Goal: Task Accomplishment & Management: Manage account settings

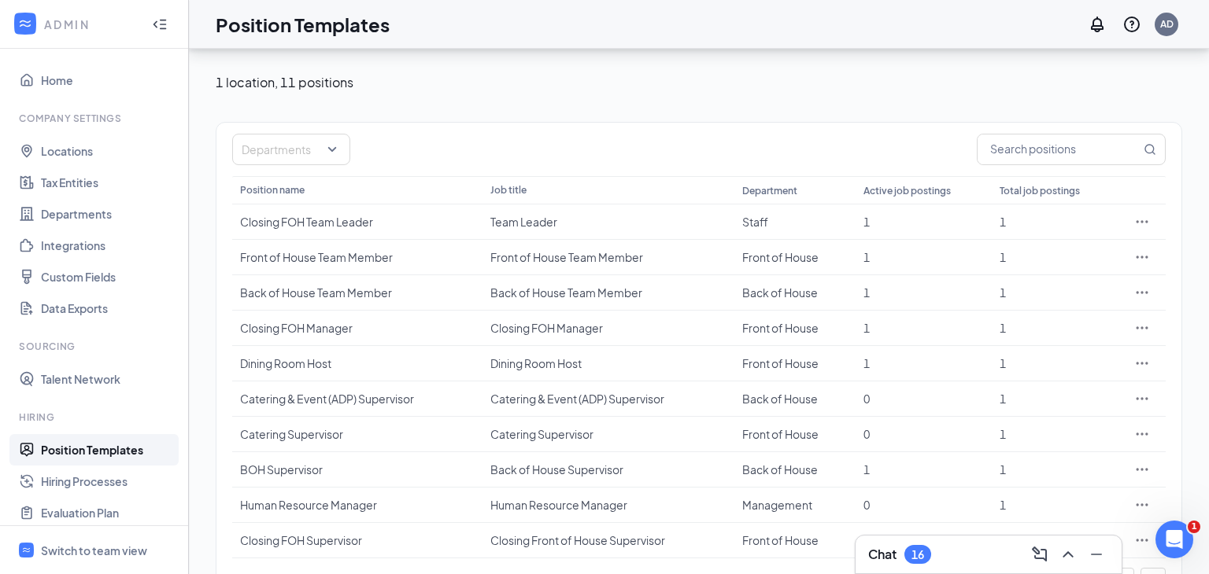
scroll to position [104, 0]
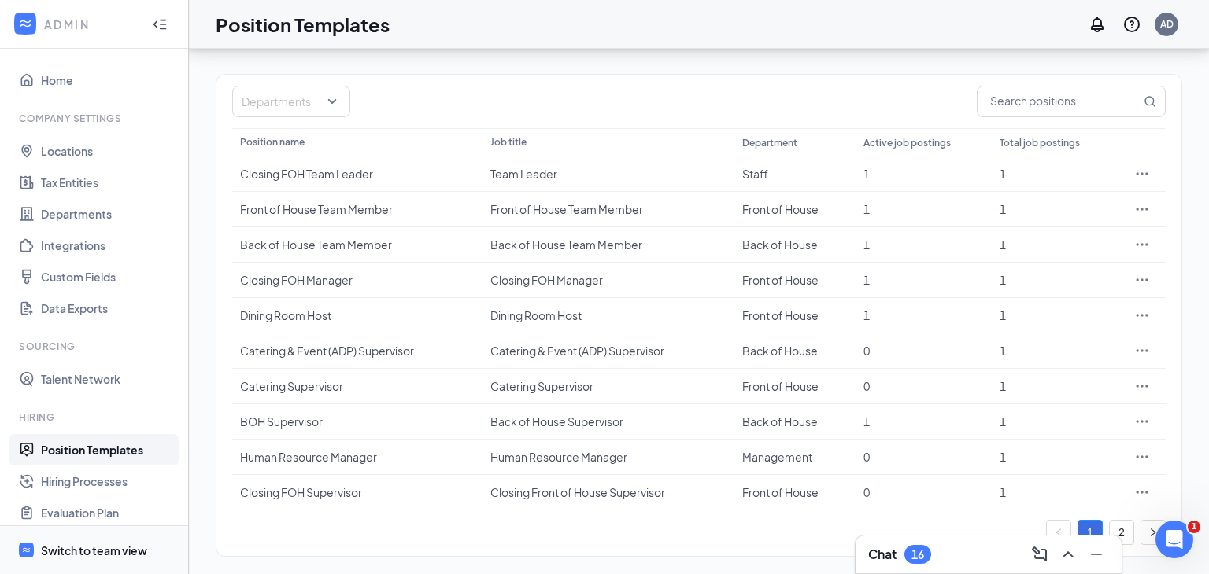
click at [100, 552] on div "Switch to team view" at bounding box center [94, 551] width 106 height 16
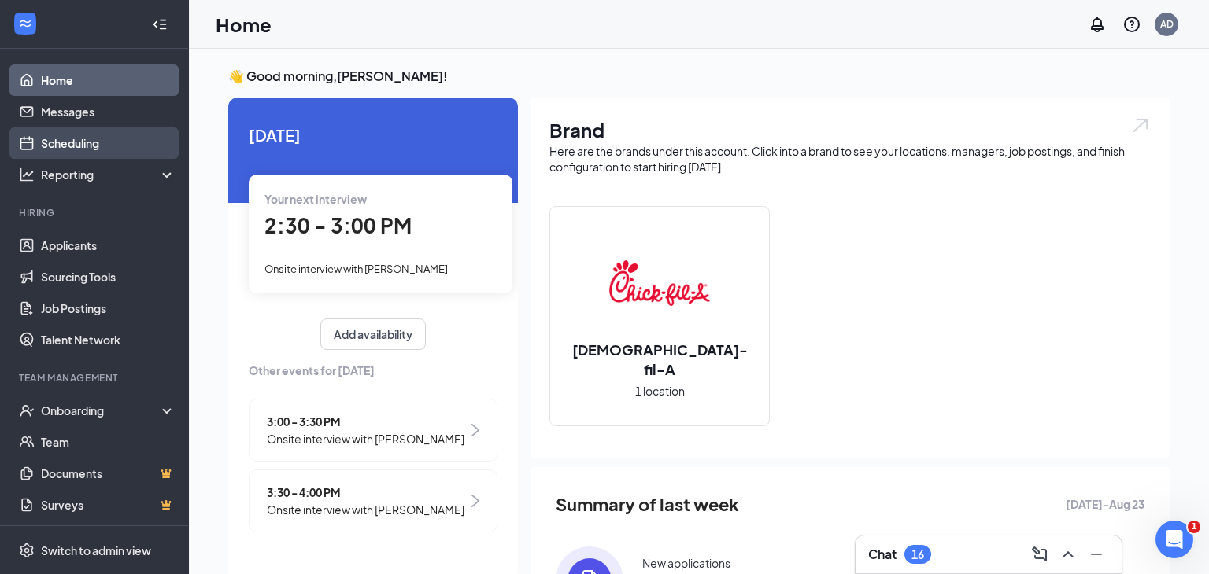
click at [72, 143] on link "Scheduling" at bounding box center [108, 142] width 135 height 31
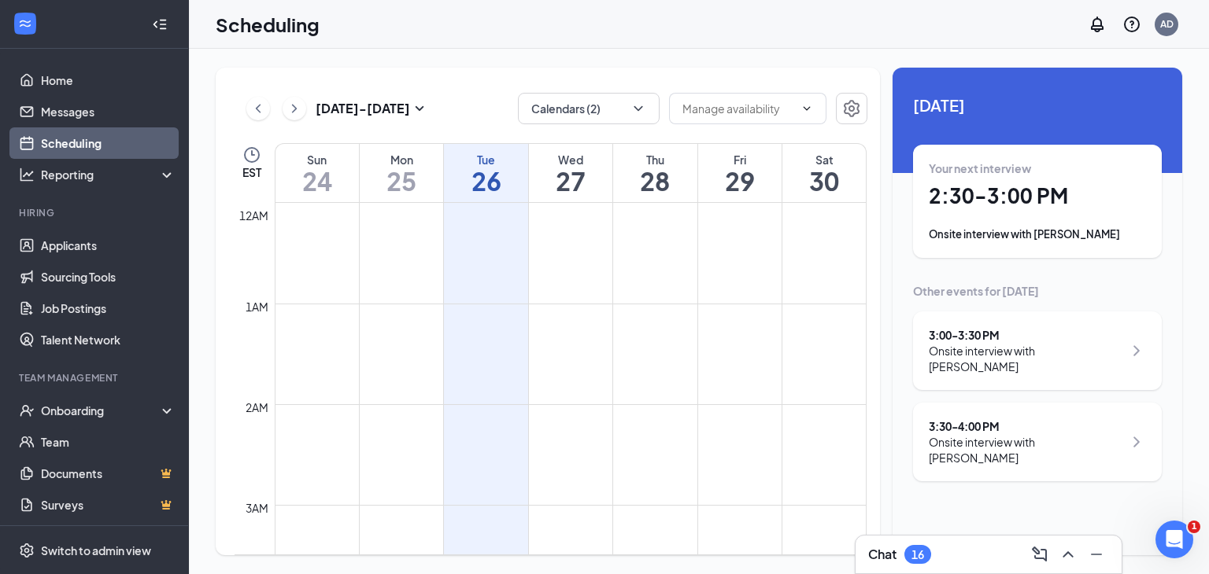
scroll to position [774, 0]
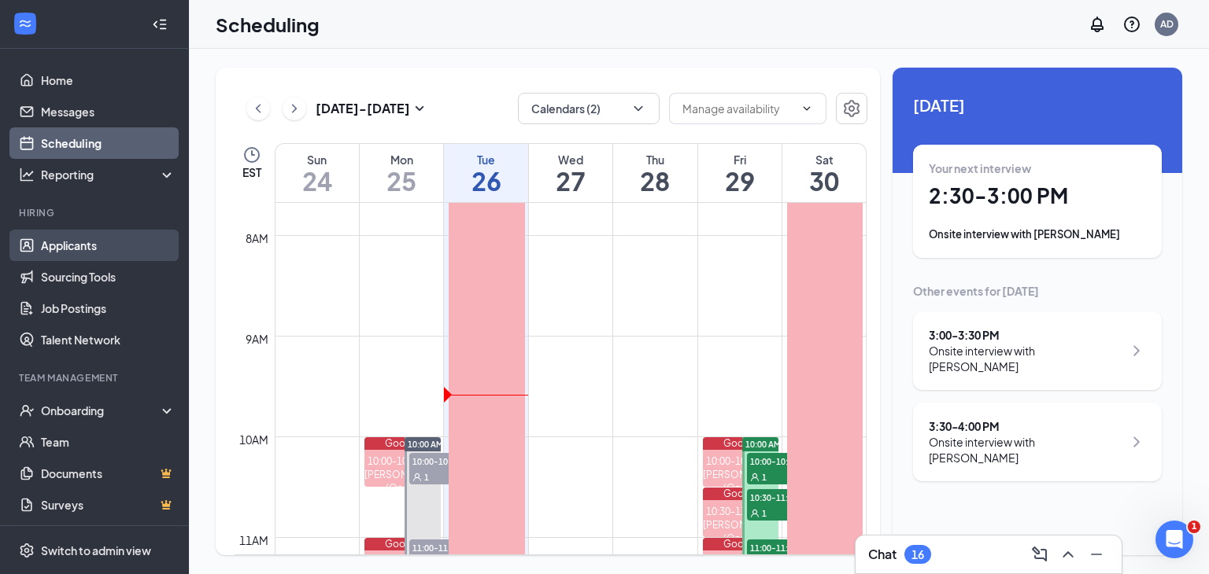
click at [61, 251] on link "Applicants" at bounding box center [108, 245] width 135 height 31
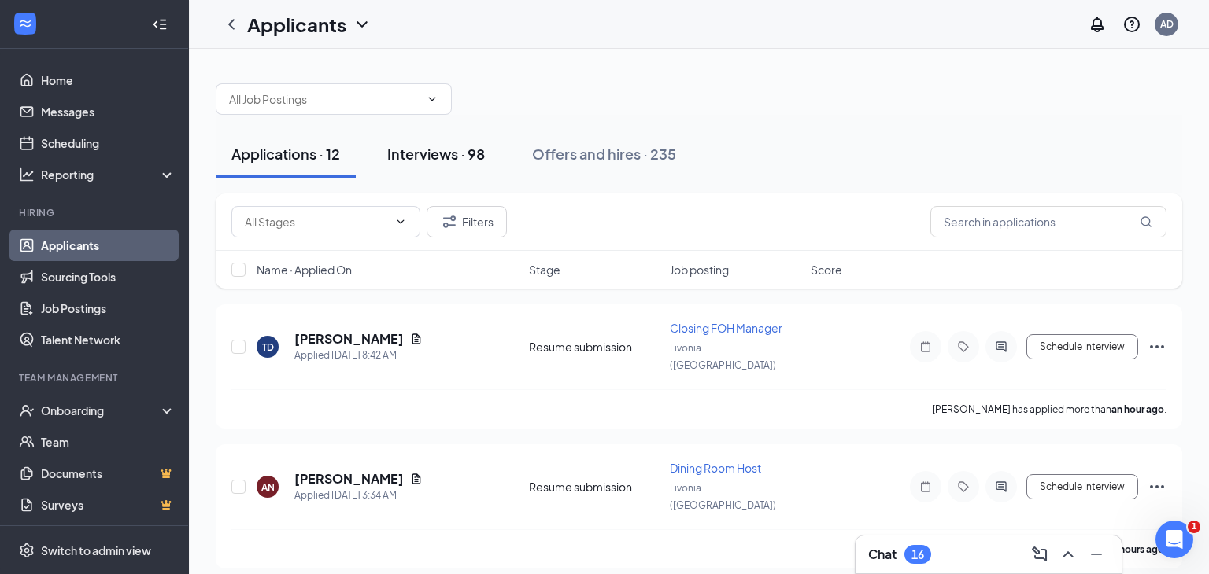
click at [403, 157] on div "Interviews · 98" at bounding box center [436, 154] width 98 height 20
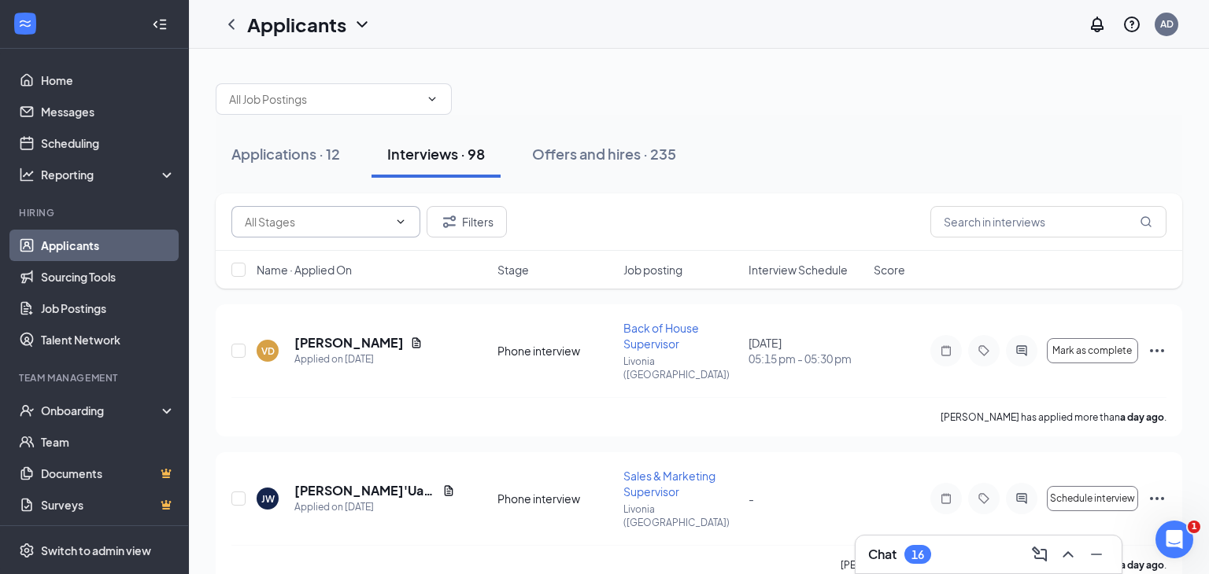
click at [401, 216] on icon "ChevronDown" at bounding box center [400, 222] width 13 height 13
click at [348, 294] on div "Onsite interview (19)" at bounding box center [296, 293] width 104 height 17
type input "Onsite interview (19)"
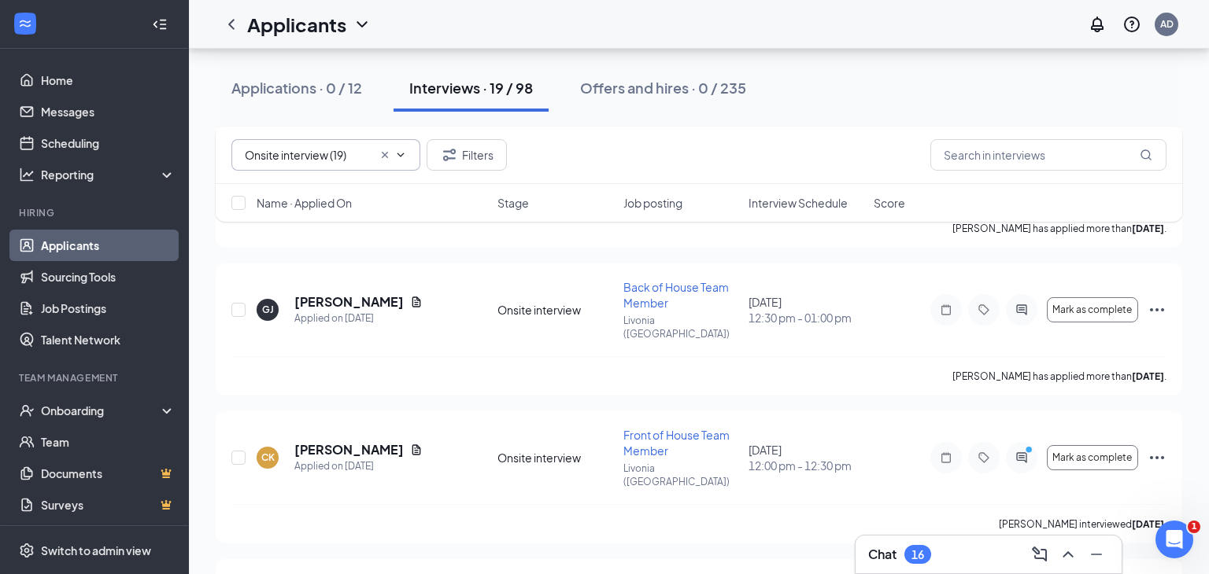
scroll to position [1951, 0]
click at [1151, 454] on icon "Ellipses" at bounding box center [1157, 455] width 14 height 3
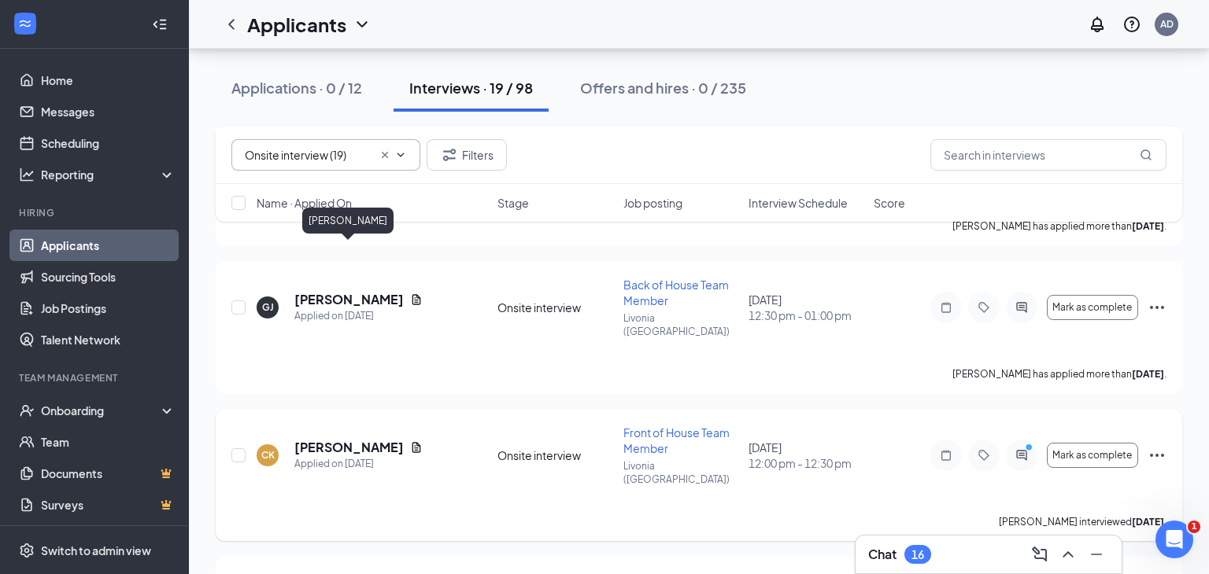
click at [363, 439] on h5 "Caitlyn Kennedy" at bounding box center [348, 447] width 109 height 17
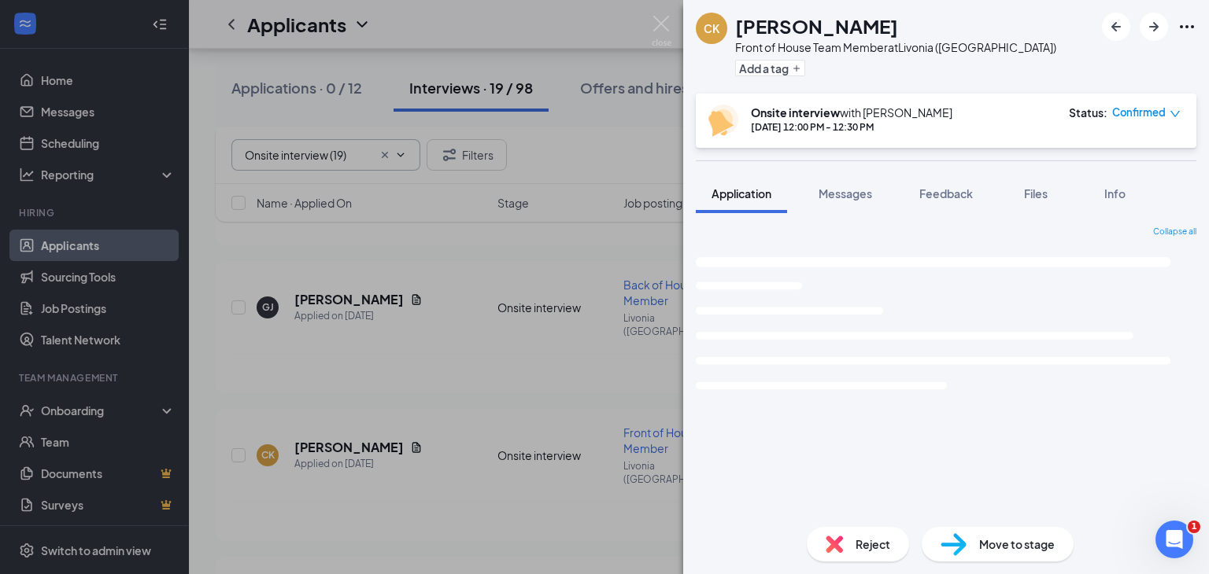
click at [869, 540] on span "Reject" at bounding box center [872, 544] width 35 height 17
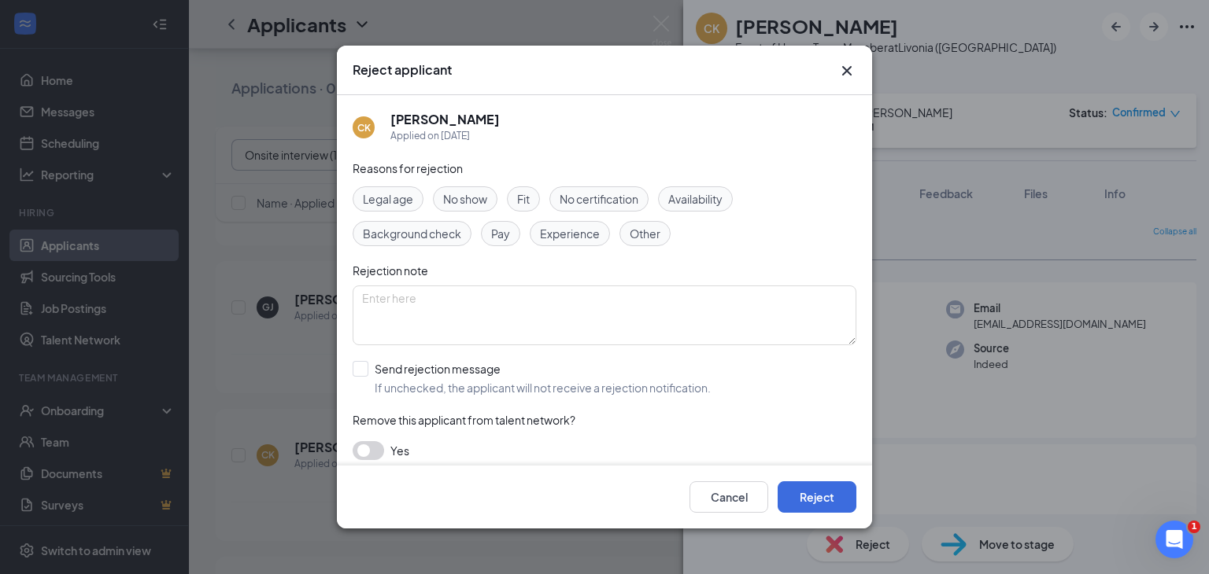
click at [711, 200] on span "Availability" at bounding box center [695, 198] width 54 height 17
click at [357, 371] on input "Send rejection message If unchecked, the applicant will not receive a rejection…" at bounding box center [532, 378] width 358 height 35
checkbox input "true"
click at [805, 510] on button "Reject" at bounding box center [816, 497] width 79 height 31
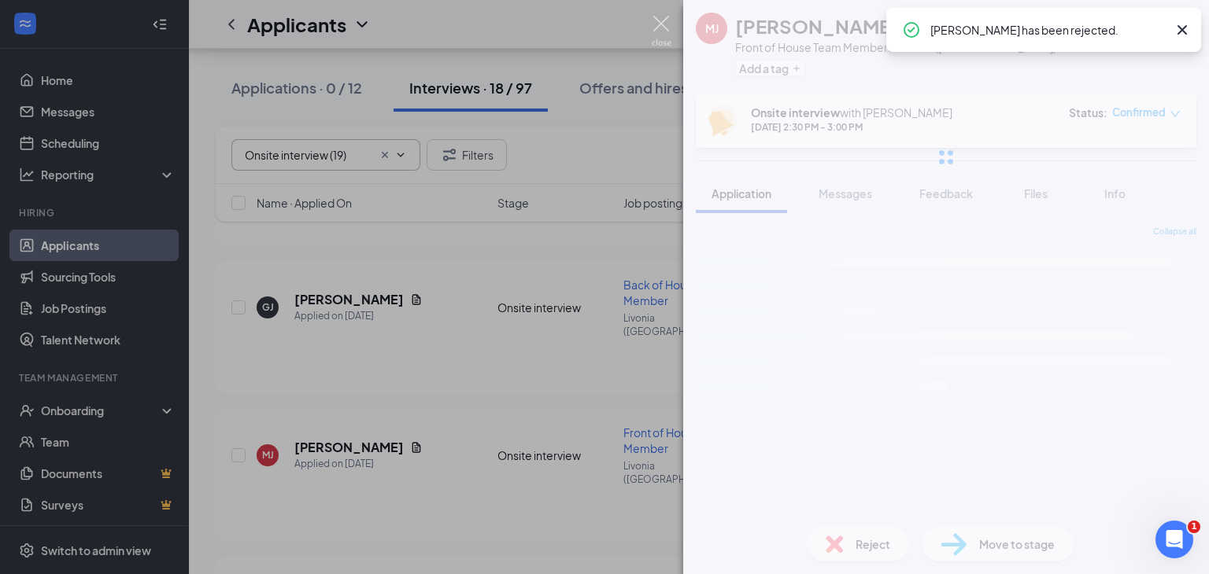
click at [656, 26] on img at bounding box center [662, 31] width 20 height 31
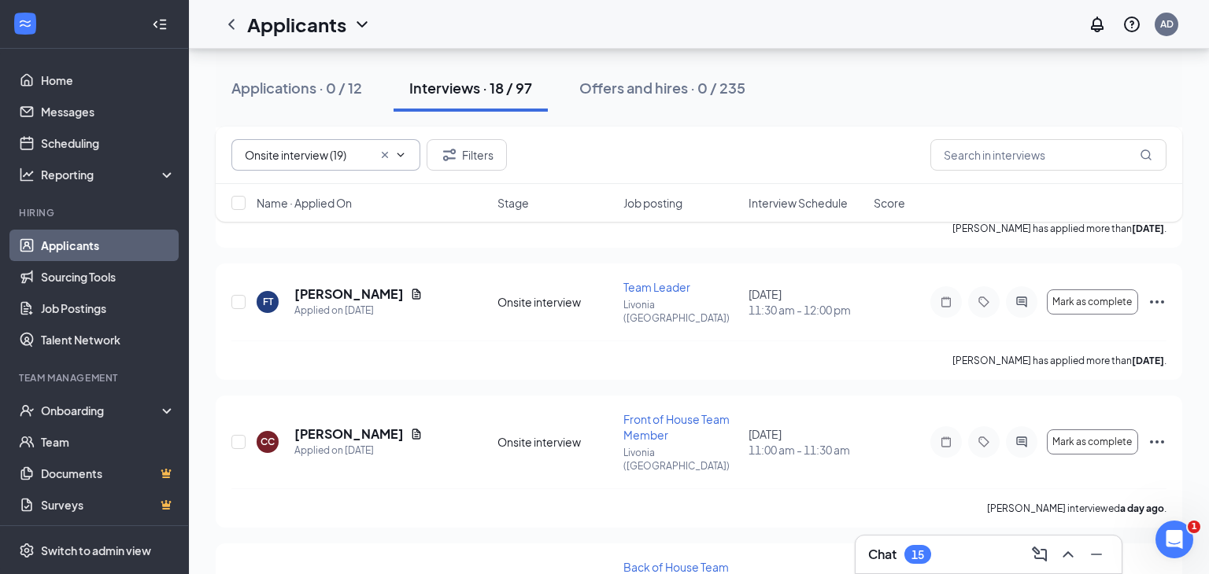
scroll to position [1057, 0]
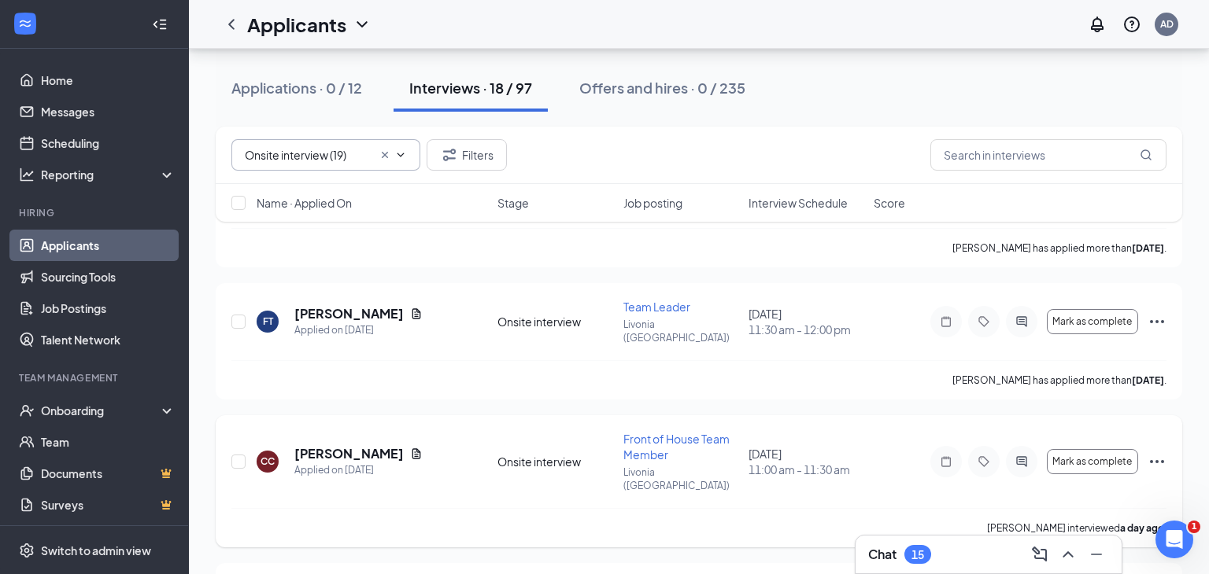
click at [1154, 452] on icon "Ellipses" at bounding box center [1156, 461] width 19 height 19
click at [371, 445] on h5 "[PERSON_NAME]" at bounding box center [348, 453] width 109 height 17
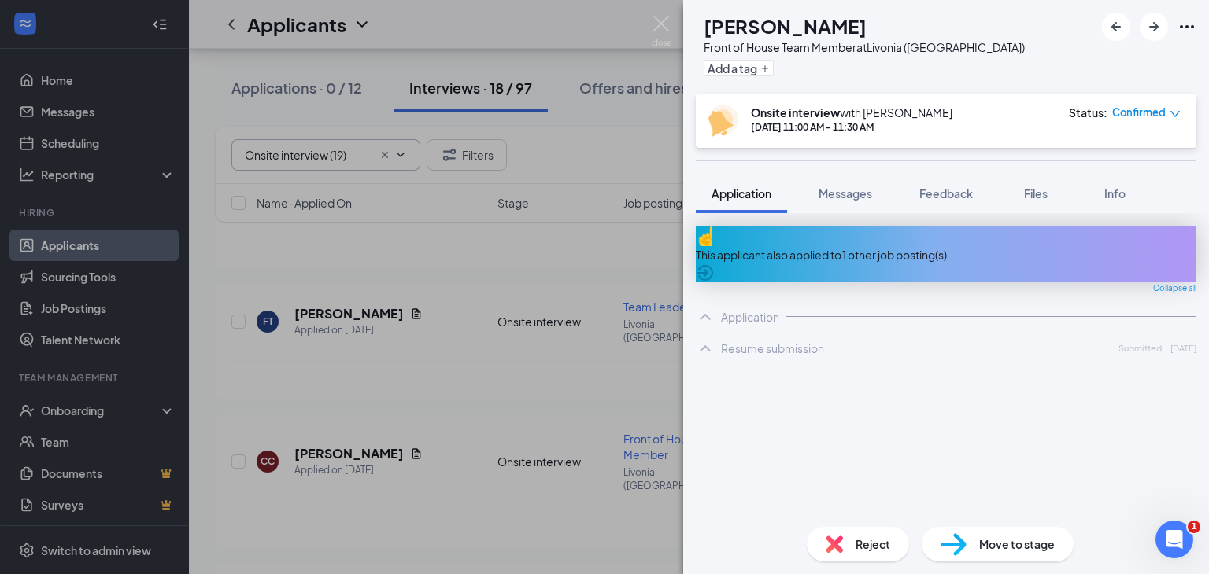
click at [875, 546] on span "Reject" at bounding box center [872, 544] width 35 height 17
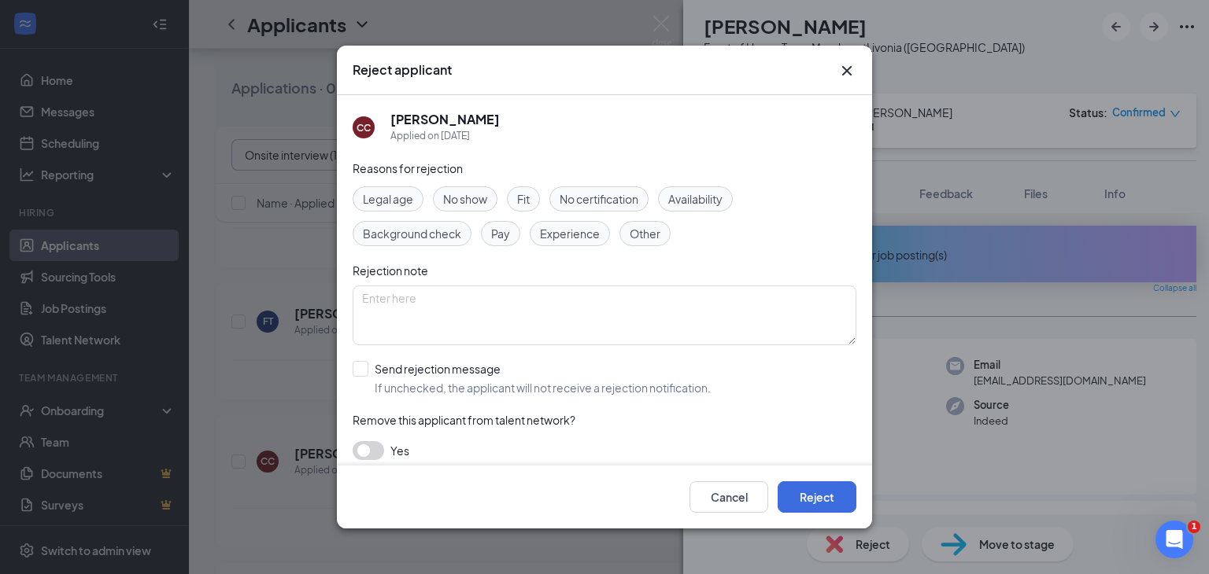
click at [516, 202] on div "Fit" at bounding box center [523, 199] width 33 height 25
click at [362, 365] on input "Send rejection message If unchecked, the applicant will not receive a rejection…" at bounding box center [532, 378] width 358 height 35
checkbox input "true"
click at [834, 508] on button "Reject" at bounding box center [816, 497] width 79 height 31
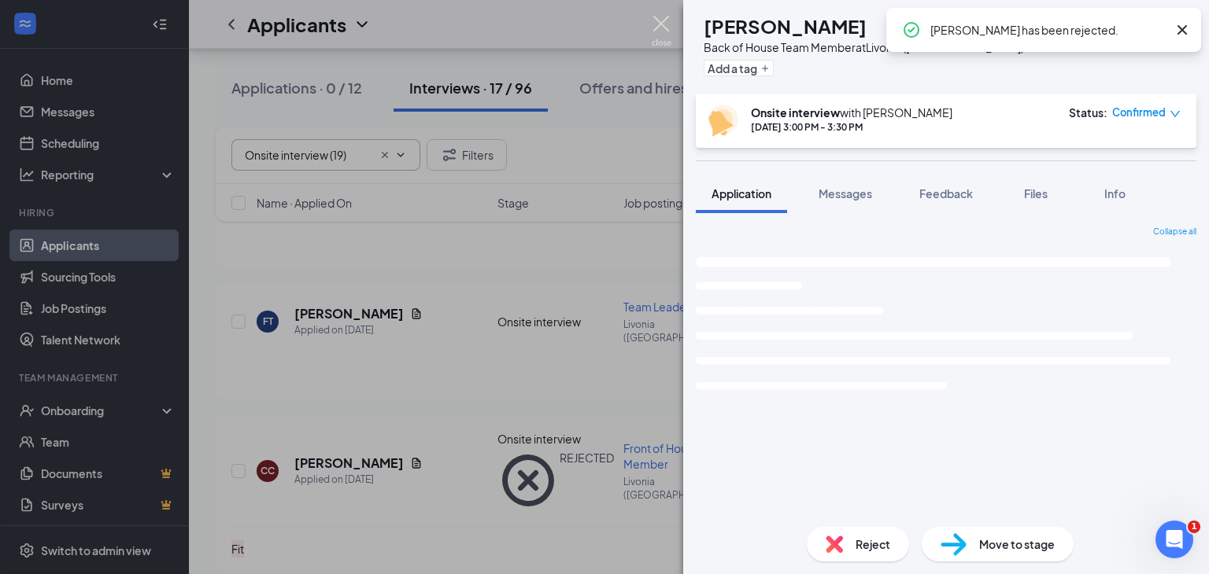
click at [660, 24] on img at bounding box center [662, 31] width 20 height 31
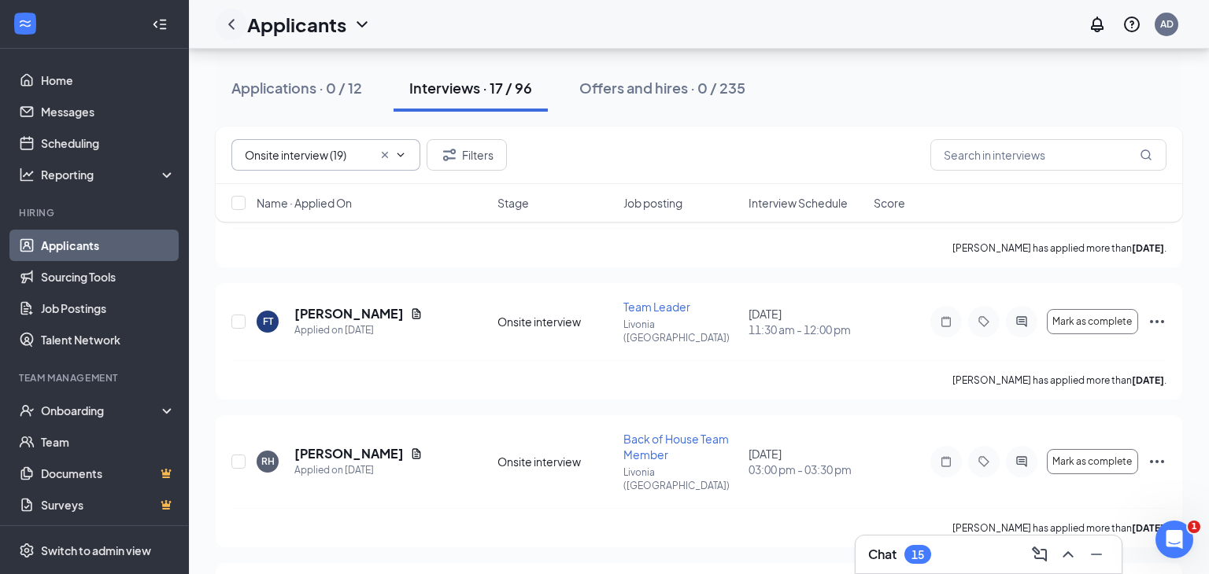
click at [232, 32] on icon "ChevronLeft" at bounding box center [231, 24] width 19 height 19
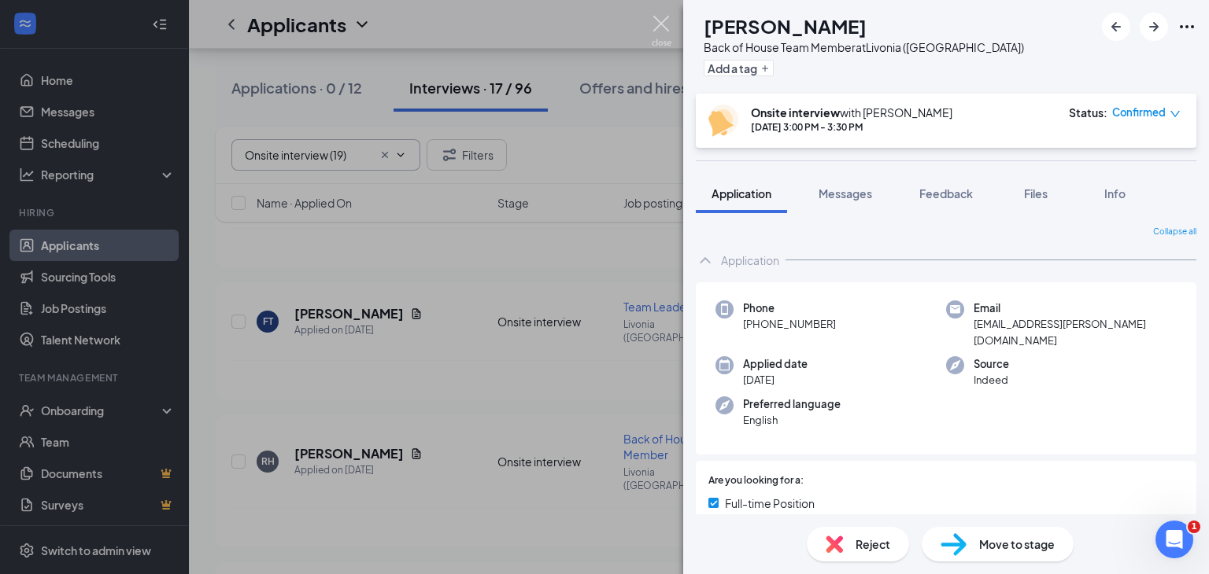
click at [655, 31] on img at bounding box center [662, 31] width 20 height 31
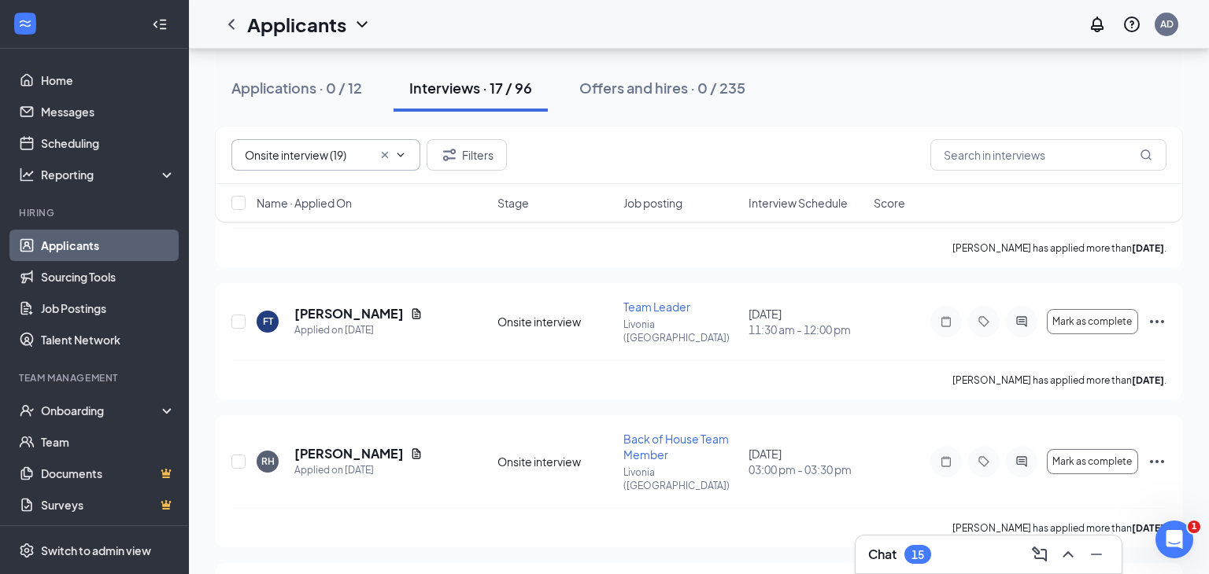
click at [67, 251] on link "Applicants" at bounding box center [108, 245] width 135 height 31
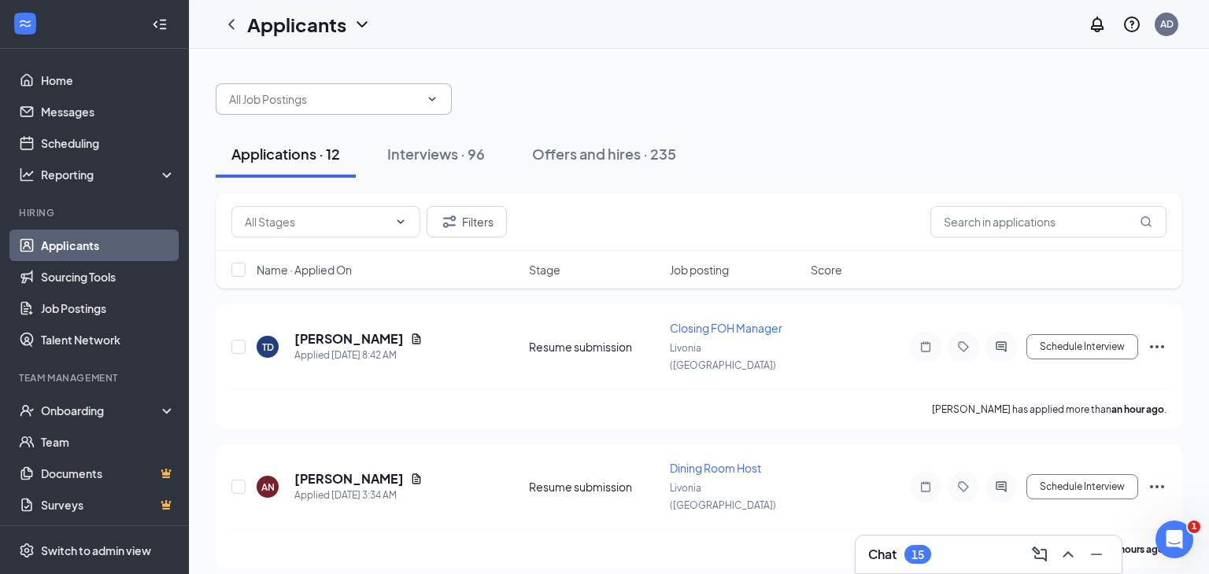
click at [317, 97] on input "text" at bounding box center [324, 98] width 190 height 17
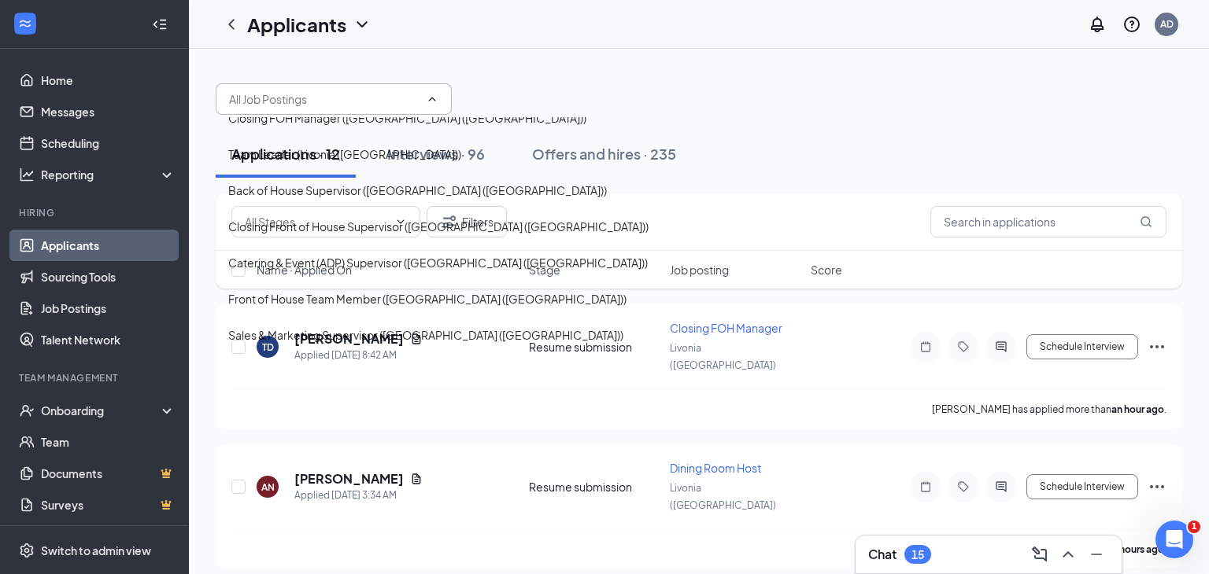
scroll to position [249, 0]
click at [345, 290] on div "Front of House Team Member (Livonia (MI))" at bounding box center [427, 298] width 398 height 17
type input "Front of House Team Member (Livonia (MI))"
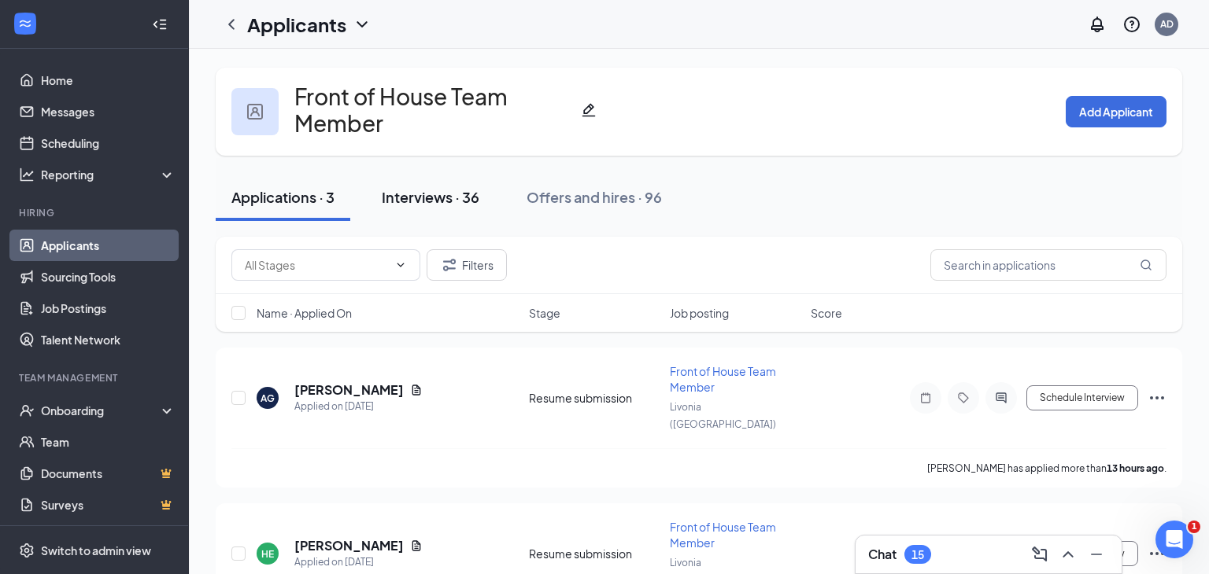
click at [426, 197] on div "Interviews · 36" at bounding box center [431, 197] width 98 height 20
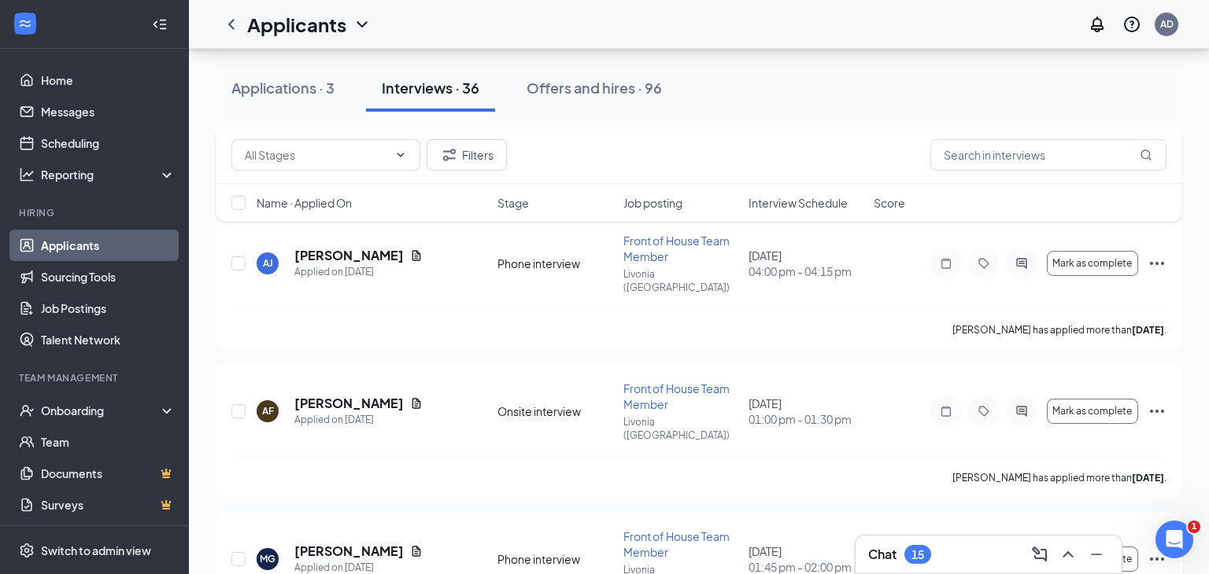
scroll to position [4605, 0]
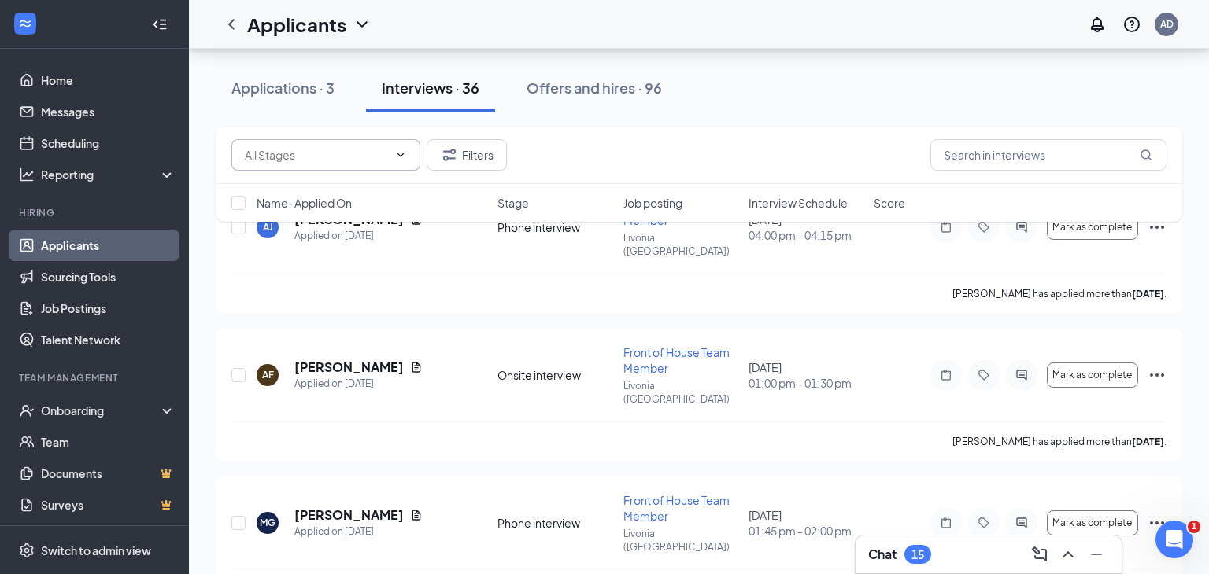
click at [376, 160] on input "text" at bounding box center [316, 154] width 143 height 17
click at [353, 192] on div "Phone interview (29)" at bounding box center [326, 191] width 164 height 17
type input "Phone interview (29)"
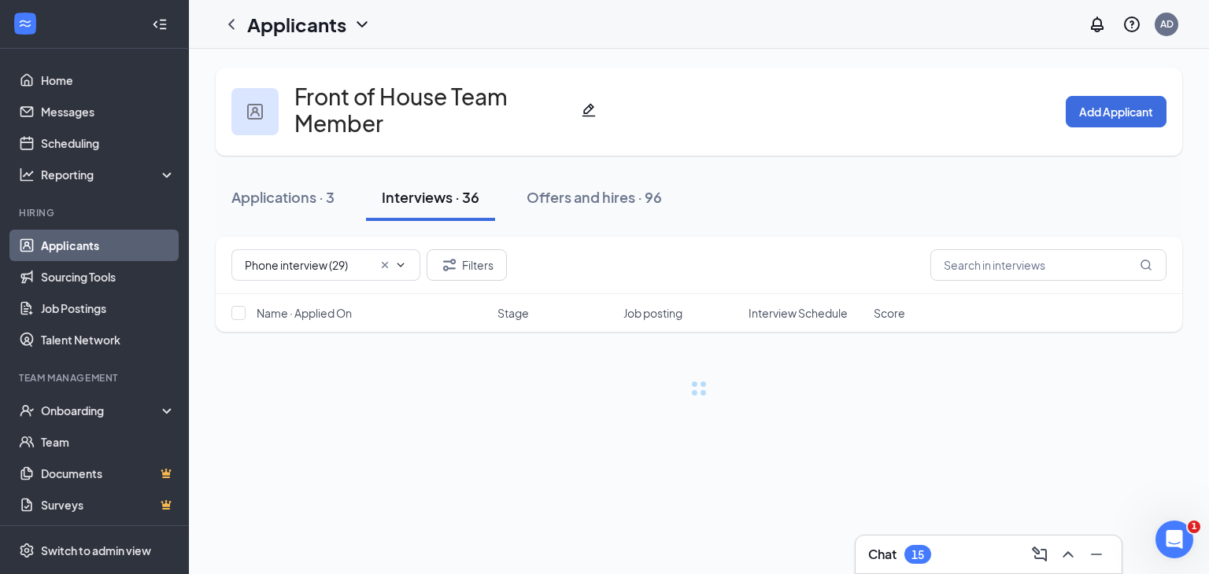
scroll to position [0, 0]
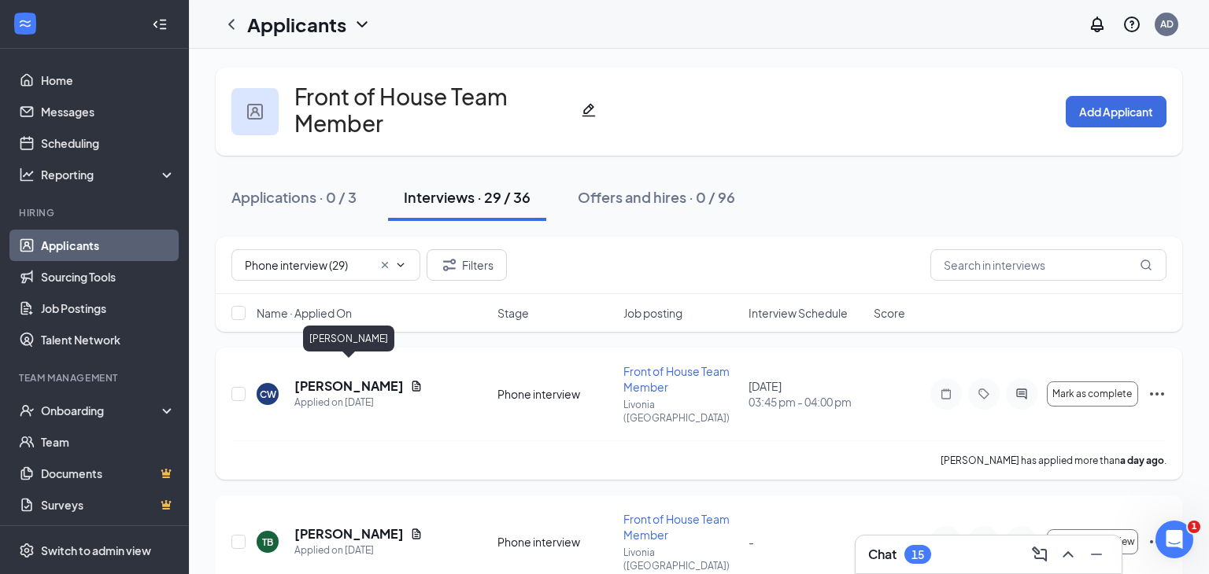
click at [357, 378] on h5 "Chantanay Wright" at bounding box center [348, 386] width 109 height 17
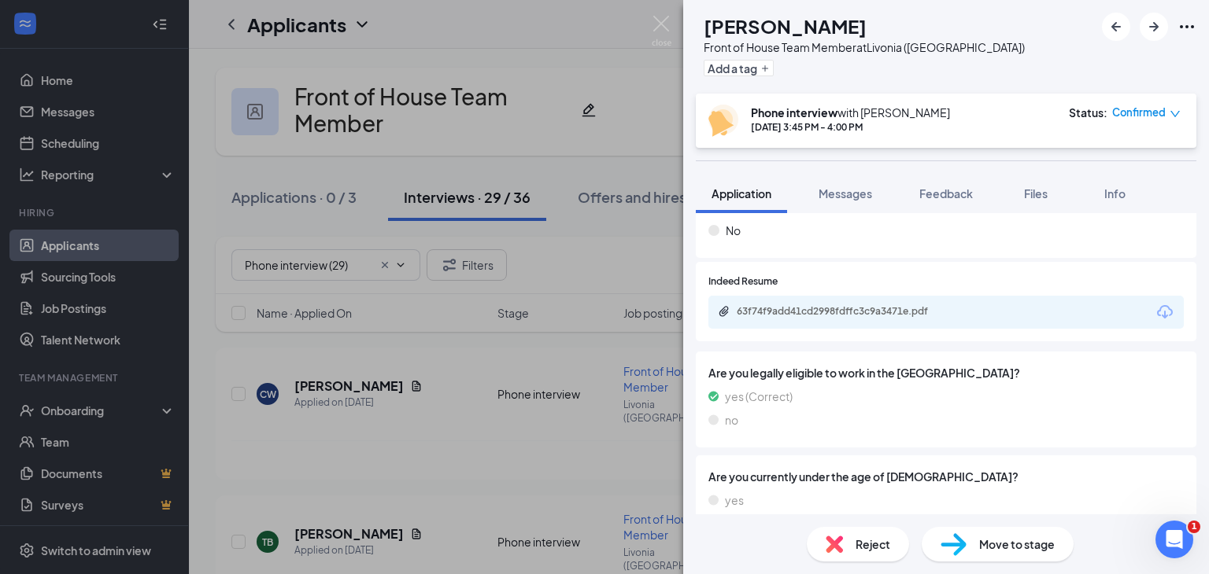
scroll to position [859, 0]
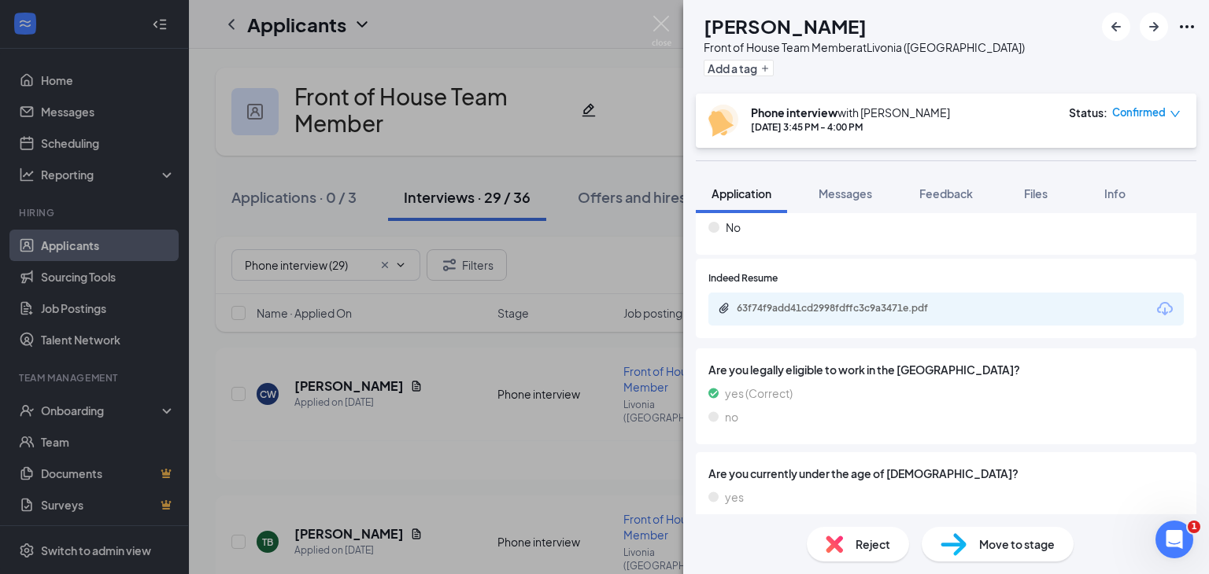
click at [970, 308] on div "63f74f9add41cd2998fdffc3c9a3471e.pdf" at bounding box center [845, 308] width 255 height 13
click at [667, 28] on img at bounding box center [662, 31] width 20 height 31
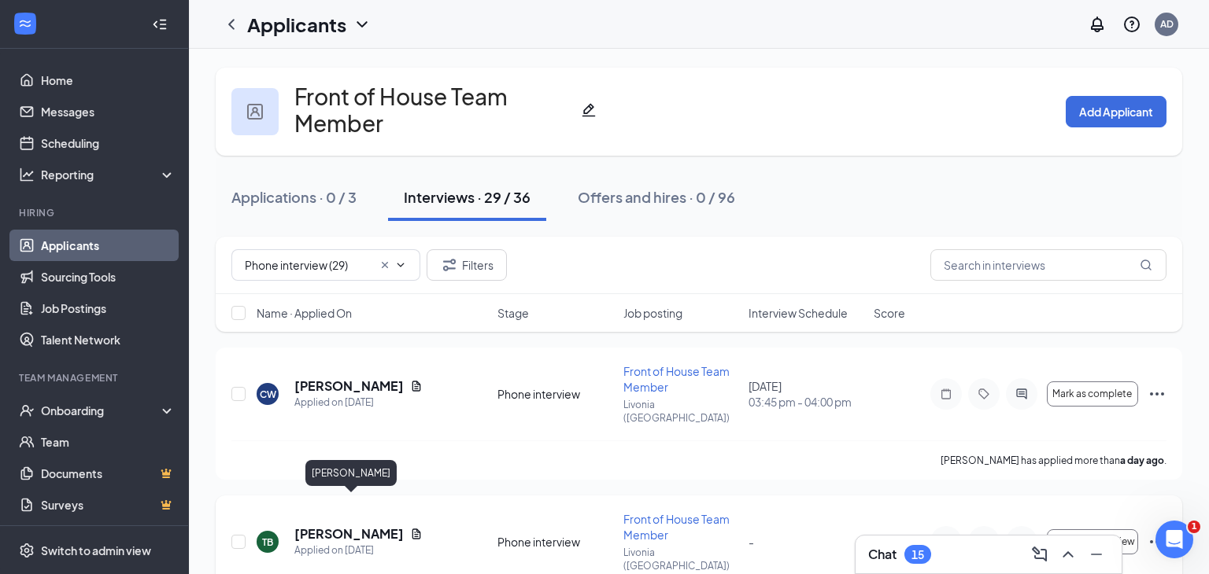
click at [326, 526] on h5 "Tekyla Burris-White" at bounding box center [348, 534] width 109 height 17
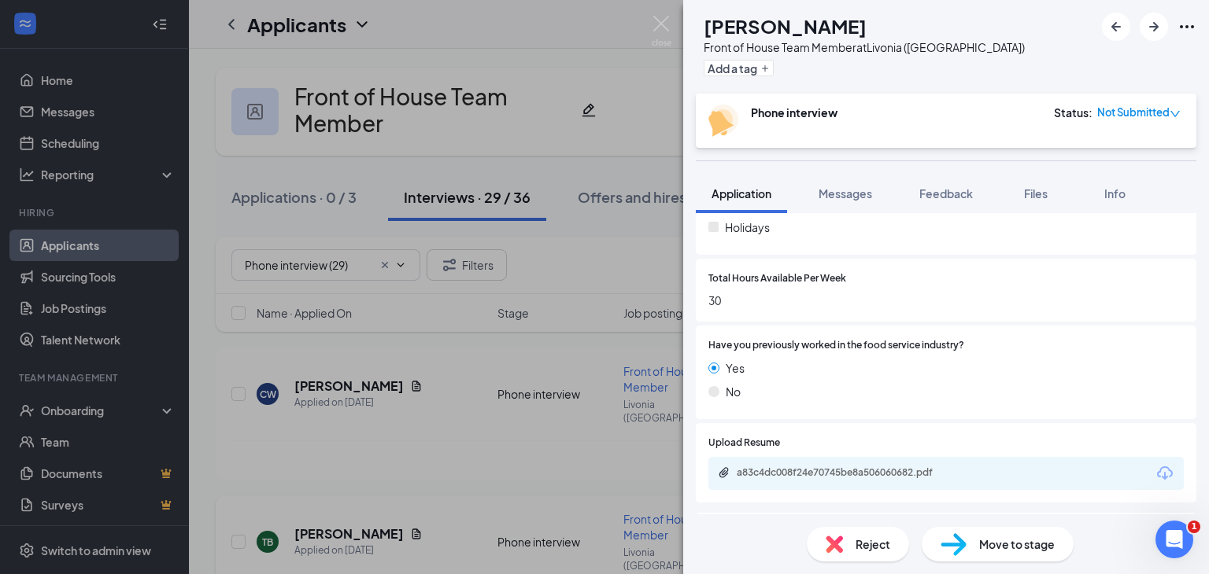
scroll to position [715, 0]
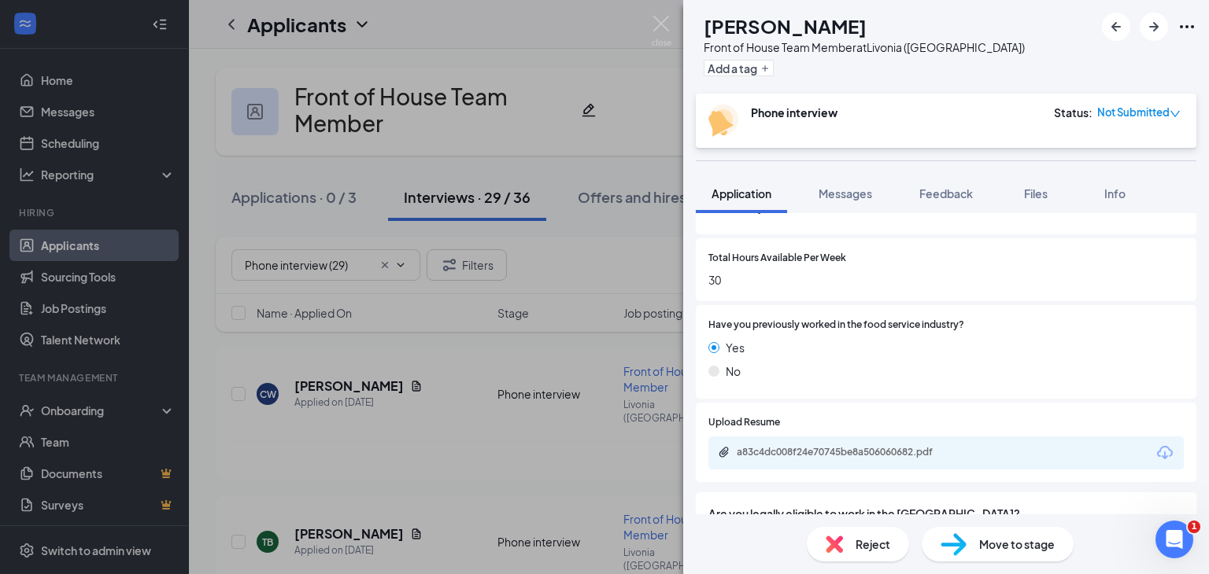
click at [928, 455] on div "a83c4dc008f24e70745be8a506060682.pdf" at bounding box center [847, 452] width 220 height 13
click at [660, 27] on img at bounding box center [662, 31] width 20 height 31
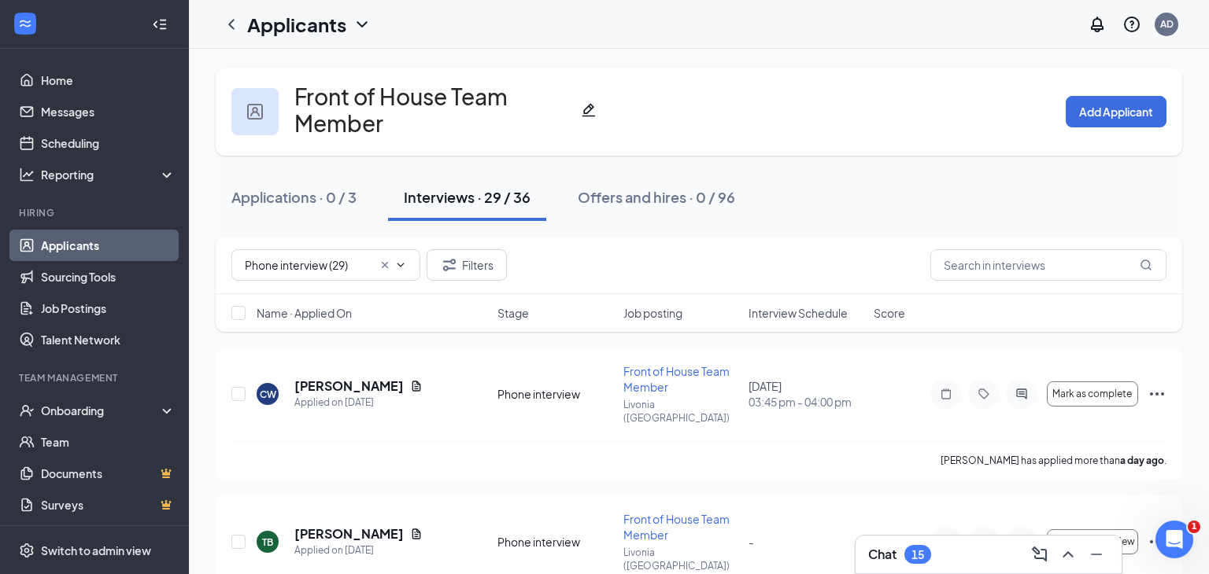
click at [76, 246] on link "Applicants" at bounding box center [108, 245] width 135 height 31
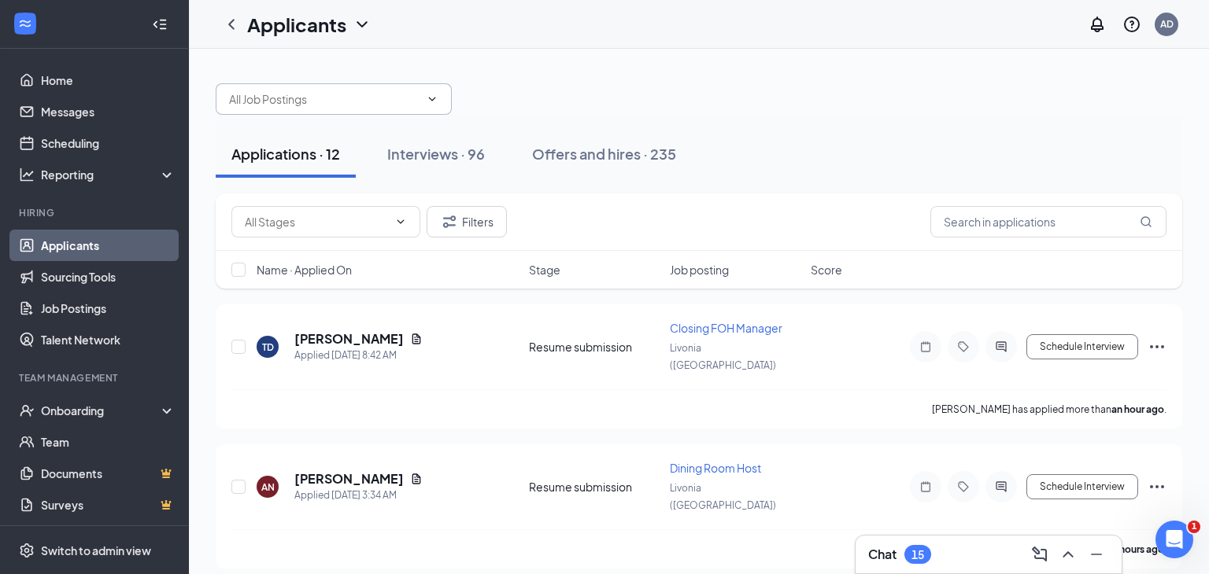
click at [379, 99] on input "text" at bounding box center [324, 98] width 190 height 17
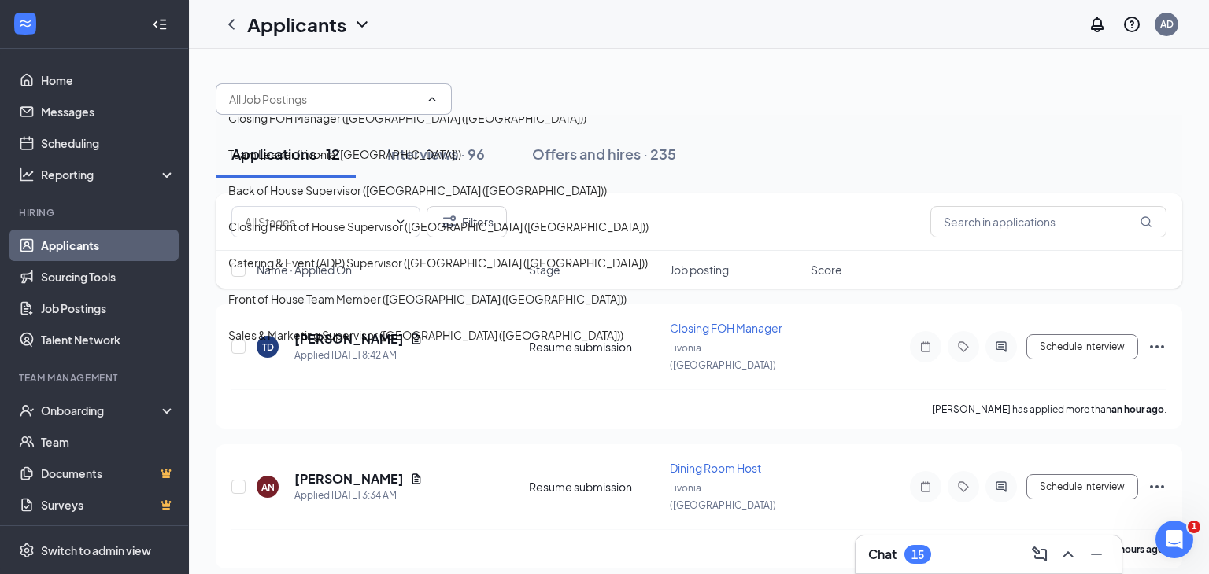
scroll to position [249, 0]
click at [327, 290] on div "Front of House Team Member (Livonia (MI))" at bounding box center [427, 298] width 398 height 17
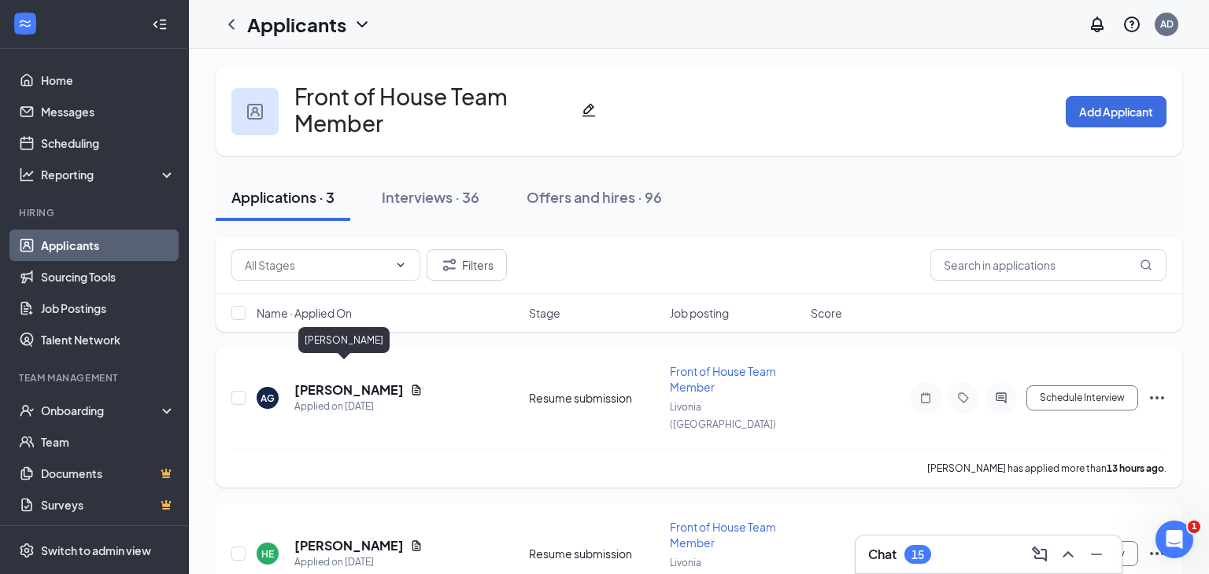
click at [307, 382] on h5 "Arielle Gully" at bounding box center [348, 390] width 109 height 17
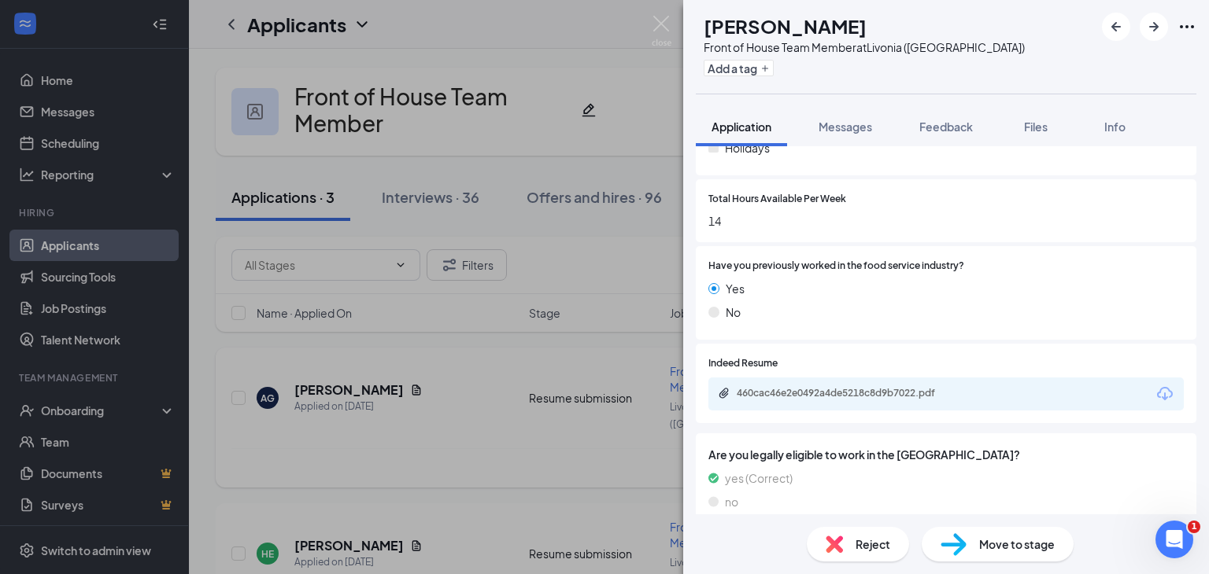
scroll to position [766, 0]
click at [915, 385] on div "460cac46e2e0492a4de5218c8d9b7022.pdf" at bounding box center [847, 391] width 220 height 13
click at [853, 556] on div "Reject" at bounding box center [858, 544] width 102 height 35
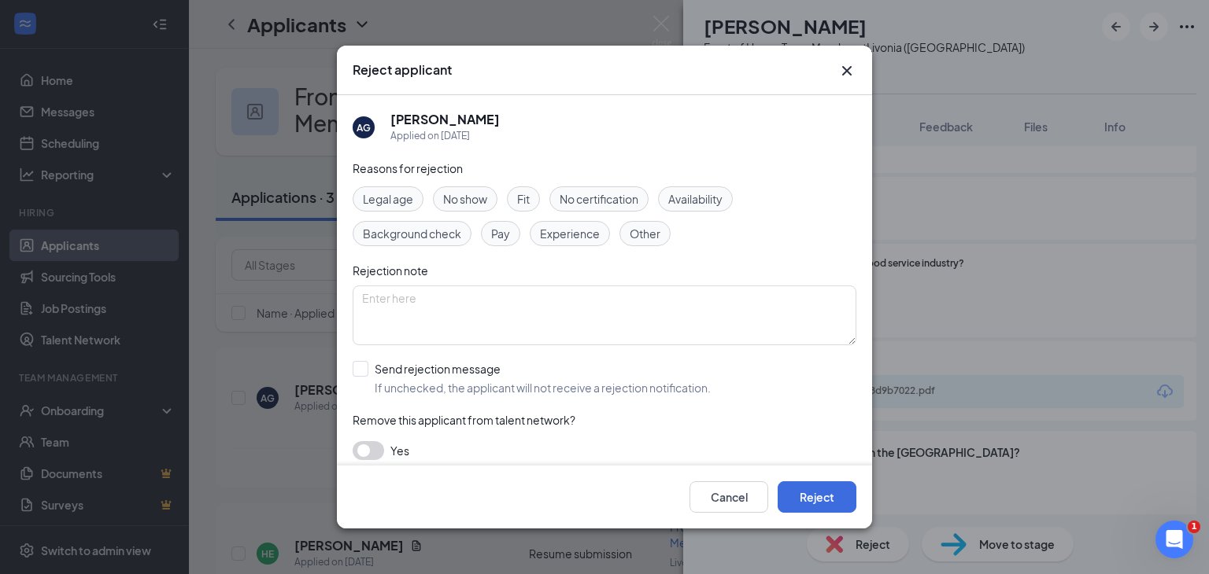
click at [523, 205] on span "Fit" at bounding box center [523, 198] width 13 height 17
click at [358, 373] on input "Send rejection message If unchecked, the applicant will not receive a rejection…" at bounding box center [532, 378] width 358 height 35
checkbox input "true"
click at [799, 501] on button "Reject" at bounding box center [816, 497] width 79 height 31
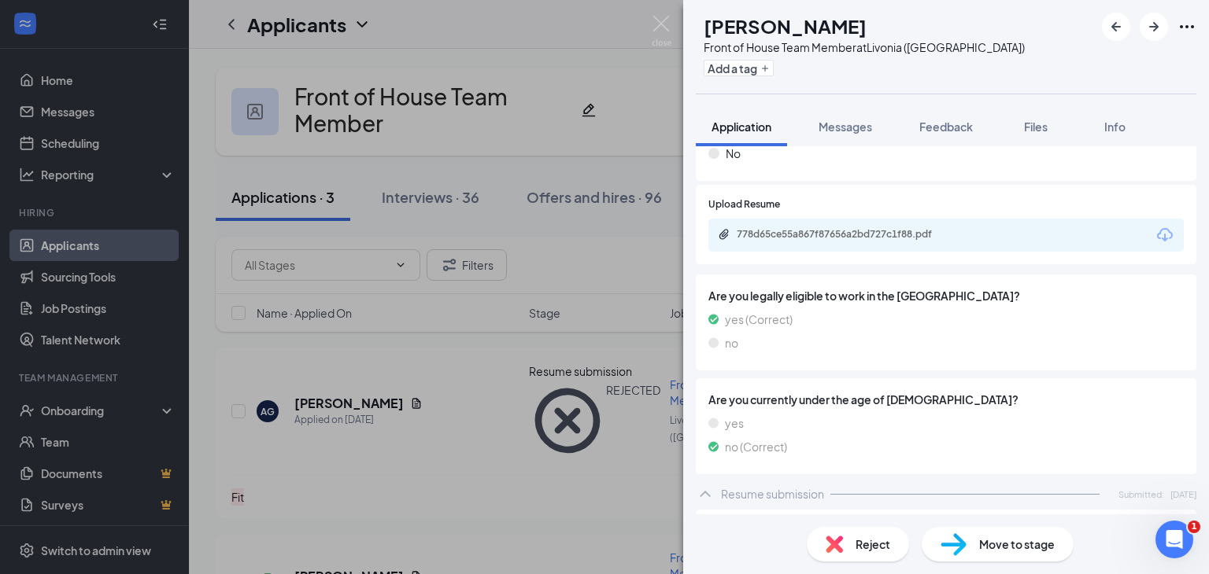
scroll to position [789, 0]
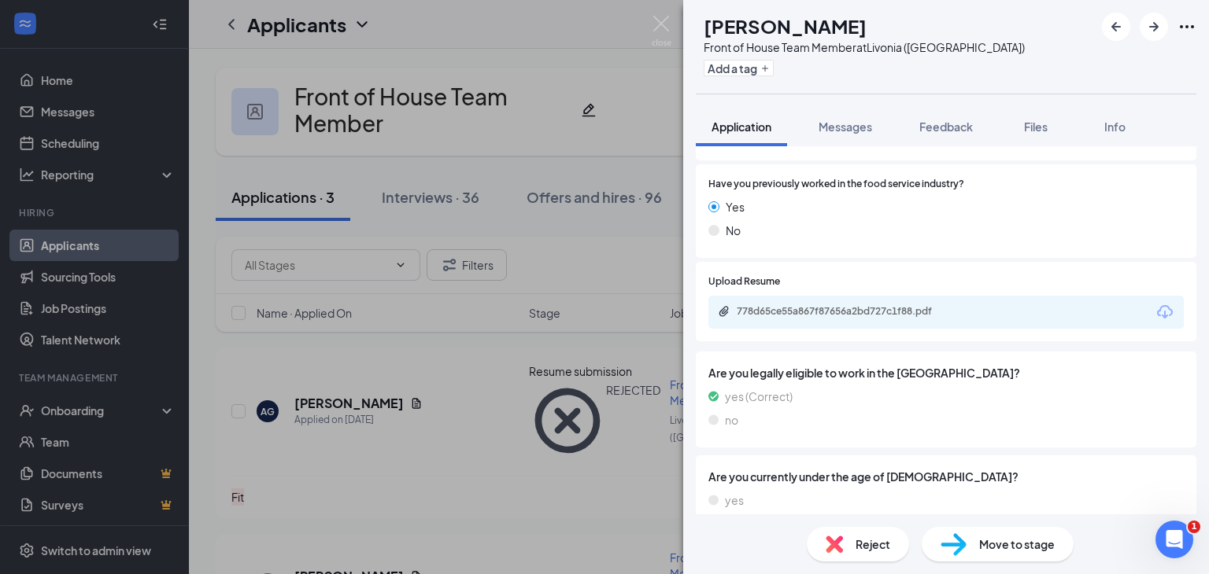
click at [949, 316] on div "778d65ce55a867f87656a2bd727c1f88.pdf" at bounding box center [847, 311] width 220 height 13
click at [957, 543] on img at bounding box center [953, 545] width 26 height 23
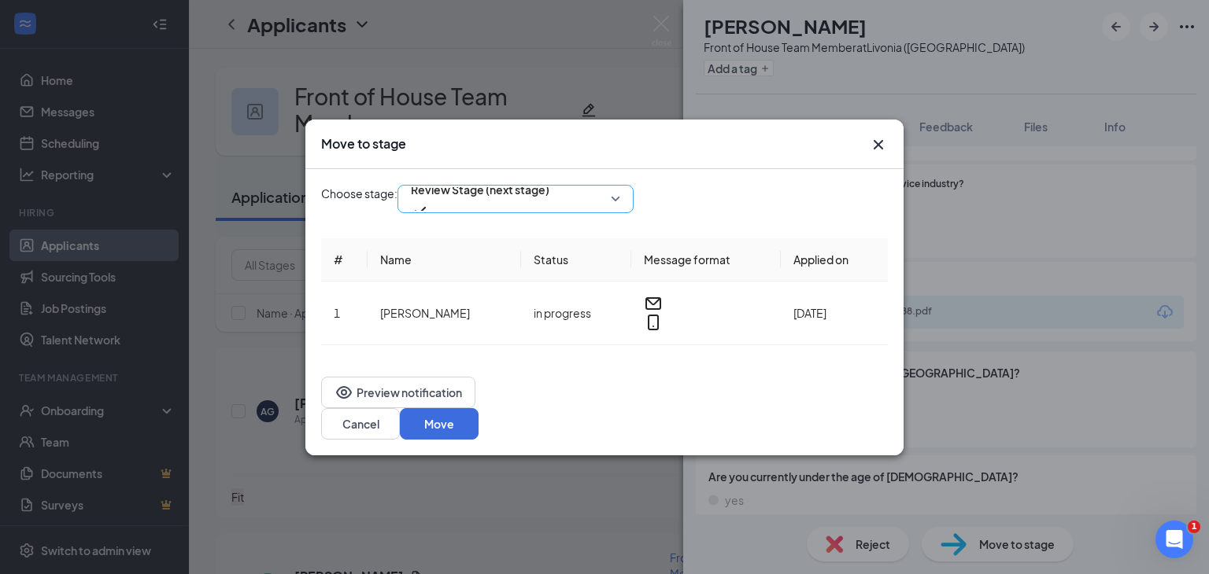
click at [534, 201] on span "Review Stage (next stage)" at bounding box center [480, 190] width 139 height 24
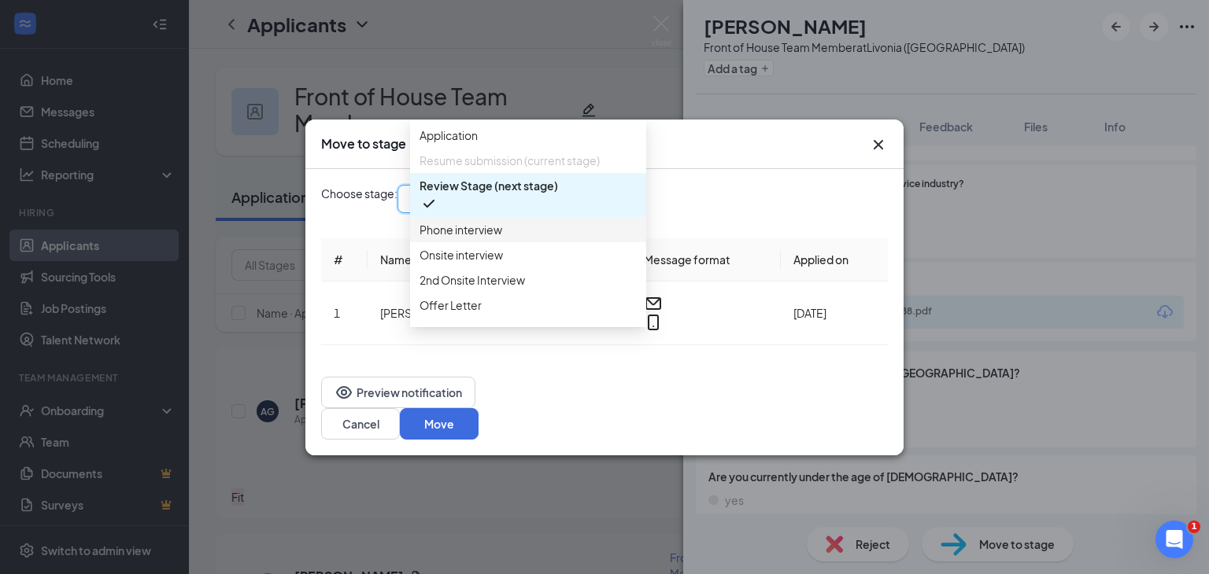
click at [516, 238] on span "Phone interview" at bounding box center [527, 229] width 217 height 17
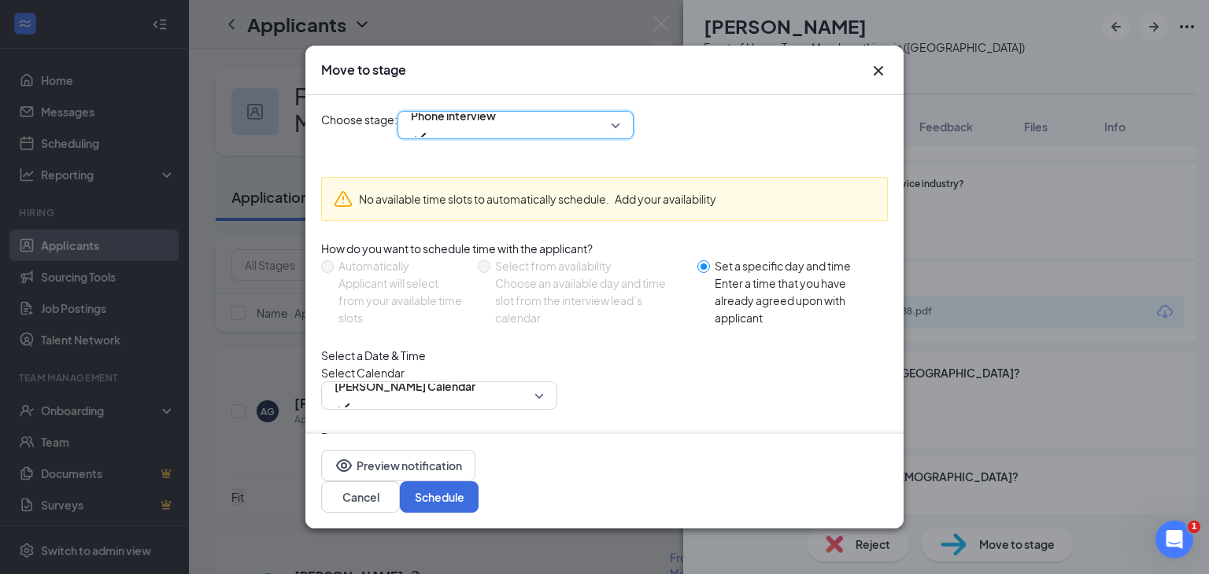
click at [876, 72] on icon "Cross" at bounding box center [878, 70] width 9 height 9
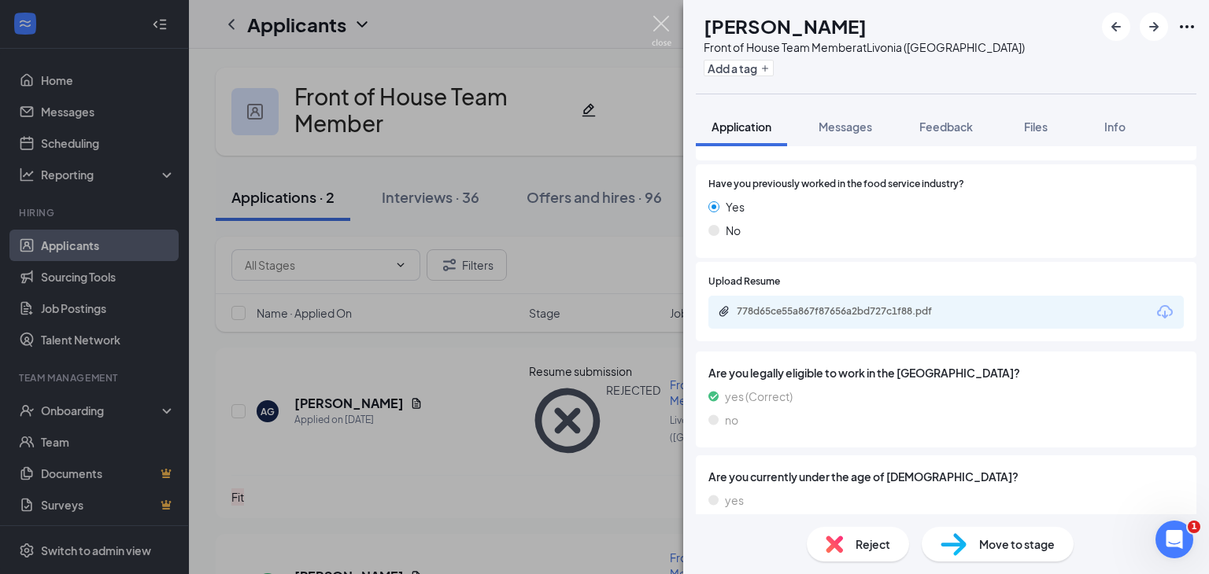
click at [657, 28] on img at bounding box center [662, 31] width 20 height 31
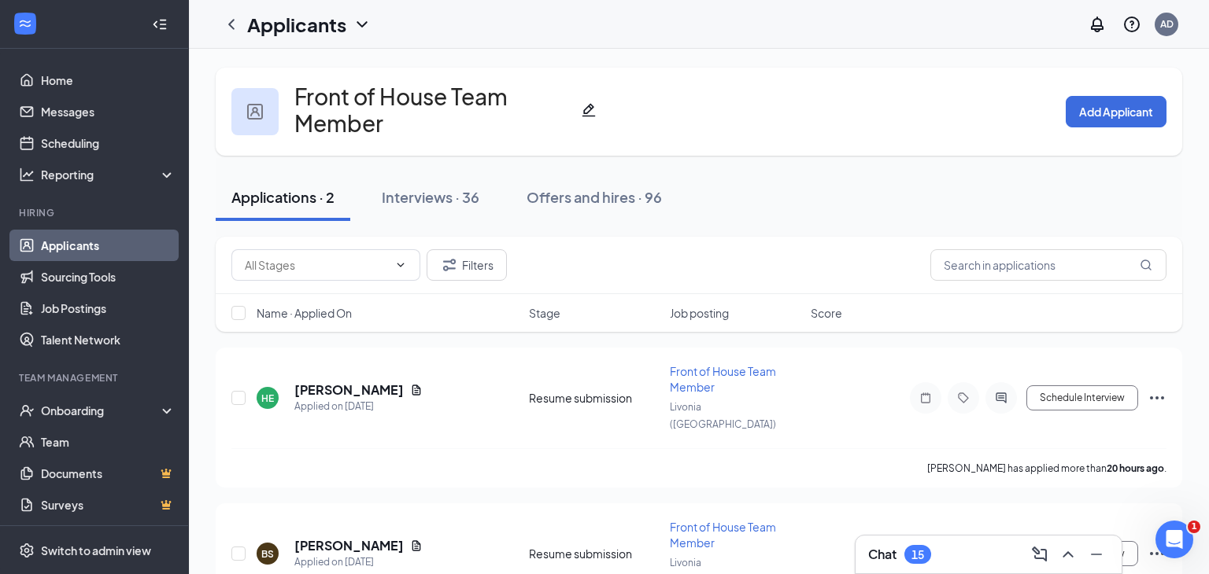
scroll to position [42, 0]
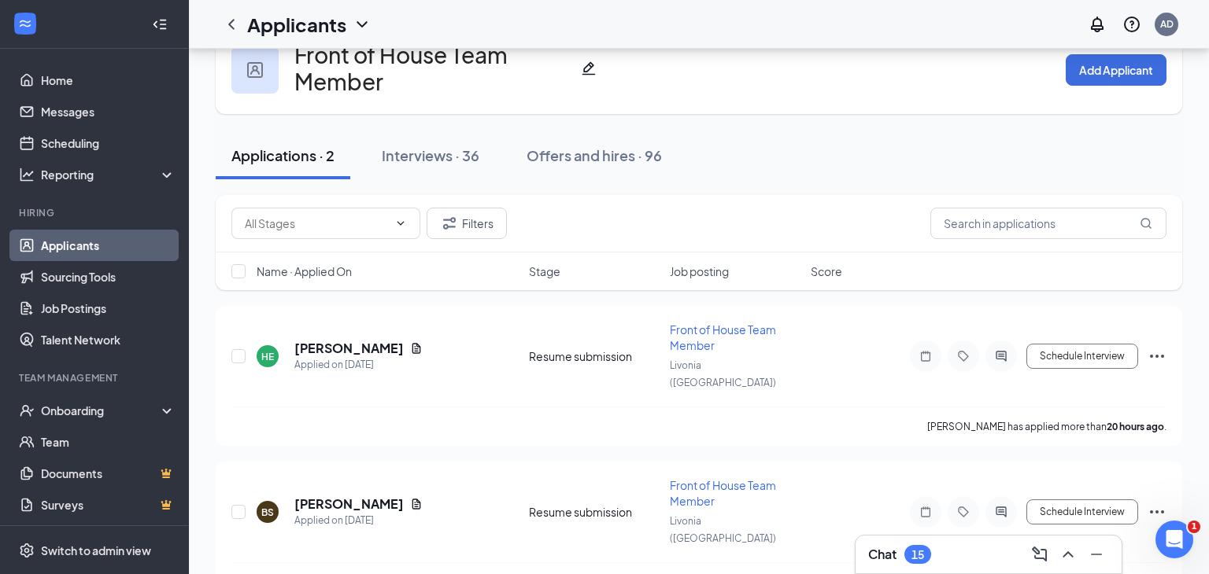
click at [76, 247] on link "Applicants" at bounding box center [108, 245] width 135 height 31
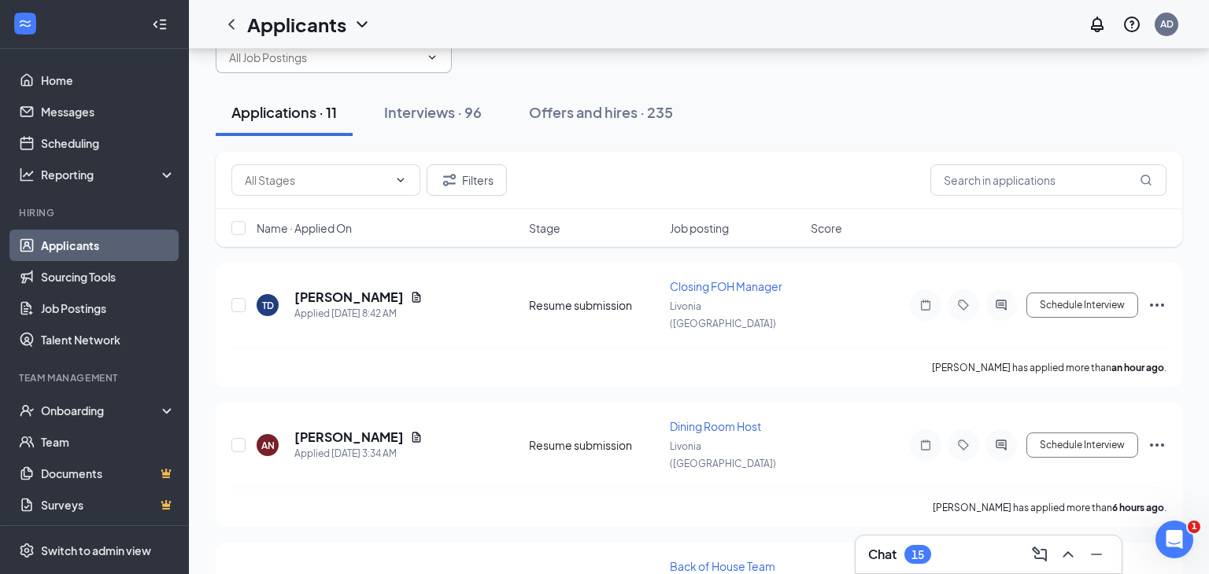
click at [421, 61] on span at bounding box center [334, 57] width 236 height 31
click at [634, 89] on button "Offers and hires · 235" at bounding box center [600, 112] width 175 height 47
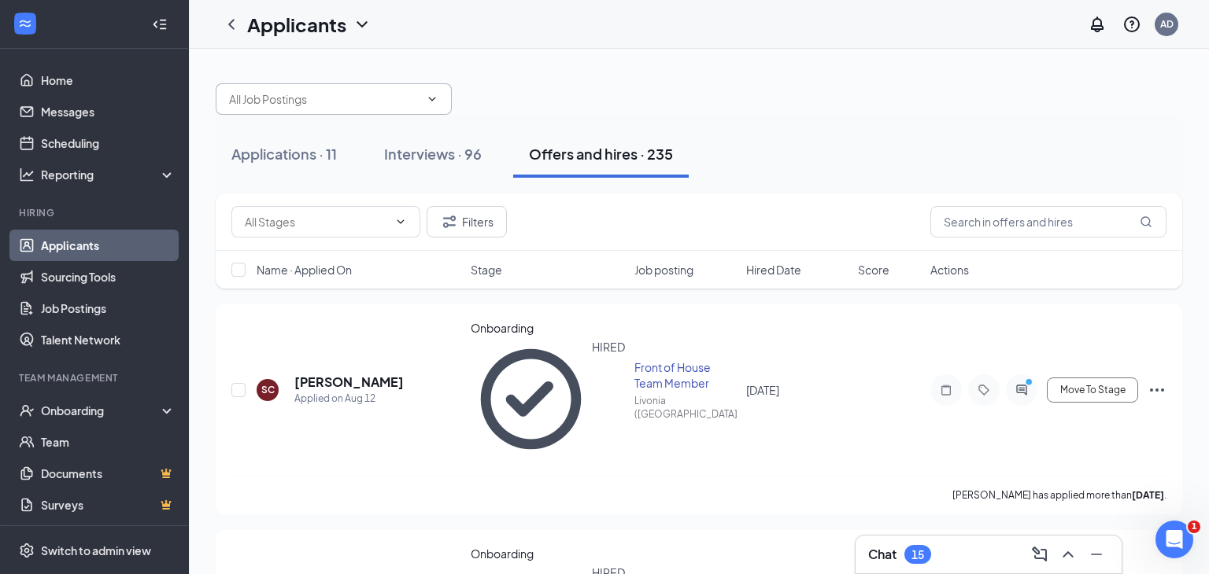
click at [381, 96] on input "text" at bounding box center [324, 98] width 190 height 17
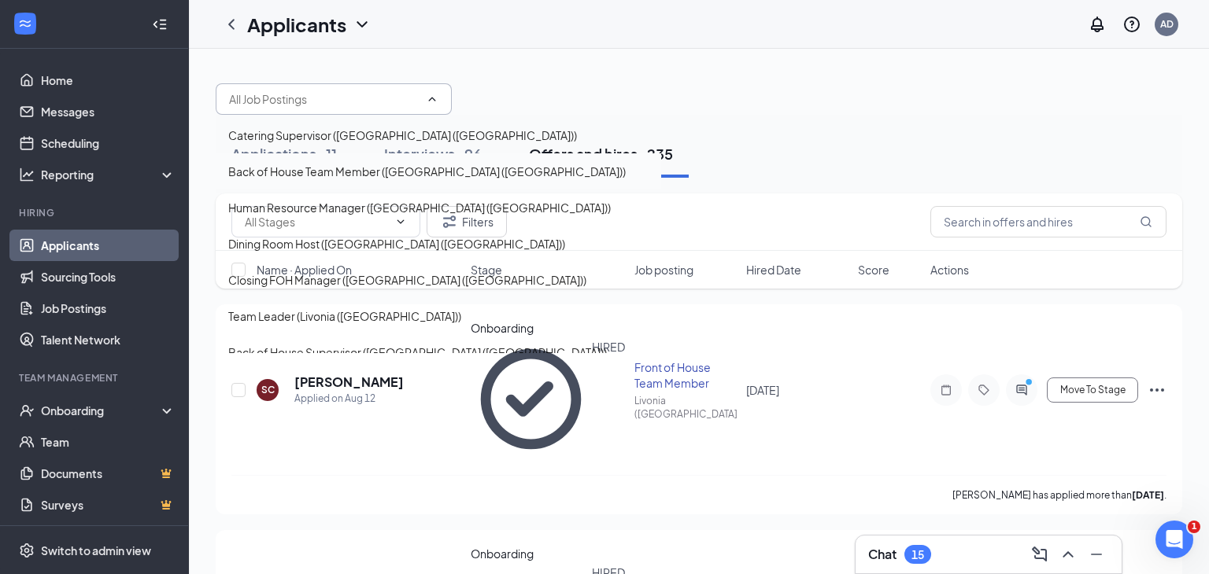
click at [371, 172] on div "Back of House Team Member (Livonia (MI))" at bounding box center [426, 171] width 397 height 17
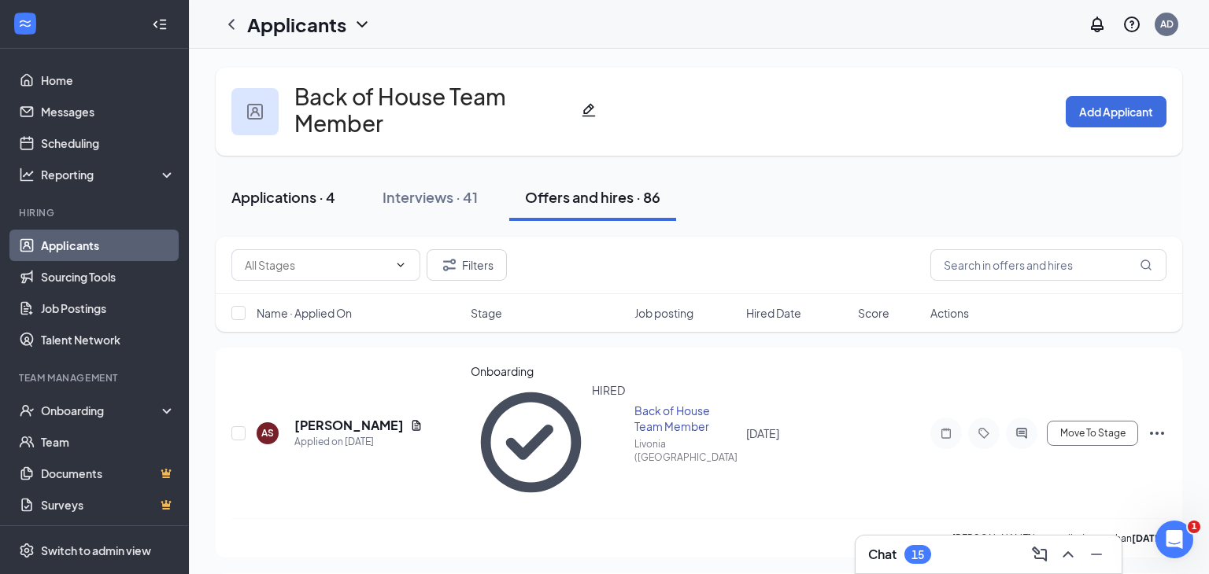
click at [272, 187] on div "Applications · 4" at bounding box center [283, 197] width 104 height 20
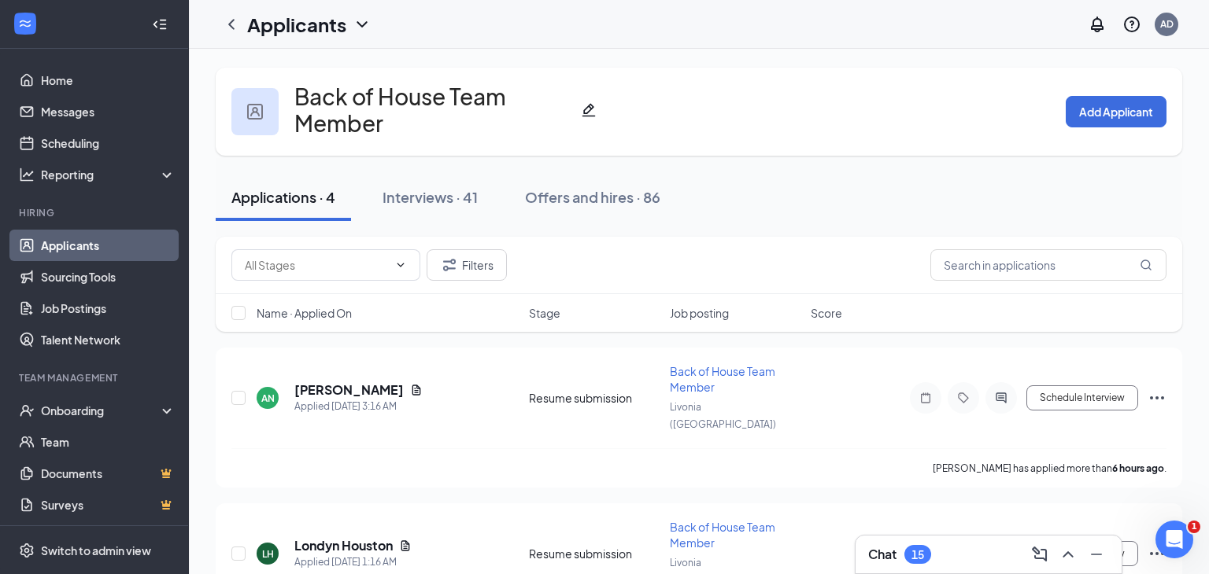
click at [881, 560] on h3 "Chat" at bounding box center [882, 554] width 28 height 17
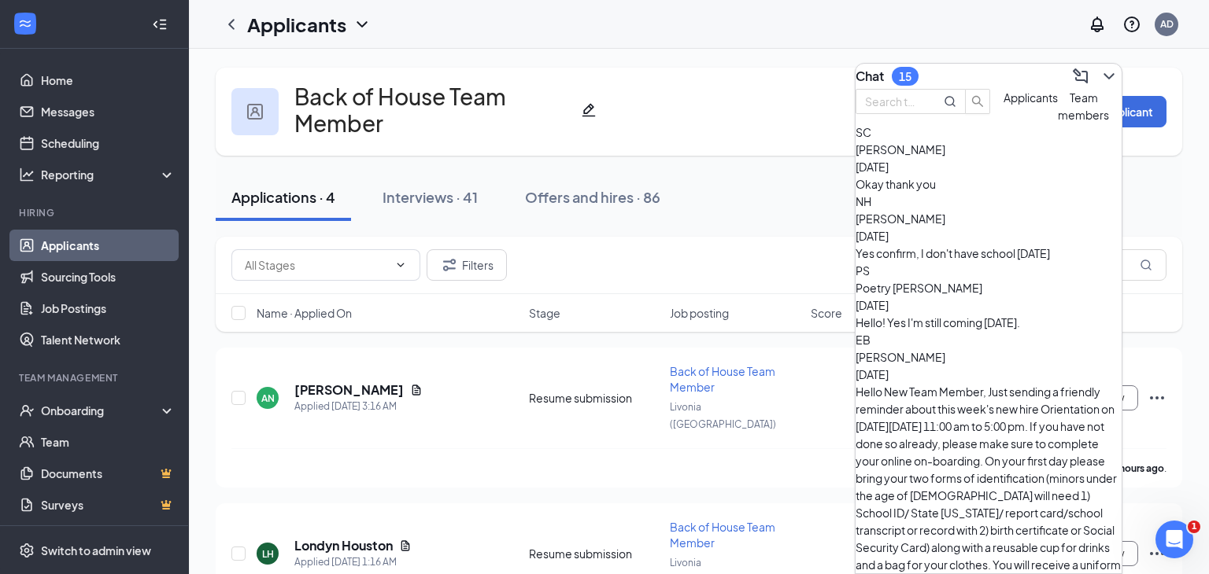
click at [979, 321] on div "Hello! Yes I'm still coming on Thursday." at bounding box center [988, 322] width 266 height 17
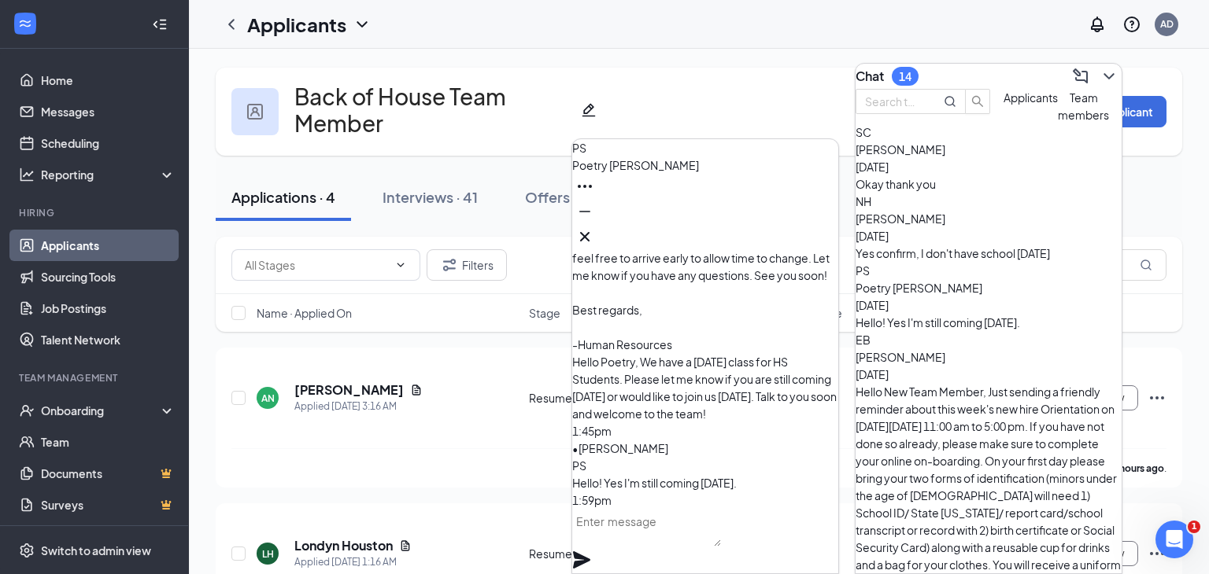
click at [721, 542] on textarea at bounding box center [646, 528] width 149 height 38
type textarea "Awesome!"
click at [590, 552] on icon "Plane" at bounding box center [581, 560] width 17 height 17
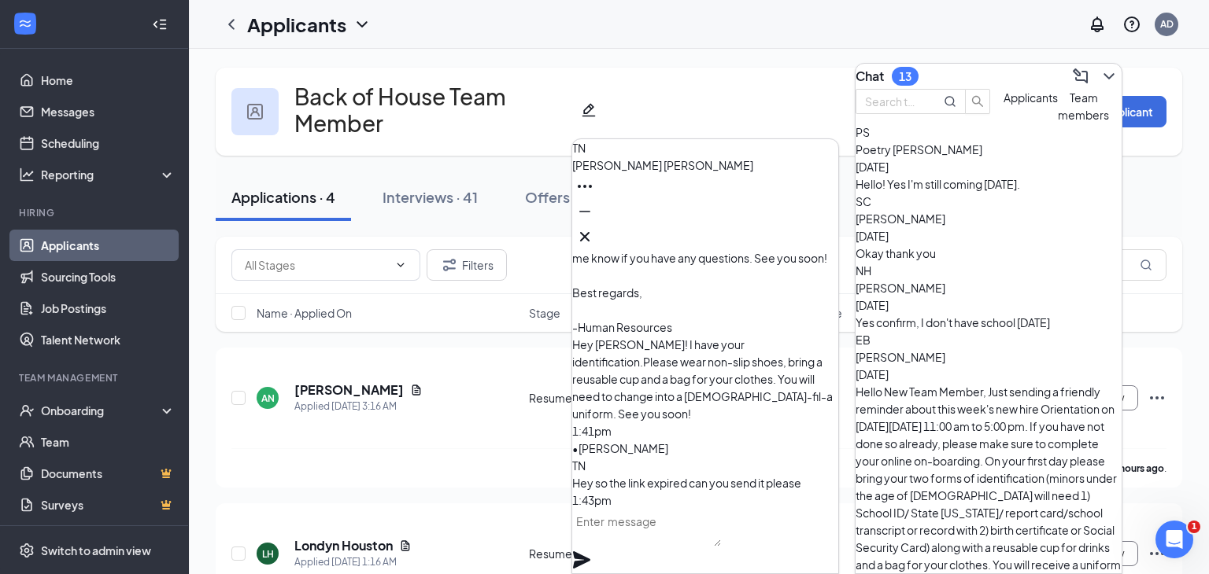
click at [623, 172] on span "Tracee Nowell" at bounding box center [662, 165] width 181 height 14
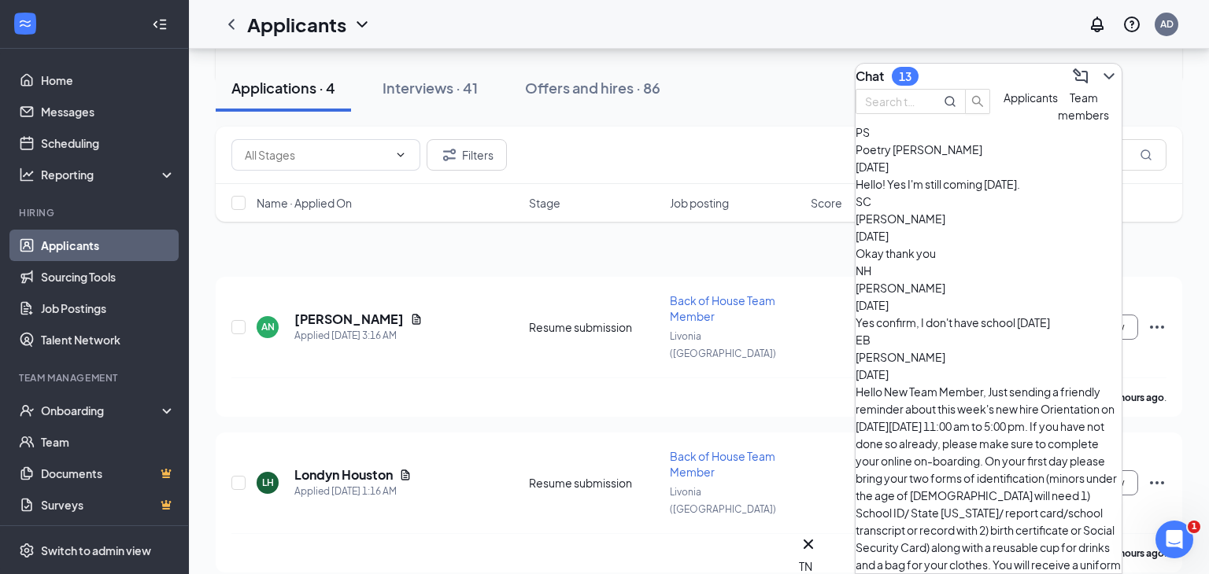
scroll to position [316, 0]
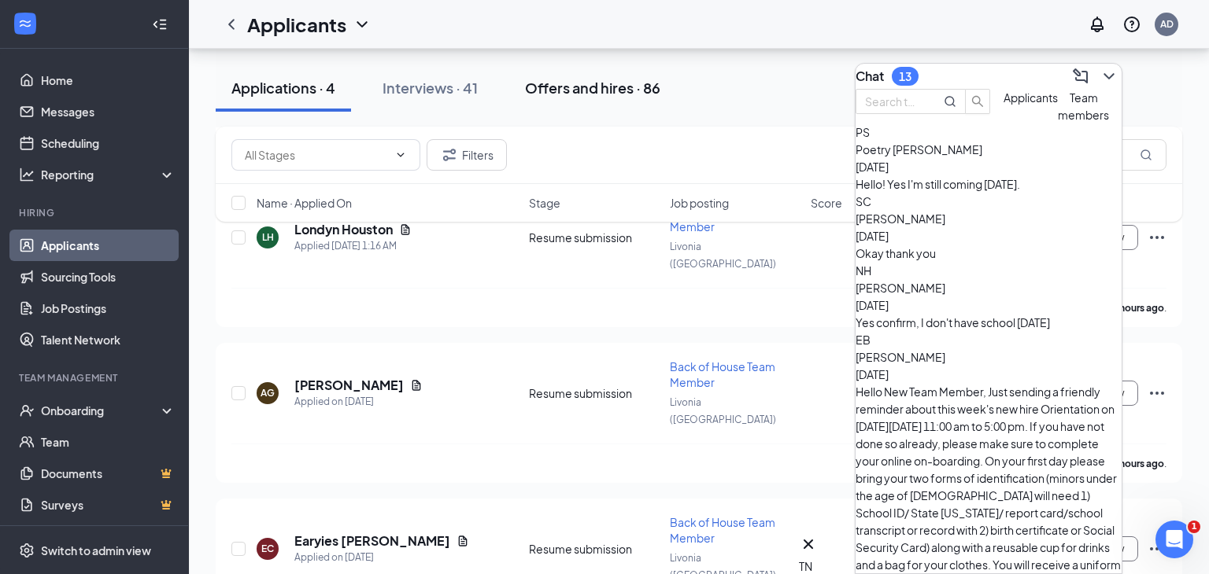
click at [617, 94] on div "Offers and hires · 86" at bounding box center [592, 88] width 135 height 20
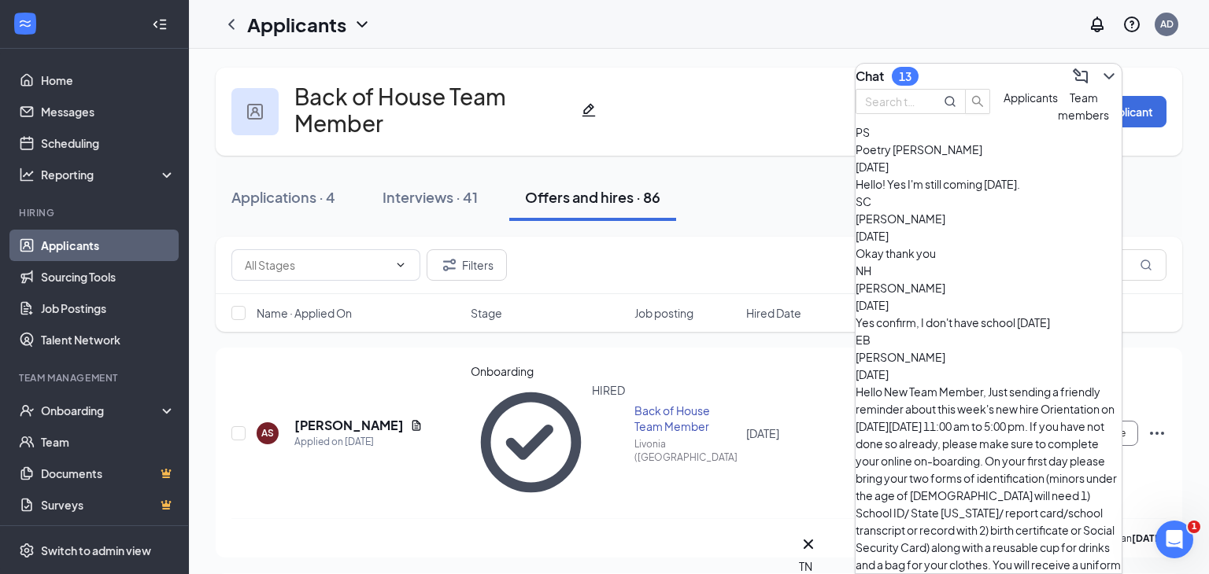
click at [936, 295] on span "Nico Hicks" at bounding box center [900, 288] width 90 height 14
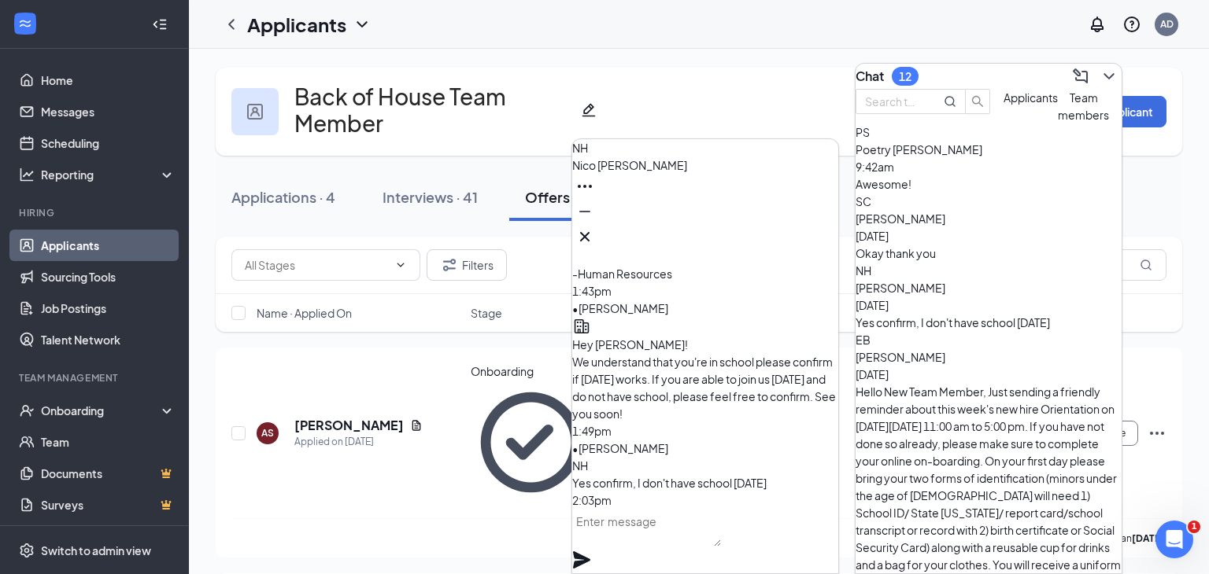
click at [661, 535] on textarea at bounding box center [646, 528] width 149 height 38
type textarea "O"
type textarea "Perfect! See you then!"
click at [590, 552] on icon "Plane" at bounding box center [581, 560] width 17 height 17
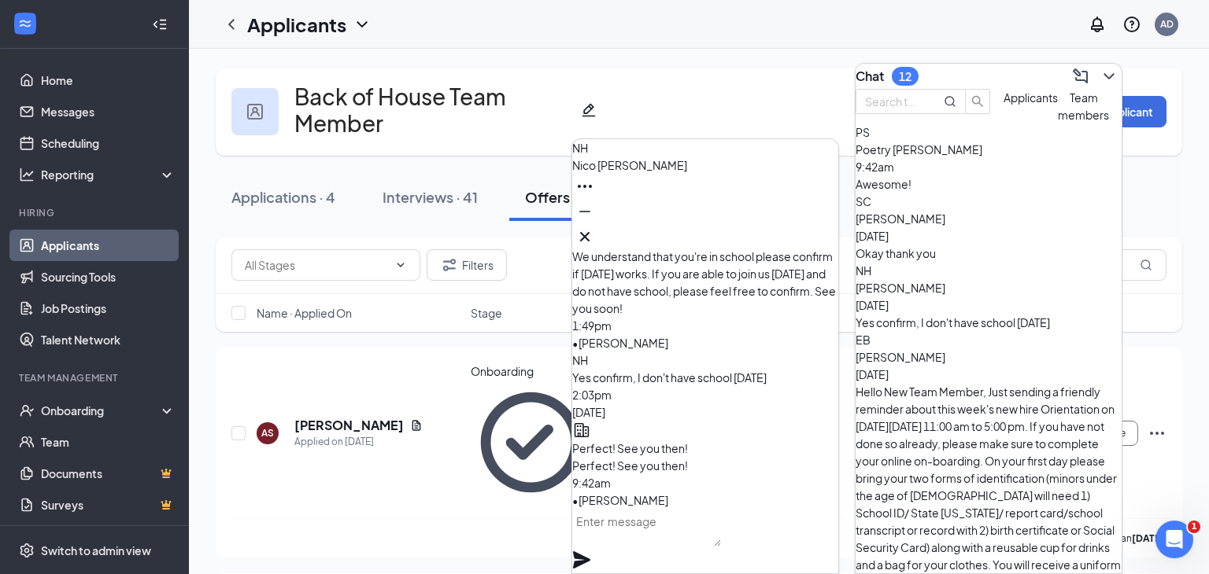
click at [962, 262] on div "Okay thank you" at bounding box center [988, 253] width 266 height 17
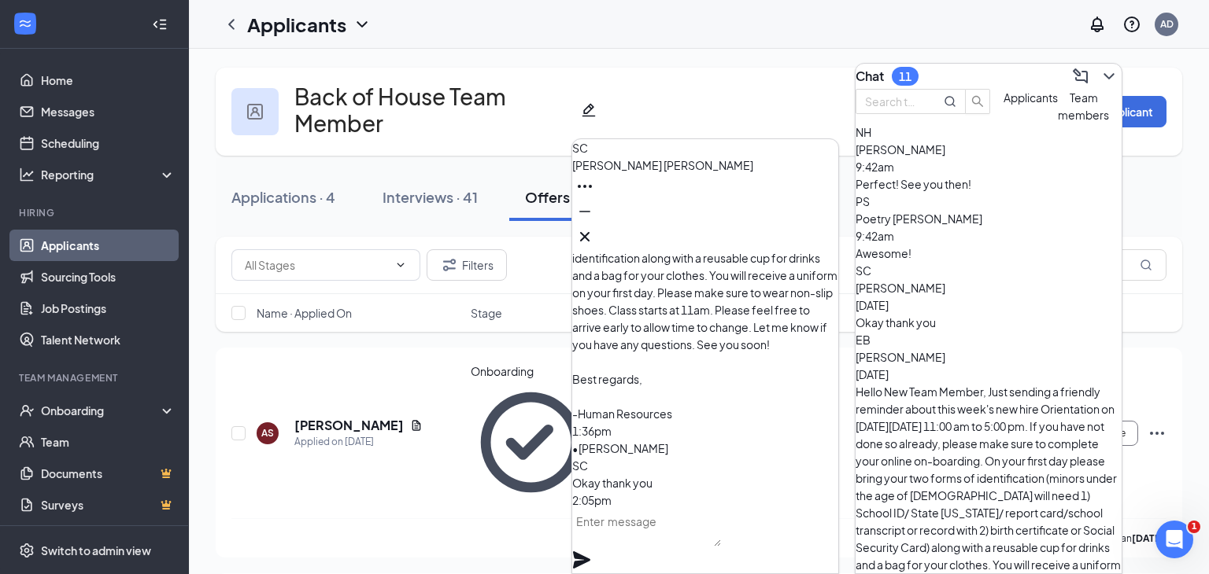
click at [54, 253] on link "Applicants" at bounding box center [108, 245] width 135 height 31
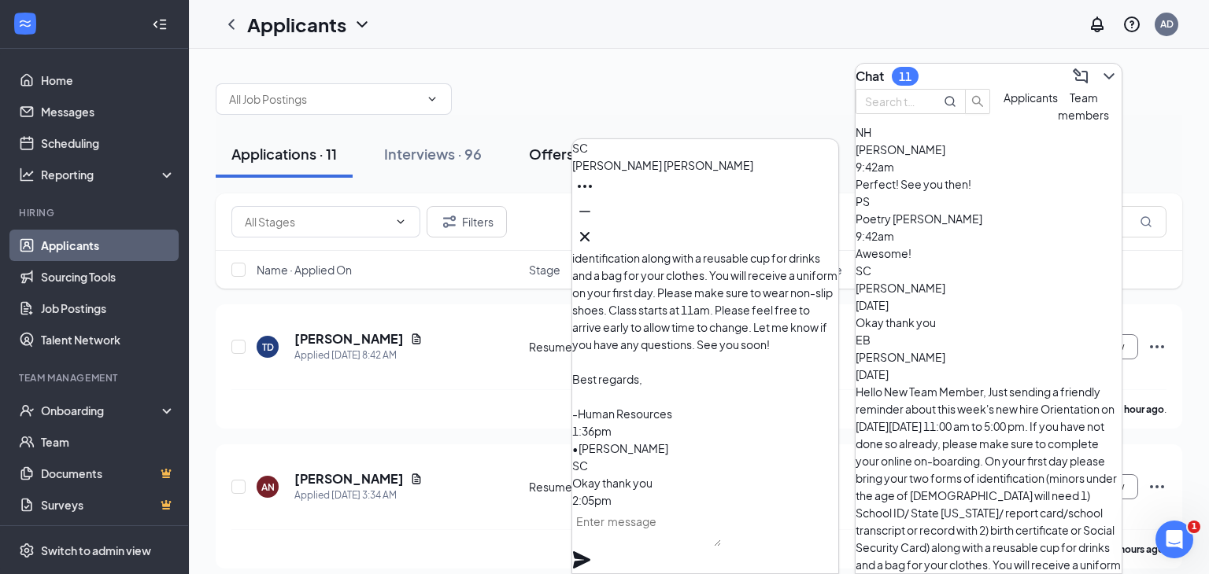
click at [578, 167] on button "Offers and hires · 235" at bounding box center [600, 154] width 175 height 47
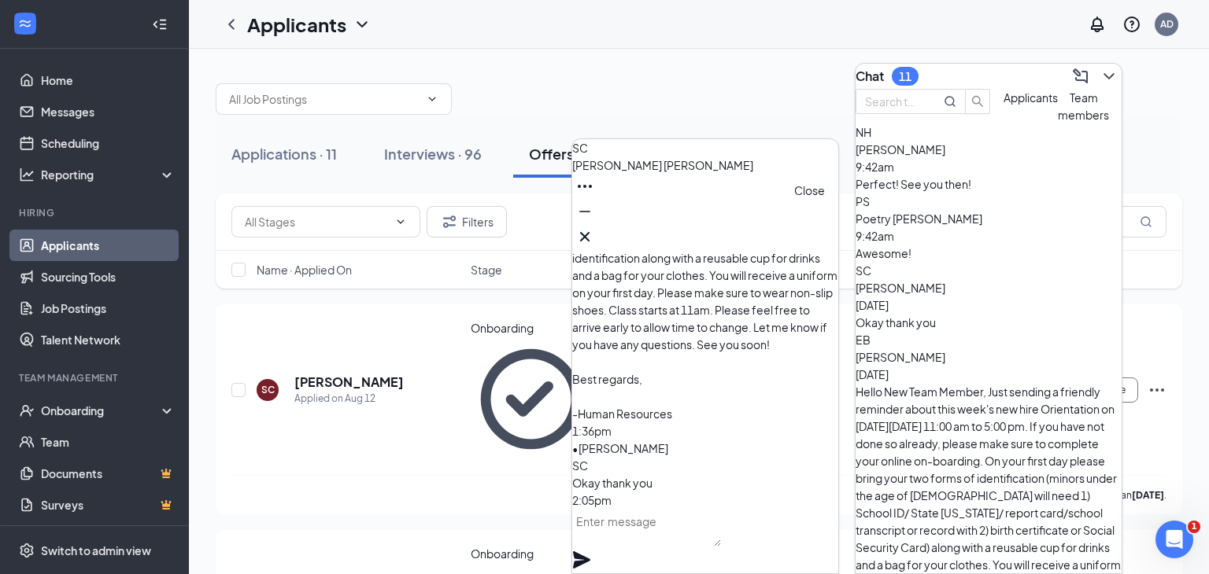
click at [594, 231] on icon "Cross" at bounding box center [584, 236] width 19 height 19
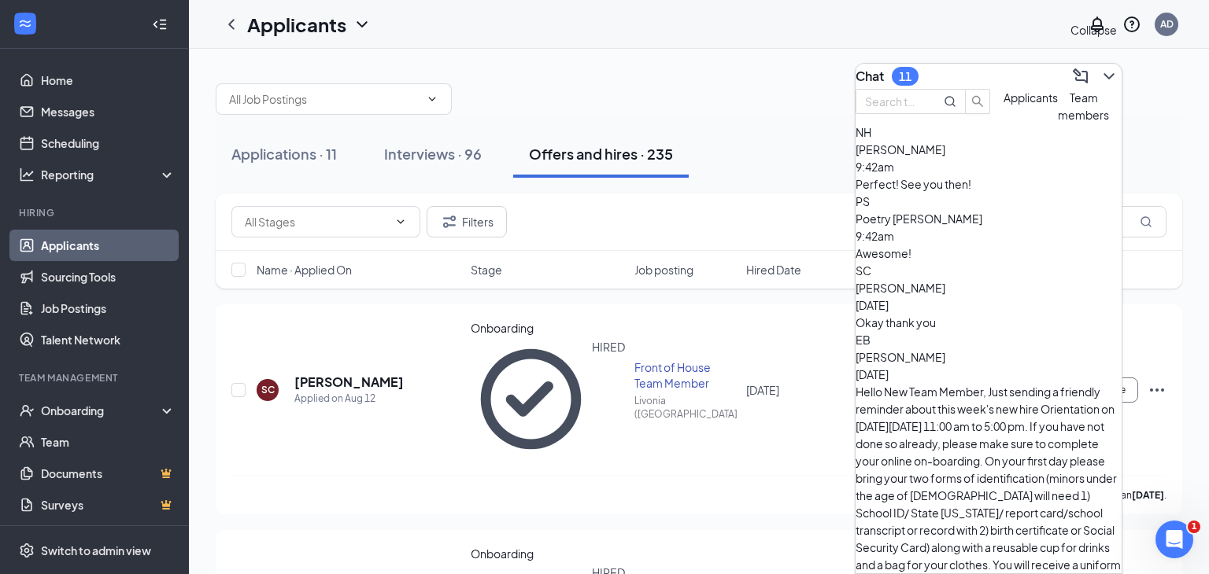
click at [1105, 67] on icon "ChevronDown" at bounding box center [1108, 76] width 19 height 19
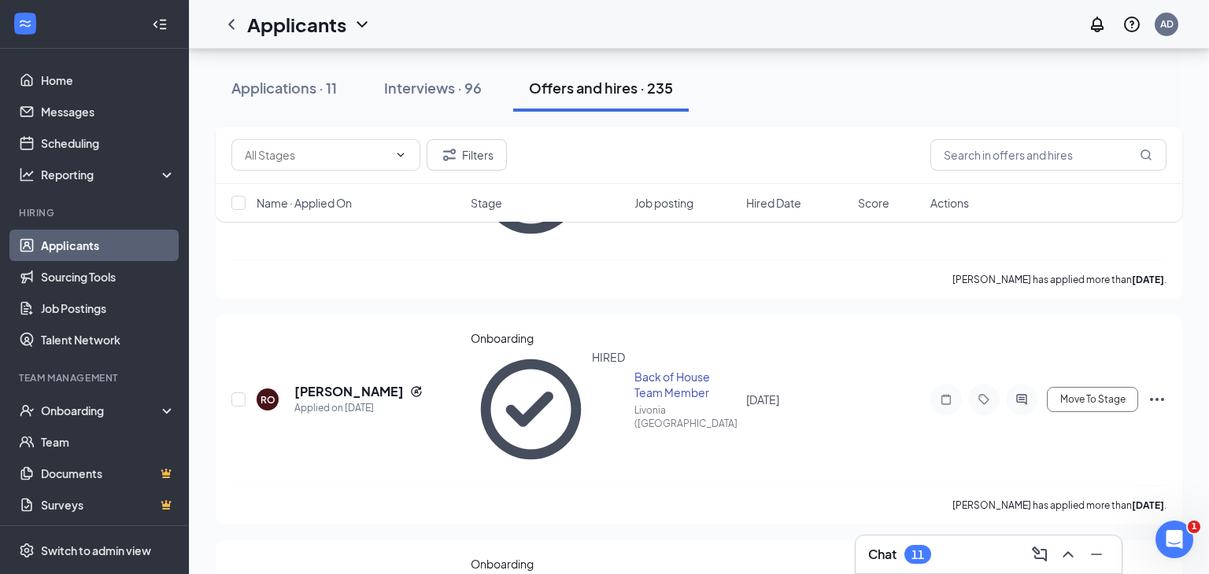
scroll to position [824, 0]
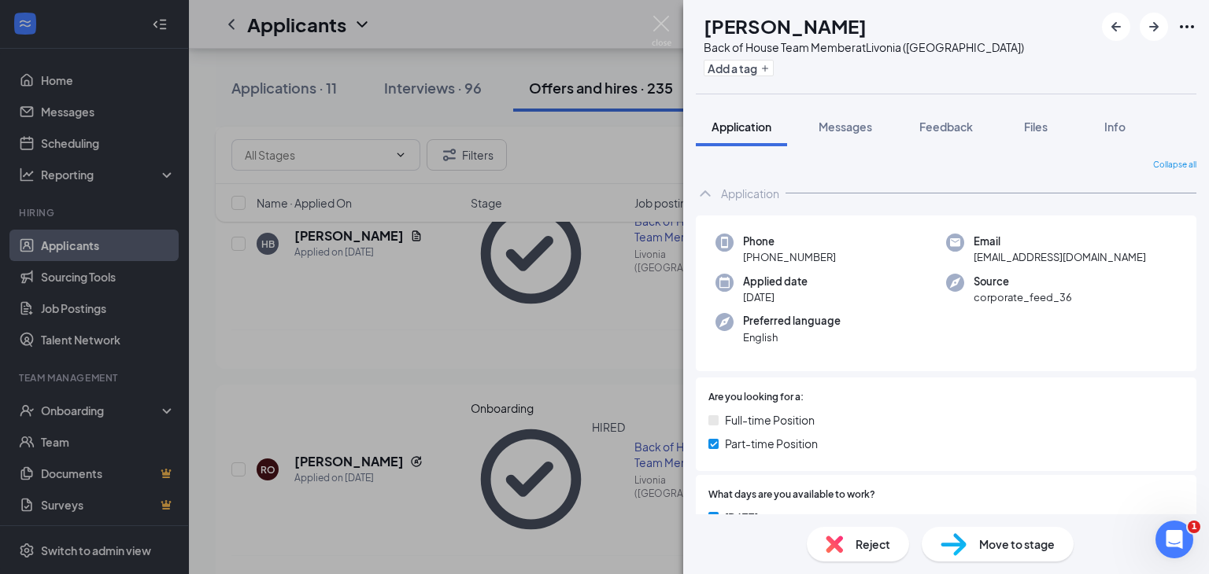
click at [992, 539] on span "Move to stage" at bounding box center [1017, 544] width 76 height 17
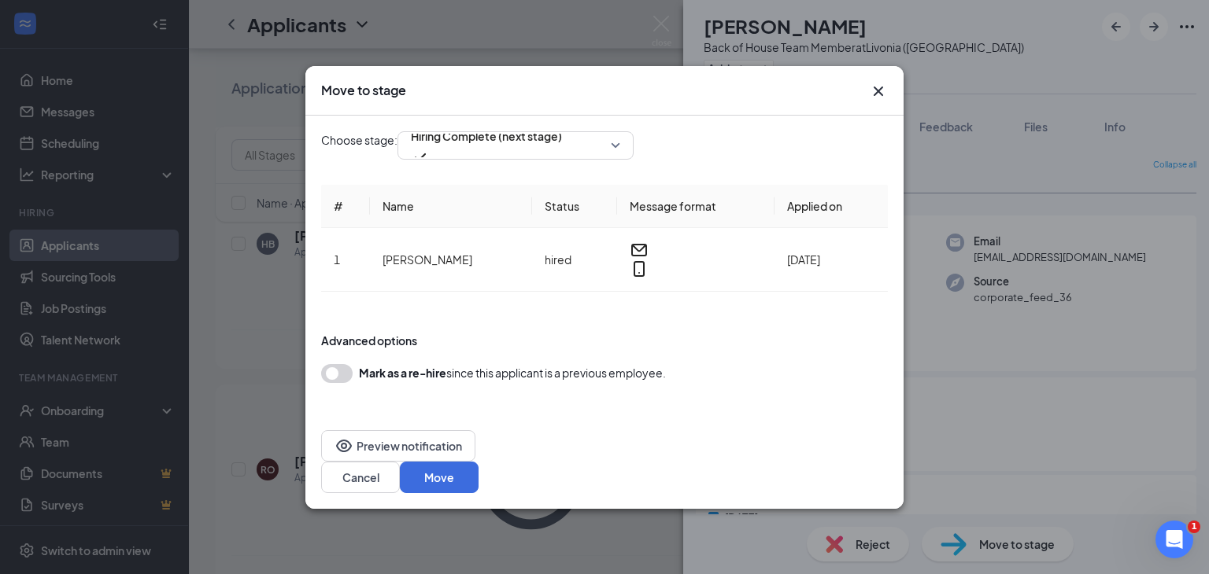
click at [877, 95] on icon "Cross" at bounding box center [878, 90] width 9 height 9
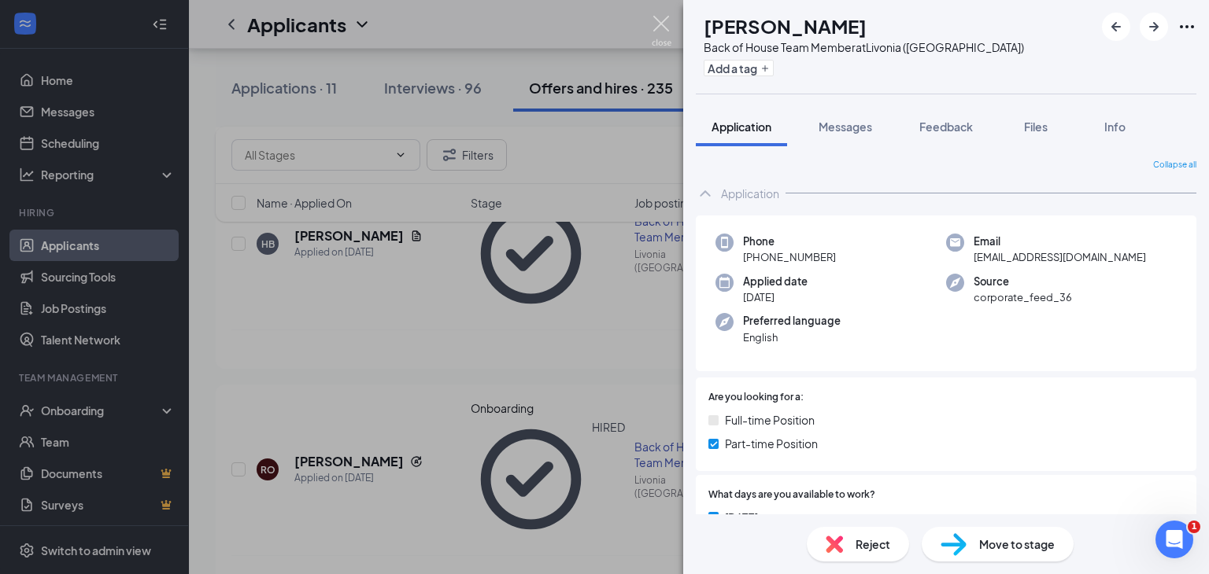
click at [666, 21] on img at bounding box center [662, 31] width 20 height 31
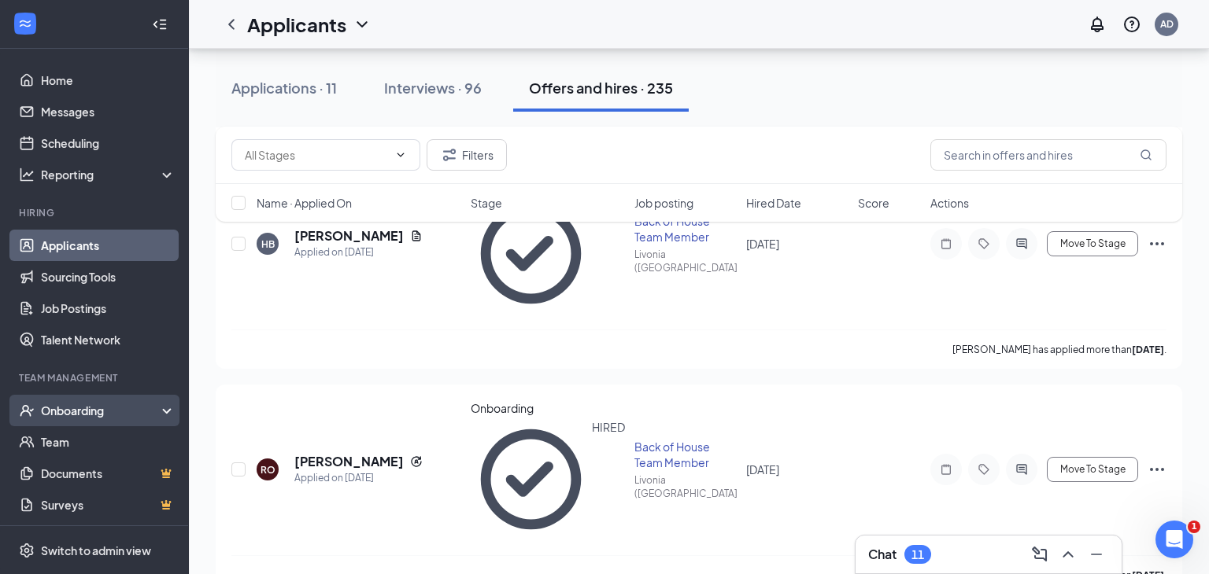
click at [79, 404] on div "Onboarding" at bounding box center [101, 411] width 121 height 16
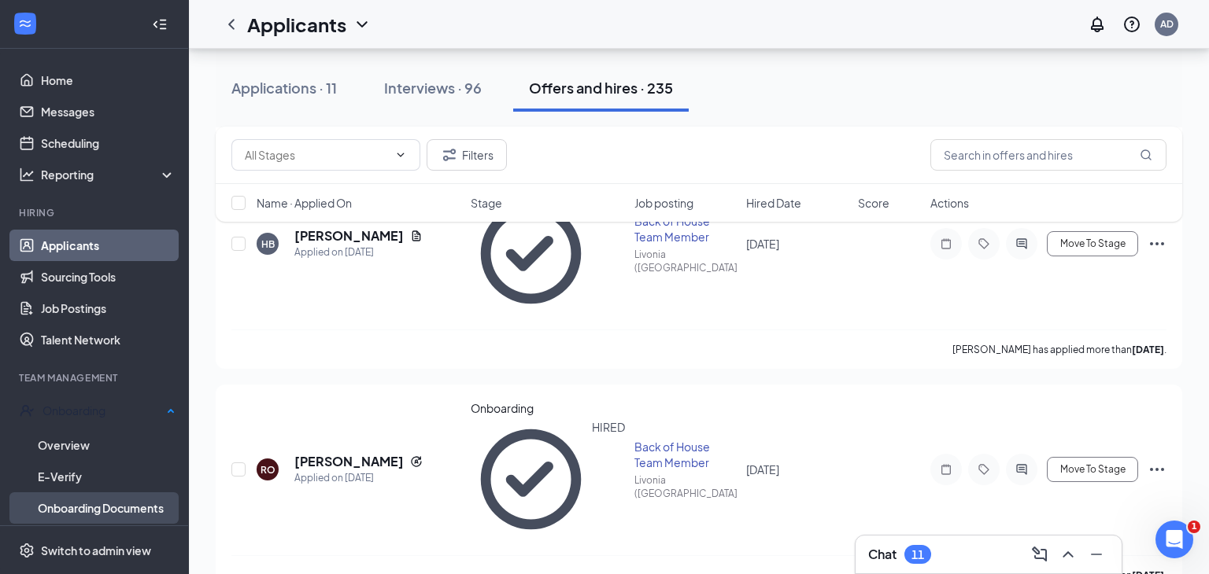
click at [80, 502] on link "Onboarding Documents" at bounding box center [107, 508] width 138 height 31
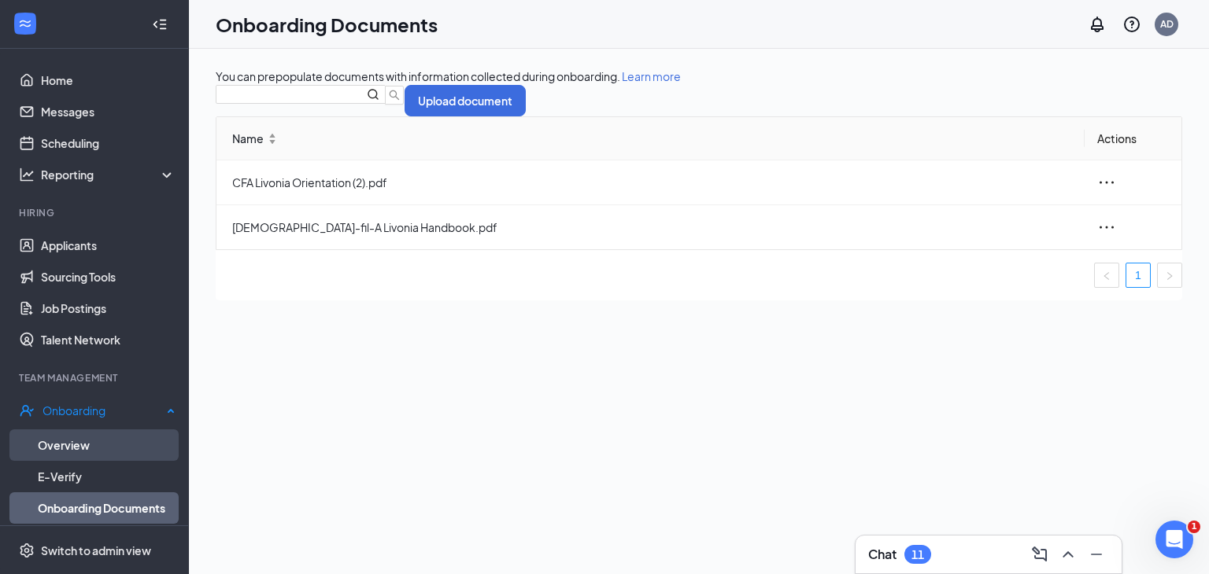
click at [84, 442] on link "Overview" at bounding box center [107, 445] width 138 height 31
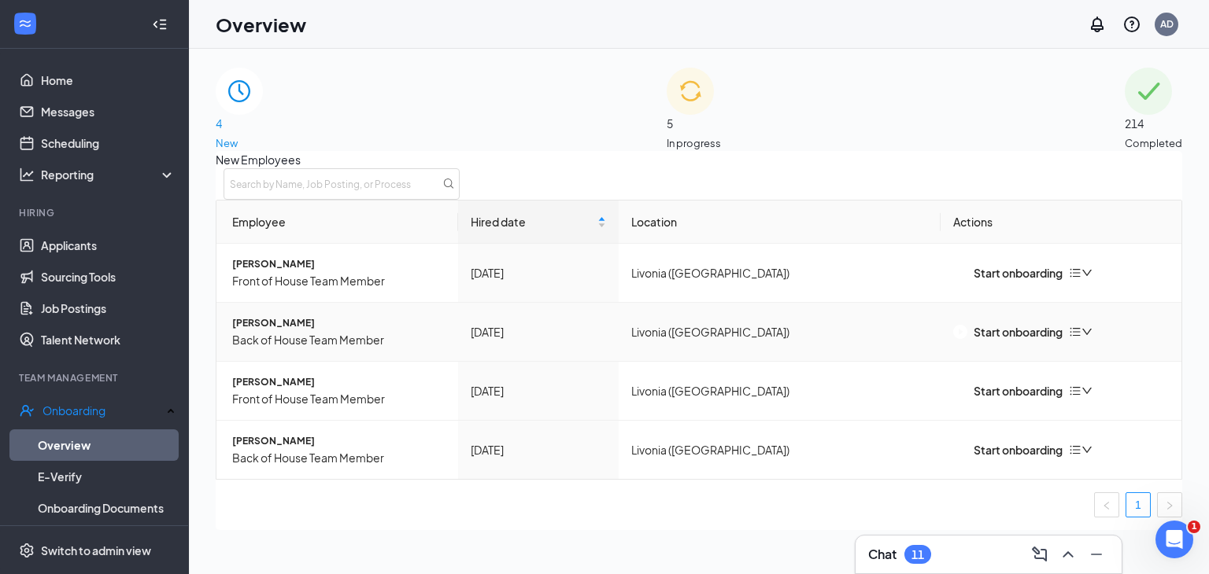
click at [1081, 338] on icon "bars" at bounding box center [1075, 332] width 13 height 13
click at [992, 282] on button "Start onboarding" at bounding box center [1007, 272] width 109 height 17
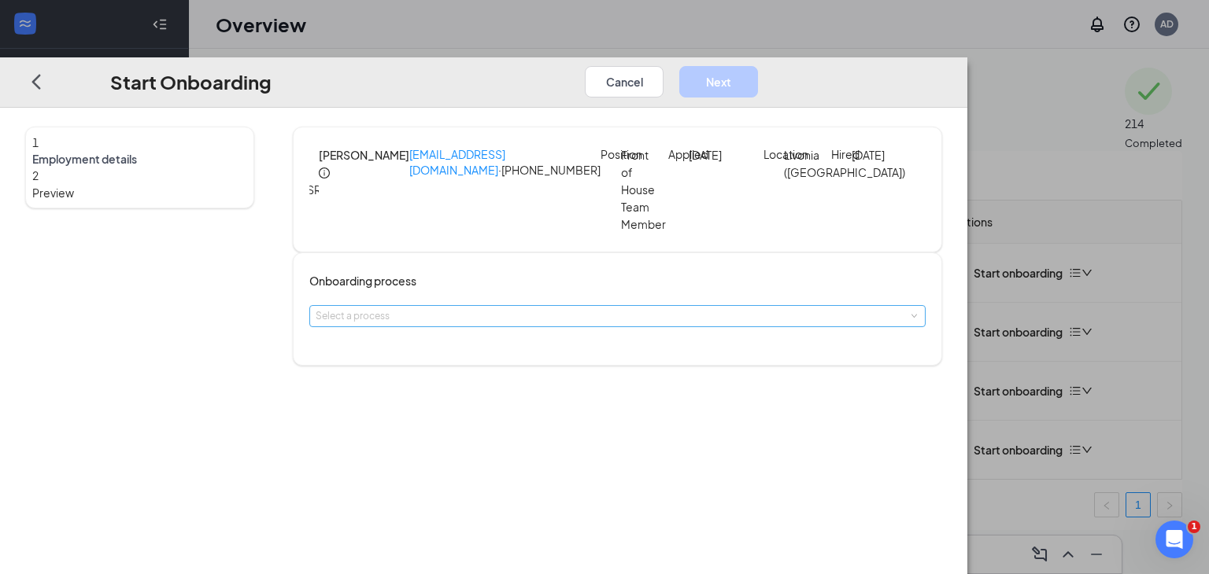
click at [617, 318] on div "Select a process" at bounding box center [614, 316] width 597 height 16
click at [596, 353] on li "Onboarding" at bounding box center [511, 352] width 258 height 28
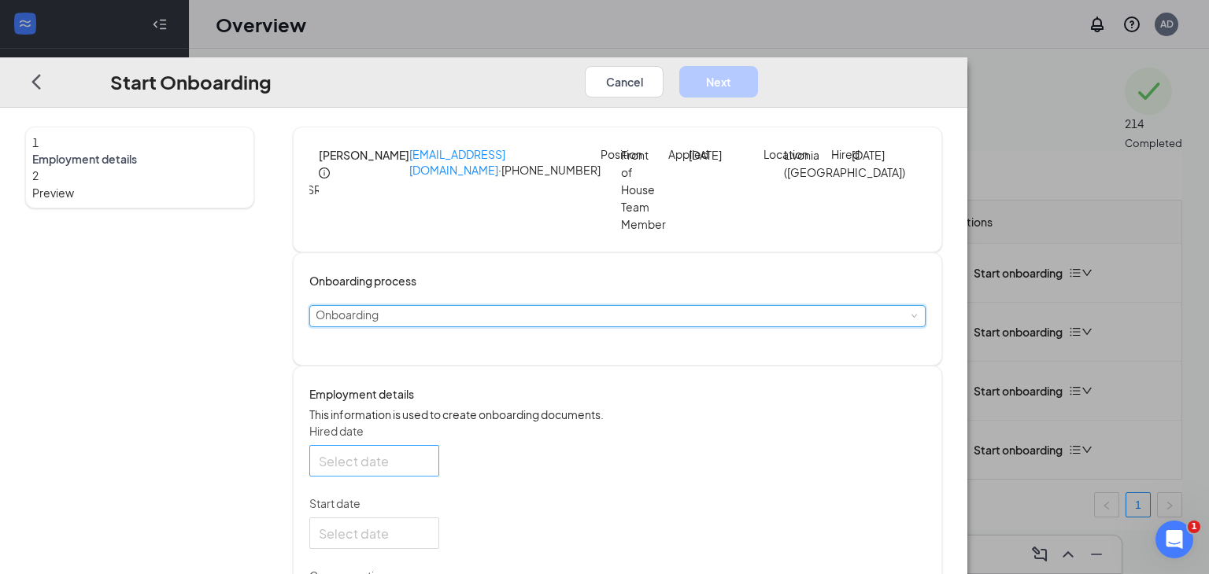
click at [430, 471] on div at bounding box center [374, 462] width 111 height 20
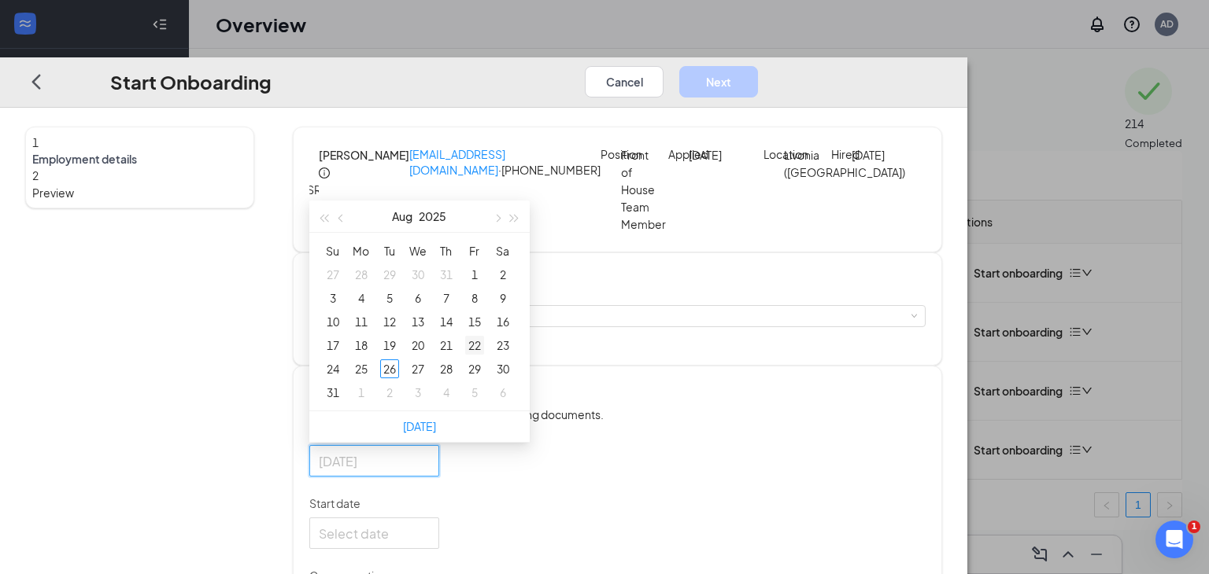
type input "Aug 22, 2025"
click at [484, 355] on div "22" at bounding box center [474, 345] width 19 height 19
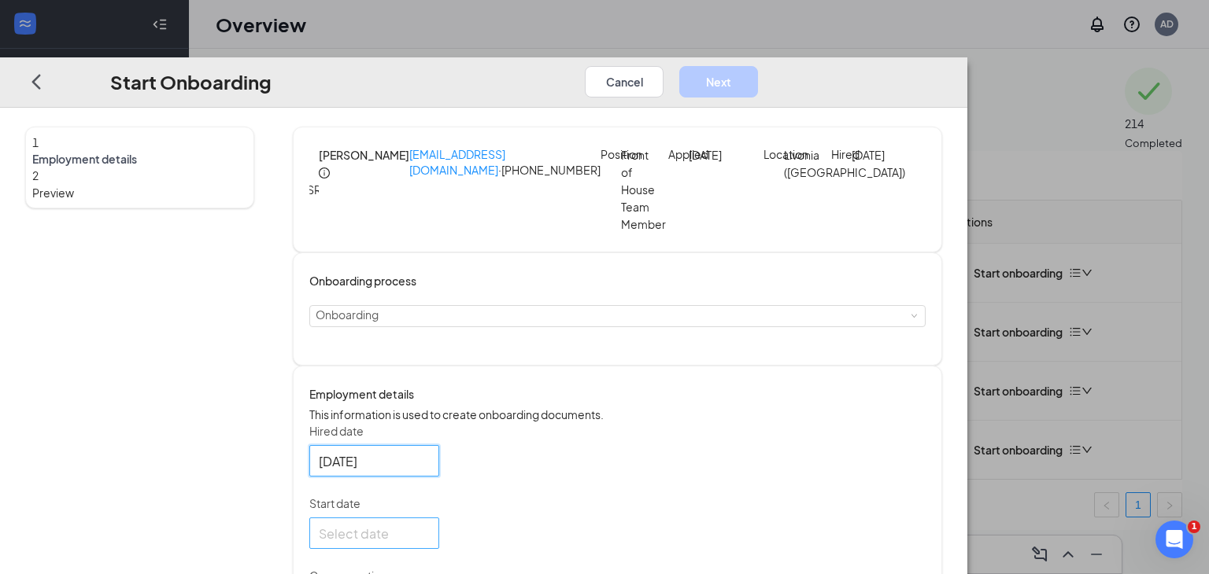
click at [430, 544] on div at bounding box center [374, 534] width 111 height 20
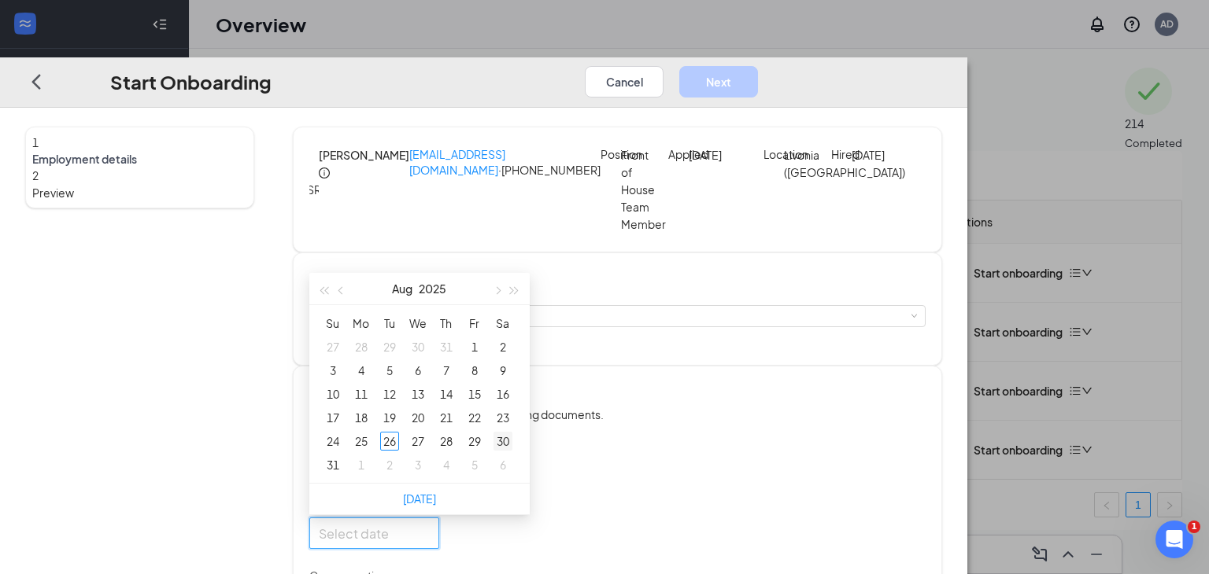
type input "Sep 4, 2025"
type input "Aug 30, 2025"
click at [512, 451] on div "30" at bounding box center [502, 441] width 19 height 19
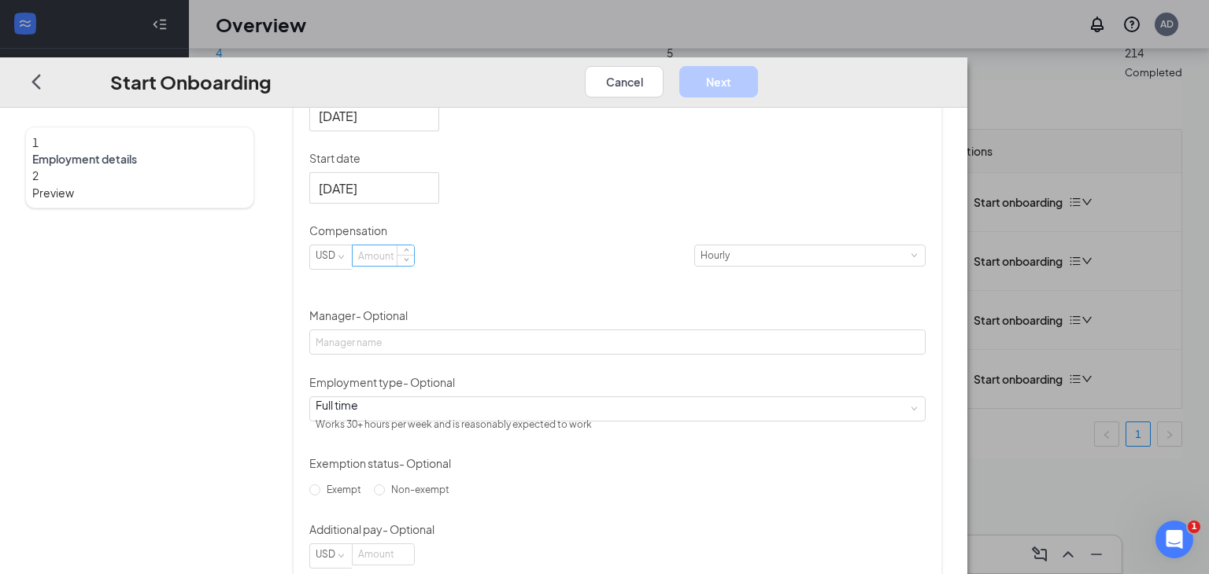
scroll to position [421, 0]
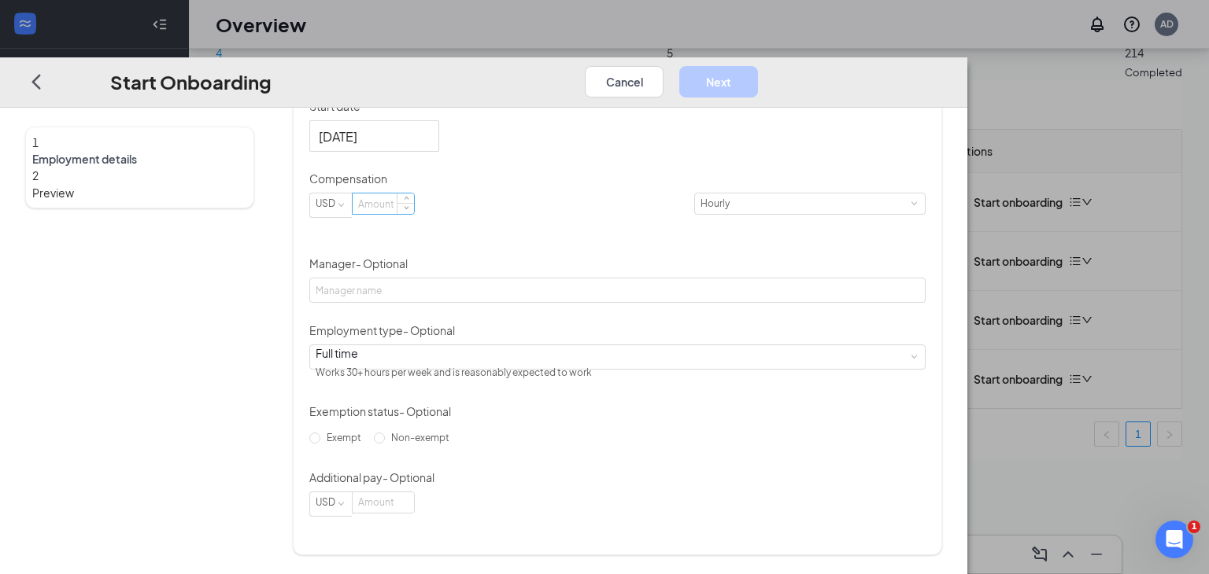
click at [414, 214] on input at bounding box center [383, 204] width 61 height 20
type input "12"
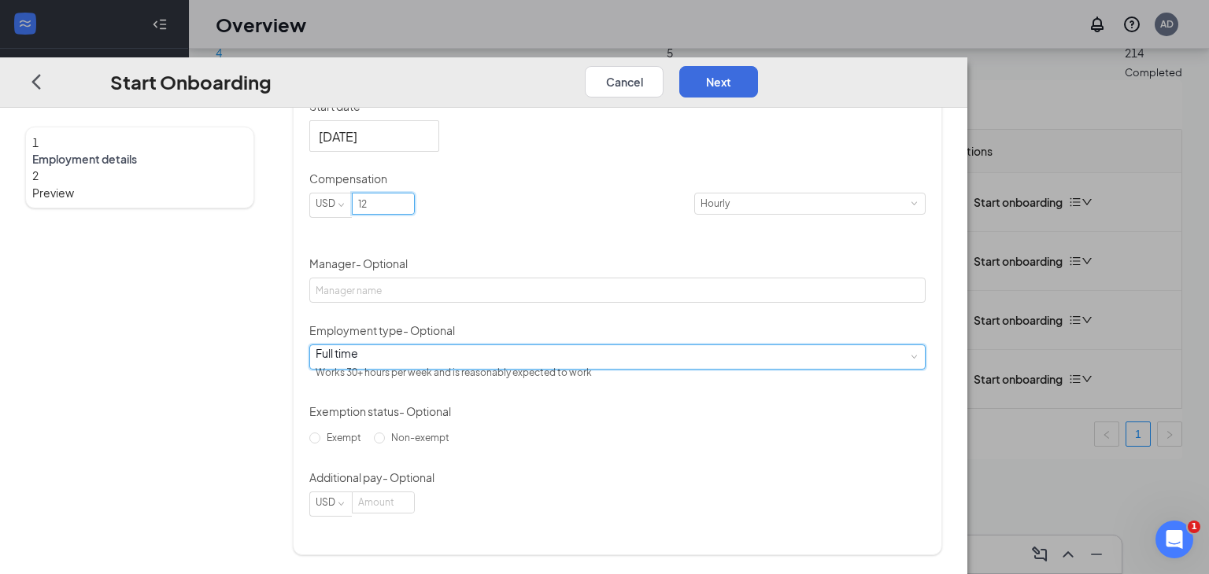
click at [474, 368] on div "Full time Works 30+ hours per week and is reasonably expected to work" at bounding box center [618, 357] width 604 height 24
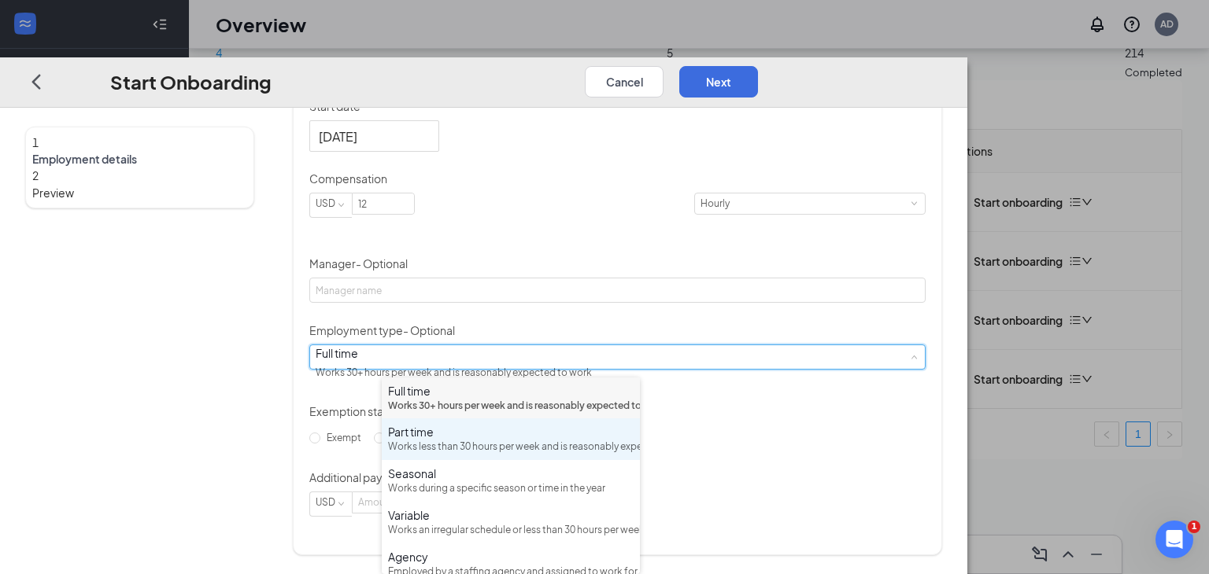
click at [468, 455] on div "Works less than 30 hours per week and is reasonably expected to work" at bounding box center [511, 447] width 246 height 15
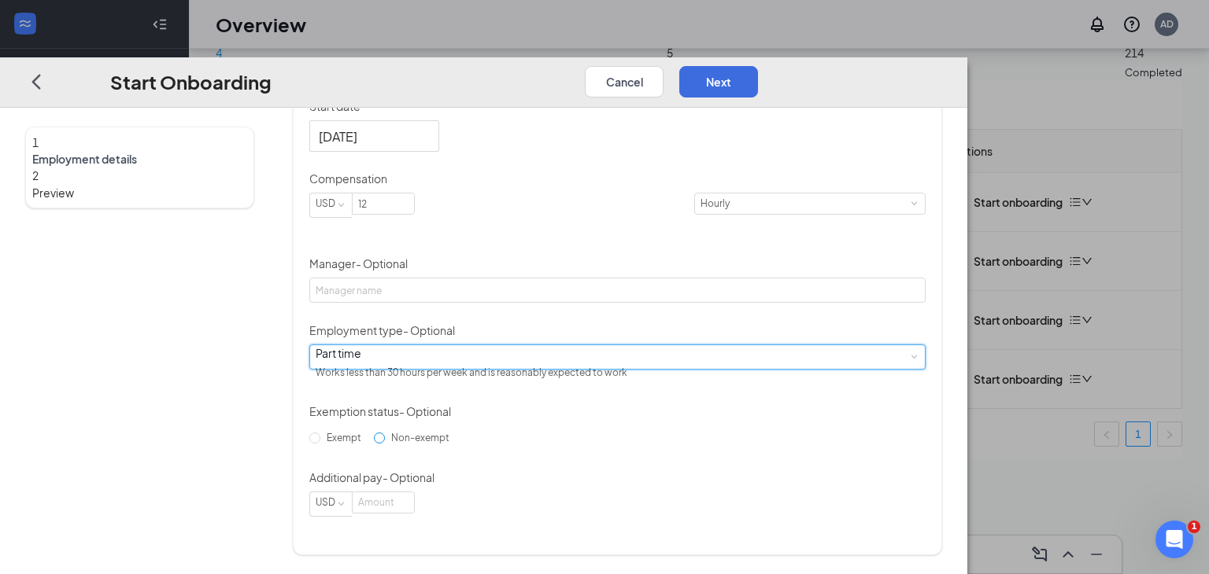
click at [385, 444] on input "Non-exempt" at bounding box center [379, 438] width 11 height 11
radio input "true"
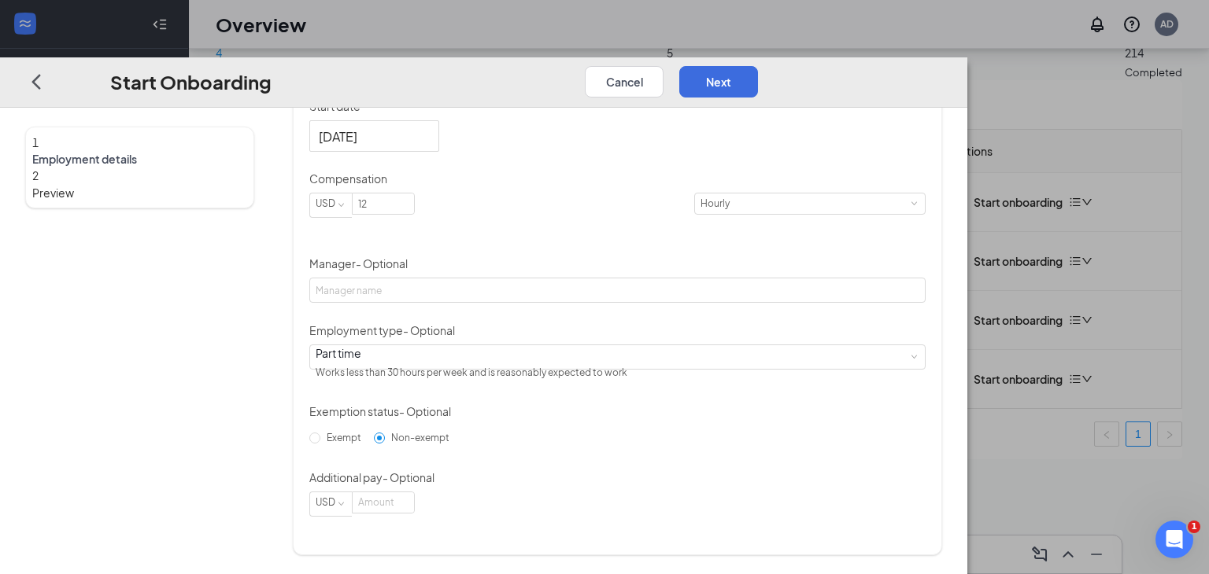
click at [669, 463] on div "Hired date Aug 22, 2025 Aug 2025 Su Mo Tu We Th Fr Sa 27 28 29 30 31 1 2 3 4 5 …" at bounding box center [617, 271] width 616 height 491
click at [925, 236] on div "Hired date Aug 22, 2025 Aug 2025 Su Mo Tu We Th Fr Sa 27 28 29 30 31 1 2 3 4 5 …" at bounding box center [617, 271] width 616 height 491
click at [758, 66] on button "Next" at bounding box center [718, 81] width 79 height 31
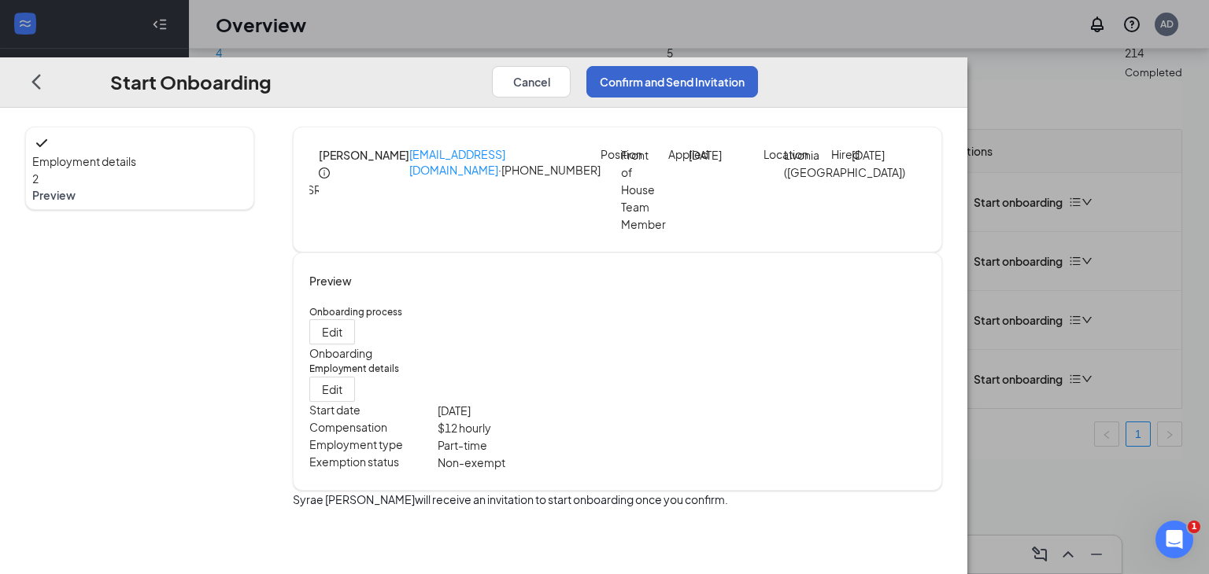
scroll to position [0, 0]
click at [758, 66] on button "Confirm and Send Invitation" at bounding box center [672, 81] width 172 height 31
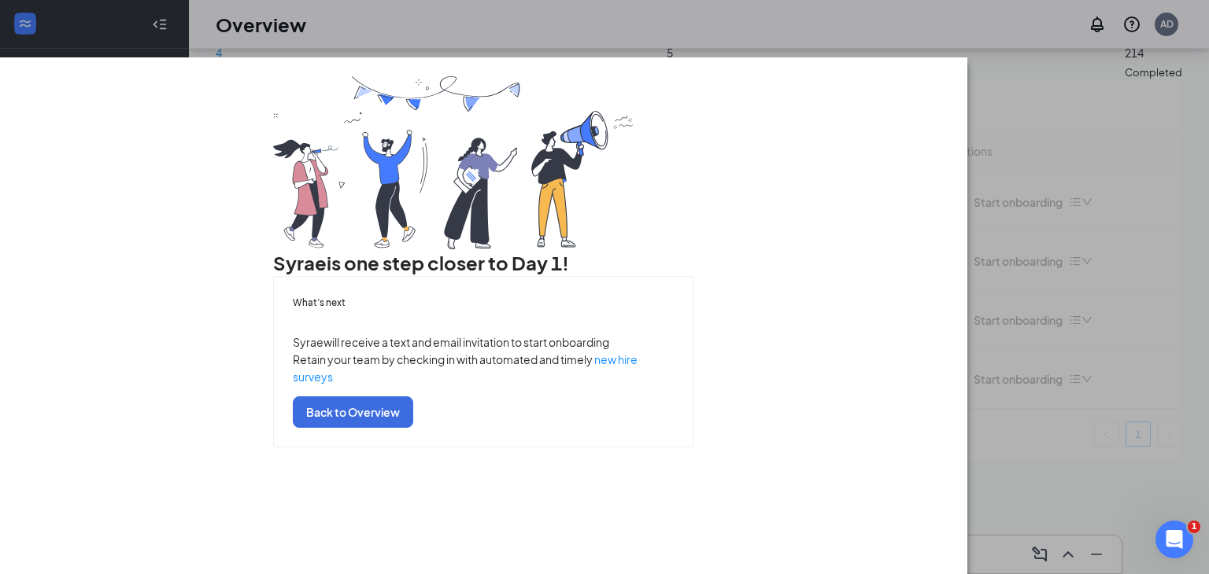
scroll to position [72, 0]
click at [413, 428] on button "Back to Overview" at bounding box center [353, 412] width 120 height 31
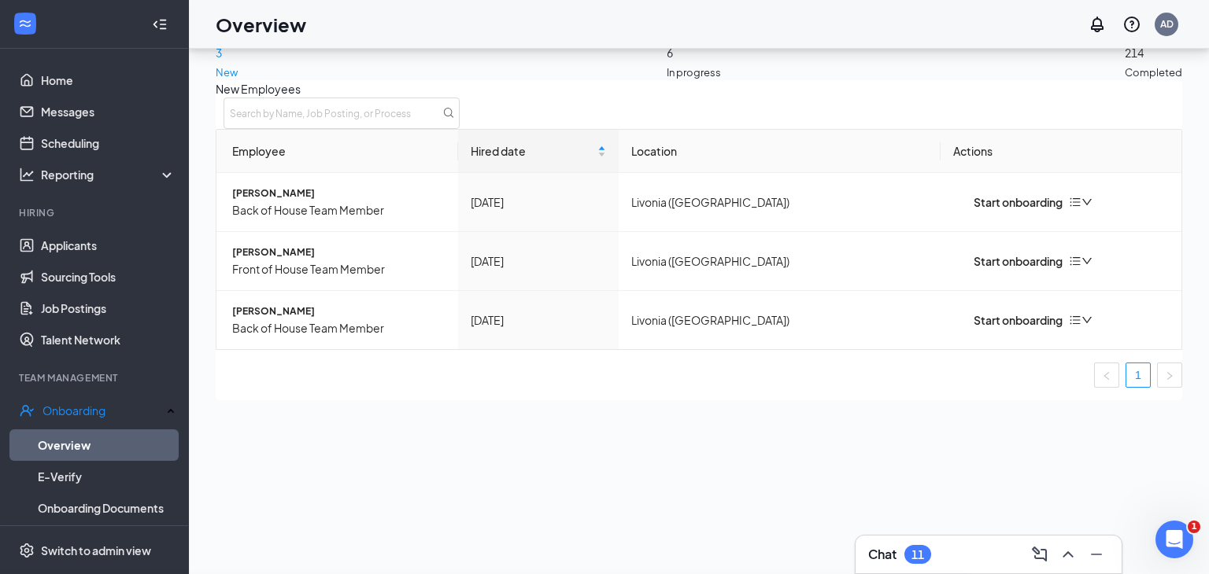
scroll to position [0, 0]
click at [1029, 211] on div "Start onboarding" at bounding box center [1007, 202] width 109 height 17
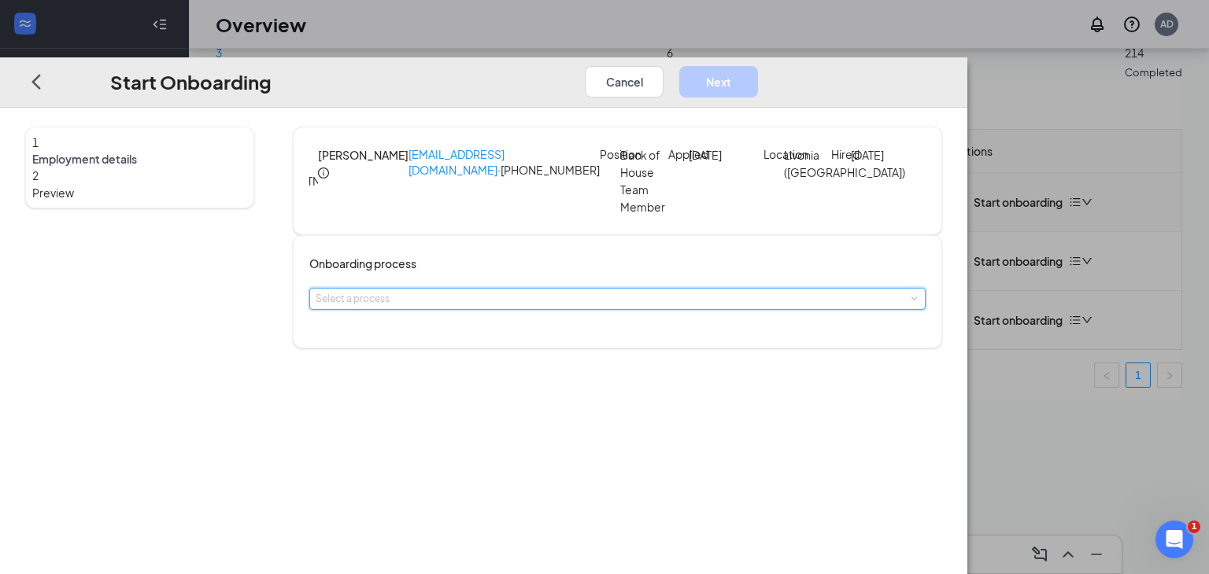
click at [910, 303] on span at bounding box center [913, 299] width 7 height 7
click at [604, 356] on li "Onboarding" at bounding box center [511, 352] width 258 height 28
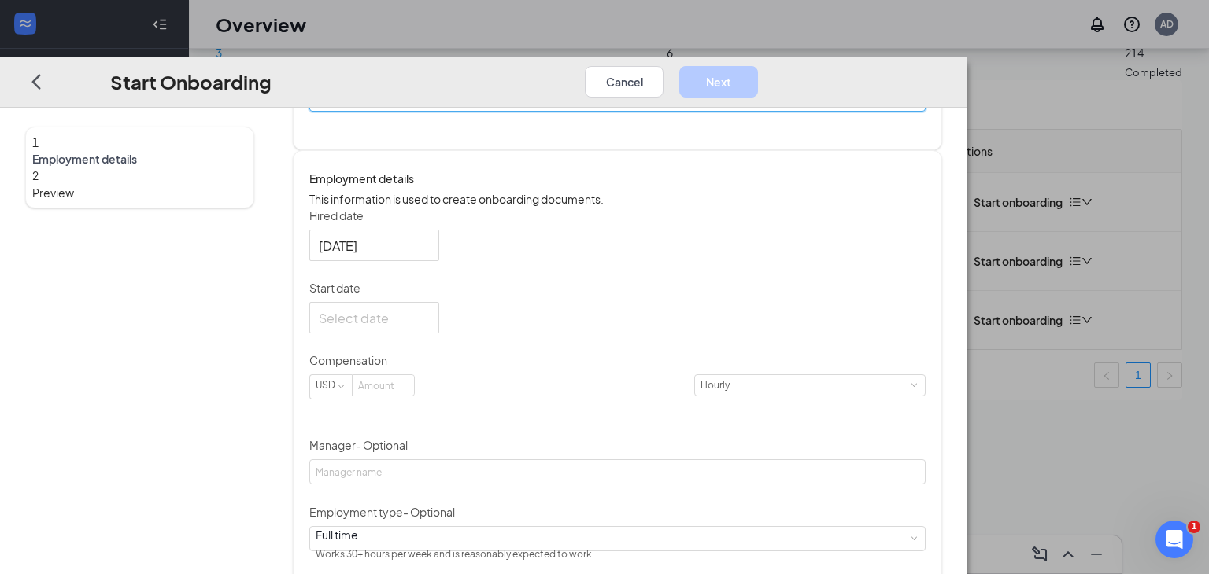
scroll to position [199, 0]
click at [430, 327] on div at bounding box center [374, 318] width 111 height 20
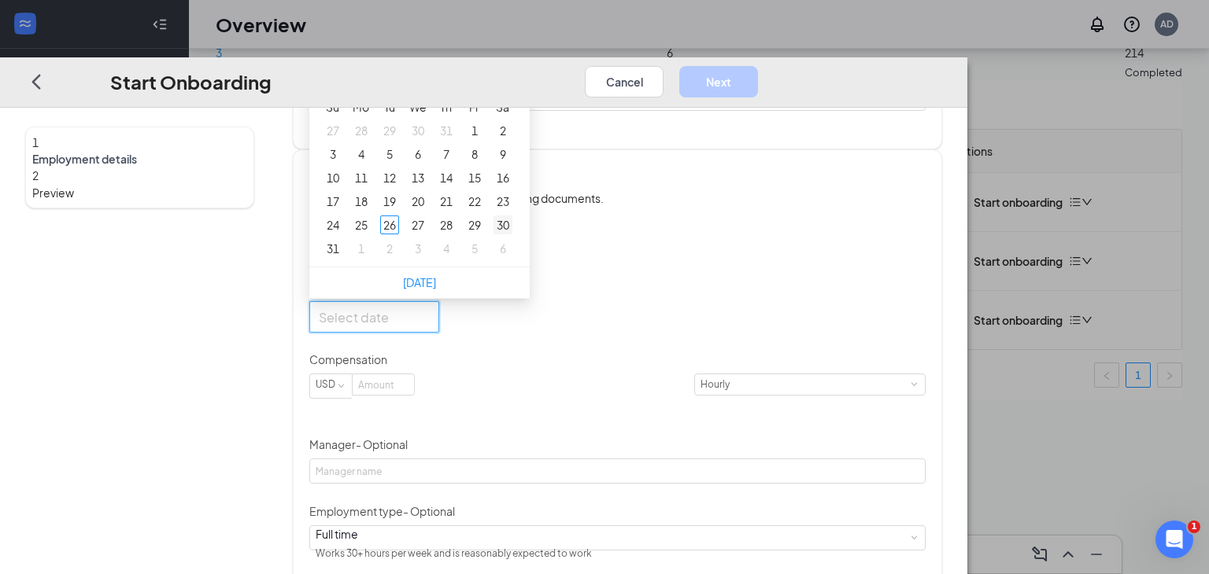
click at [512, 235] on div "30" at bounding box center [502, 225] width 19 height 19
type input "Aug 30, 2025"
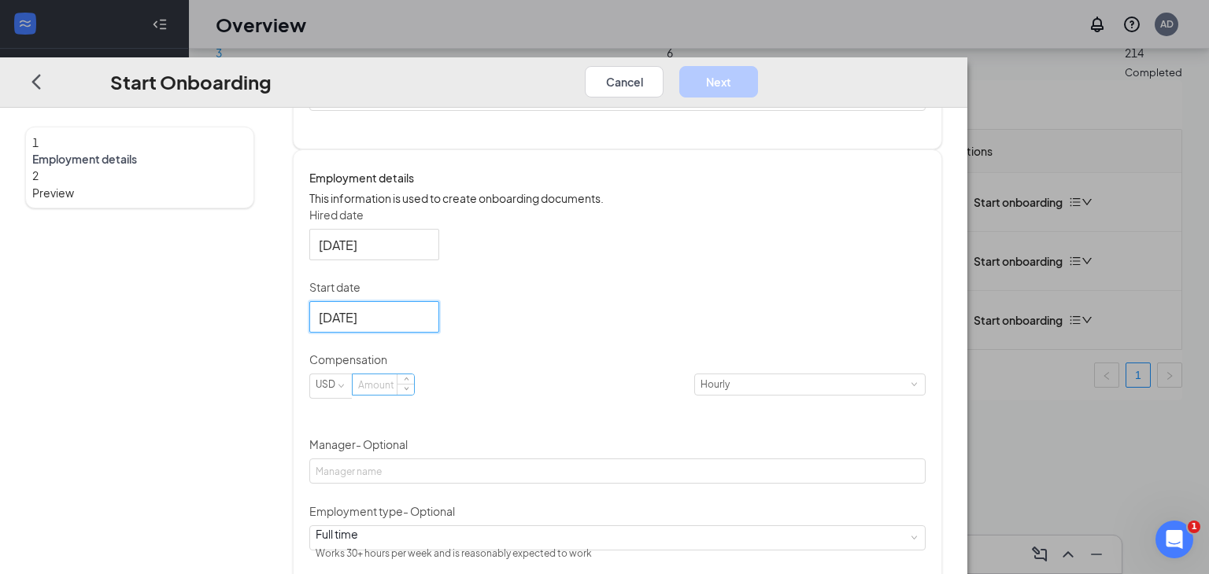
click at [414, 395] on input at bounding box center [383, 385] width 61 height 20
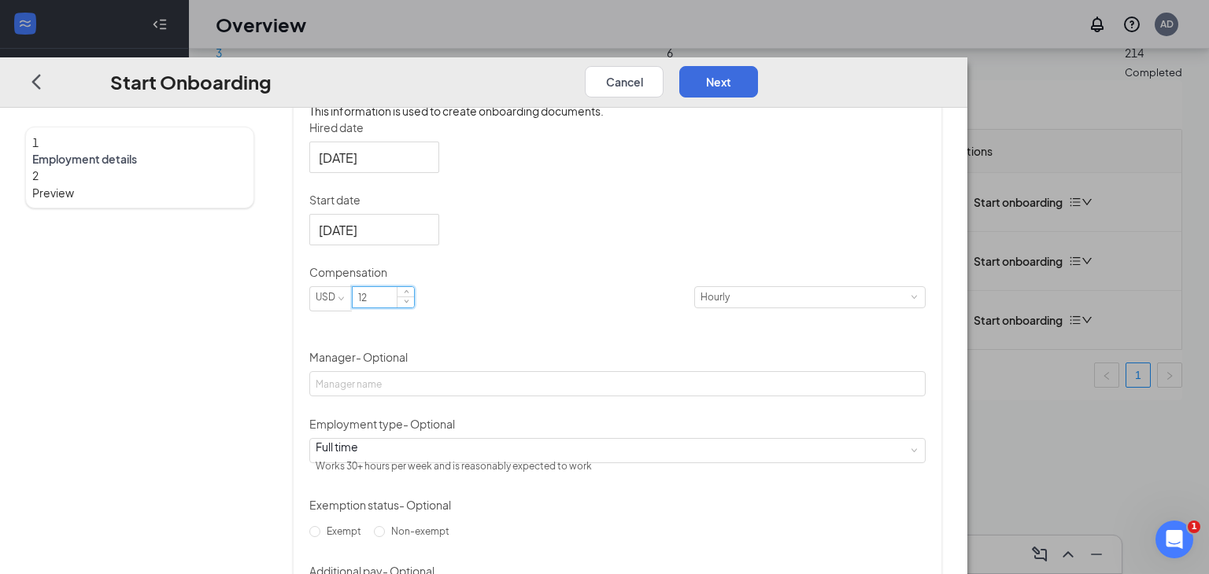
scroll to position [421, 0]
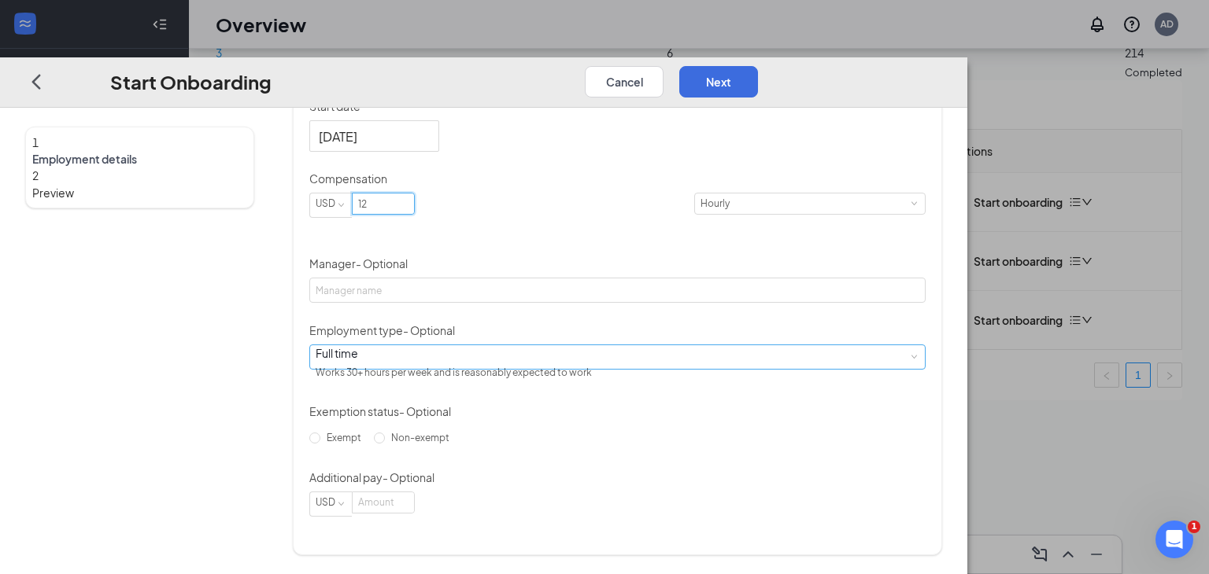
type input "12"
click at [910, 357] on span at bounding box center [913, 356] width 7 height 7
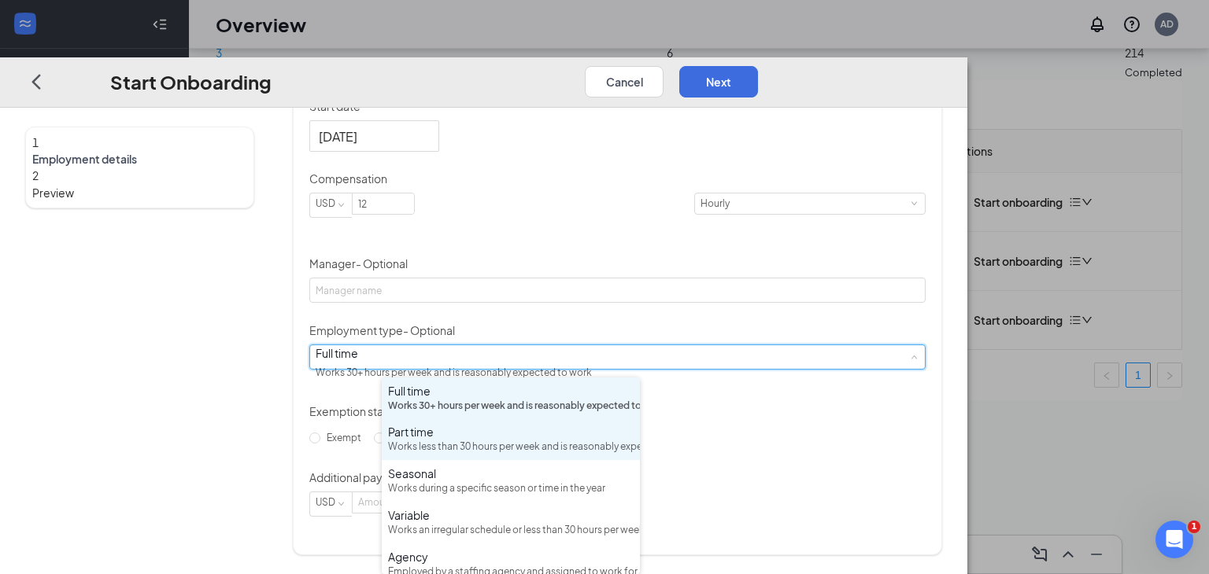
click at [499, 455] on div "Works less than 30 hours per week and is reasonably expected to work" at bounding box center [511, 447] width 246 height 15
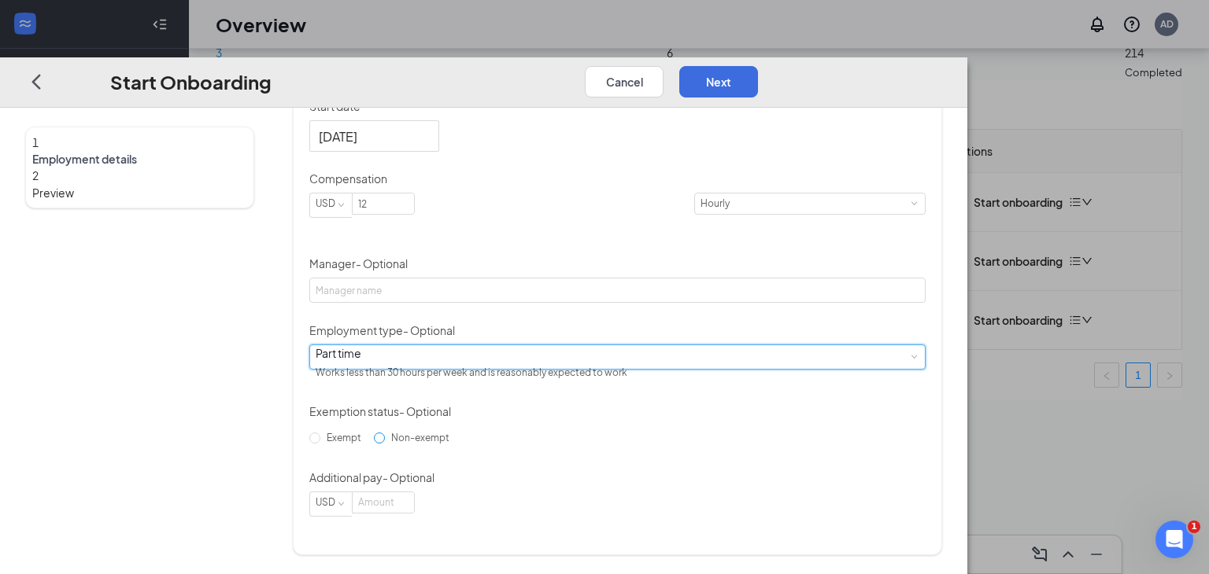
click at [385, 444] on input "Non-exempt" at bounding box center [379, 438] width 11 height 11
radio input "true"
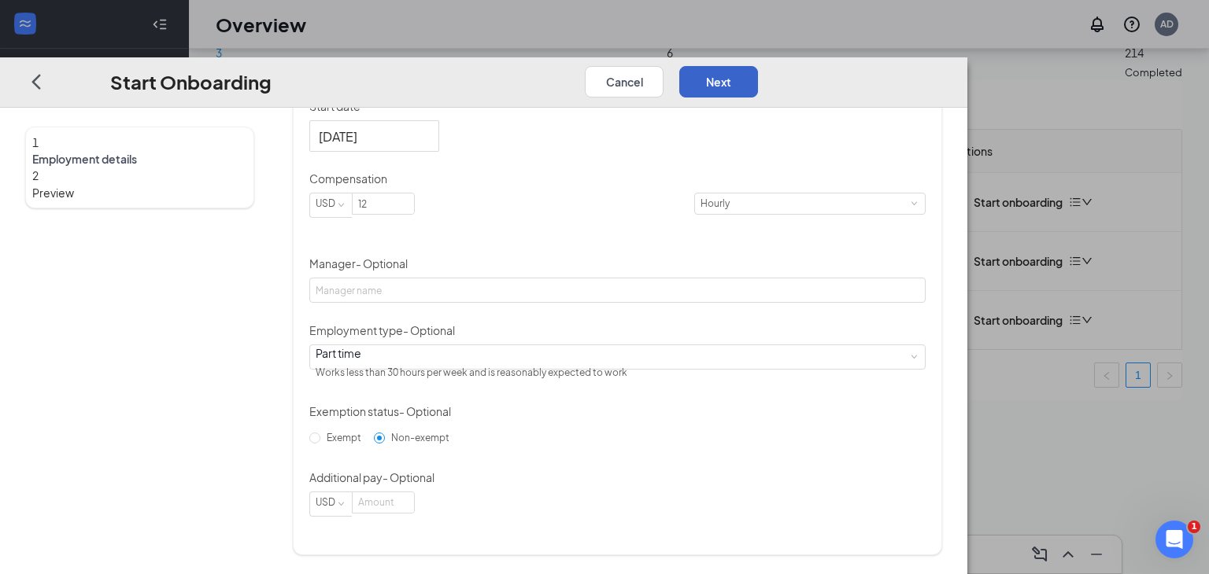
click at [758, 66] on button "Next" at bounding box center [718, 81] width 79 height 31
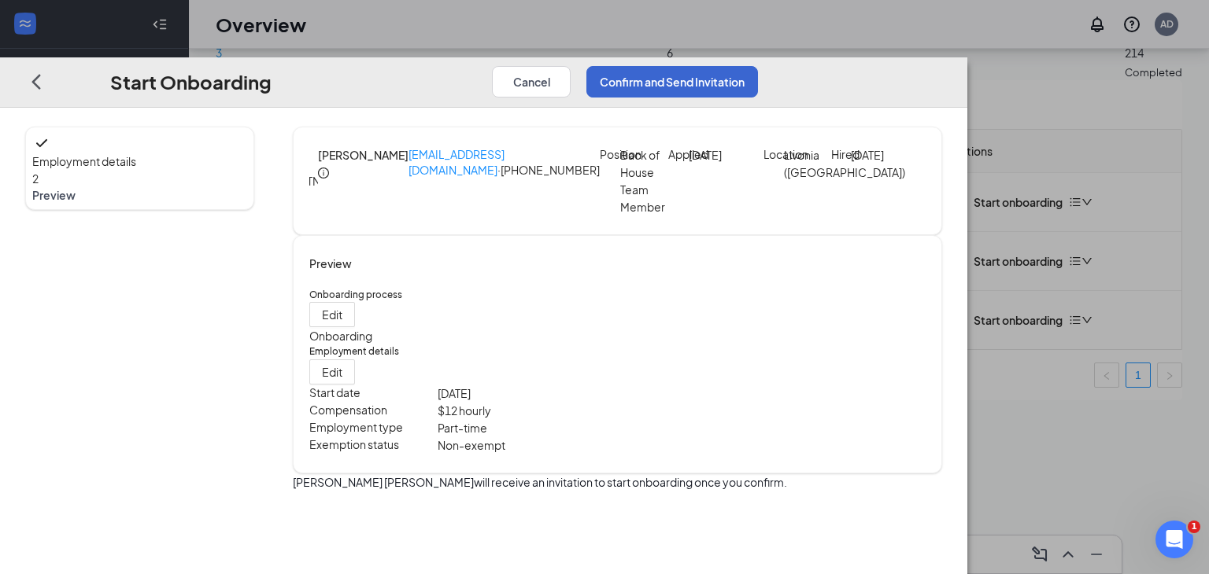
scroll to position [0, 0]
click at [758, 66] on button "Confirm and Send Invitation" at bounding box center [672, 81] width 172 height 31
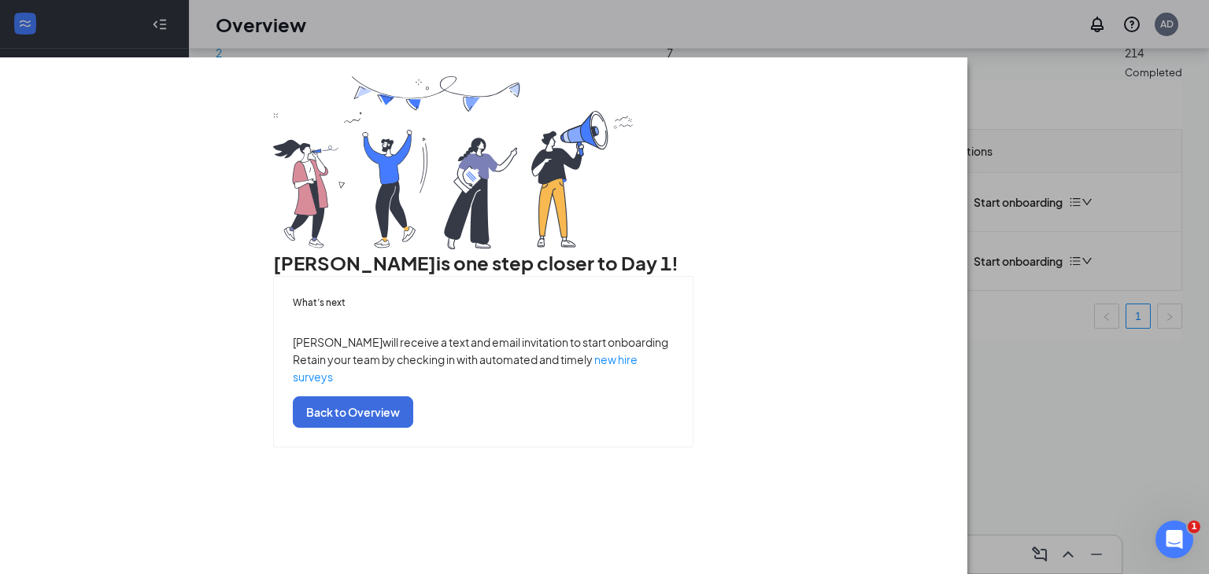
scroll to position [72, 0]
click at [413, 428] on button "Back to Overview" at bounding box center [353, 412] width 120 height 31
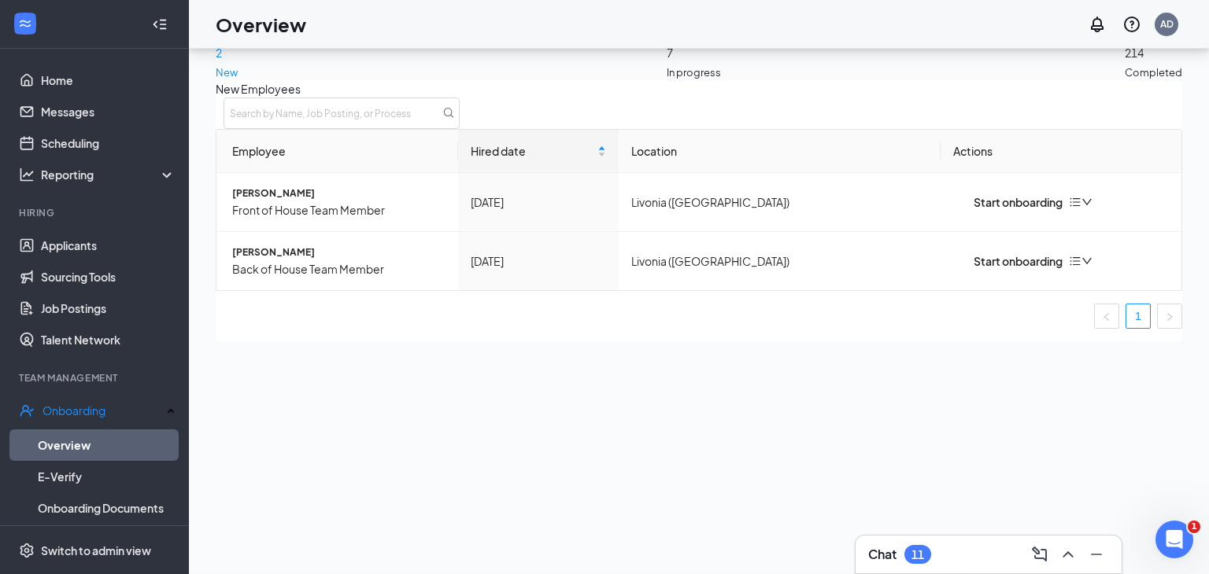
scroll to position [0, 0]
click at [1032, 211] on div "Start onboarding" at bounding box center [1007, 202] width 109 height 17
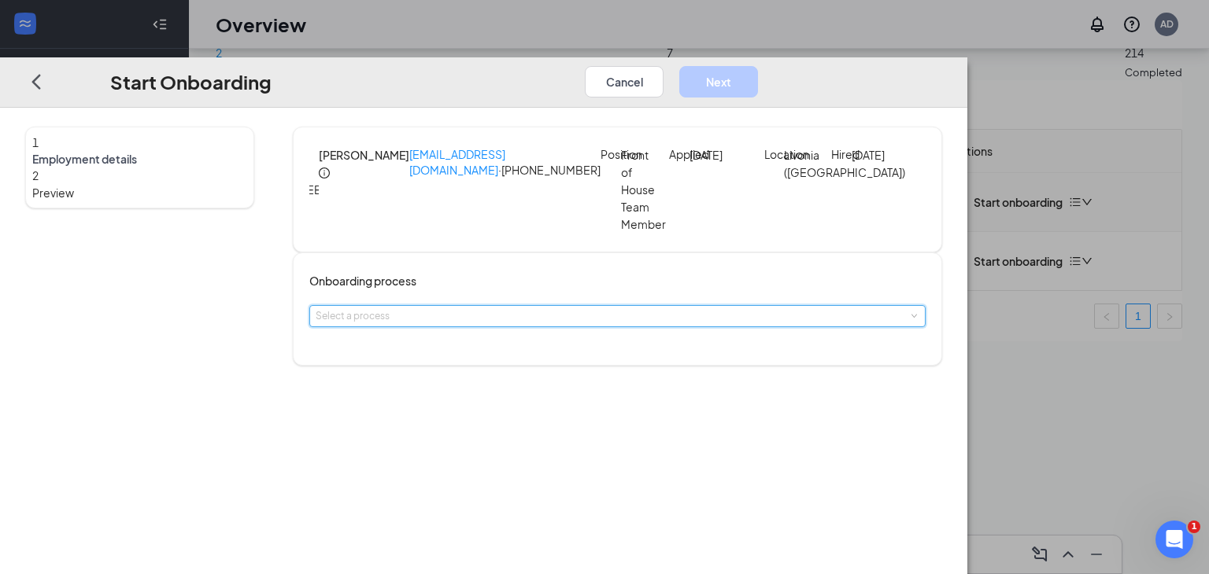
click at [910, 318] on span at bounding box center [913, 316] width 7 height 7
click at [617, 350] on li "Onboarding" at bounding box center [511, 352] width 258 height 28
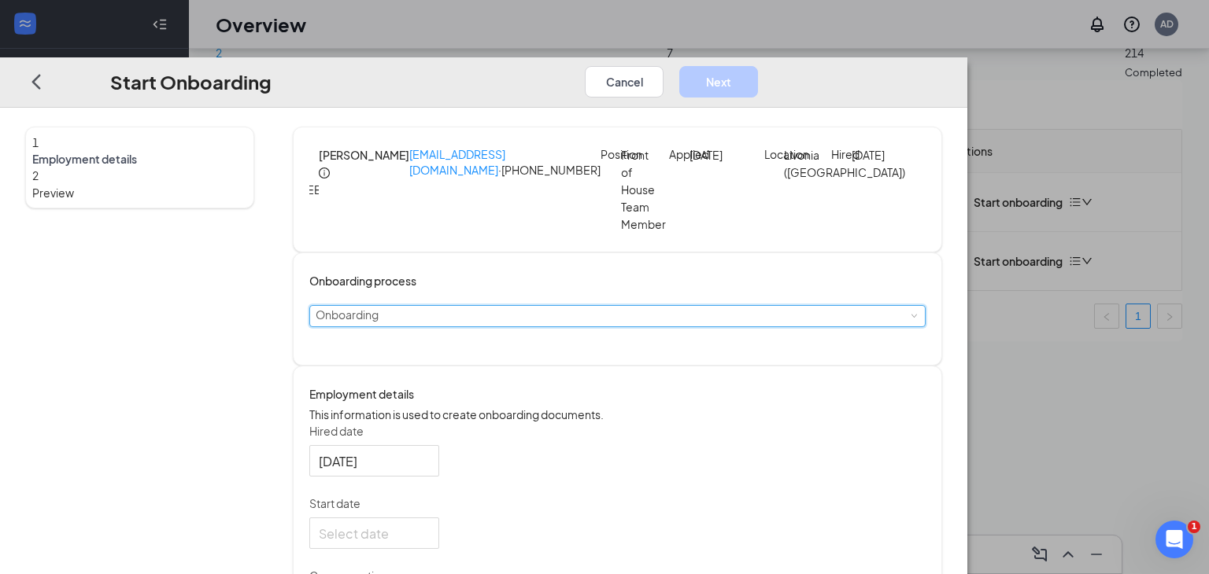
scroll to position [172, 0]
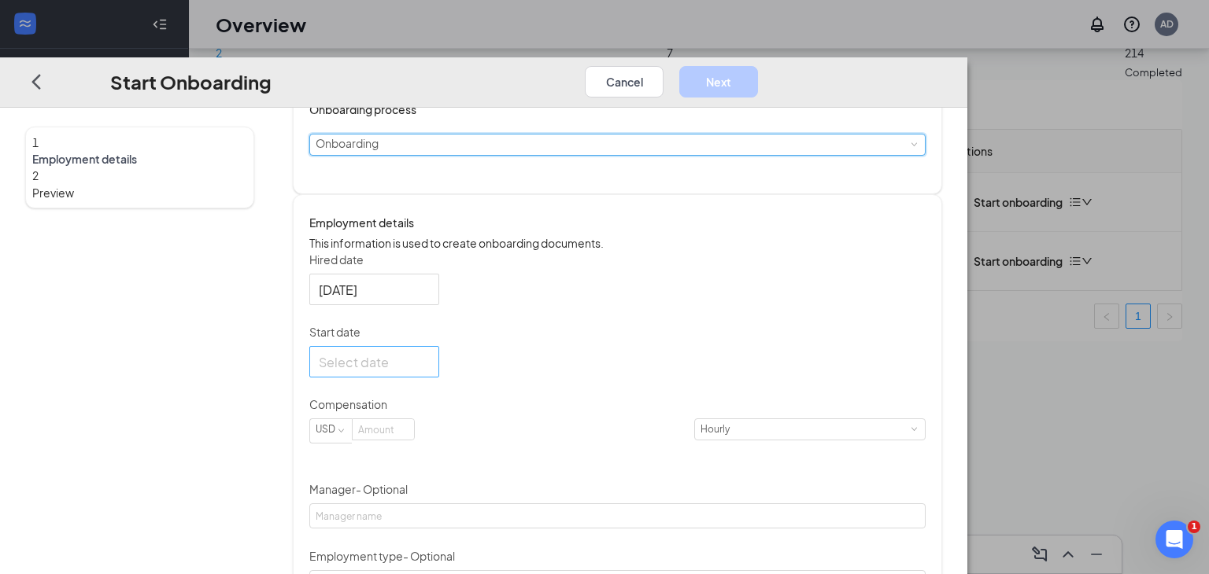
click at [430, 372] on div at bounding box center [374, 363] width 111 height 20
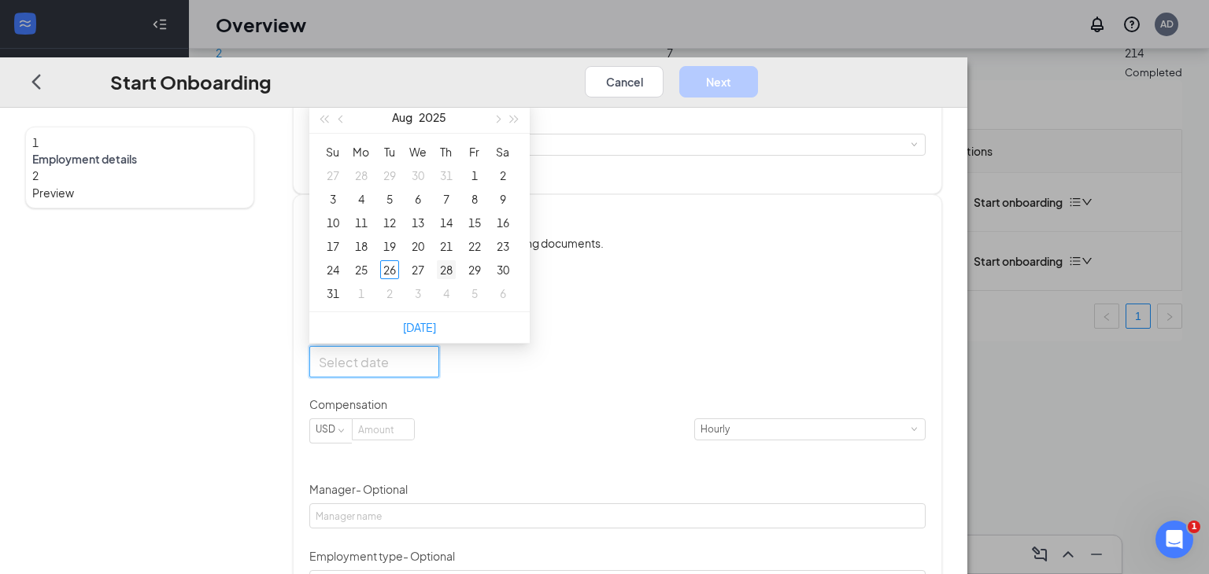
click at [456, 279] on div "28" at bounding box center [446, 269] width 19 height 19
type input "Aug 28, 2025"
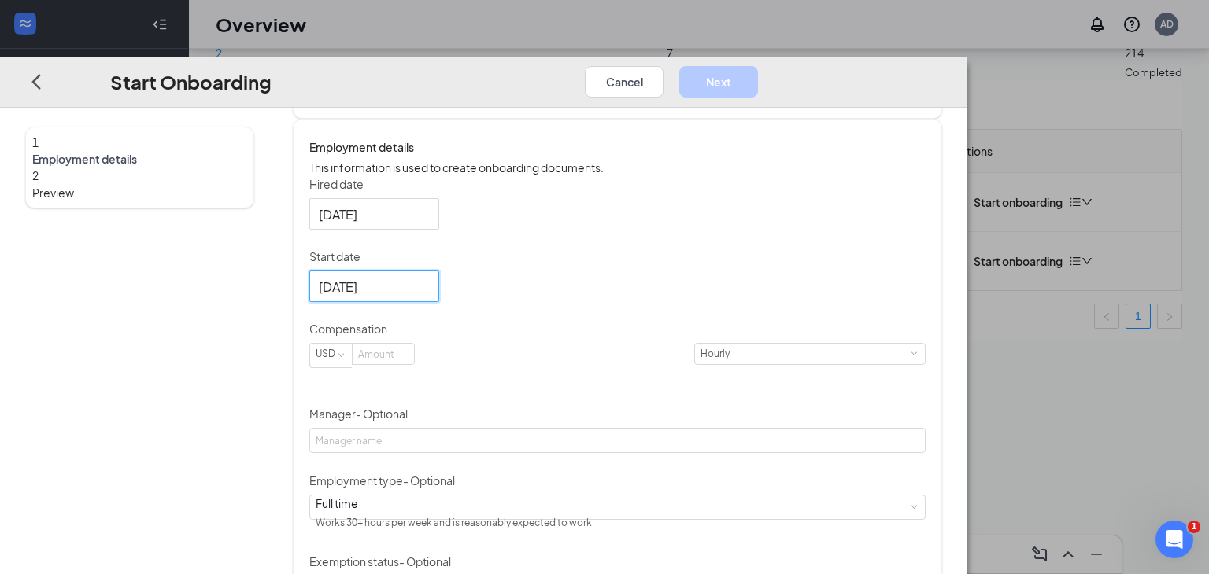
scroll to position [266, 0]
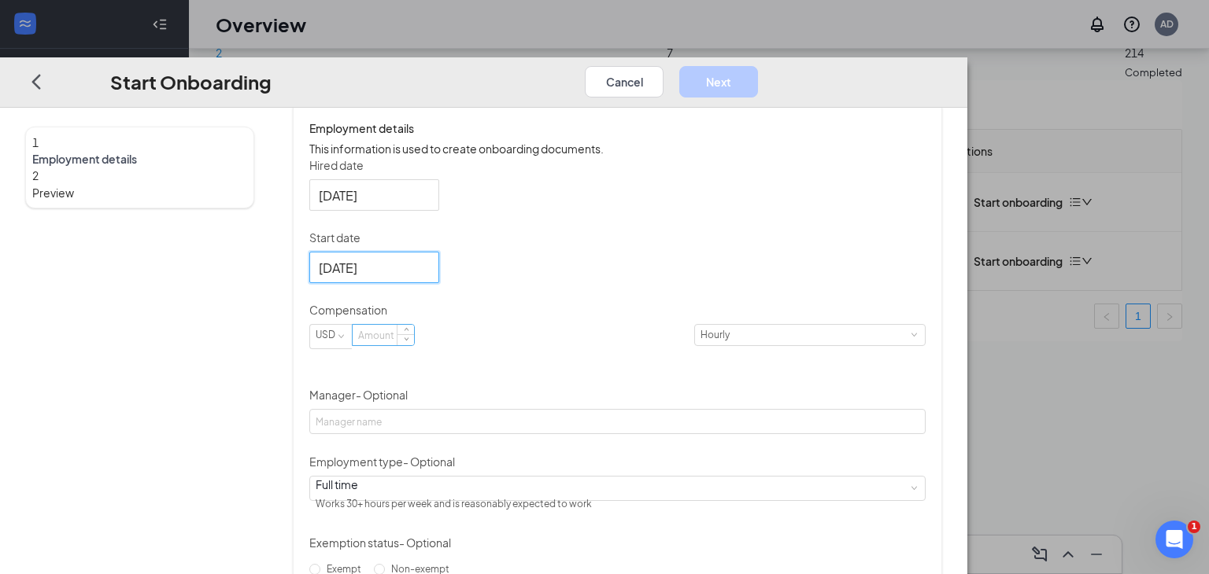
click at [414, 345] on input at bounding box center [383, 335] width 61 height 20
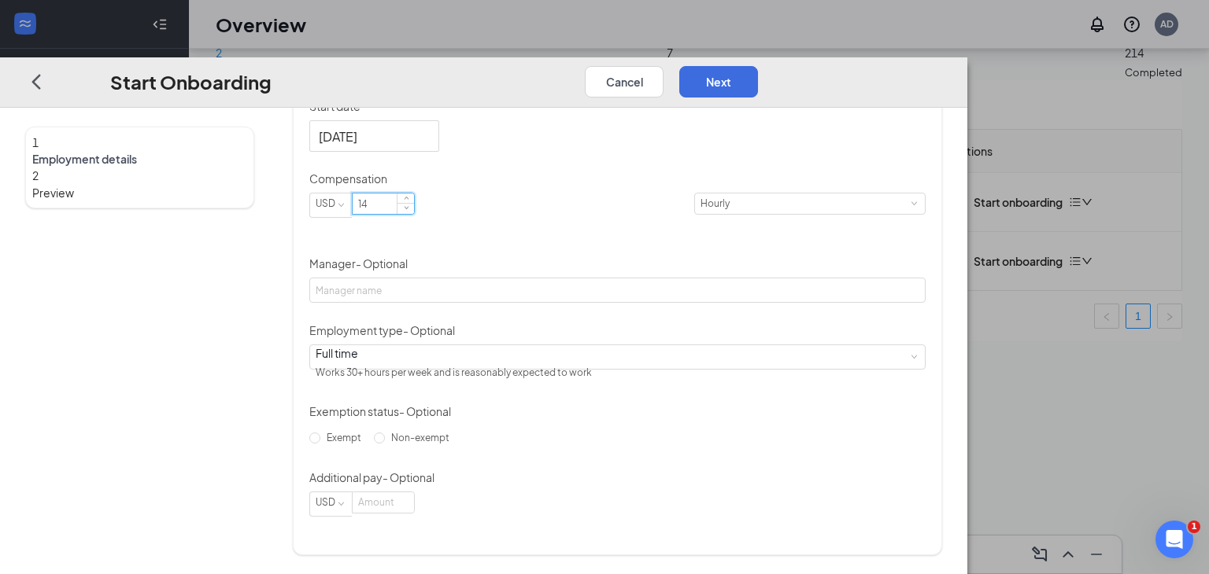
scroll to position [416, 0]
type input "14"
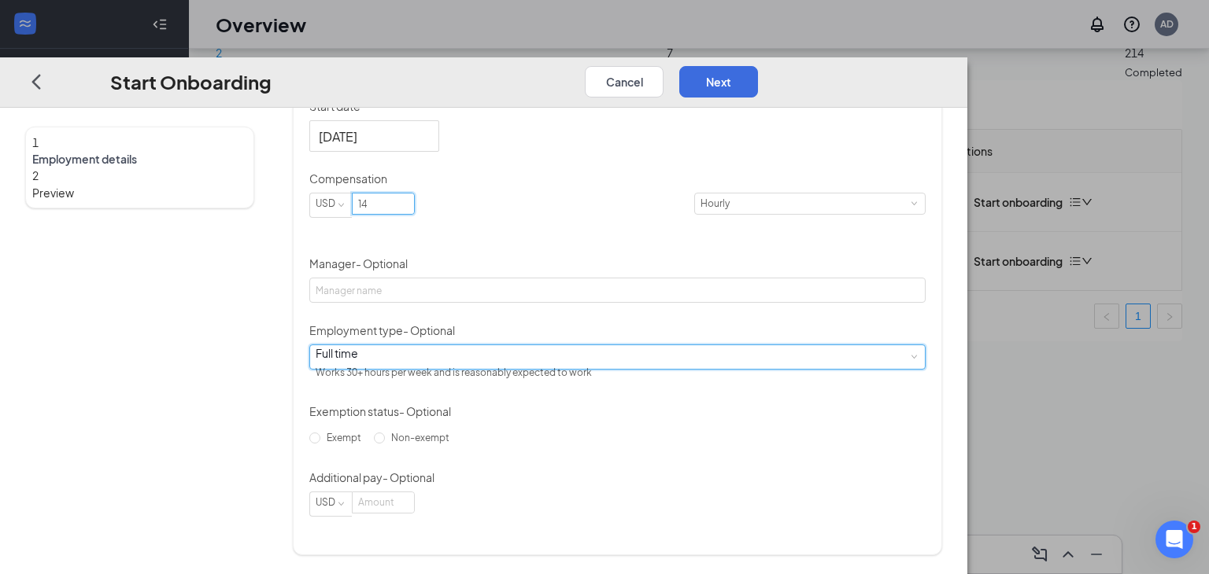
click at [910, 360] on span at bounding box center [913, 356] width 7 height 7
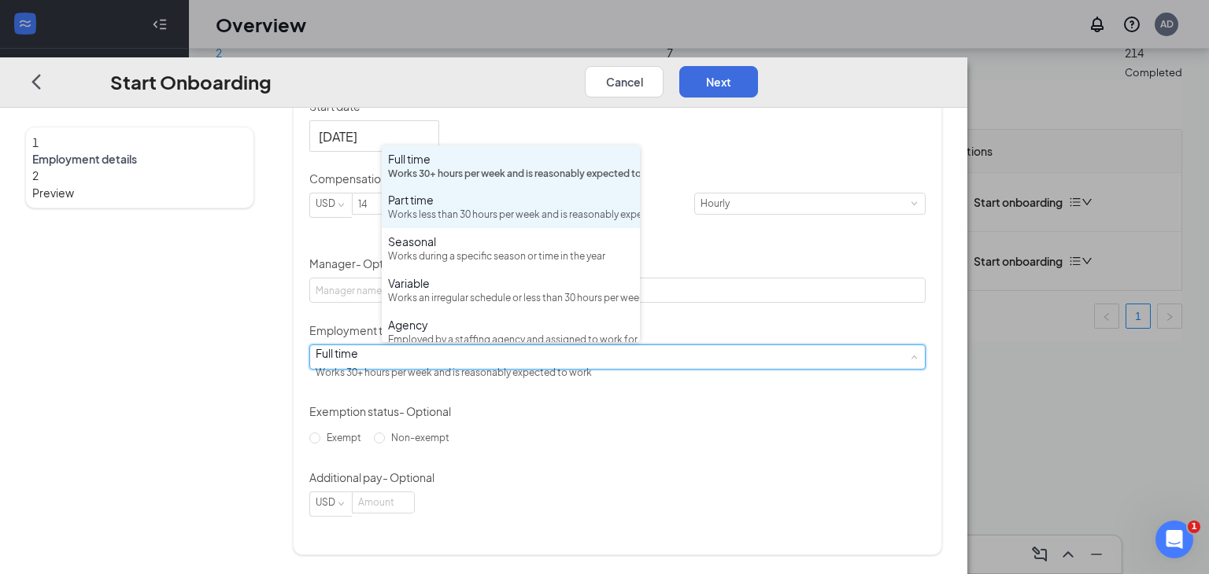
click at [567, 223] on div "Works less than 30 hours per week and is reasonably expected to work" at bounding box center [511, 215] width 246 height 15
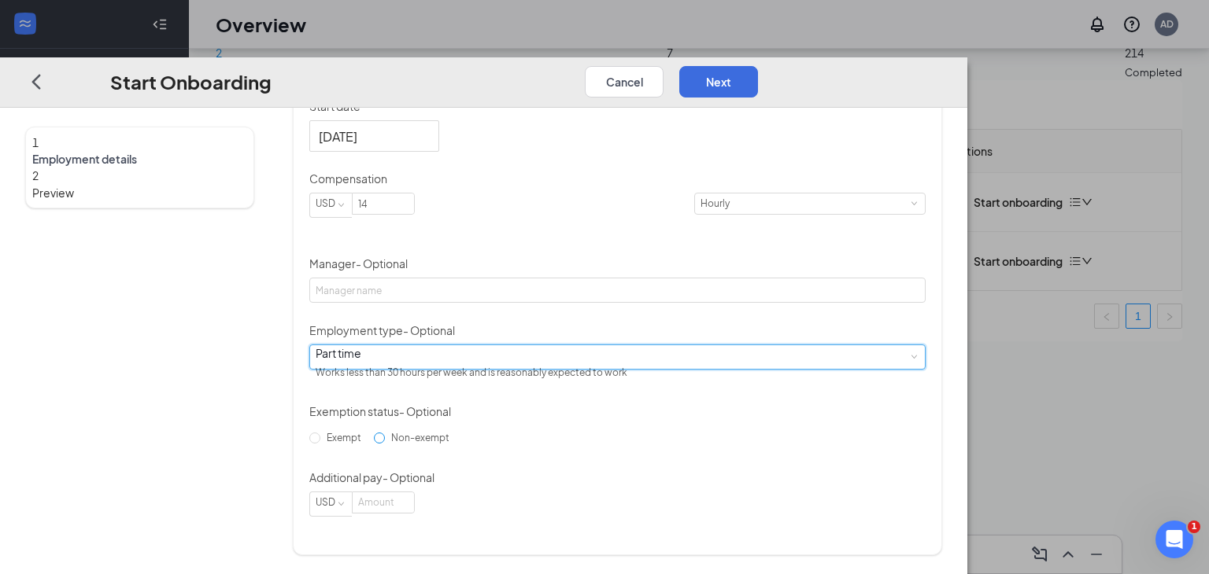
click at [385, 444] on input "Non-exempt" at bounding box center [379, 438] width 11 height 11
radio input "true"
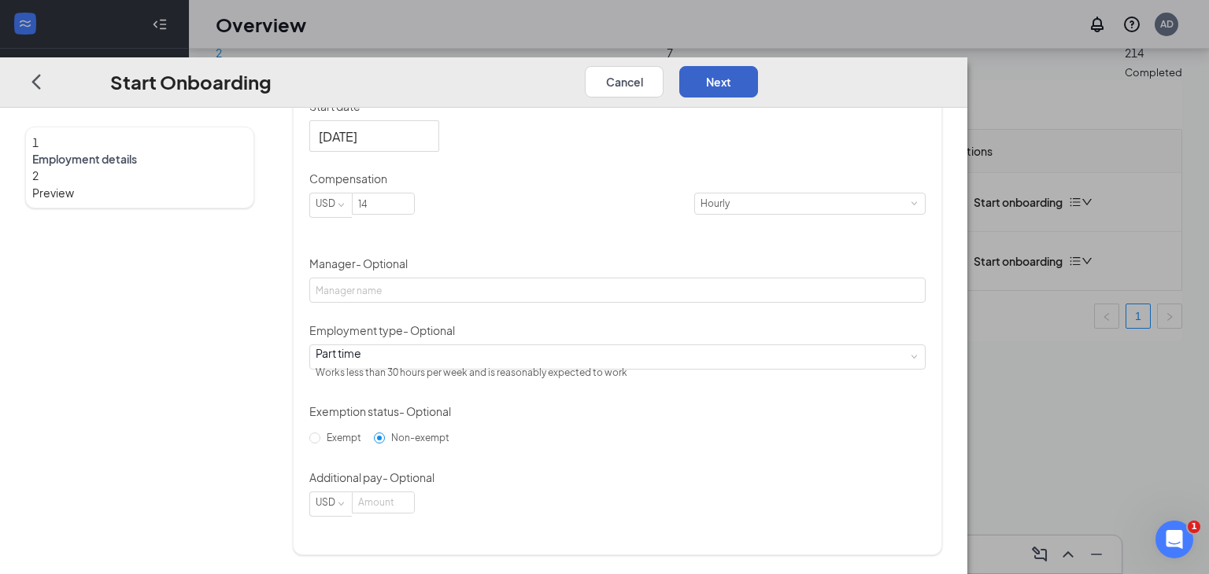
click at [758, 66] on button "Next" at bounding box center [718, 81] width 79 height 31
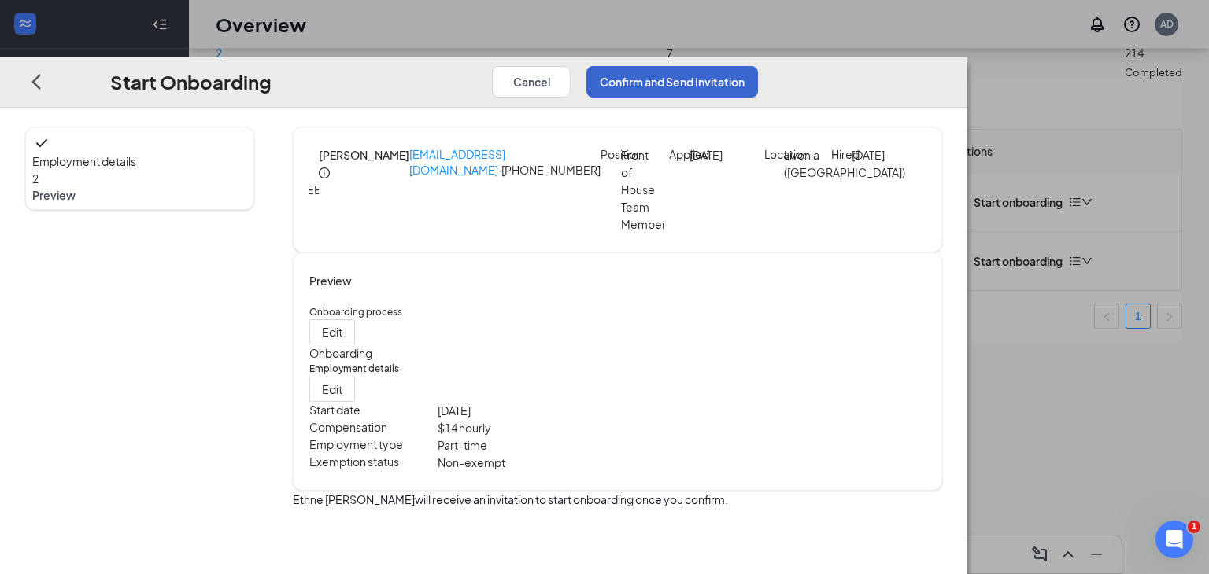
scroll to position [0, 0]
click at [758, 66] on button "Confirm and Send Invitation" at bounding box center [672, 81] width 172 height 31
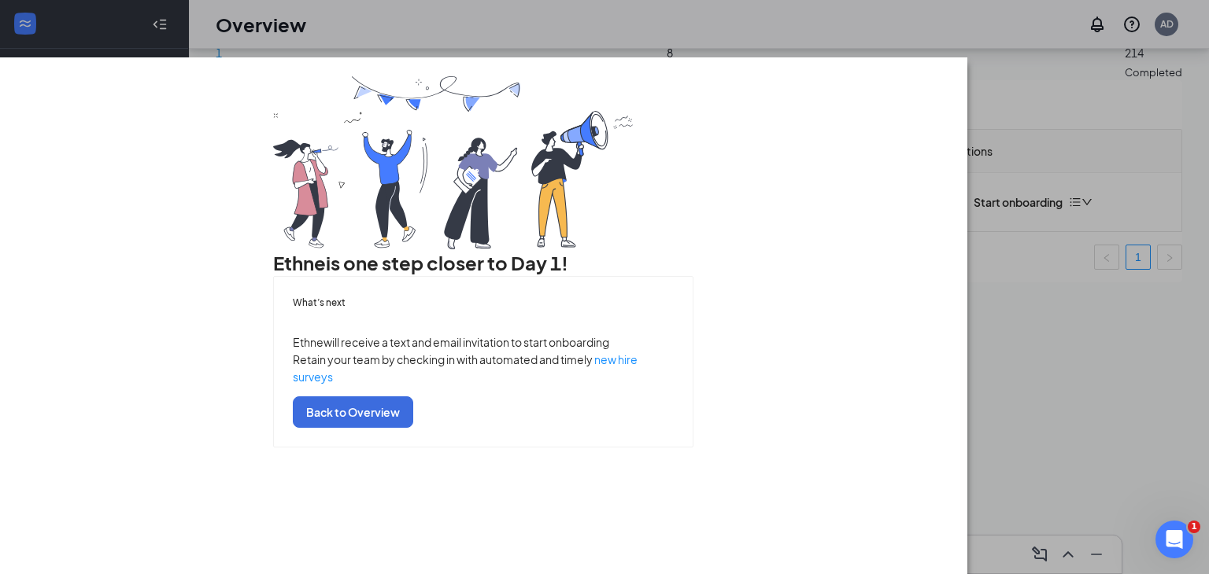
scroll to position [72, 0]
click at [413, 428] on button "Back to Overview" at bounding box center [353, 412] width 120 height 31
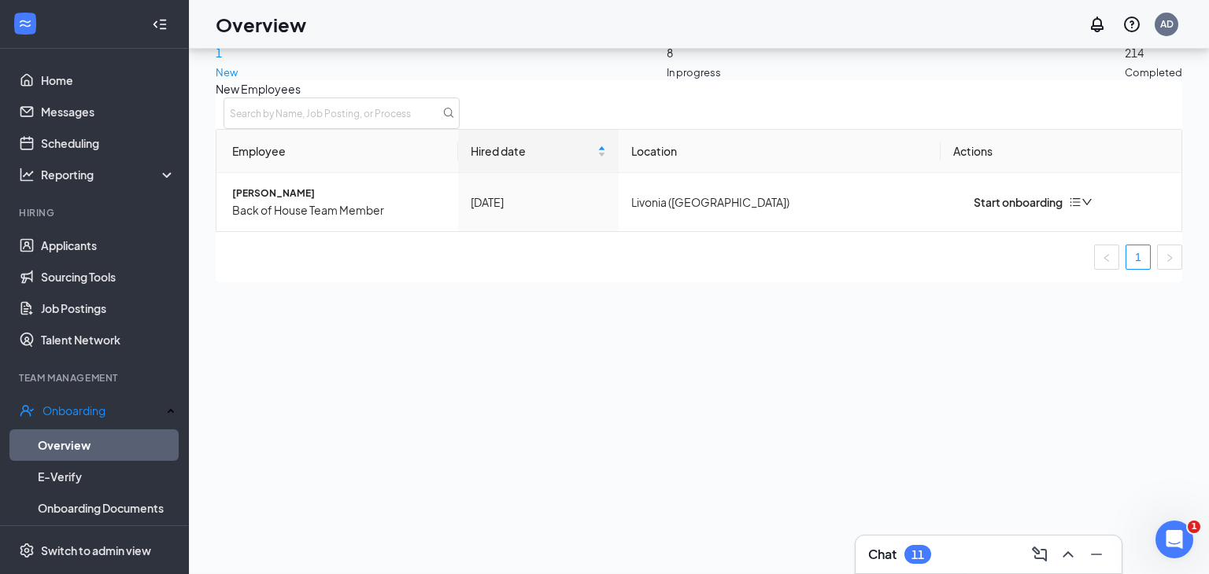
scroll to position [0, 0]
click at [1023, 211] on div "Start onboarding" at bounding box center [1007, 202] width 109 height 17
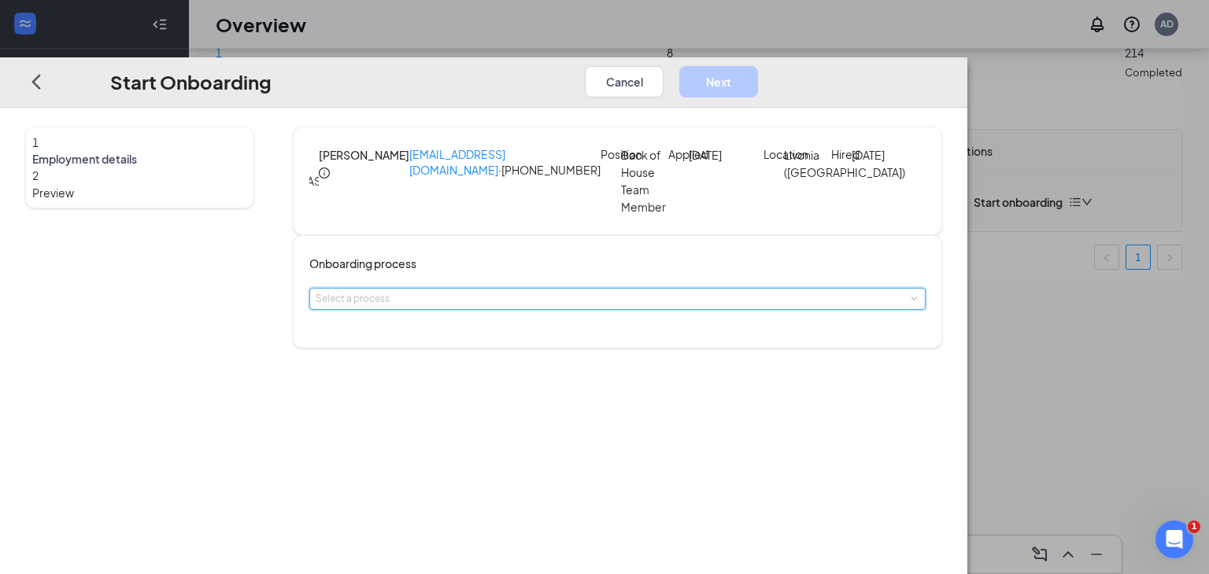
click at [910, 303] on span at bounding box center [913, 299] width 7 height 7
click at [603, 353] on li "Onboarding" at bounding box center [511, 352] width 258 height 28
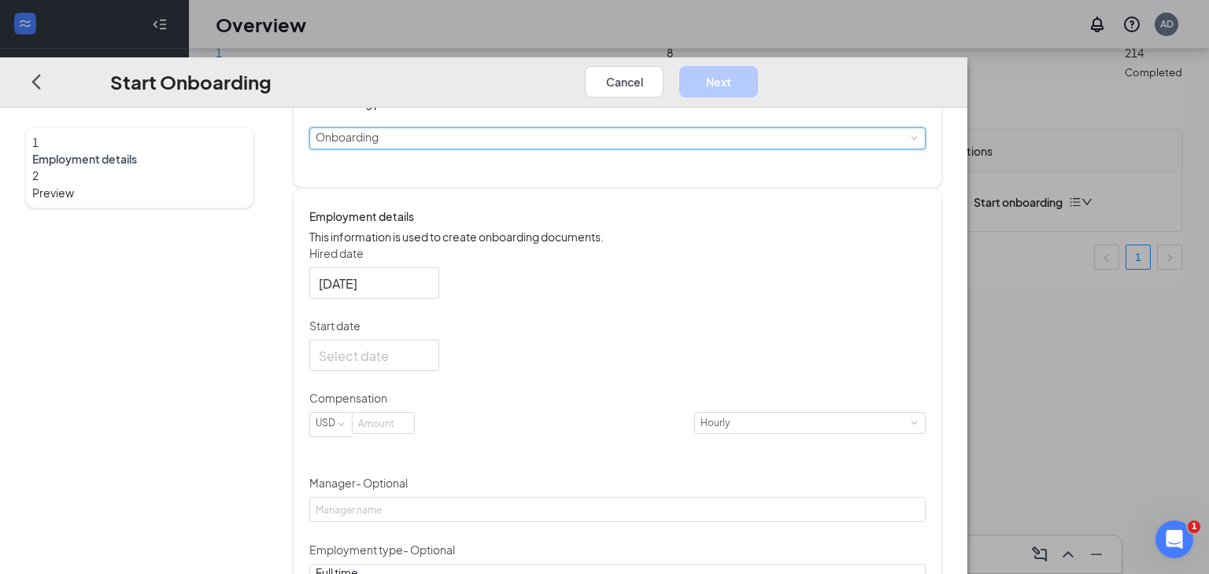
scroll to position [164, 0]
click at [430, 362] on div at bounding box center [374, 352] width 111 height 20
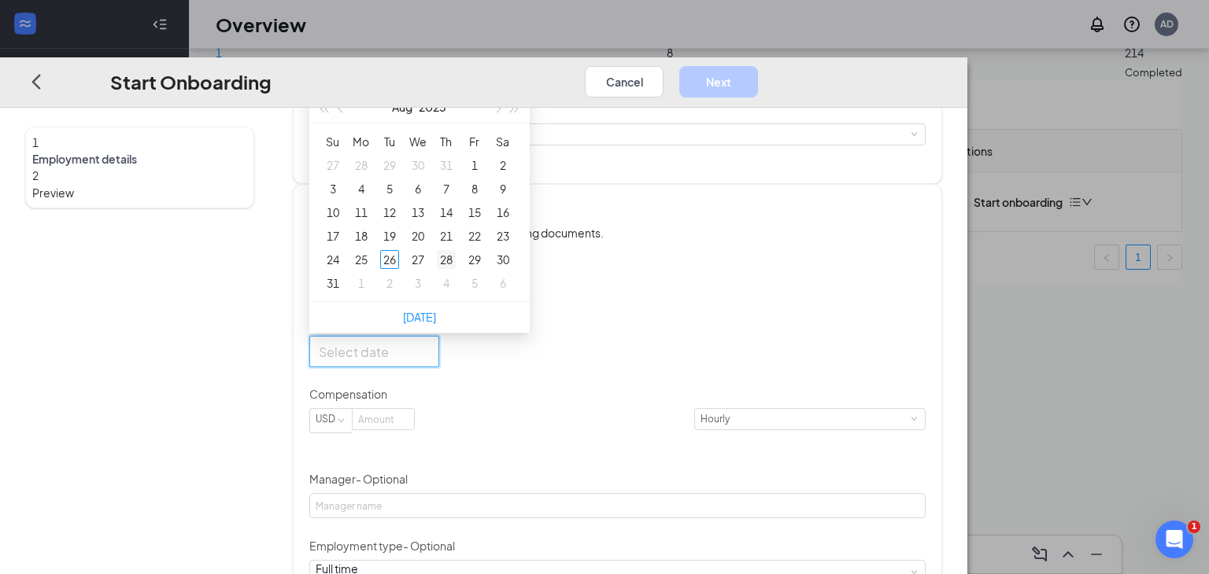
click at [456, 269] on div "28" at bounding box center [446, 259] width 19 height 19
type input "Aug 28, 2025"
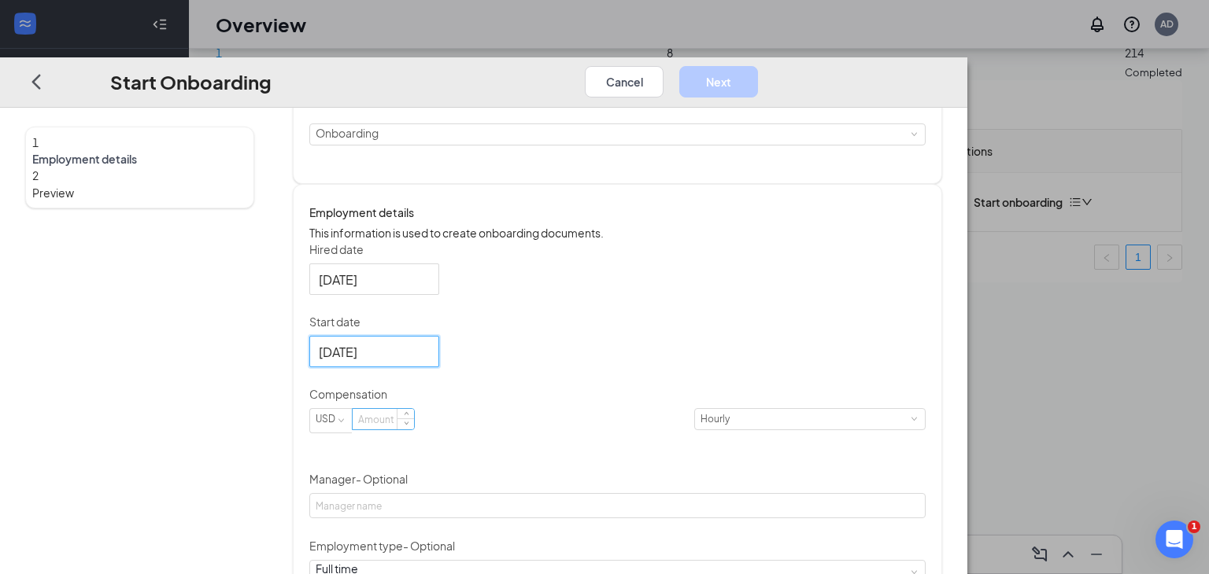
click at [414, 430] on input at bounding box center [383, 419] width 61 height 20
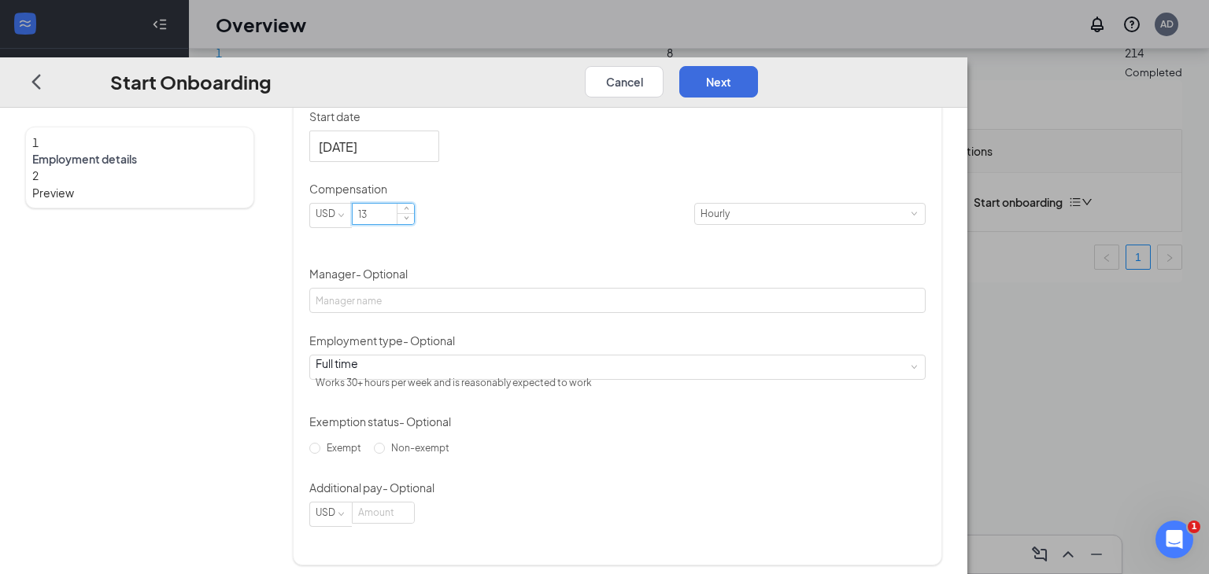
scroll to position [393, 0]
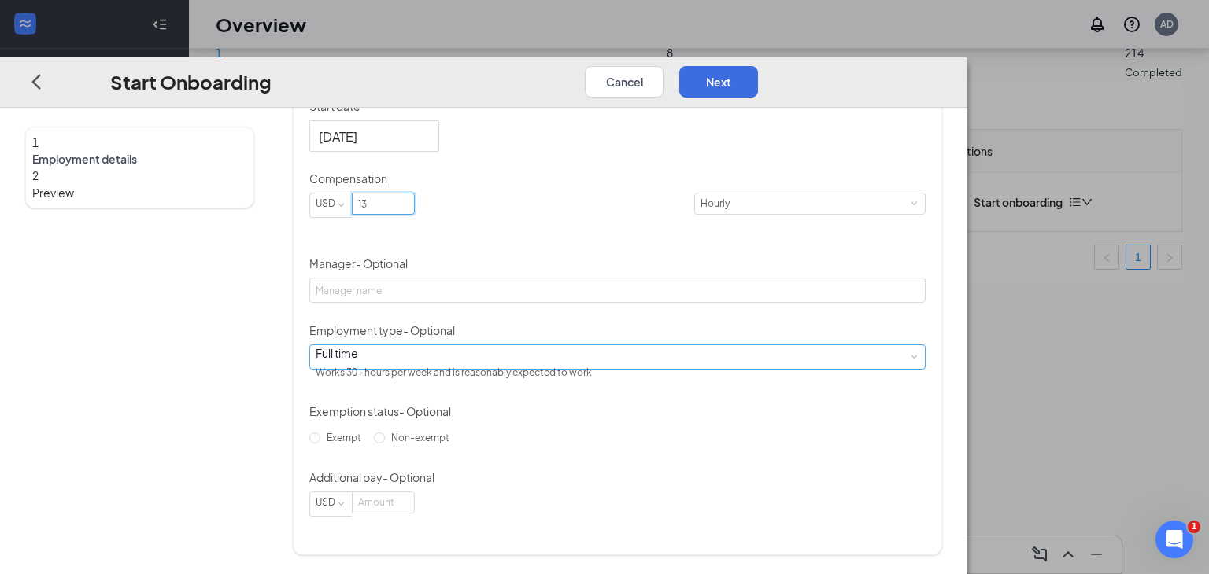
type input "13"
click at [607, 369] on div "Full time Works 30+ hours per week and is reasonably expected to work" at bounding box center [618, 357] width 604 height 24
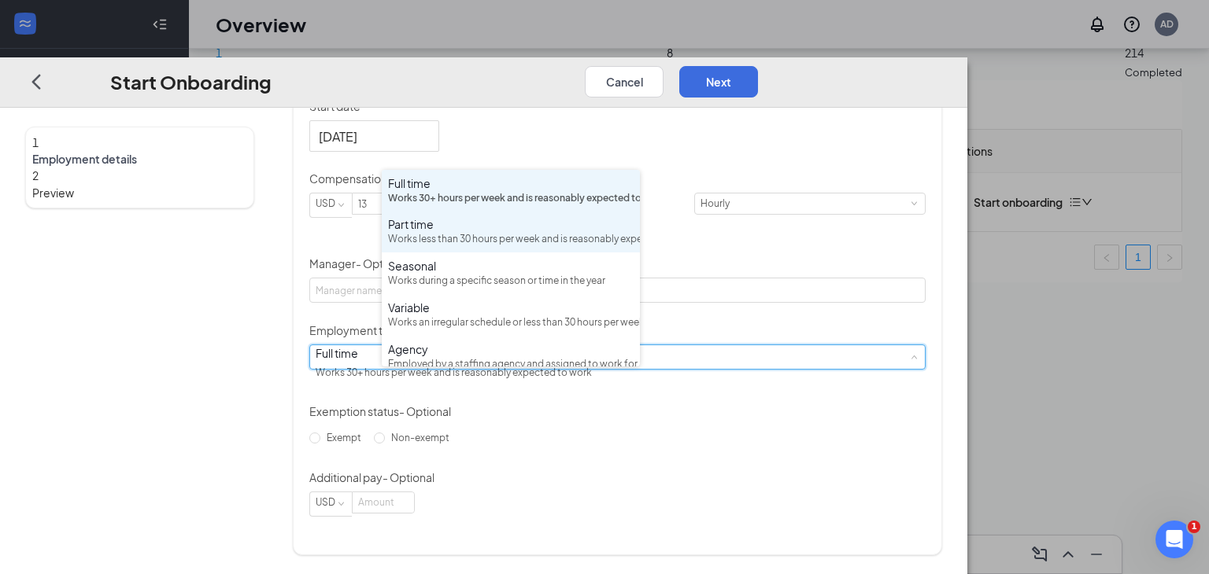
click at [591, 247] on div "Works less than 30 hours per week and is reasonably expected to work" at bounding box center [511, 239] width 246 height 15
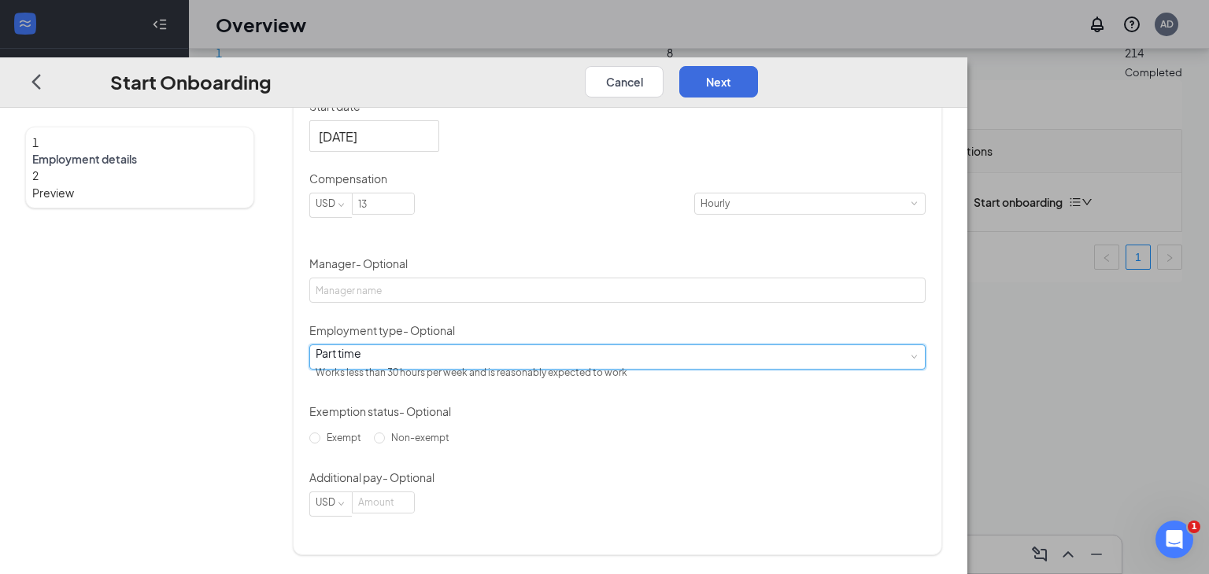
scroll to position [421, 0]
click at [385, 444] on input "Non-exempt" at bounding box center [379, 438] width 11 height 11
radio input "true"
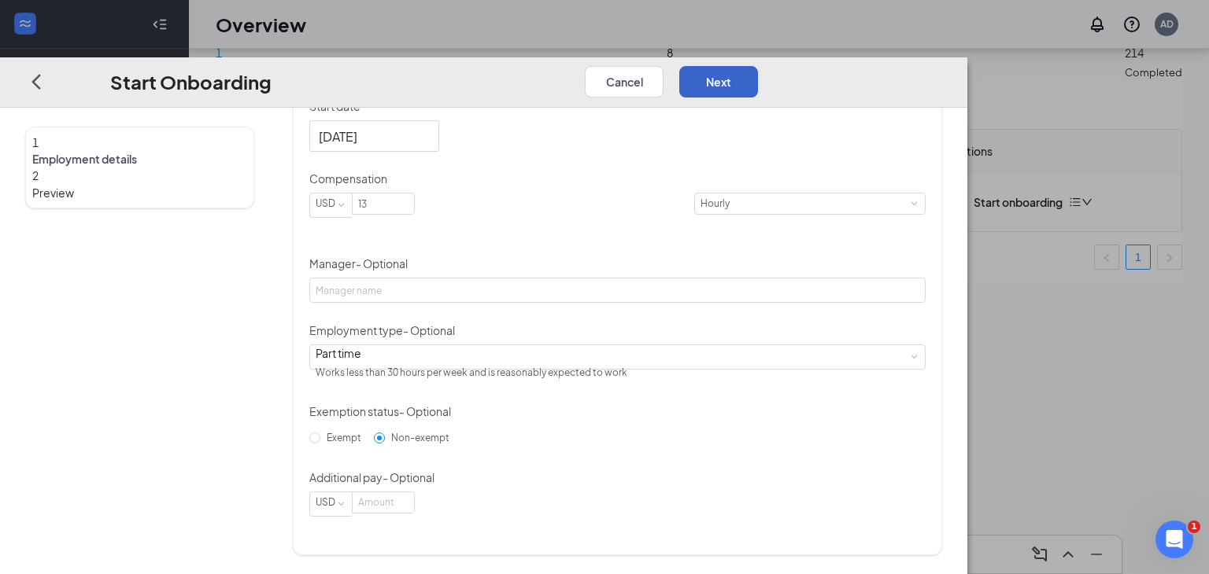
click at [758, 66] on button "Next" at bounding box center [718, 81] width 79 height 31
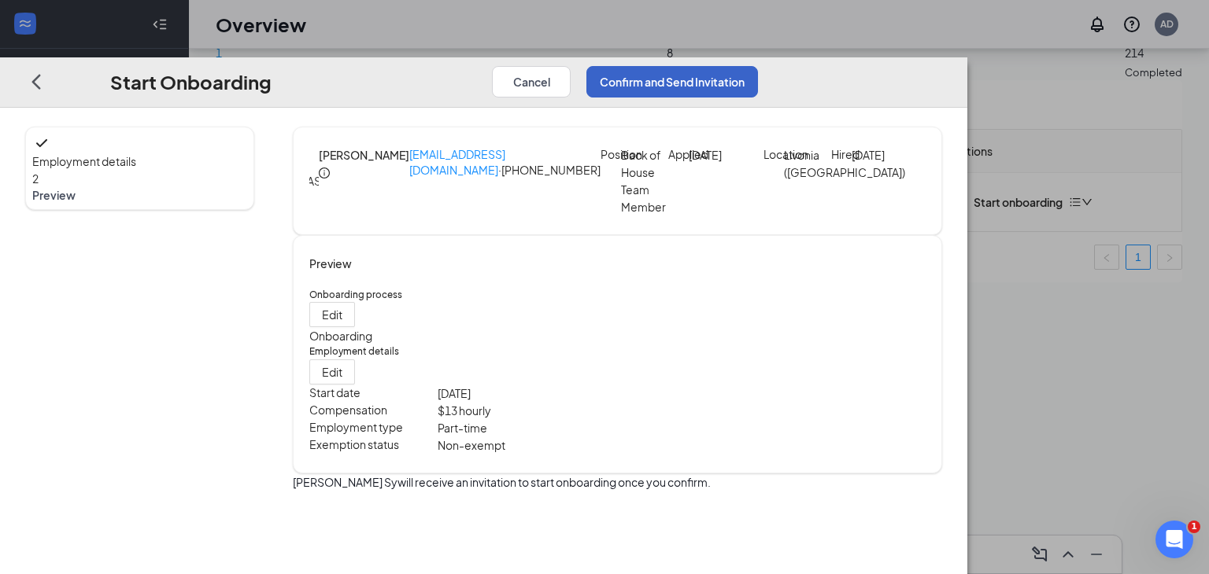
click at [758, 66] on button "Confirm and Send Invitation" at bounding box center [672, 81] width 172 height 31
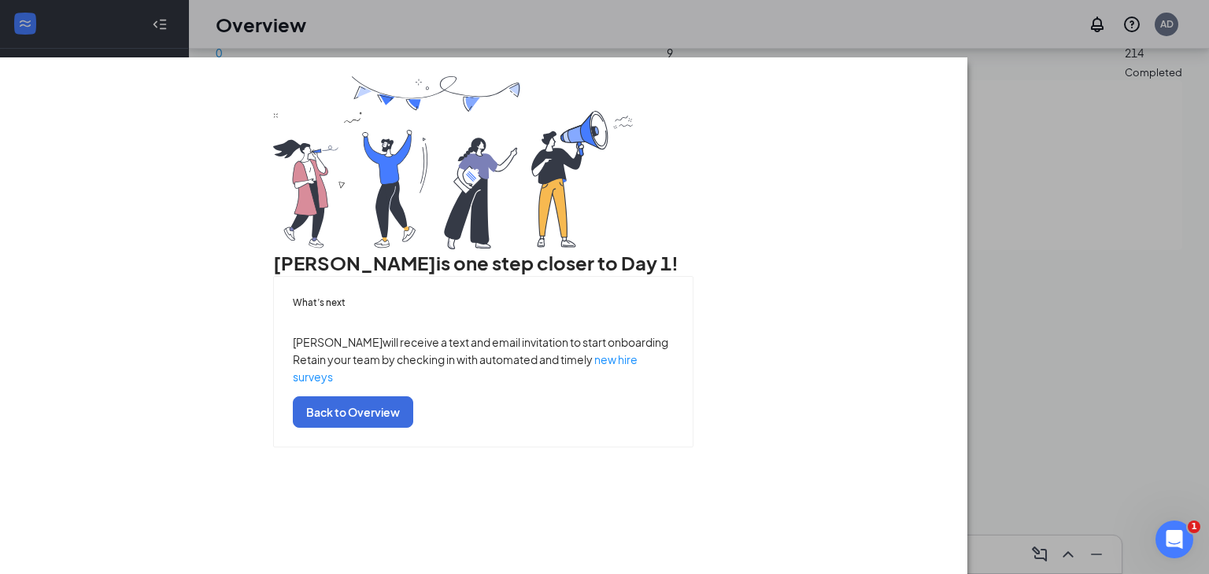
scroll to position [86, 0]
click at [413, 428] on button "Back to Overview" at bounding box center [353, 412] width 120 height 31
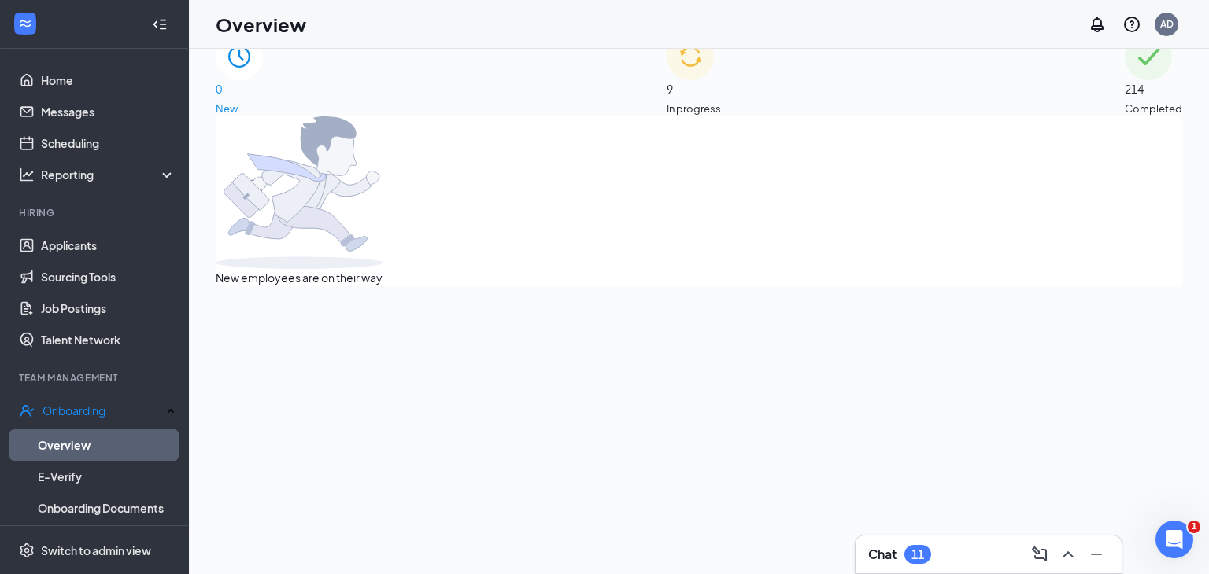
scroll to position [0, 0]
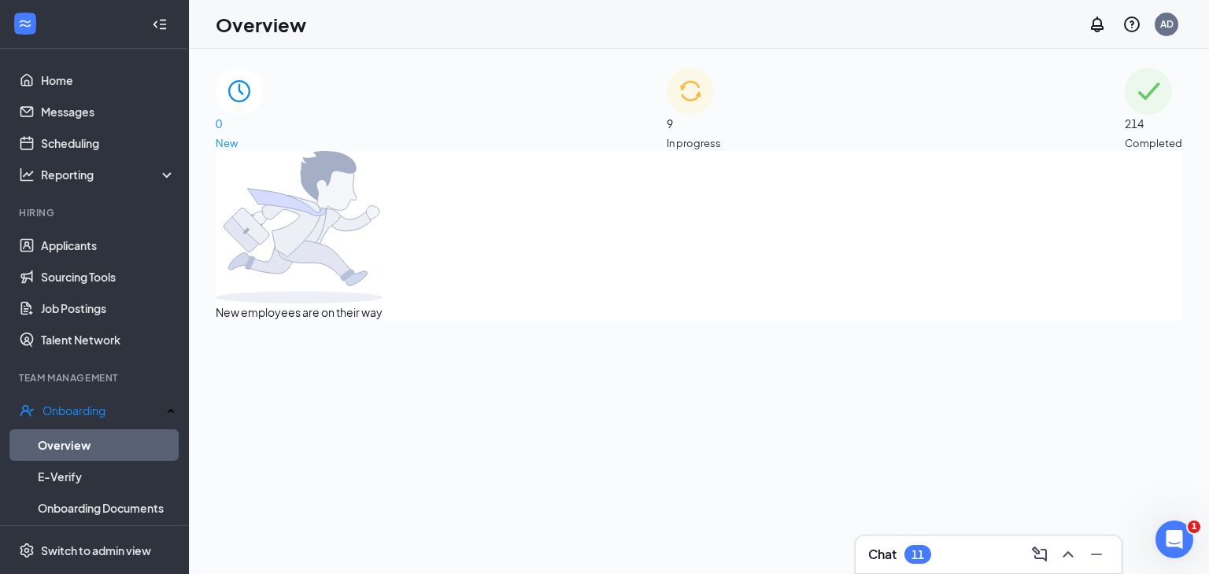
click at [721, 135] on span "In progress" at bounding box center [694, 143] width 54 height 16
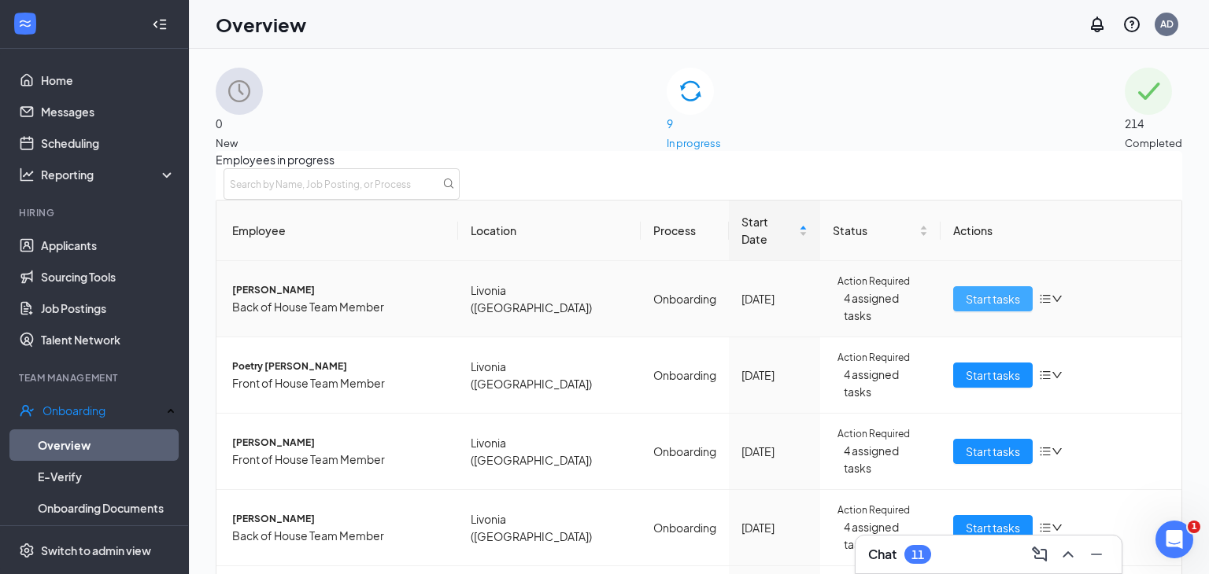
click at [984, 299] on span "Start tasks" at bounding box center [993, 298] width 54 height 17
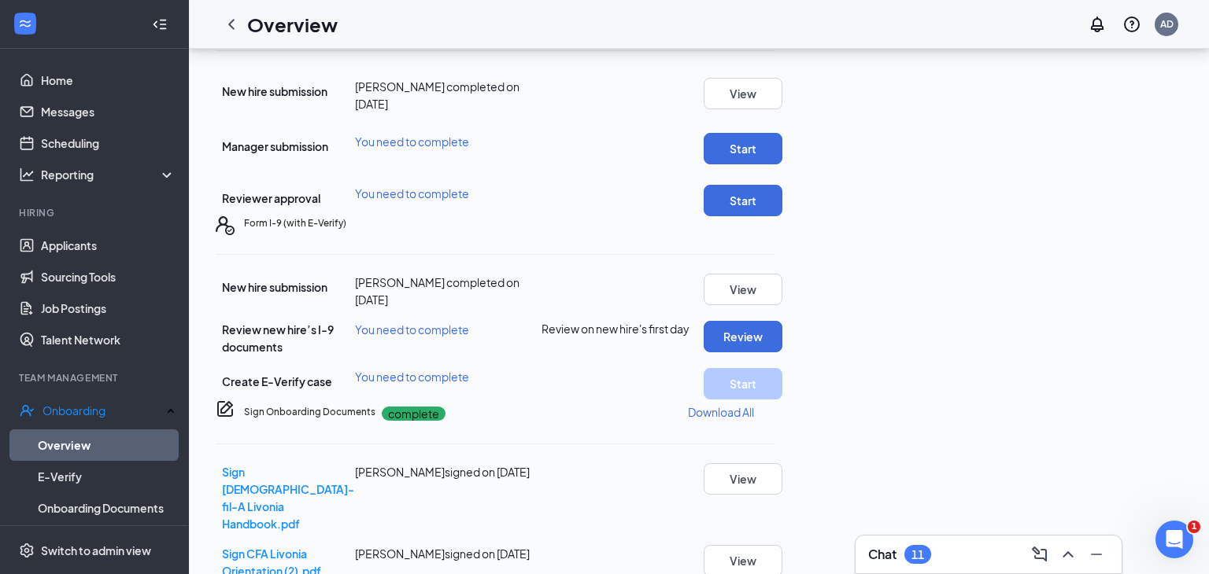
scroll to position [589, 0]
click at [782, 164] on button "Start" at bounding box center [743, 147] width 79 height 31
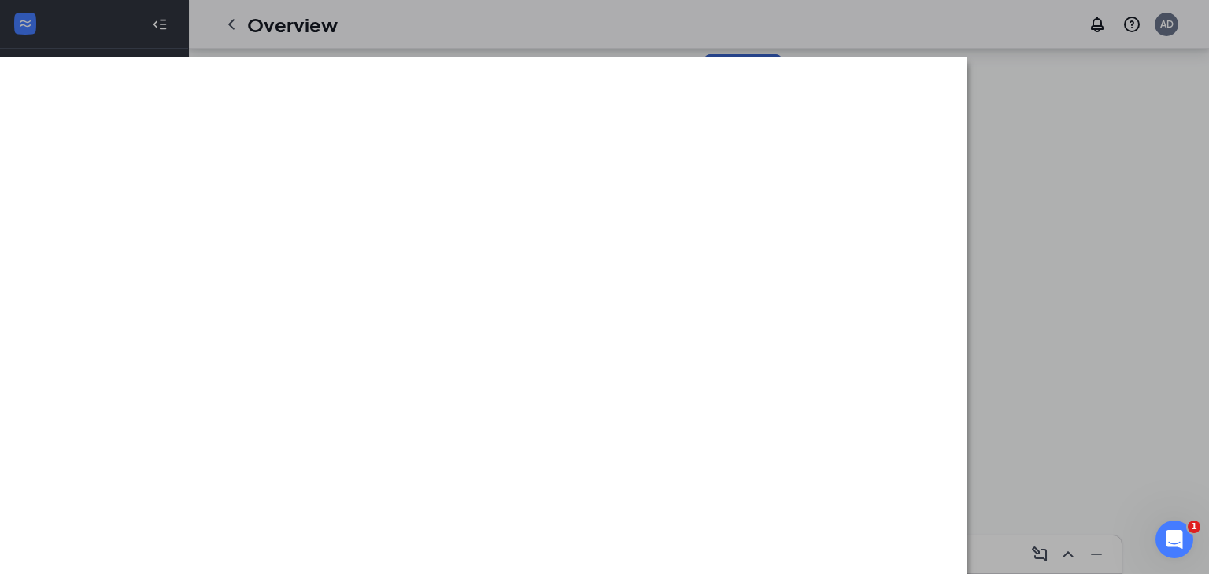
scroll to position [668, 0]
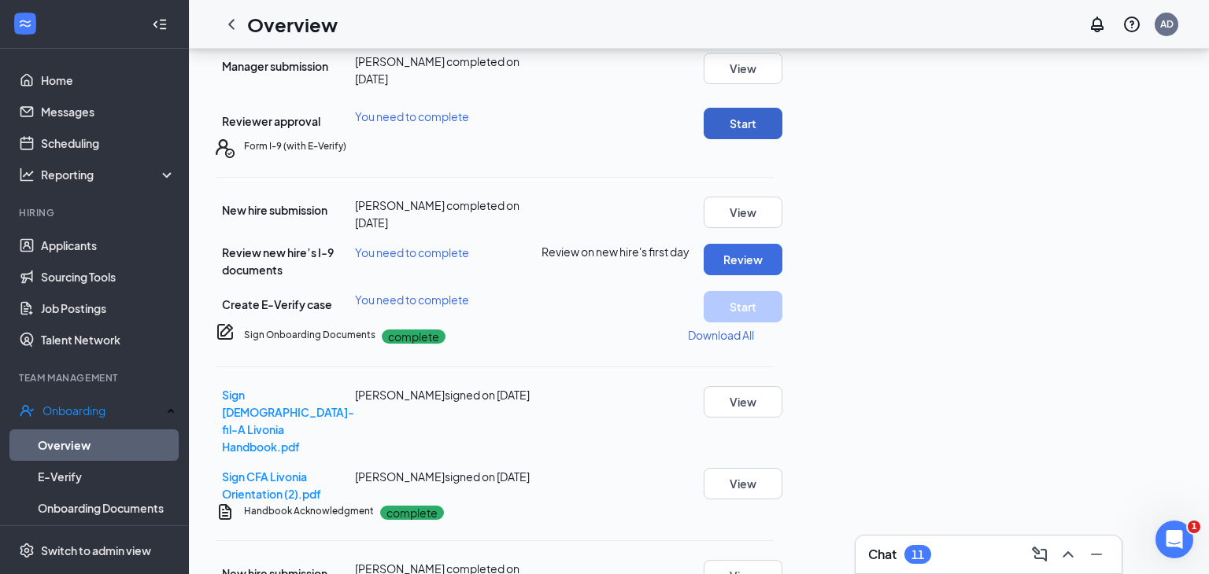
click at [782, 139] on button "Start" at bounding box center [743, 123] width 79 height 31
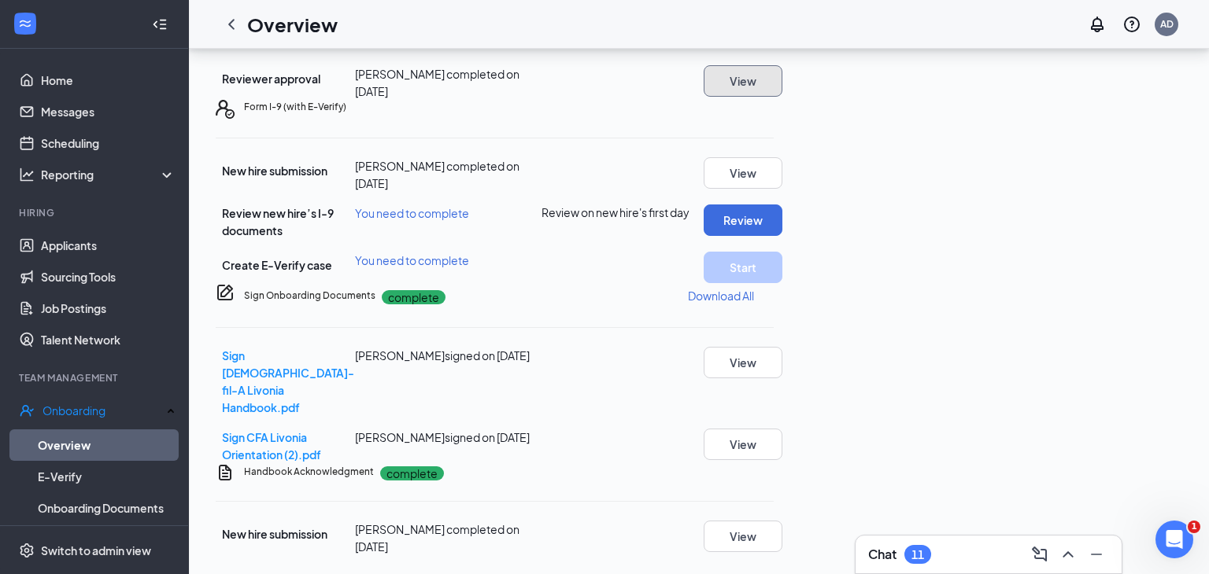
scroll to position [0, 0]
click at [230, 26] on icon "ChevronLeft" at bounding box center [231, 24] width 19 height 19
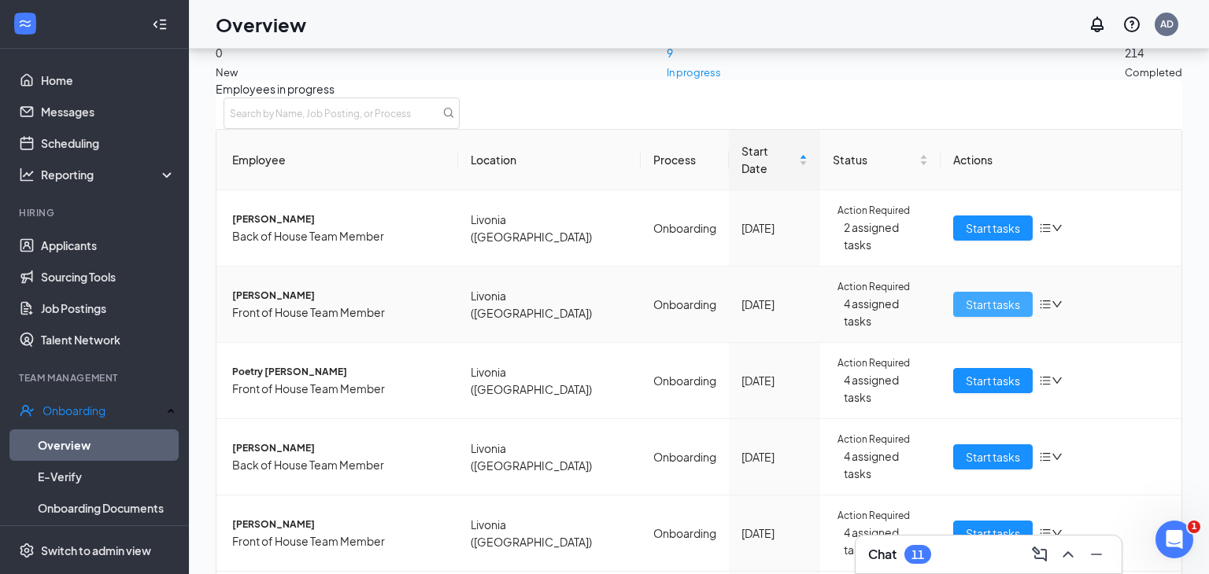
click at [982, 296] on span "Start tasks" at bounding box center [993, 304] width 54 height 17
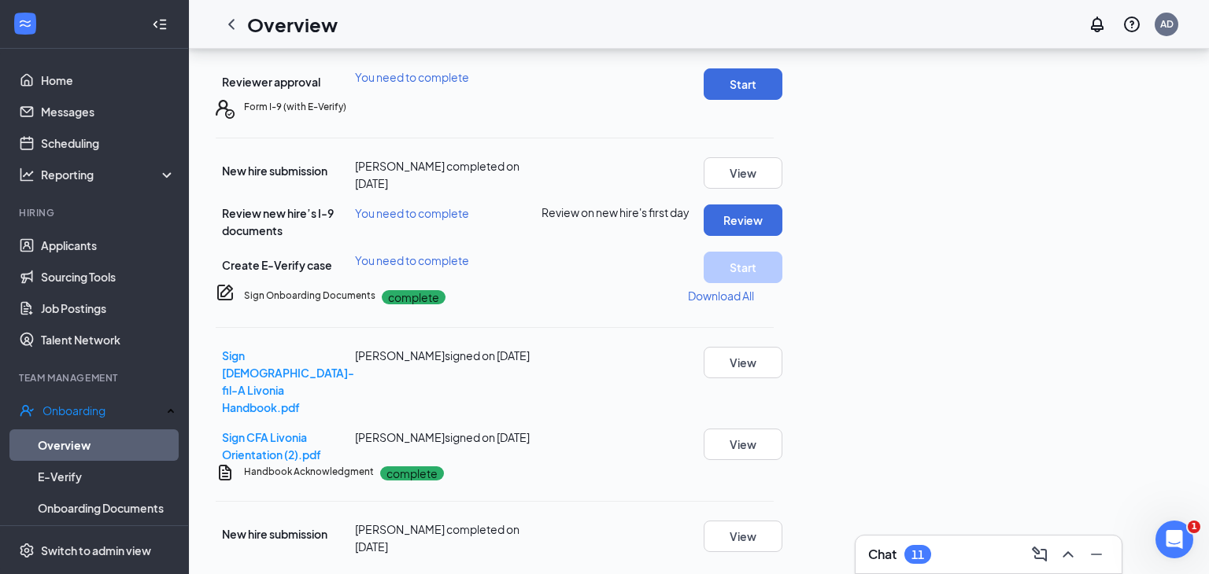
scroll to position [6, 0]
click at [782, 48] on button "Start" at bounding box center [743, 32] width 79 height 31
click at [231, 25] on icon "ChevronLeft" at bounding box center [231, 24] width 6 height 10
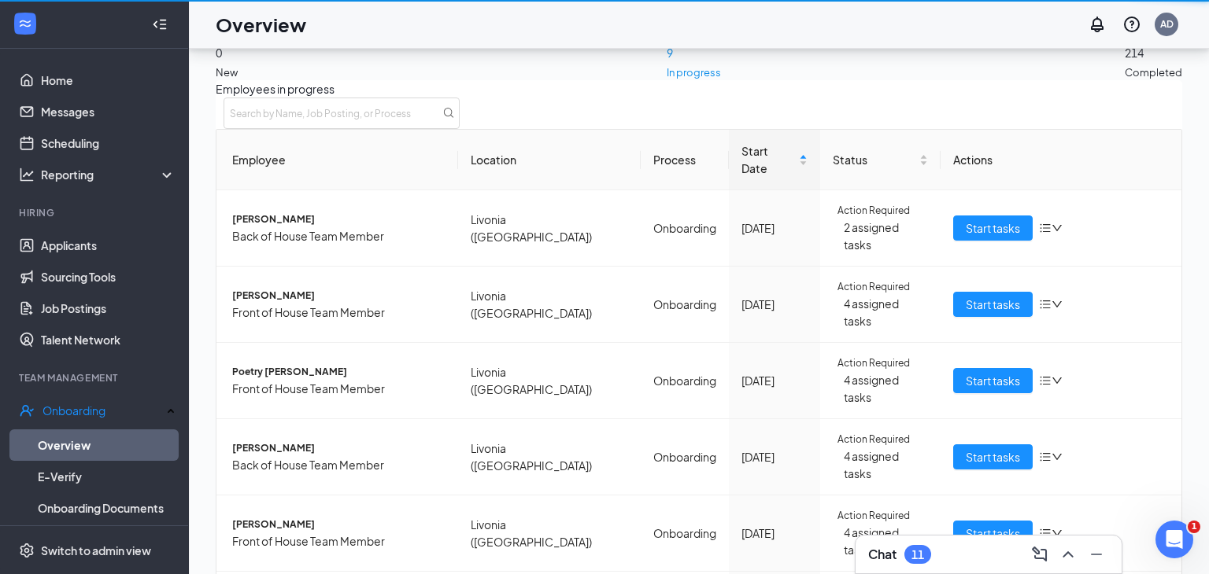
scroll to position [71, 0]
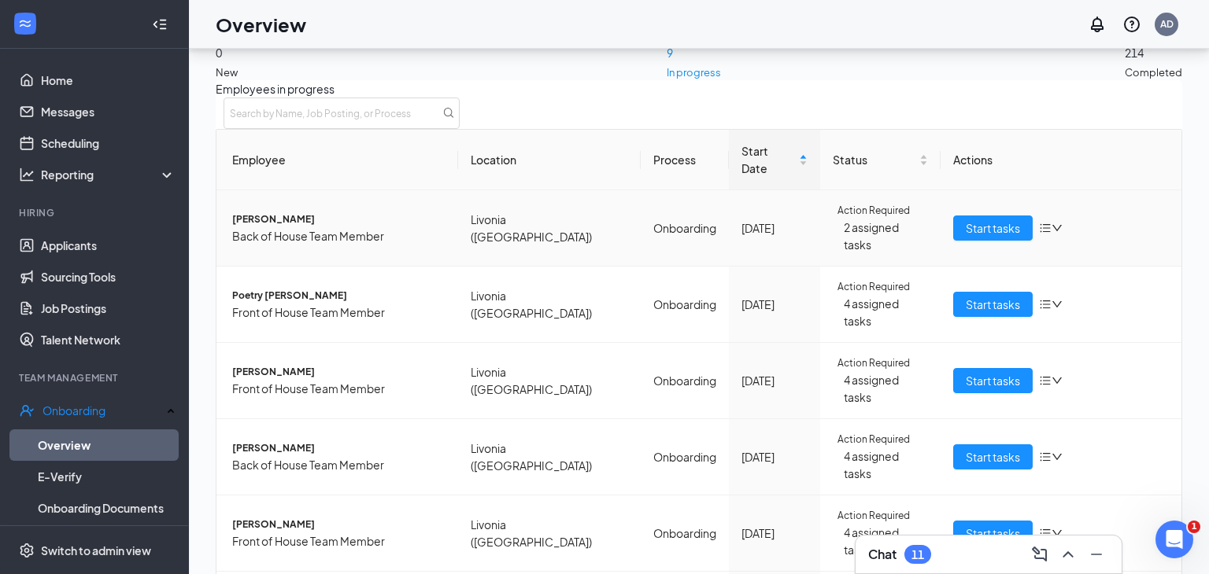
click at [892, 230] on span "2 assigned tasks" at bounding box center [886, 236] width 84 height 35
click at [892, 223] on span "2 assigned tasks" at bounding box center [886, 236] width 84 height 35
click at [979, 227] on span "Start tasks" at bounding box center [993, 228] width 54 height 17
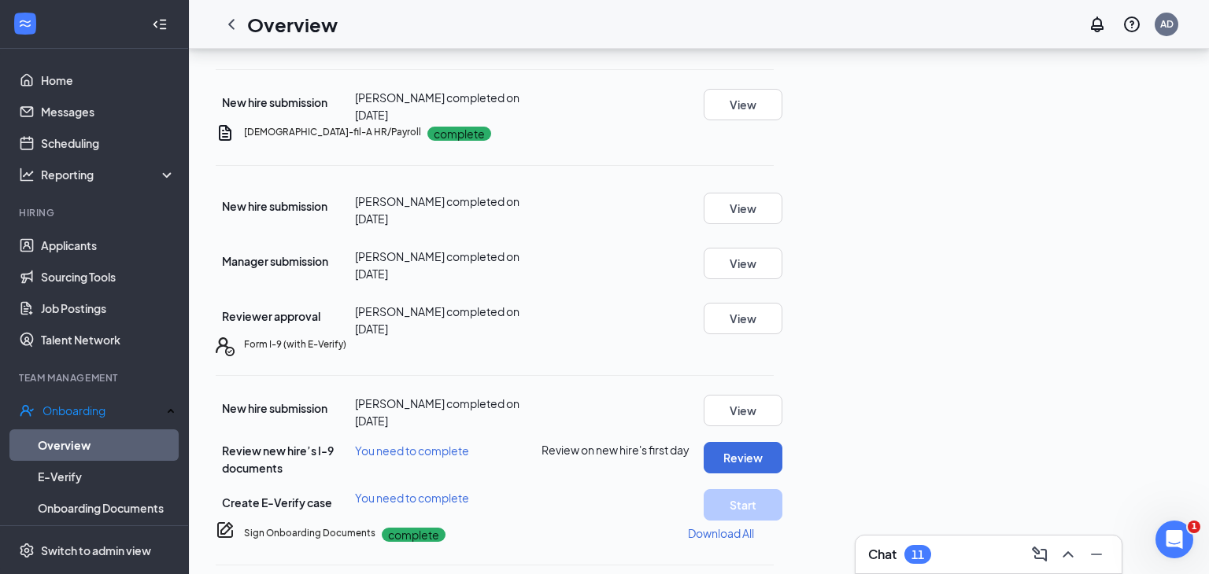
scroll to position [475, 0]
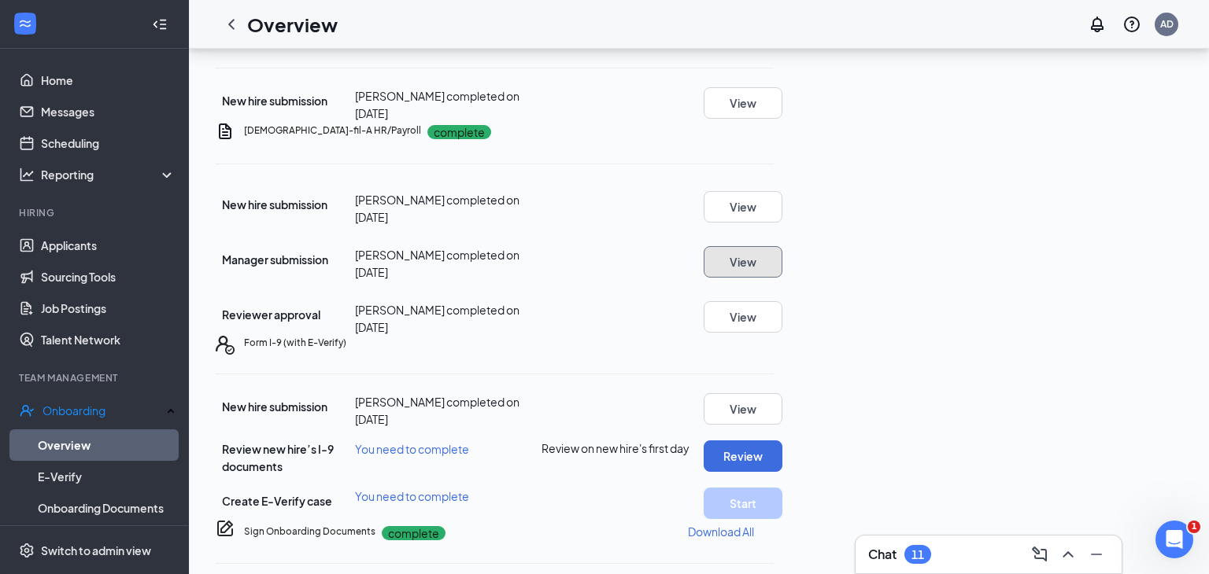
click at [782, 278] on button "View" at bounding box center [743, 261] width 79 height 31
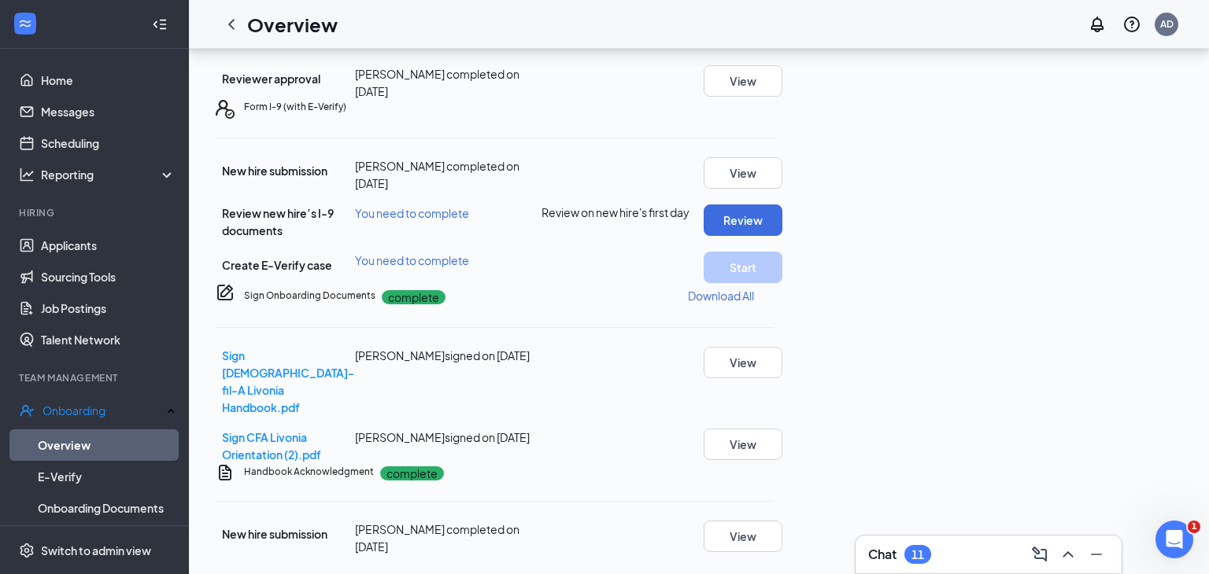
scroll to position [0, 0]
click at [84, 447] on link "Overview" at bounding box center [107, 445] width 138 height 31
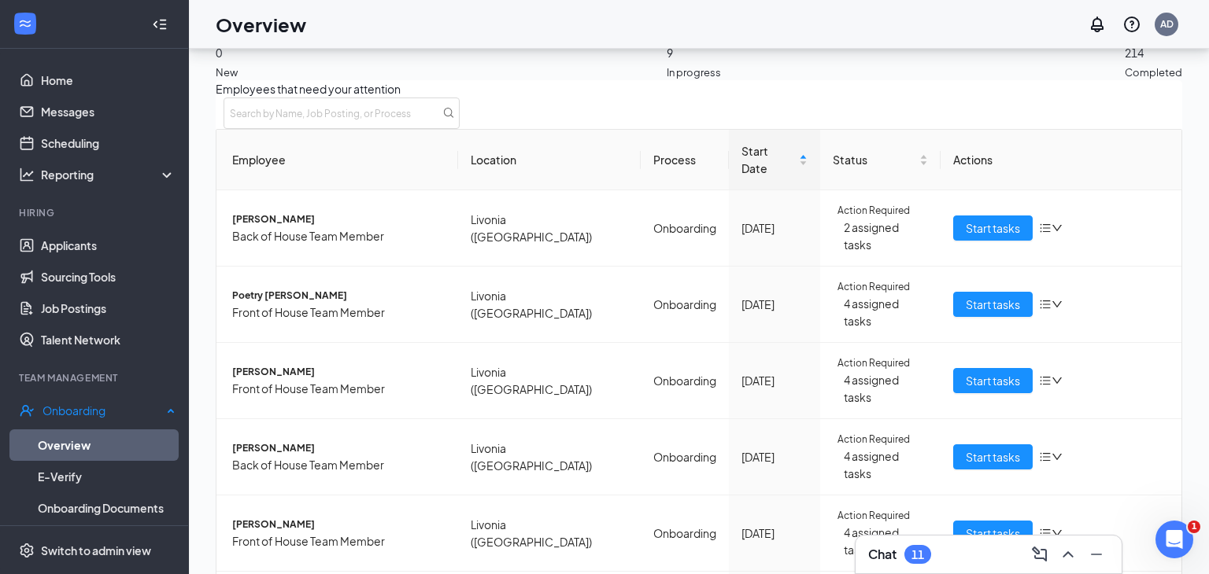
scroll to position [190, 0]
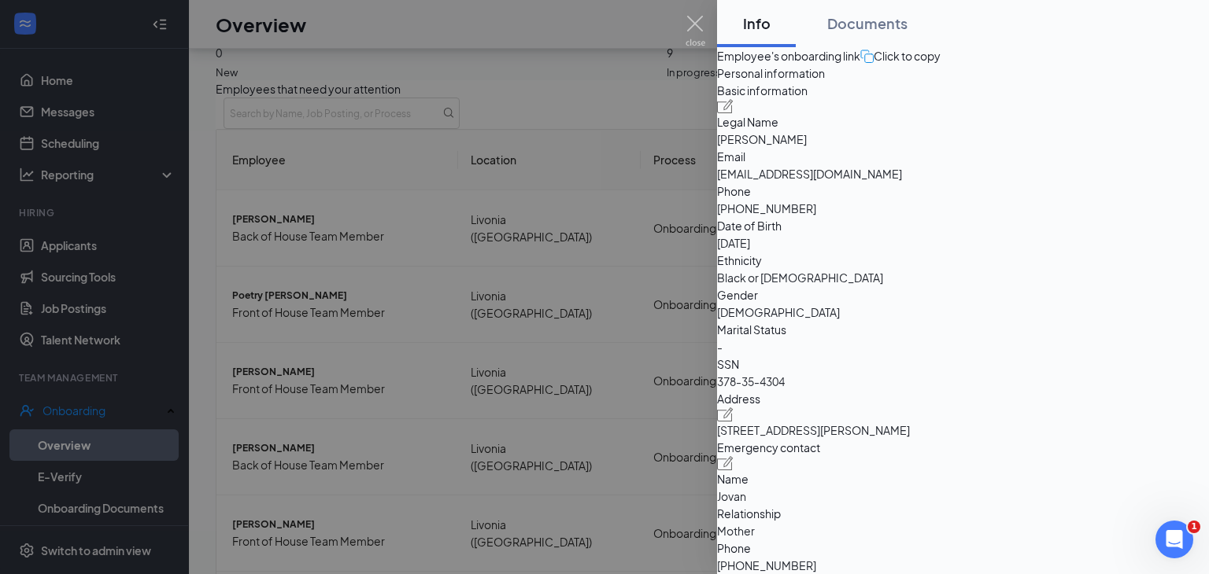
click at [291, 489] on div at bounding box center [604, 287] width 1209 height 574
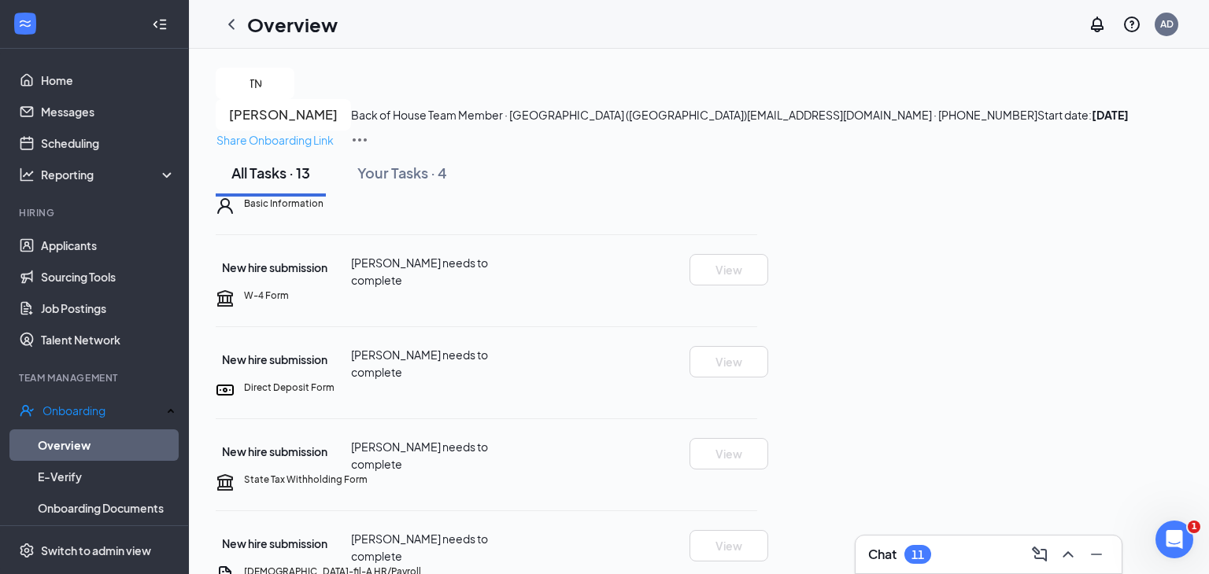
click at [334, 131] on p "Share Onboarding Link" at bounding box center [274, 139] width 117 height 17
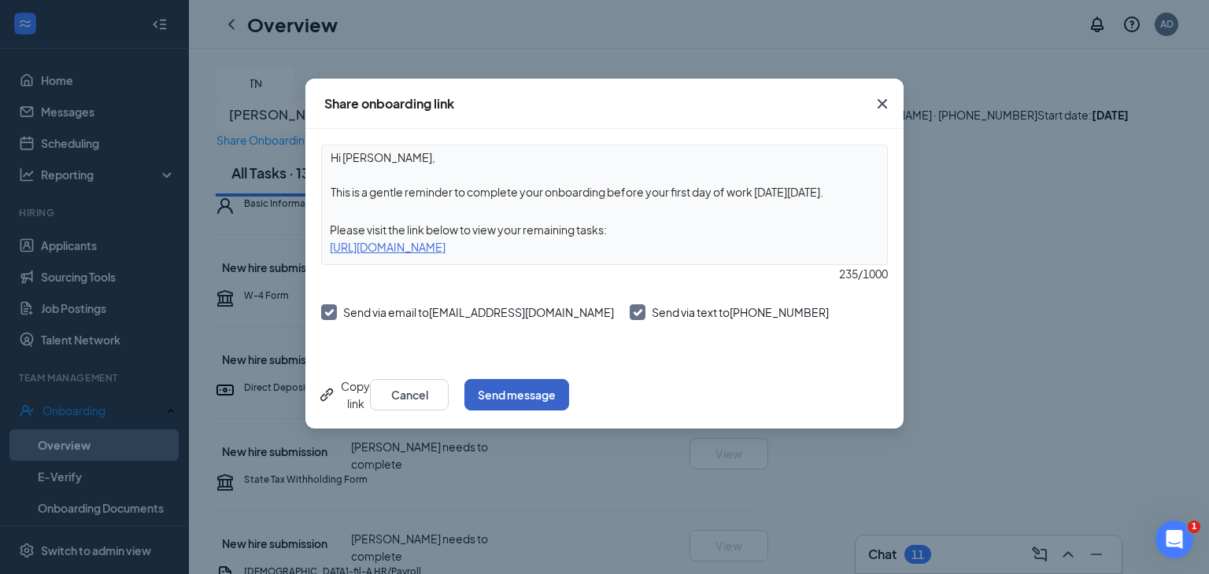
click at [569, 402] on button "Send message" at bounding box center [516, 394] width 105 height 31
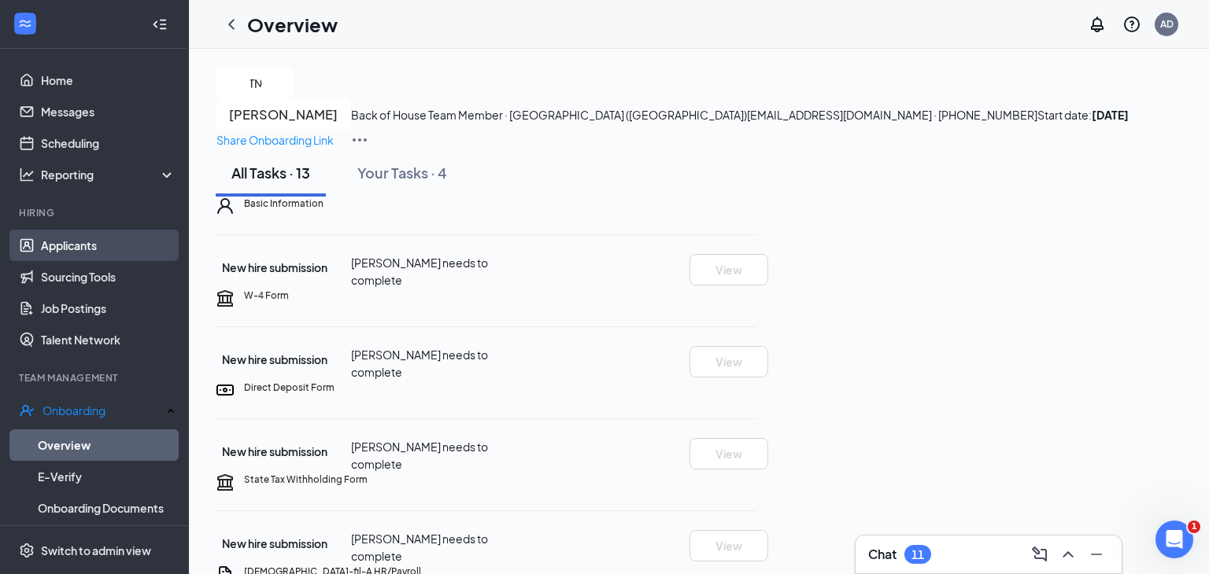
click at [97, 253] on link "Applicants" at bounding box center [108, 245] width 135 height 31
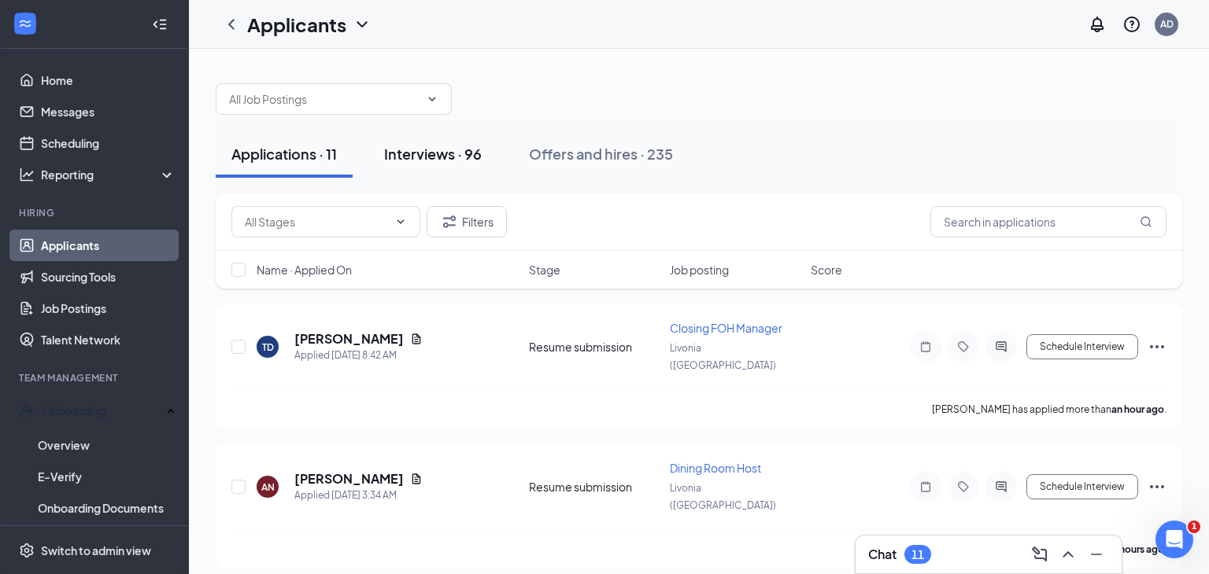
click at [429, 161] on div "Interviews · 96" at bounding box center [433, 154] width 98 height 20
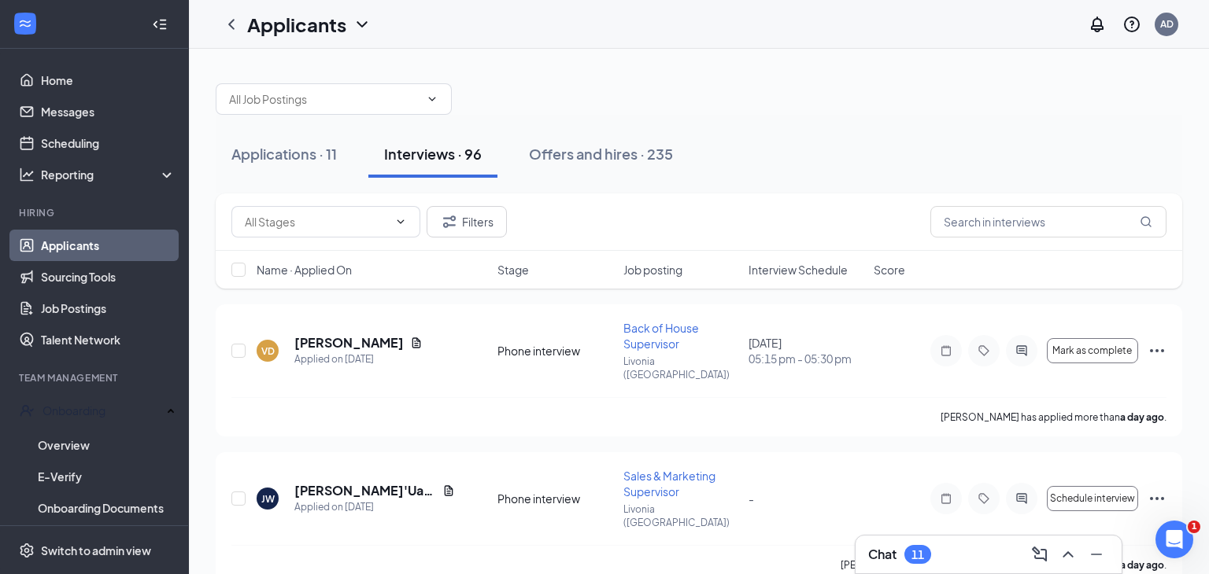
click at [796, 273] on span "Interview Schedule" at bounding box center [797, 270] width 99 height 16
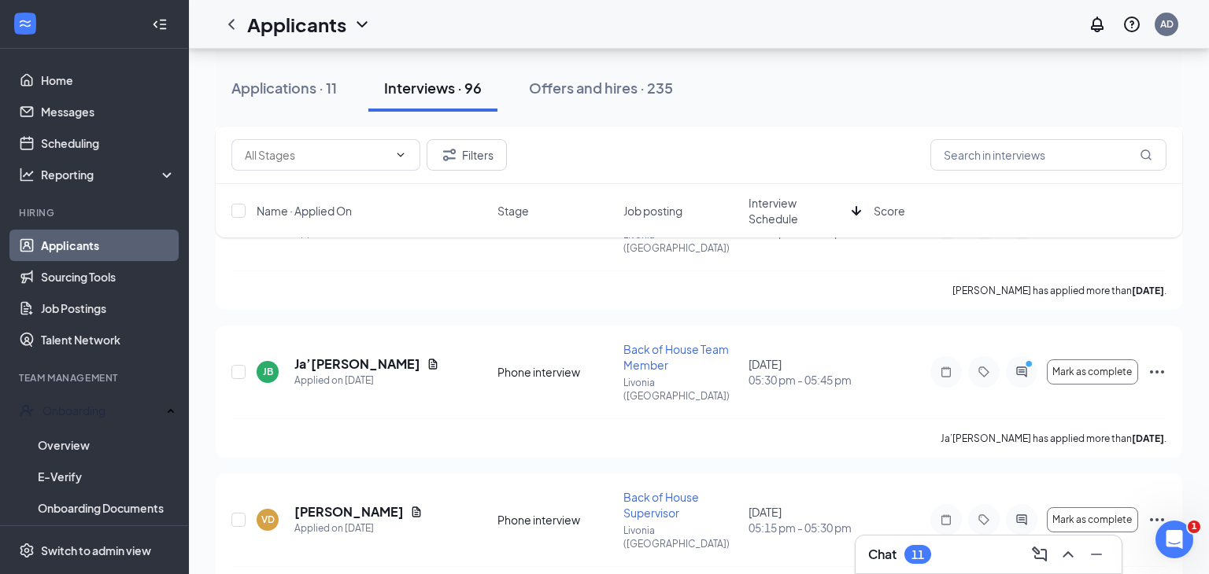
scroll to position [3551, 0]
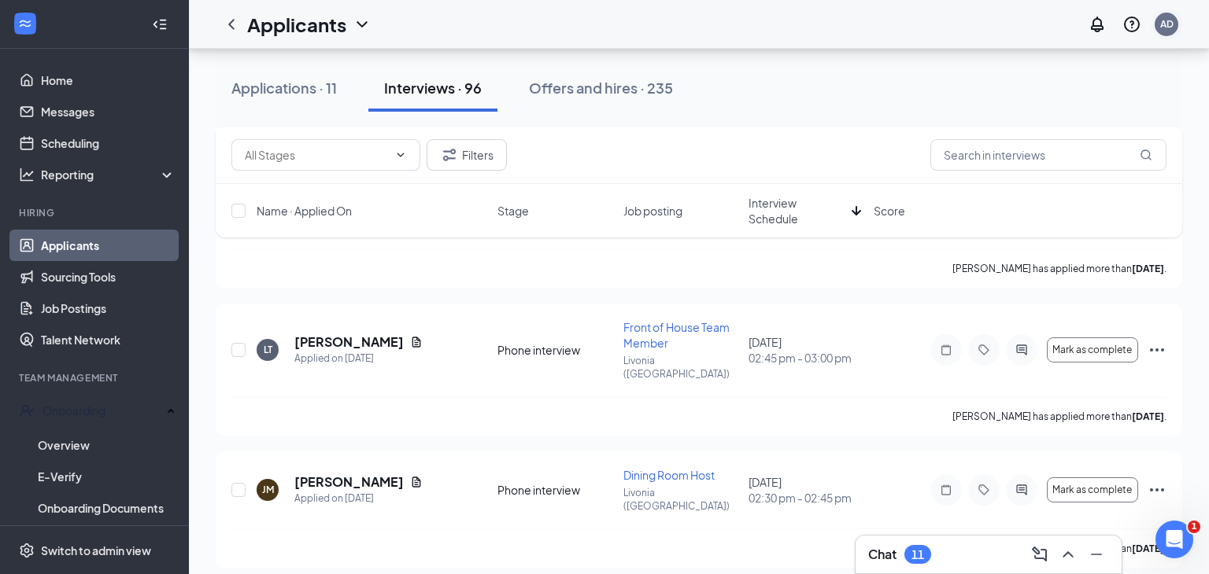
click at [1167, 28] on div "AD" at bounding box center [1166, 23] width 13 height 13
click at [1040, 184] on div "Log out" at bounding box center [1046, 176] width 87 height 16
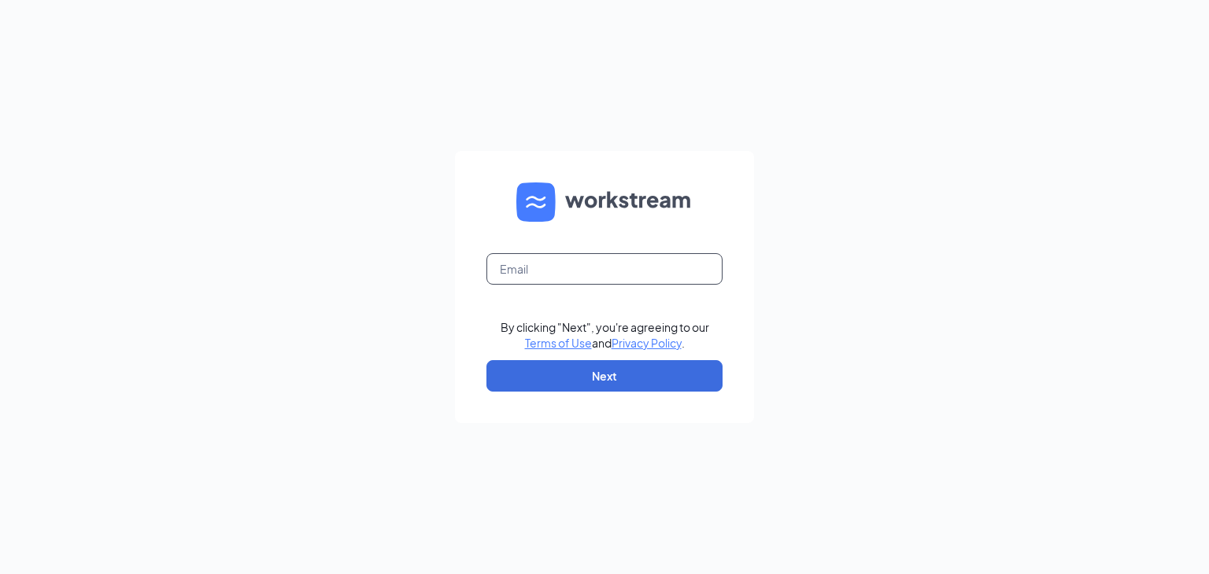
click at [516, 264] on input "text" at bounding box center [604, 268] width 236 height 31
type input "[EMAIL_ADDRESS][DOMAIN_NAME]"
click at [608, 382] on button "Next" at bounding box center [604, 375] width 236 height 31
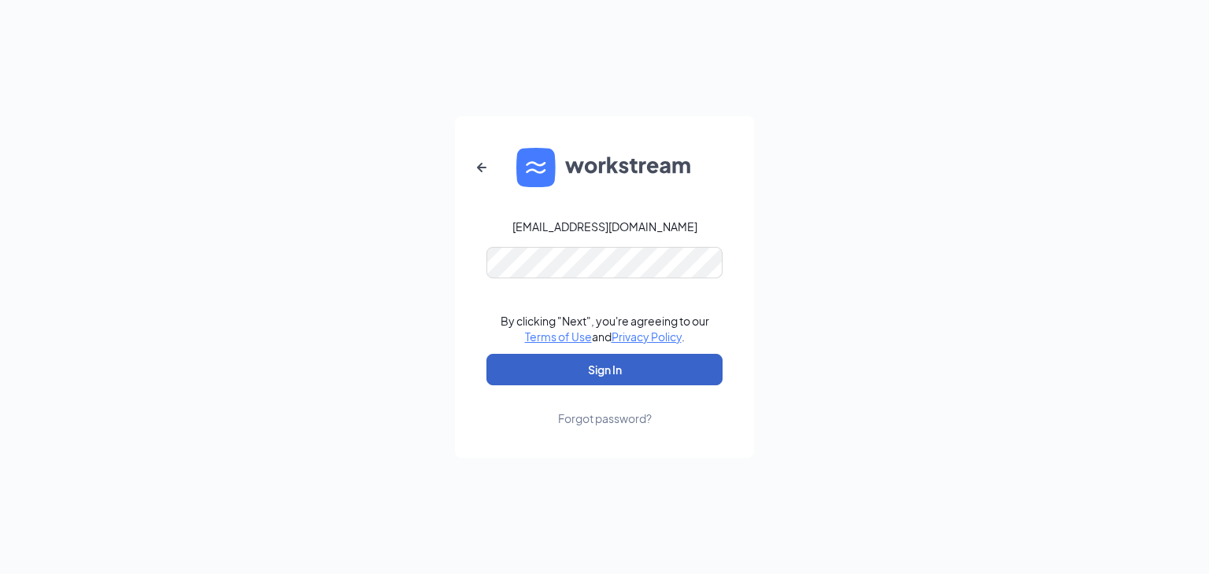
click at [611, 373] on button "Sign In" at bounding box center [604, 369] width 236 height 31
click at [638, 375] on button "Sign In" at bounding box center [604, 369] width 236 height 31
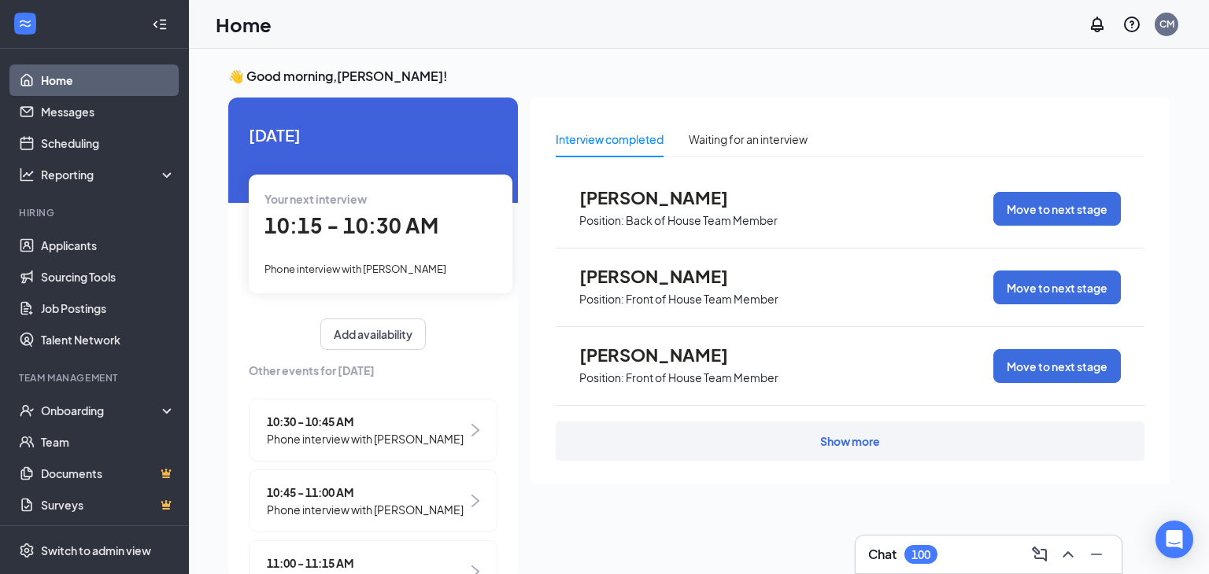
click at [336, 252] on div "Your next interview 10:15 - 10:30 AM Phone interview with Jalen Lockley" at bounding box center [381, 234] width 264 height 118
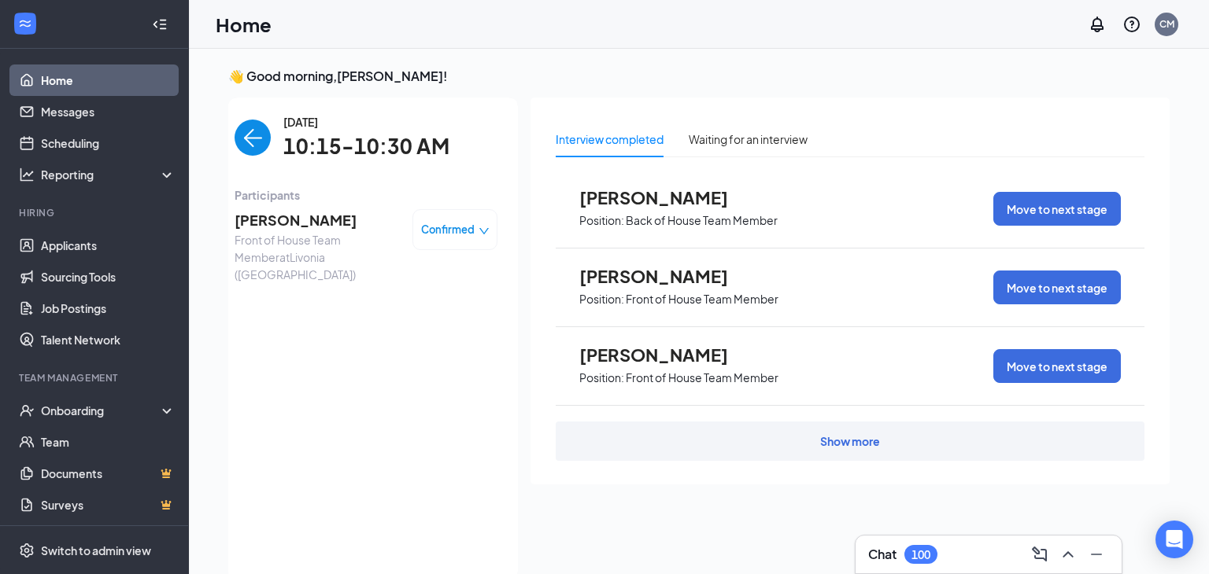
scroll to position [6, 0]
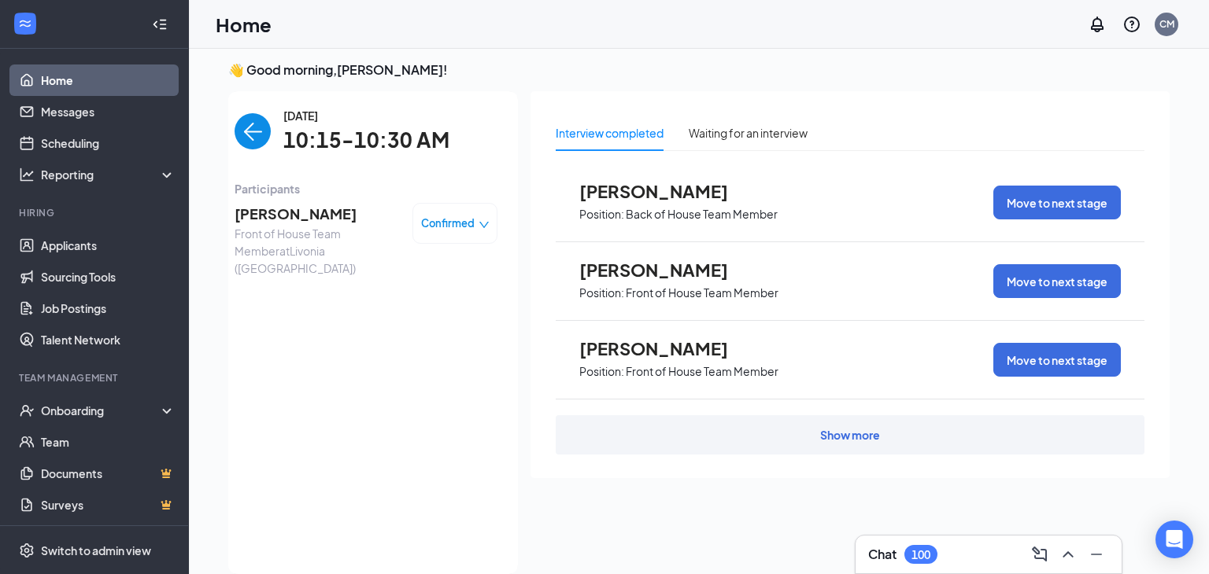
click at [275, 222] on span "[PERSON_NAME]" at bounding box center [317, 214] width 165 height 22
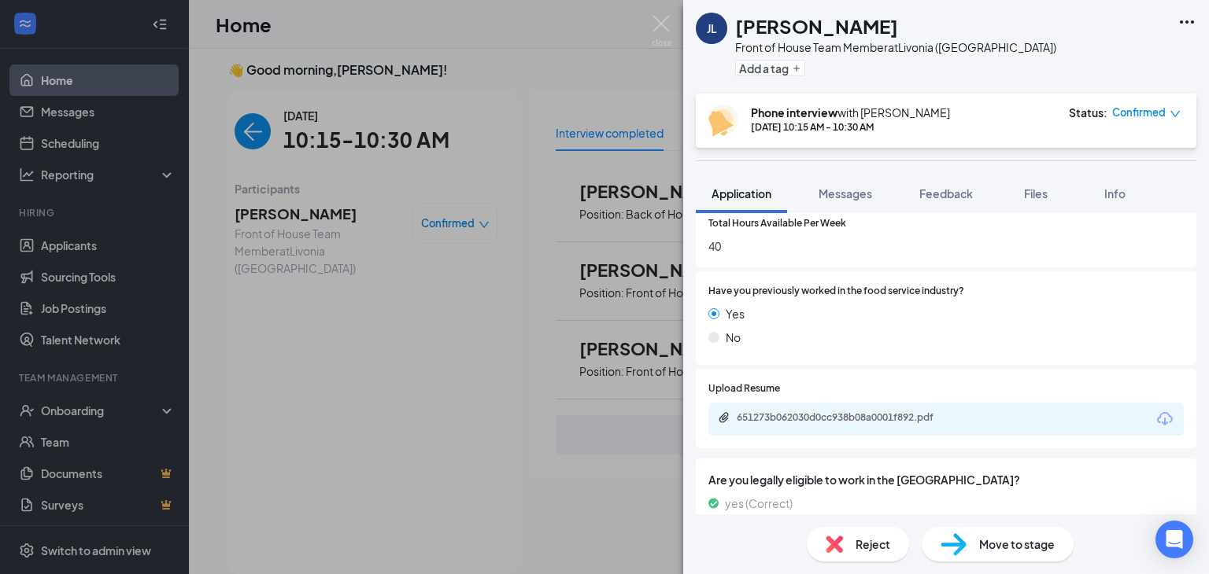
scroll to position [765, 0]
click at [665, 30] on img at bounding box center [662, 31] width 20 height 31
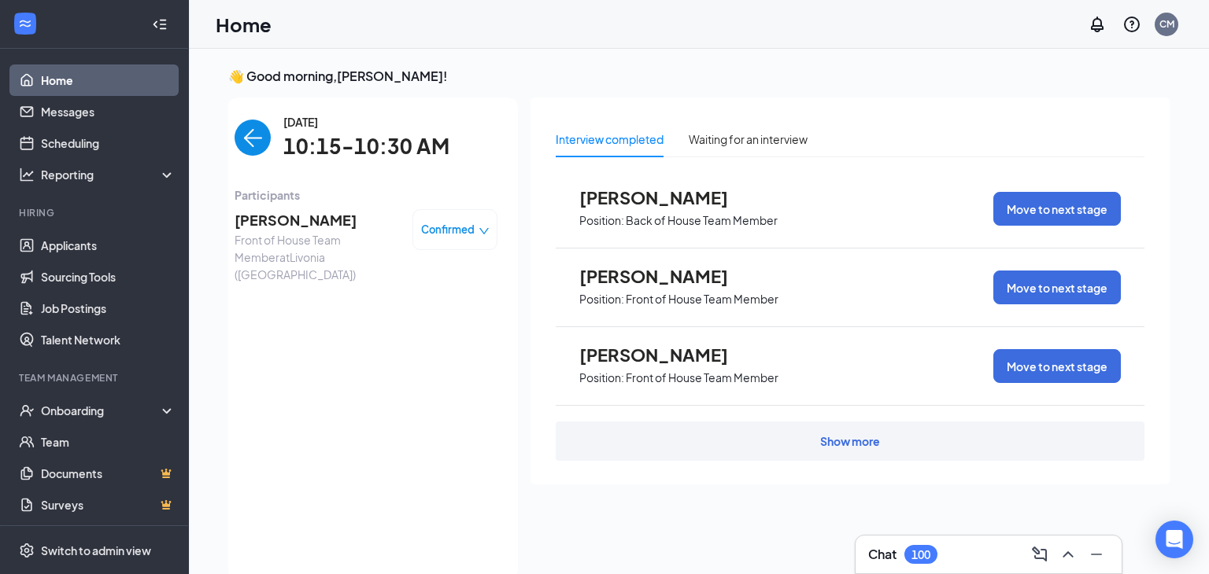
click at [258, 127] on img "back-button" at bounding box center [253, 138] width 36 height 36
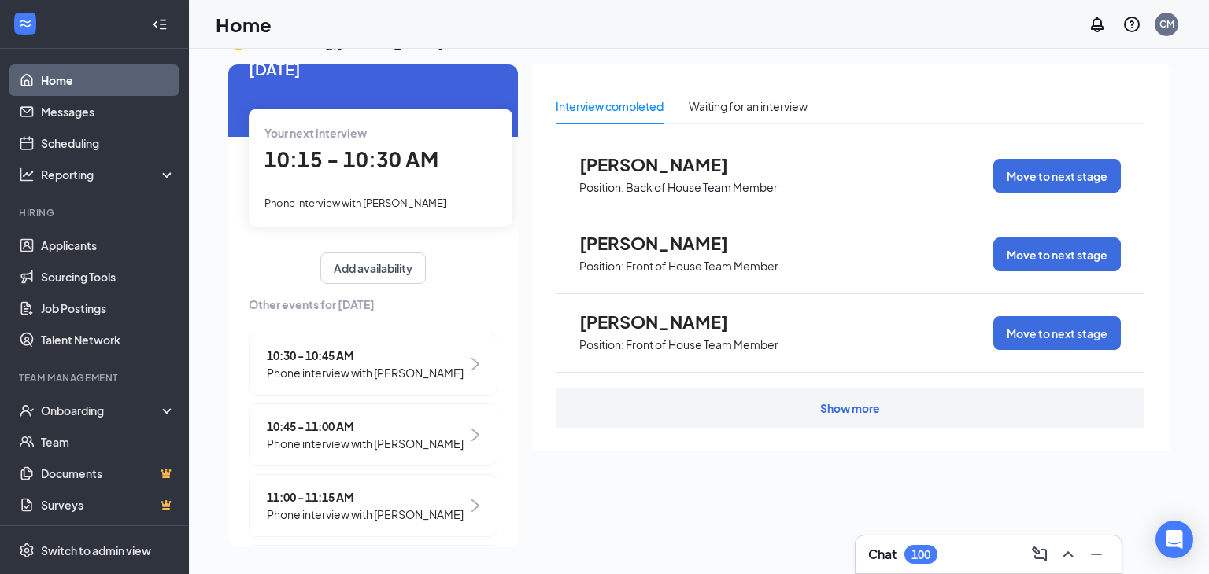
scroll to position [36, 0]
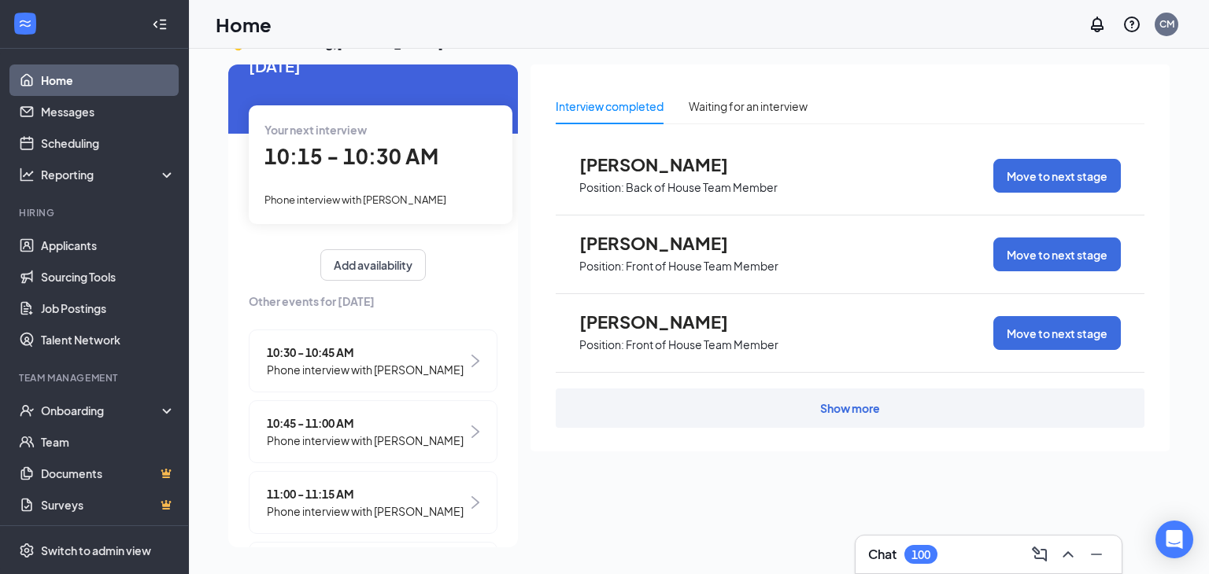
click at [354, 156] on span "10:15 - 10:30 AM" at bounding box center [351, 156] width 174 height 26
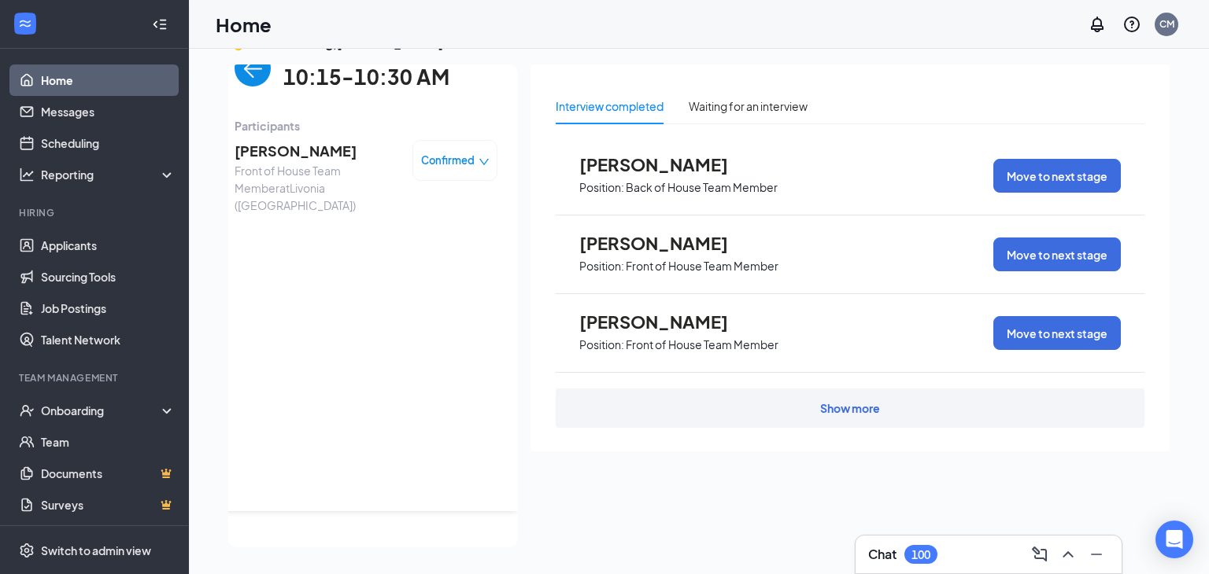
scroll to position [0, 0]
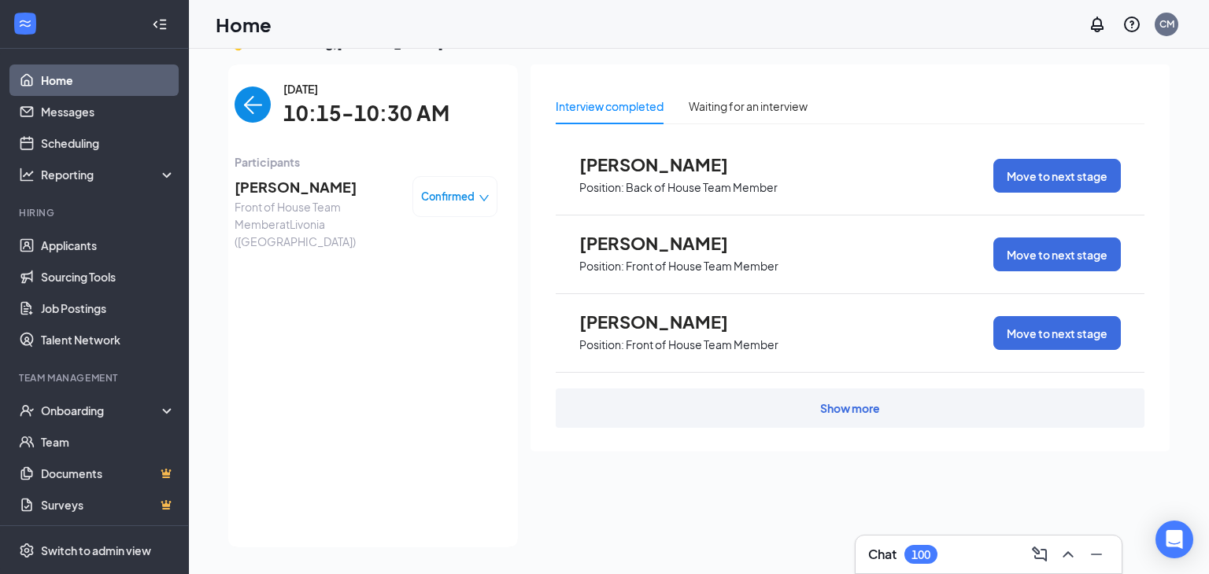
click at [246, 103] on img "back-button" at bounding box center [253, 105] width 36 height 36
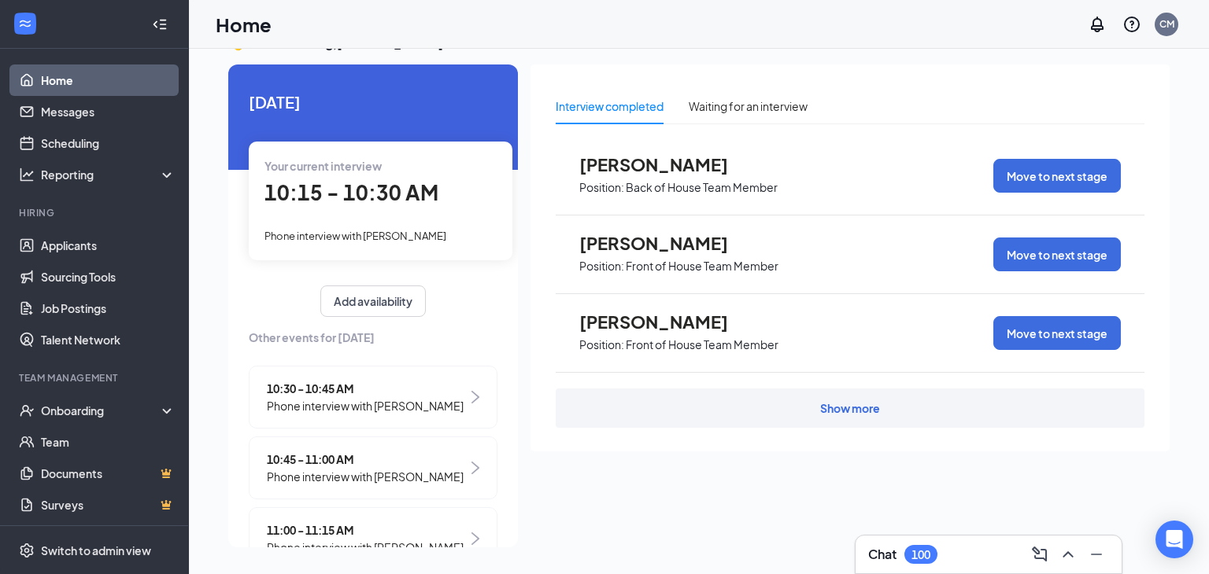
click at [310, 390] on span "10:30 - 10:45 AM" at bounding box center [365, 388] width 197 height 17
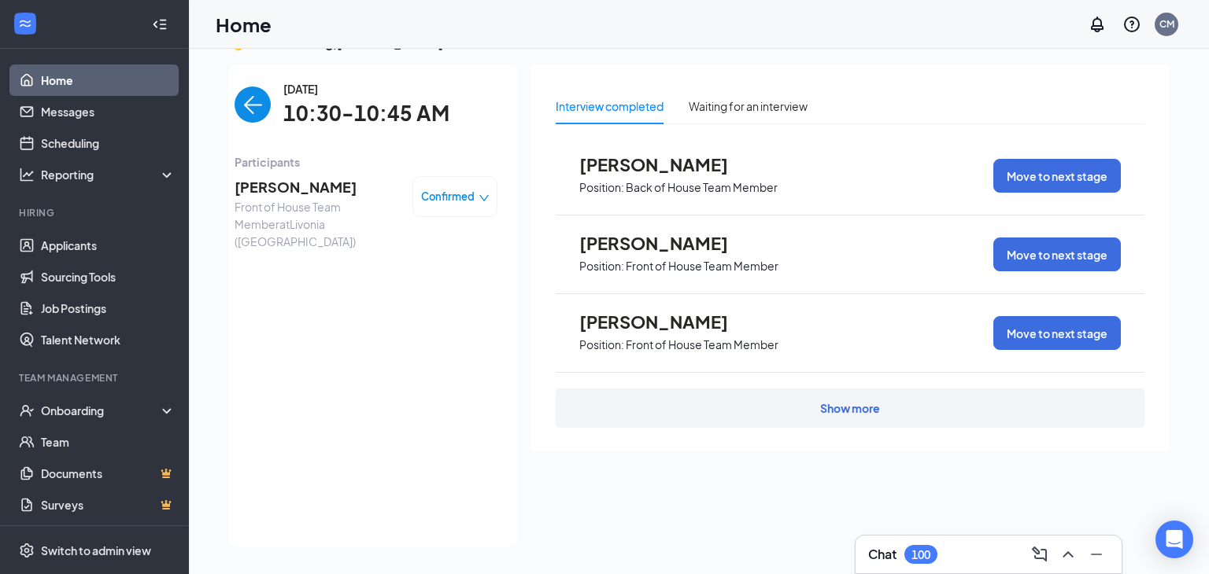
click at [284, 191] on span "Natalie Sikora" at bounding box center [317, 187] width 165 height 22
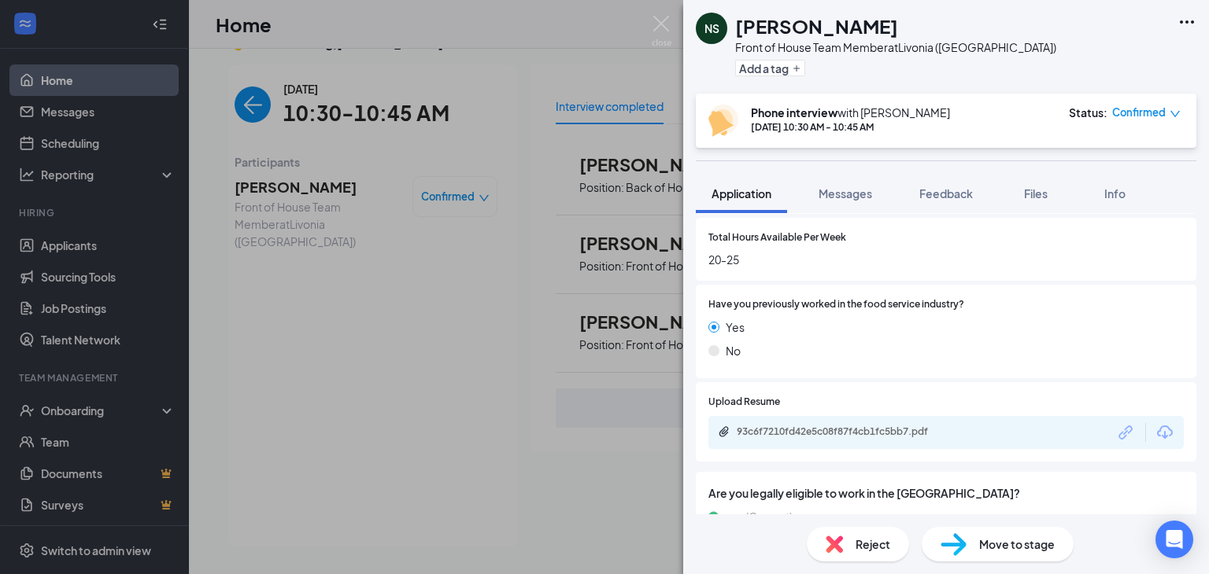
scroll to position [737, 0]
click at [755, 431] on div "93c6f7210fd42e5c08f87f4cb1fc5bb7.pdf" at bounding box center [847, 429] width 220 height 13
click at [260, 110] on div "NS Natalie Sikora Front of House Team Member at Livonia (MI) Add a tag Phone in…" at bounding box center [604, 287] width 1209 height 574
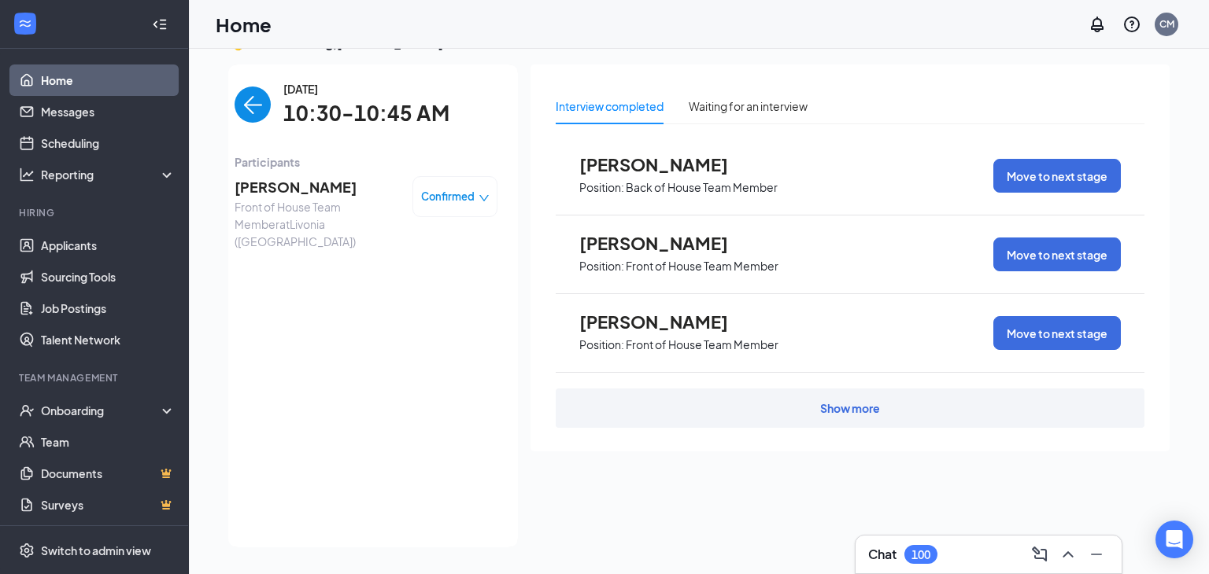
click at [256, 119] on img "back-button" at bounding box center [253, 105] width 36 height 36
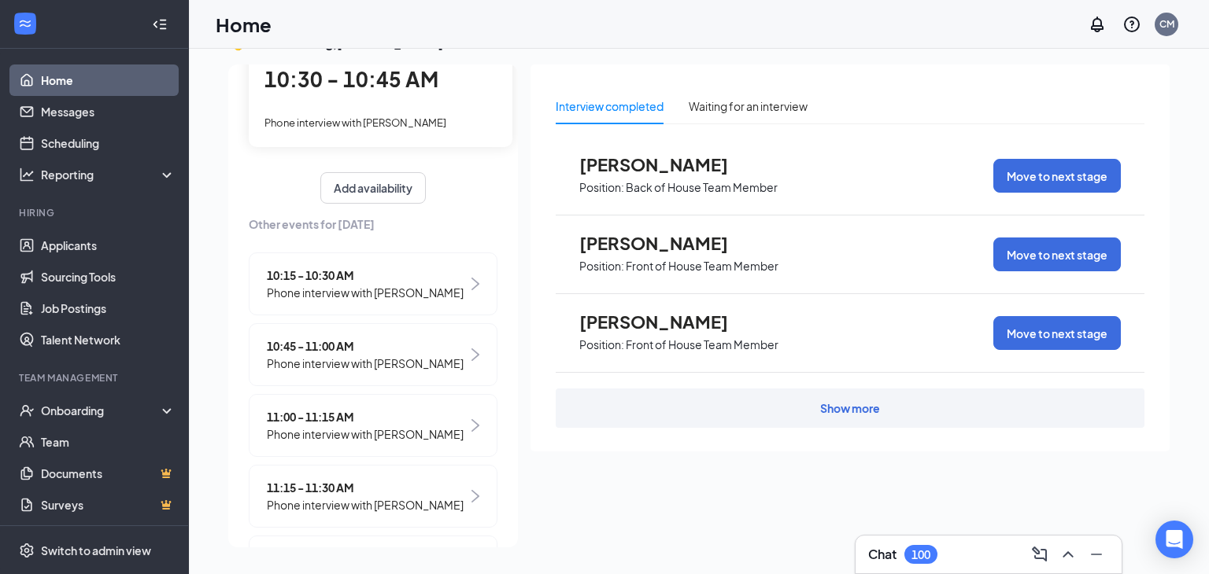
scroll to position [120, 0]
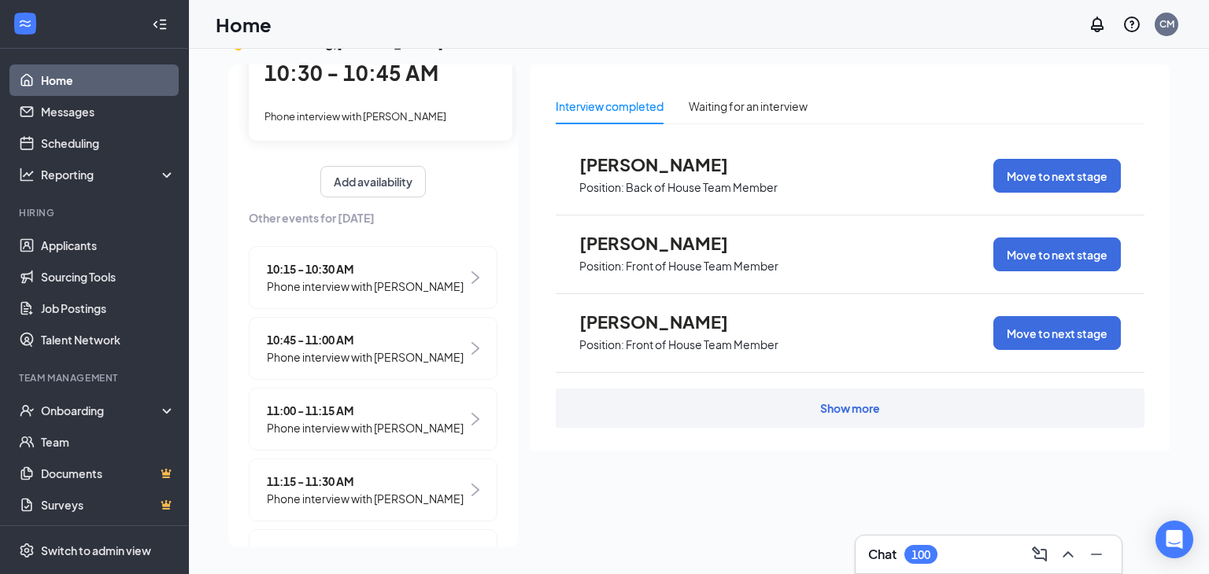
click at [312, 337] on span "10:45 - 11:00 AM" at bounding box center [365, 339] width 197 height 17
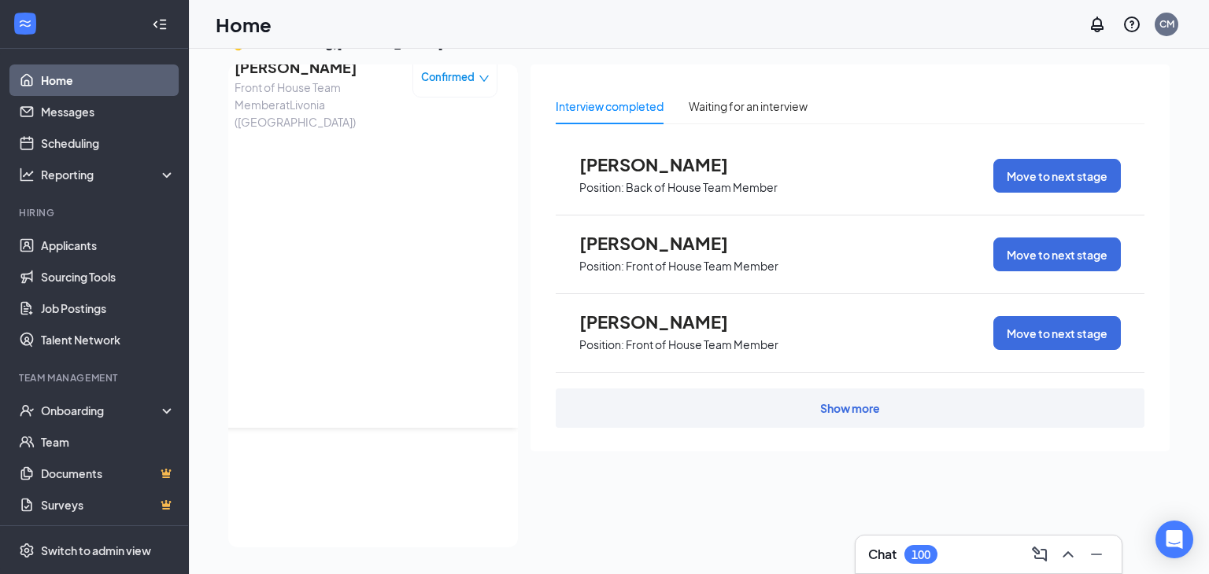
scroll to position [0, 0]
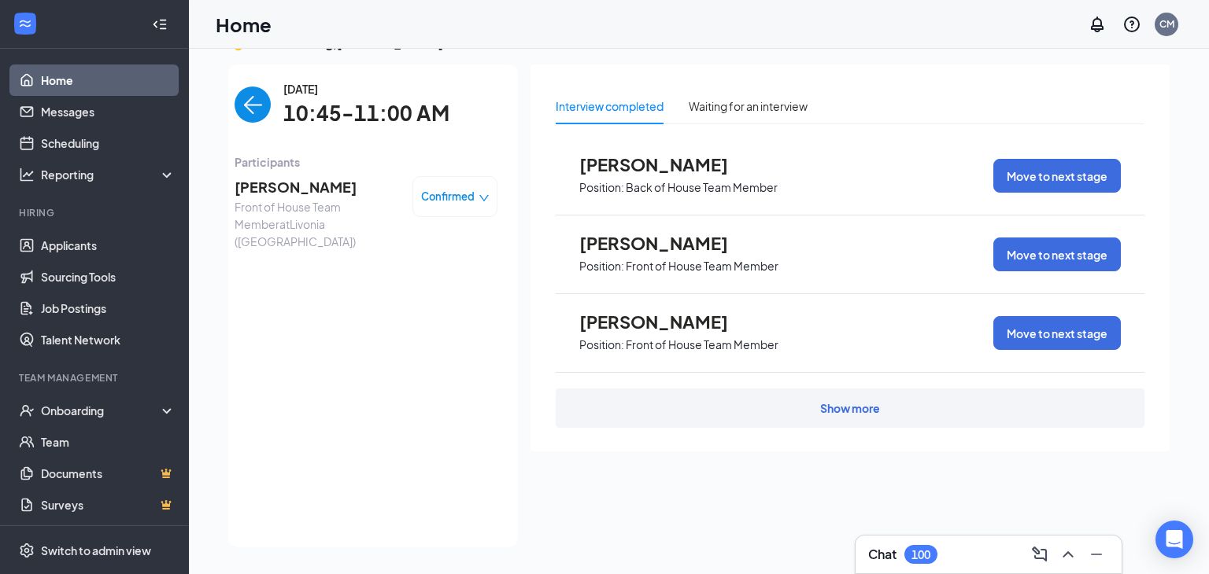
click at [268, 209] on span "Front of House Team Member at Livonia (MI)" at bounding box center [317, 224] width 165 height 52
click at [255, 194] on span "Amanda Meyers" at bounding box center [317, 187] width 165 height 22
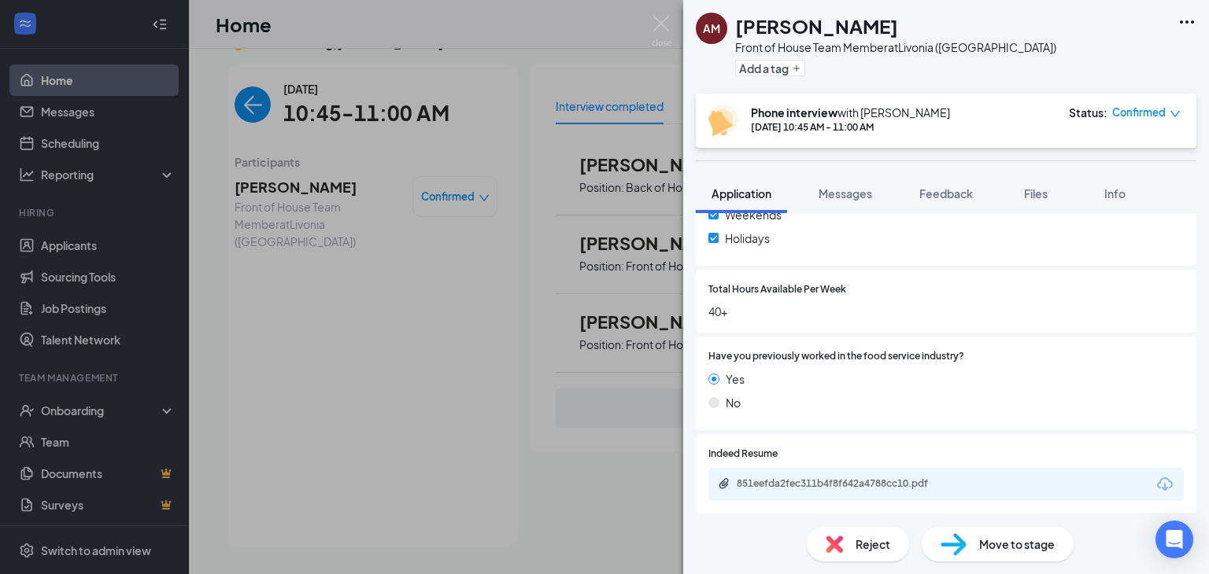
scroll to position [688, 0]
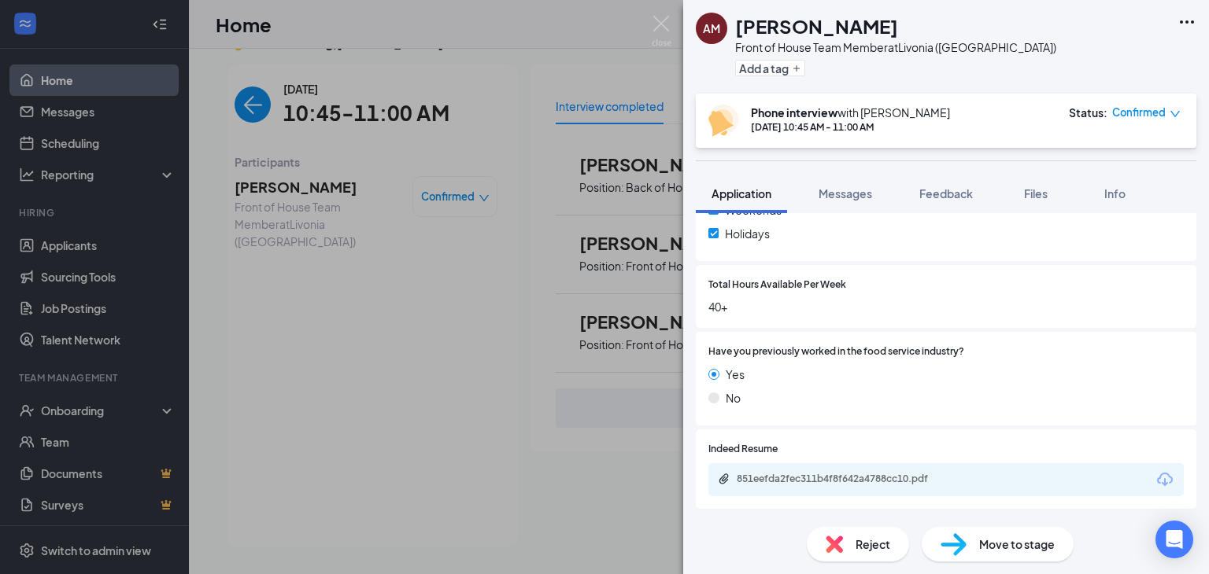
click at [250, 250] on div "AM Amanda Meyers Front of House Team Member at Livonia (MI) Add a tag Phone int…" at bounding box center [604, 287] width 1209 height 574
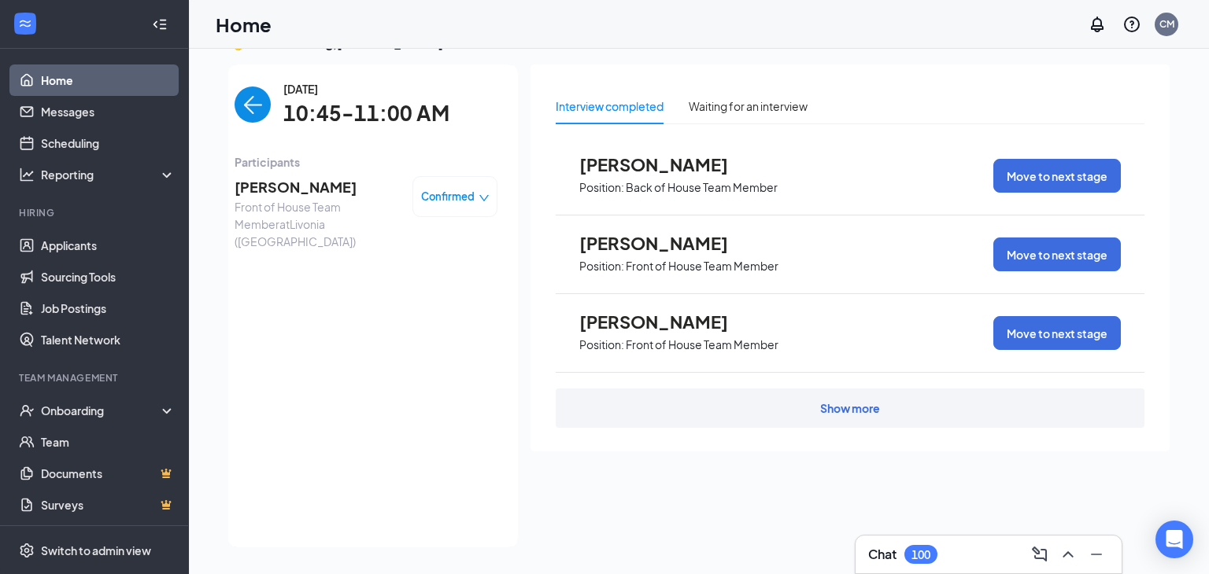
click at [279, 198] on span "Front of House Team Member at Livonia (MI)" at bounding box center [317, 224] width 165 height 52
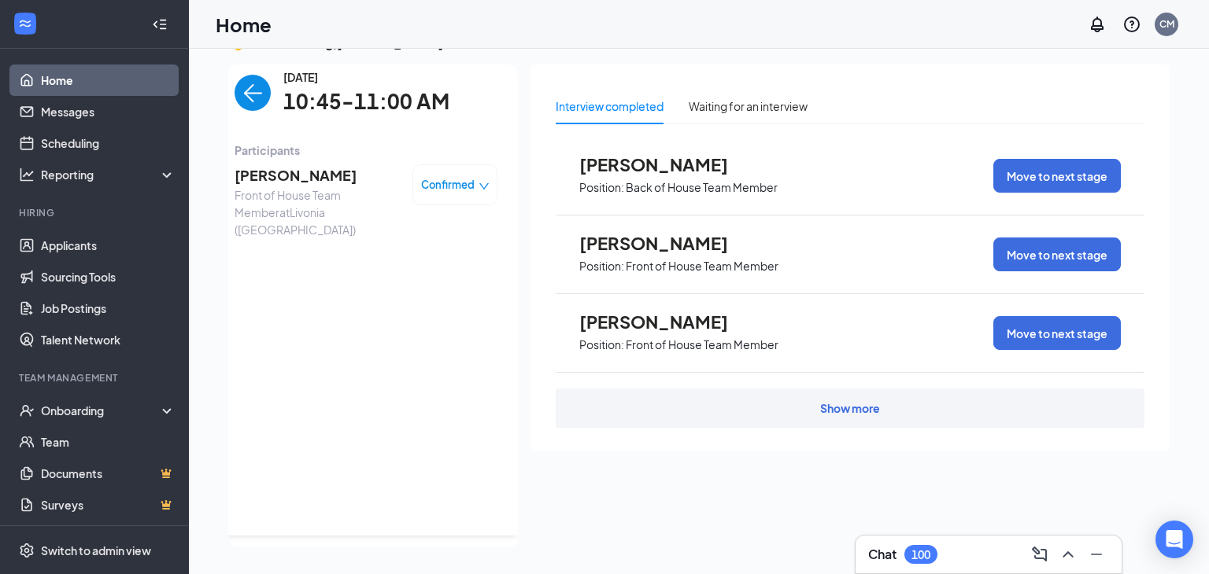
scroll to position [16, 0]
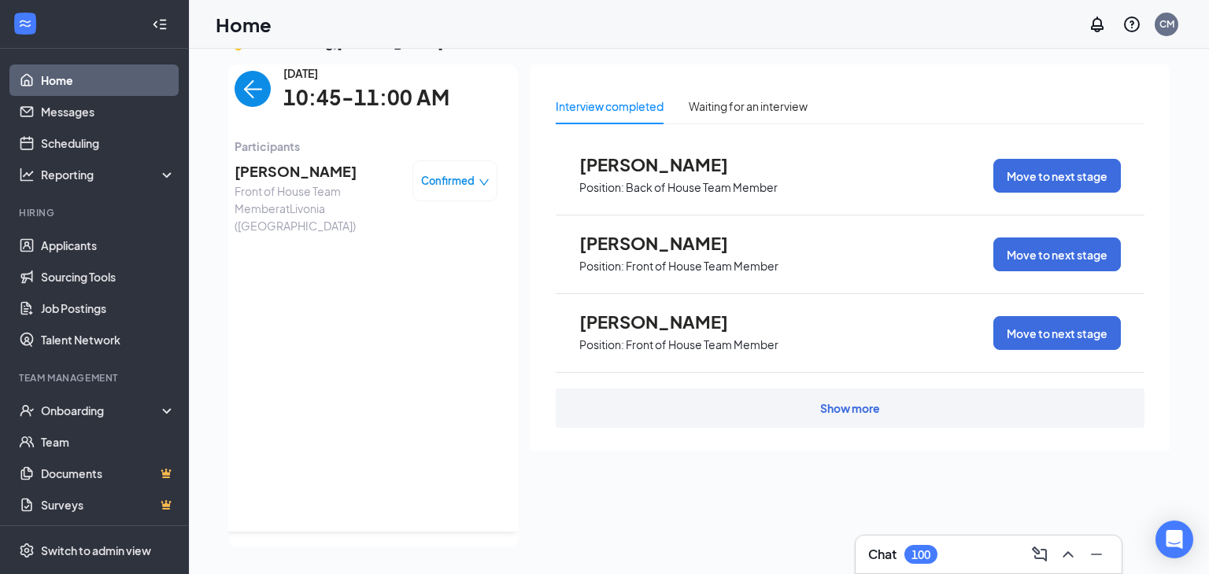
click at [249, 96] on img "back-button" at bounding box center [253, 89] width 36 height 36
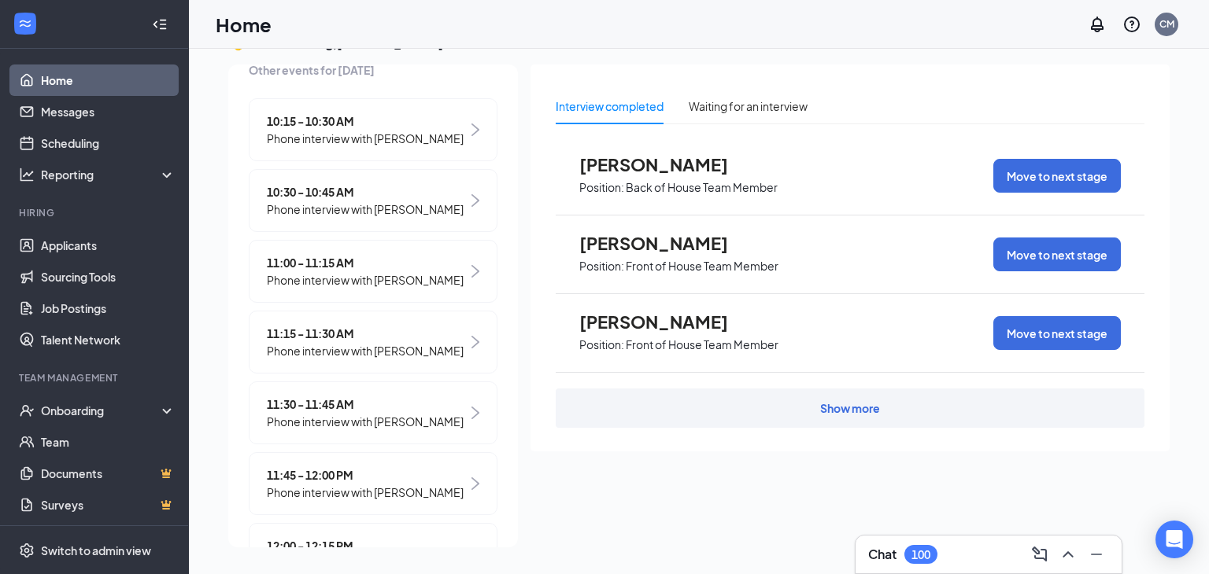
scroll to position [279, 0]
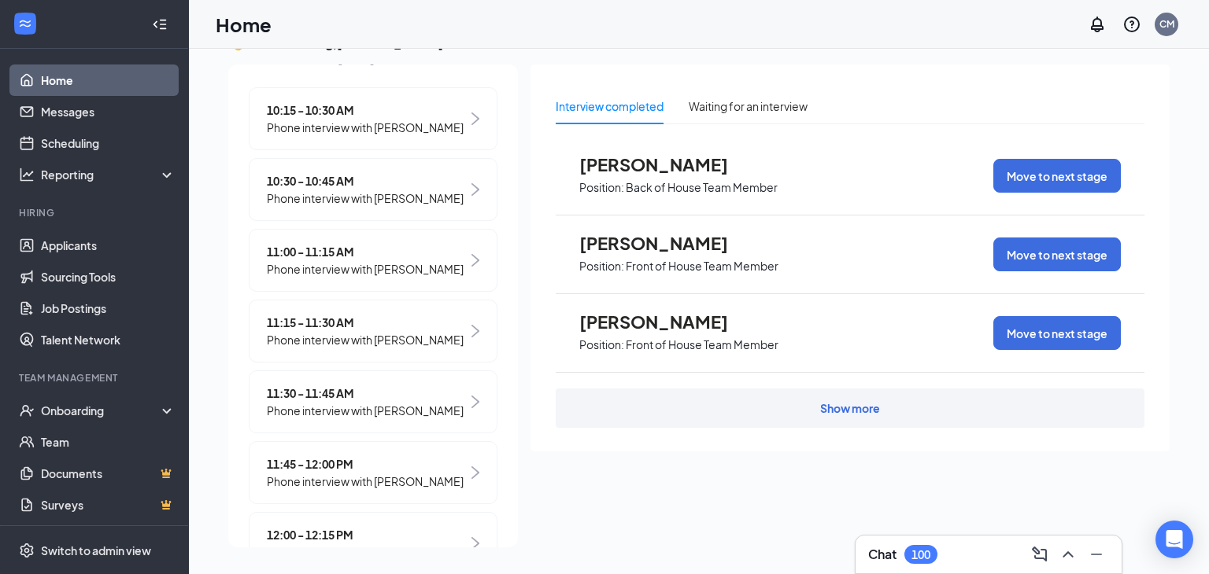
click at [315, 278] on span "Phone interview with [PERSON_NAME]" at bounding box center [365, 268] width 197 height 17
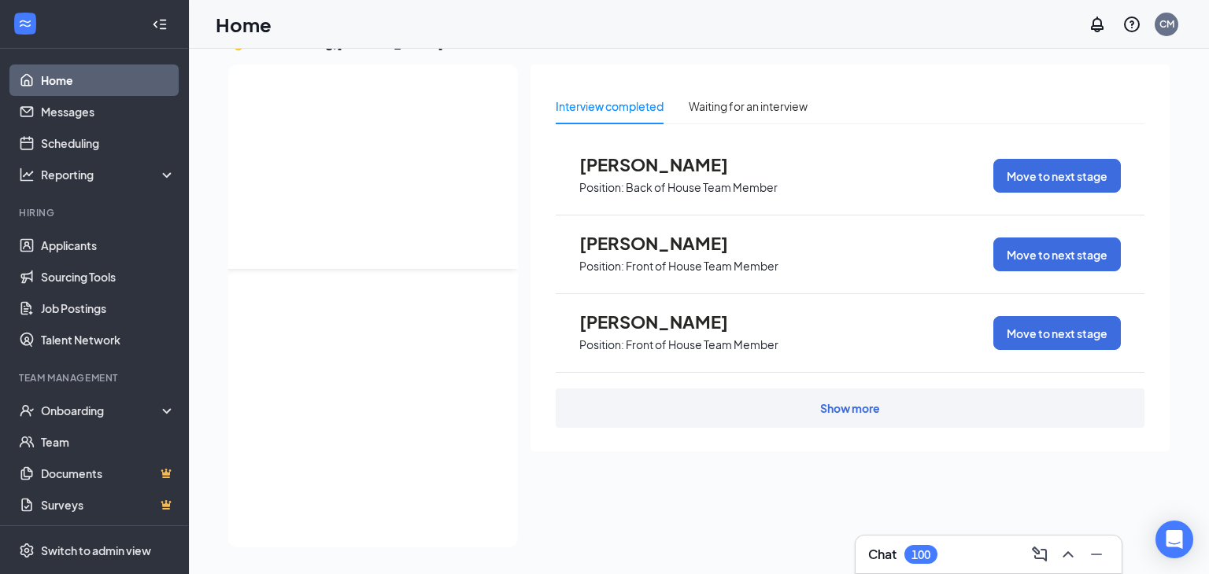
scroll to position [0, 0]
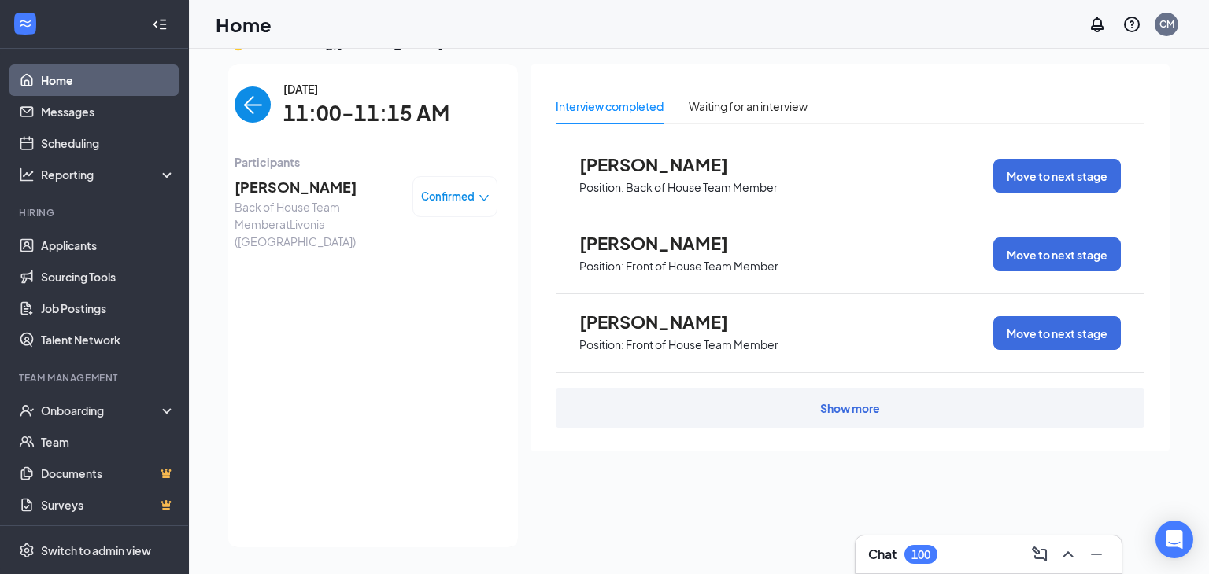
click at [285, 198] on span "Londyn Knightonwesley" at bounding box center [317, 187] width 165 height 22
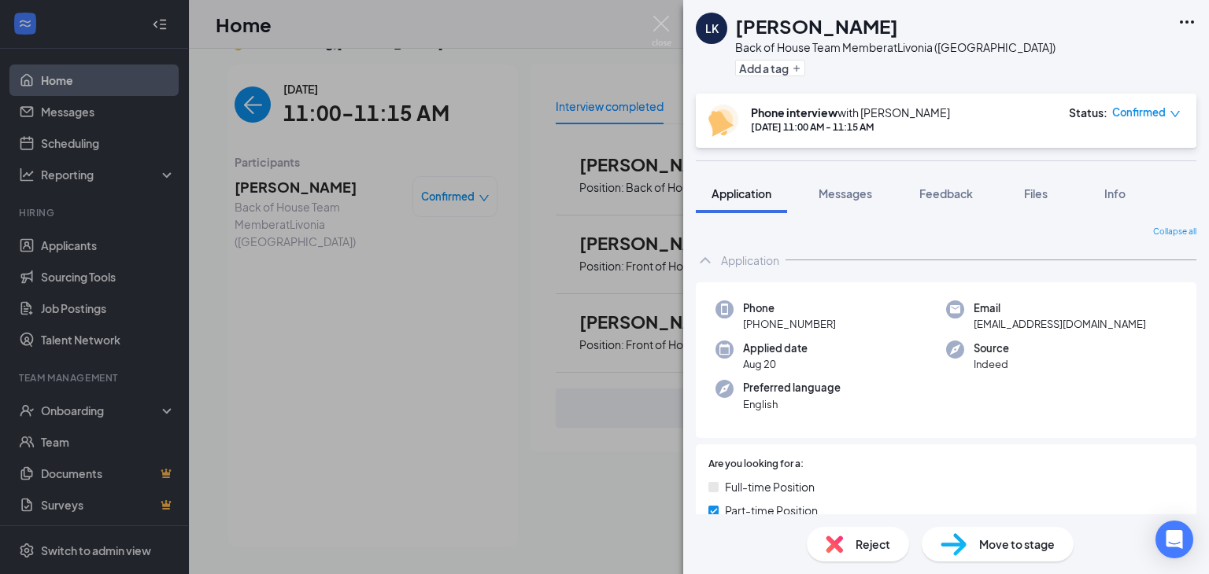
click at [238, 120] on div "LK Londyn Knightonwesley Back of House Team Member at Livonia (MI) Add a tag Ph…" at bounding box center [604, 287] width 1209 height 574
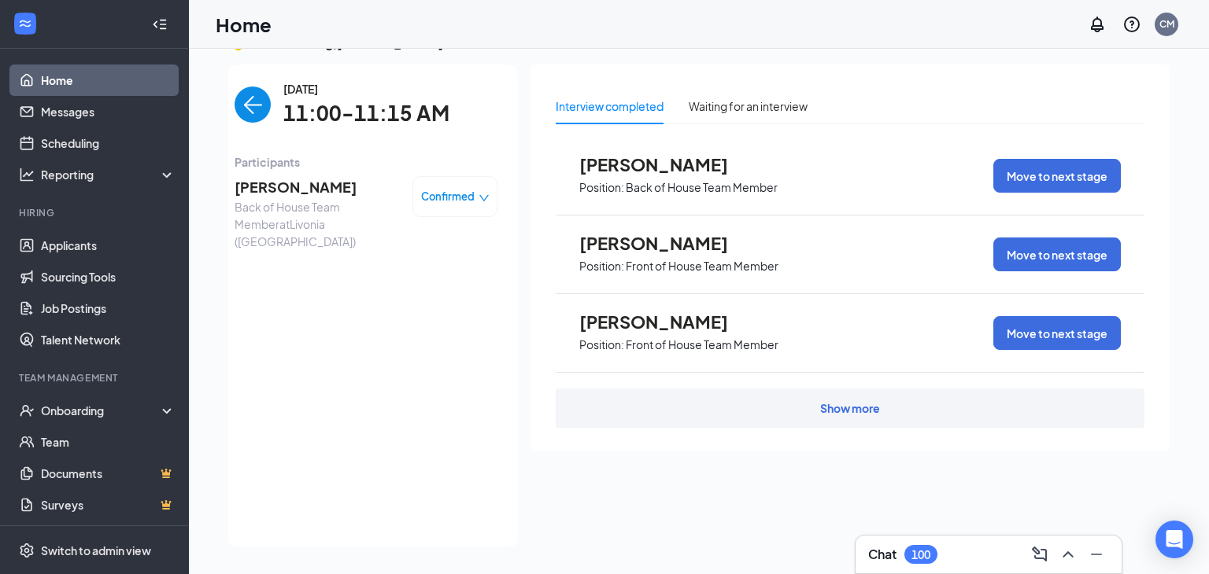
click at [253, 116] on img "back-button" at bounding box center [253, 105] width 36 height 36
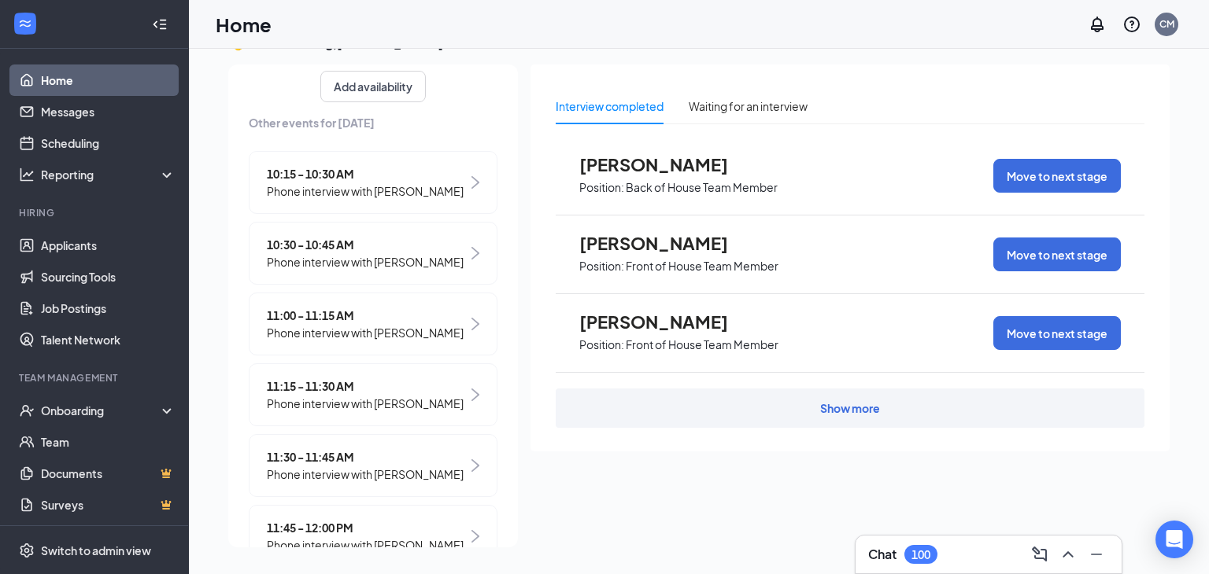
scroll to position [221, 0]
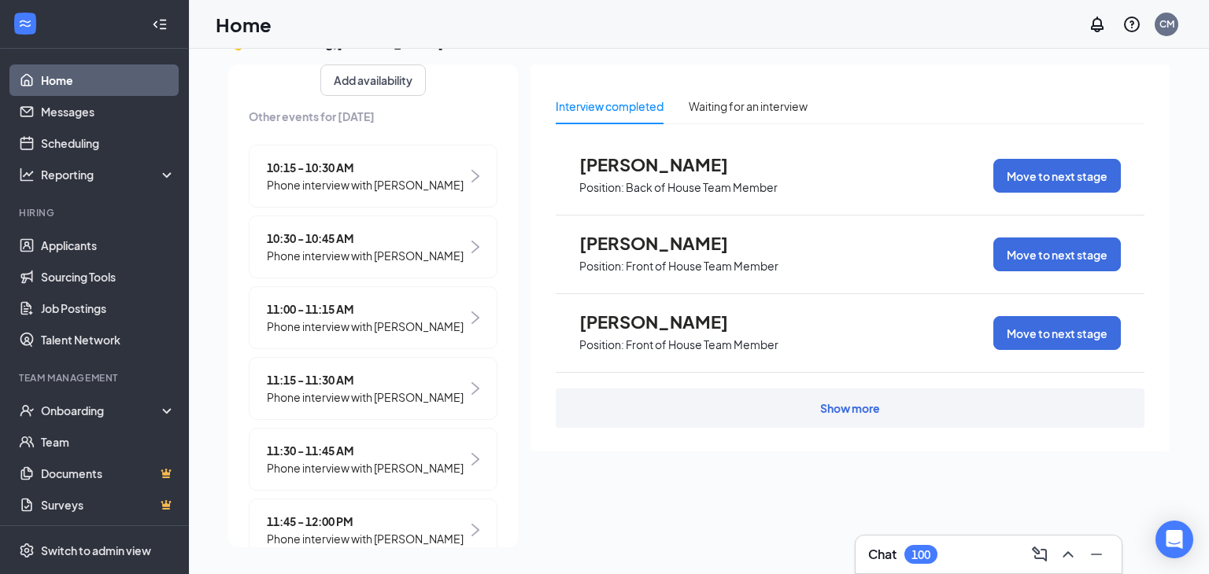
click at [318, 406] on span "Phone interview with angel mattox" at bounding box center [365, 397] width 197 height 17
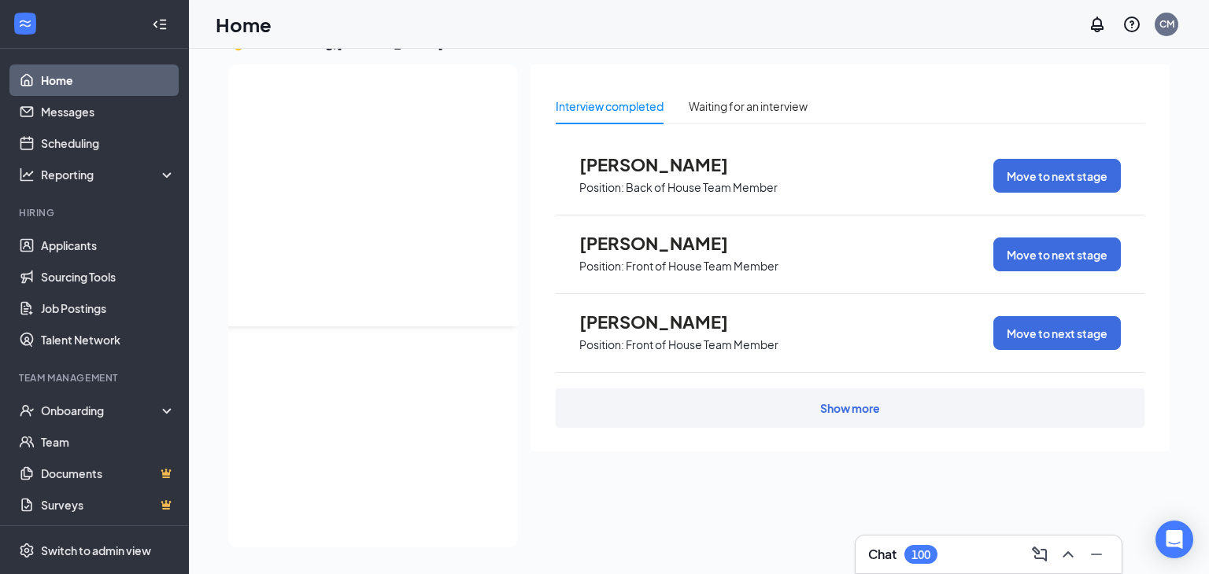
scroll to position [0, 0]
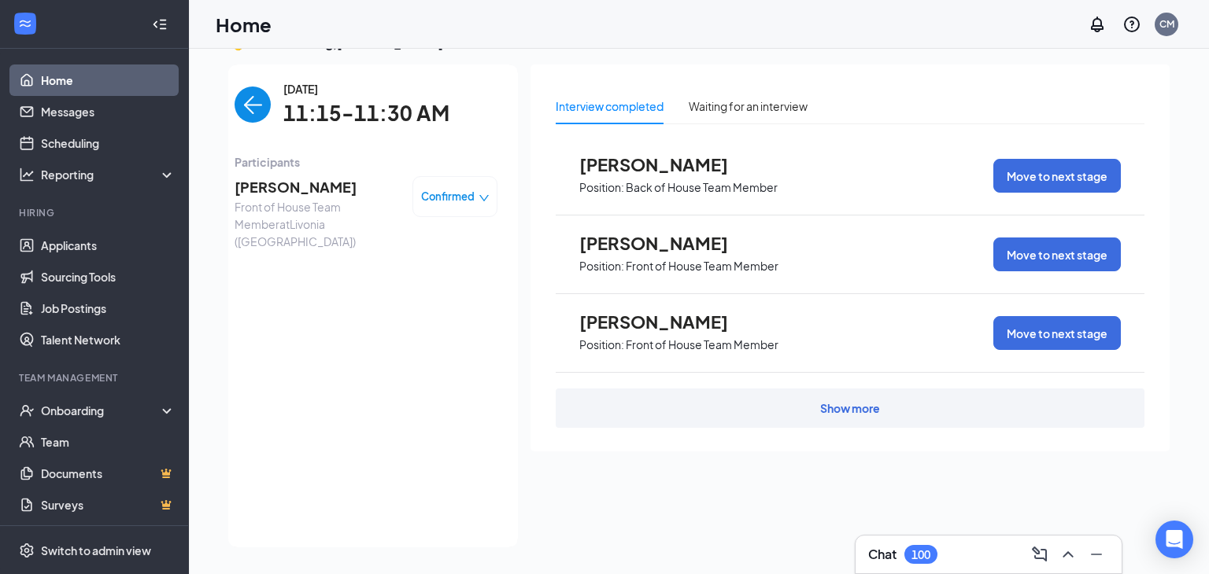
click at [268, 194] on span "angel mattox" at bounding box center [317, 187] width 165 height 22
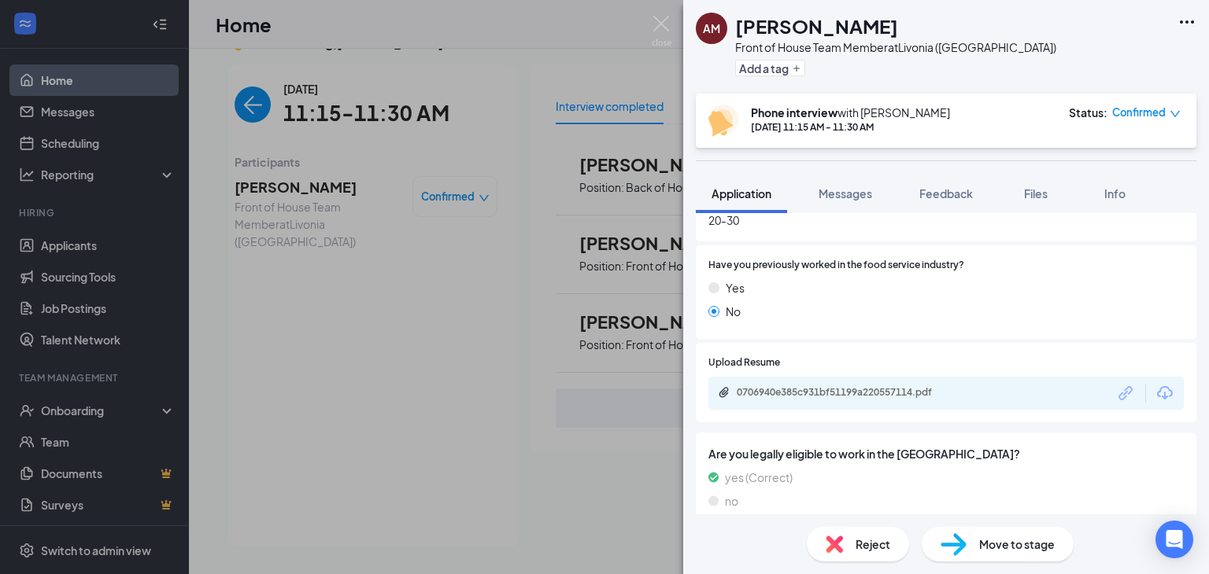
scroll to position [819, 0]
click at [260, 110] on div "AM angel mattox Front of House Team Member at Livonia (MI) Add a tag Phone inte…" at bounding box center [604, 287] width 1209 height 574
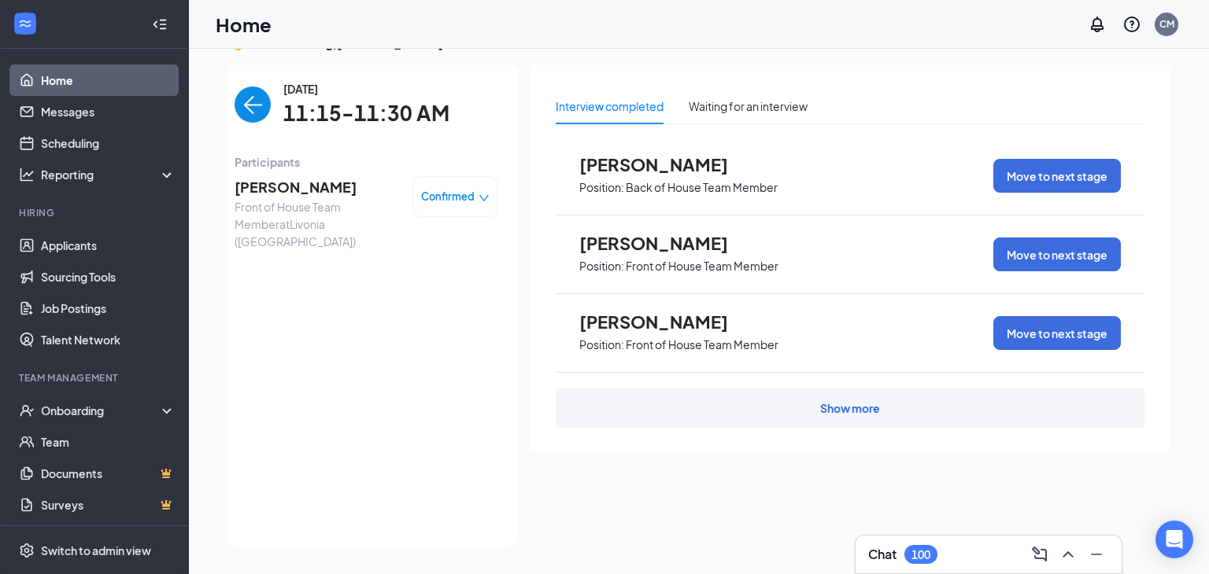
click at [254, 110] on img "back-button" at bounding box center [253, 105] width 36 height 36
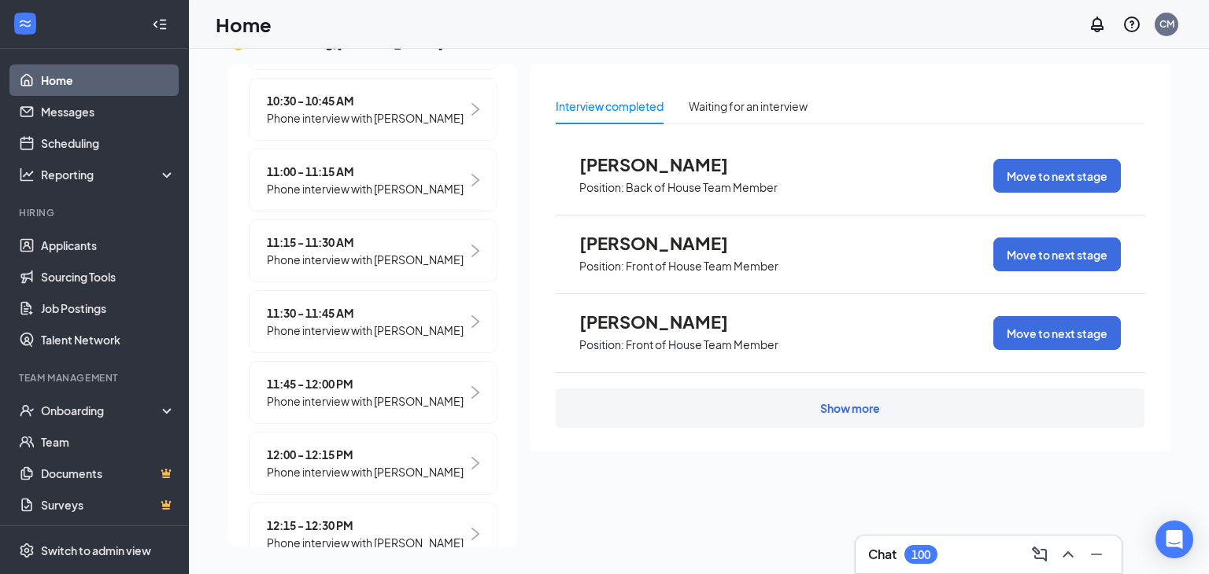
scroll to position [361, 0]
click at [317, 337] on span "Phone interview with [PERSON_NAME]" at bounding box center [365, 327] width 197 height 17
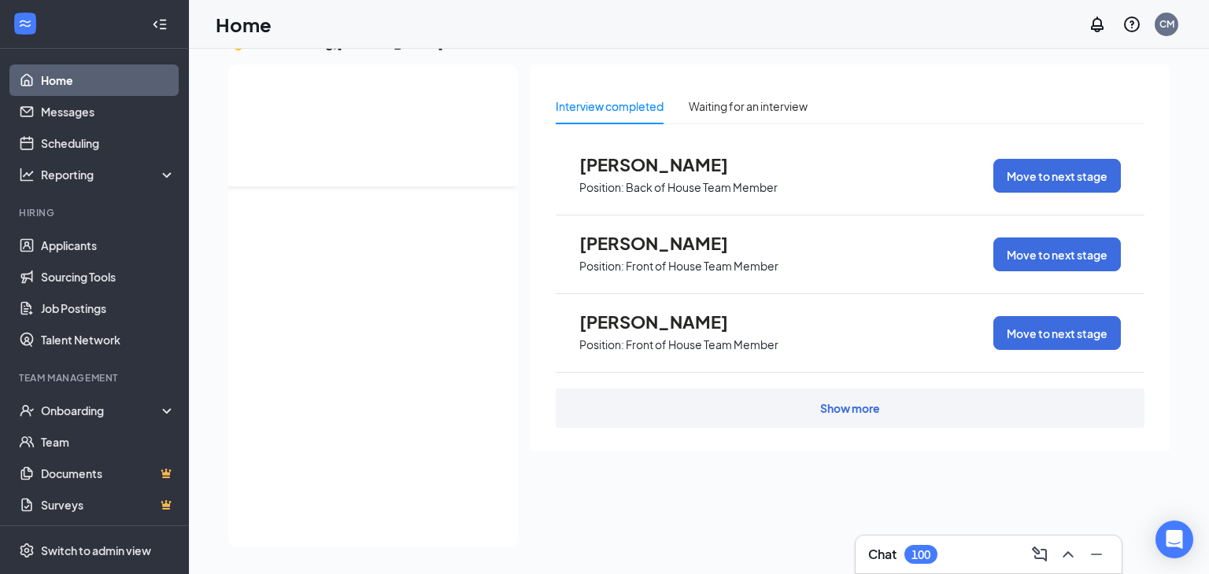
scroll to position [0, 0]
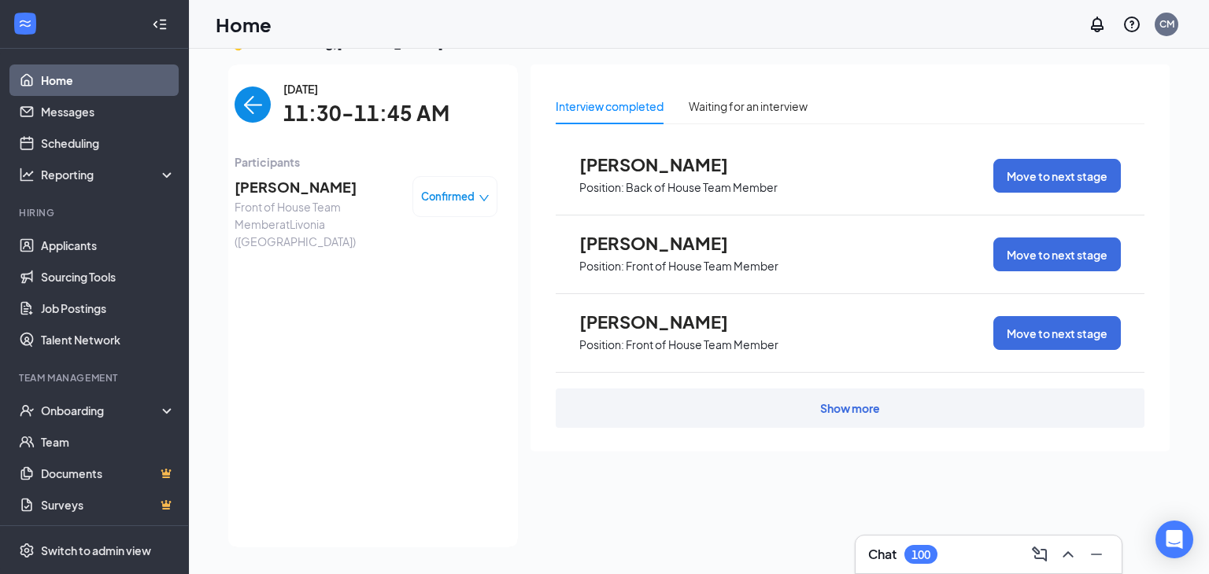
click at [290, 191] on span "[PERSON_NAME]" at bounding box center [317, 187] width 165 height 22
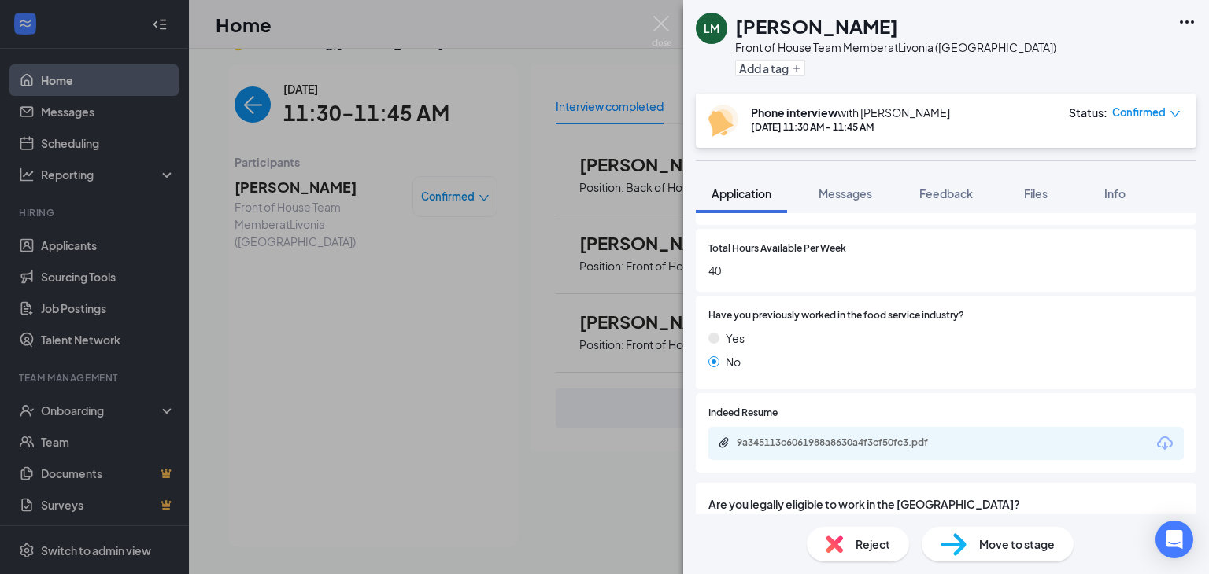
scroll to position [726, 0]
click at [670, 23] on img at bounding box center [662, 31] width 20 height 31
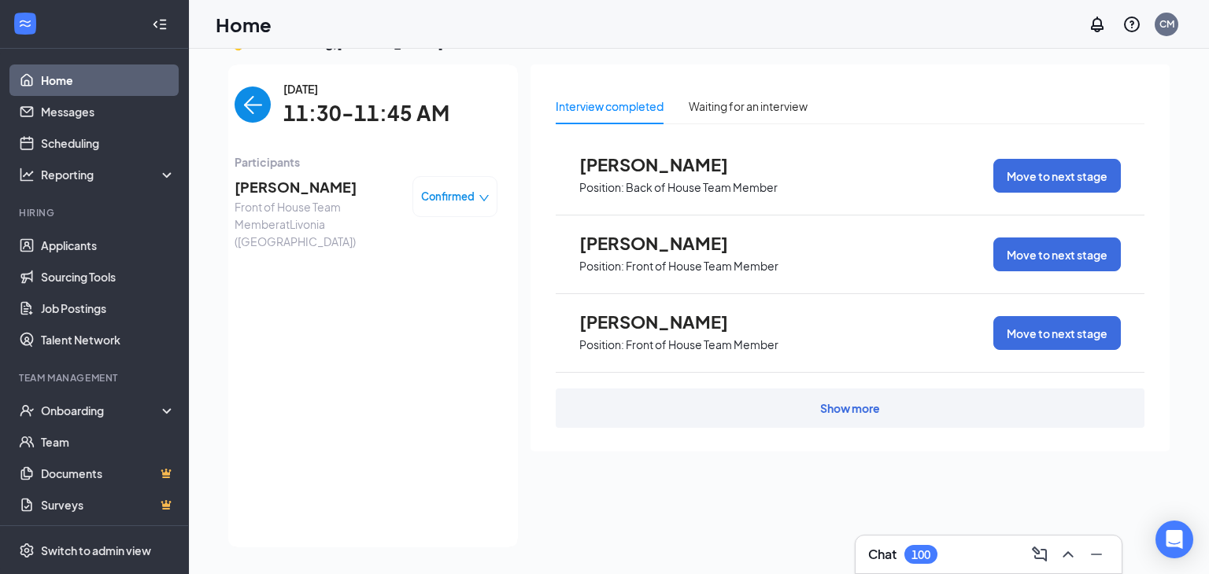
click at [257, 102] on img "back-button" at bounding box center [253, 105] width 36 height 36
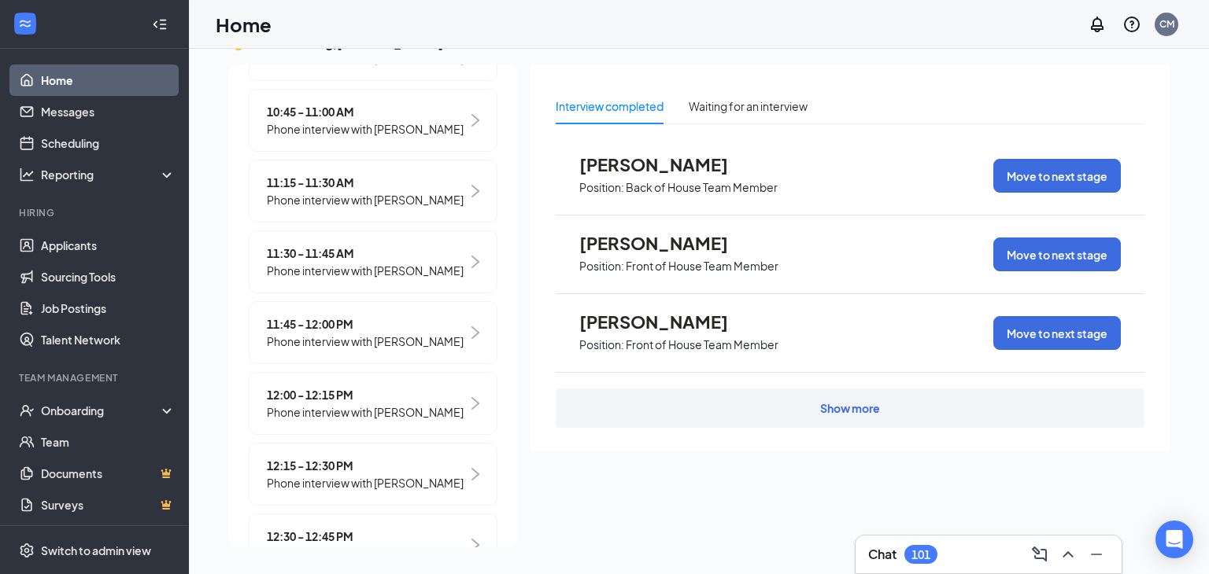
scroll to position [423, 0]
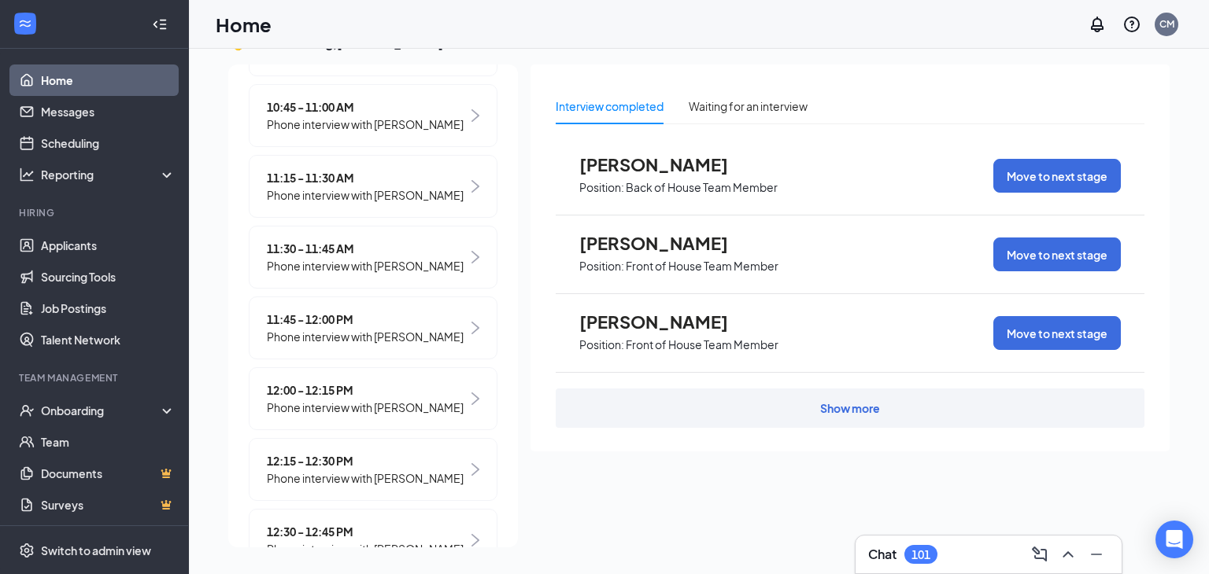
click at [303, 345] on span "Phone interview with [PERSON_NAME]" at bounding box center [365, 336] width 197 height 17
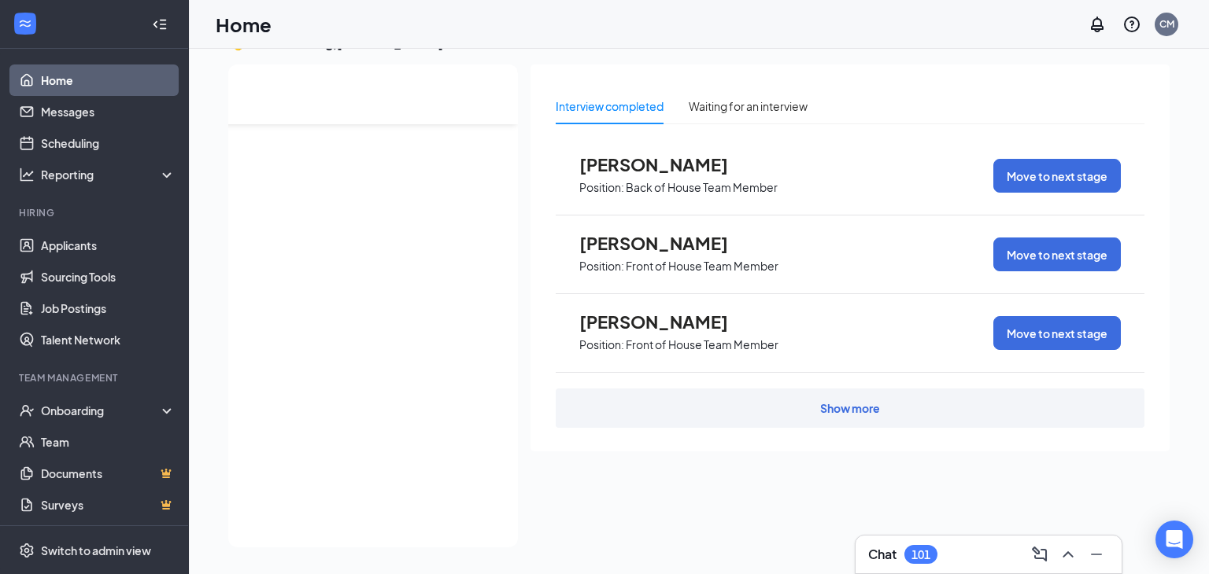
scroll to position [0, 0]
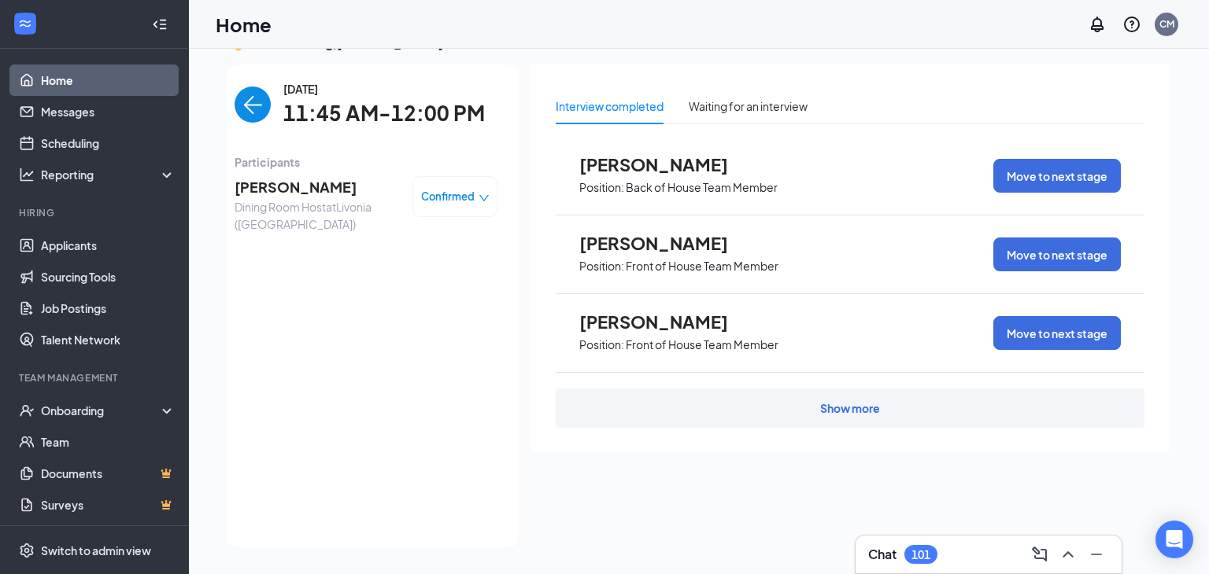
click at [295, 195] on span "Dazman Hodge" at bounding box center [317, 187] width 165 height 22
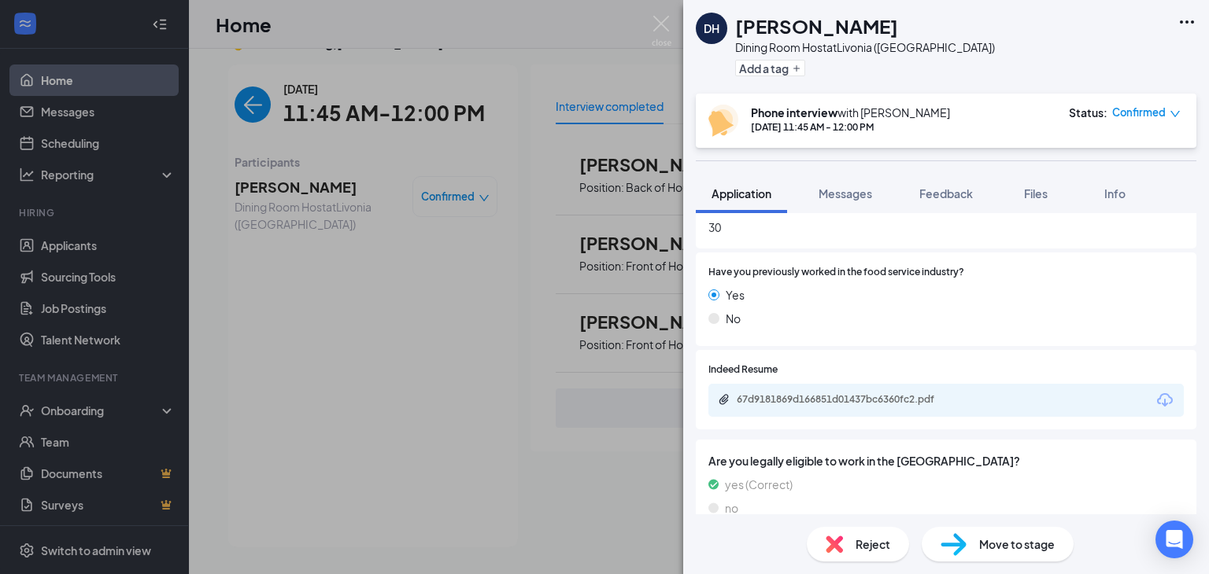
scroll to position [812, 0]
click at [656, 17] on img at bounding box center [662, 31] width 20 height 31
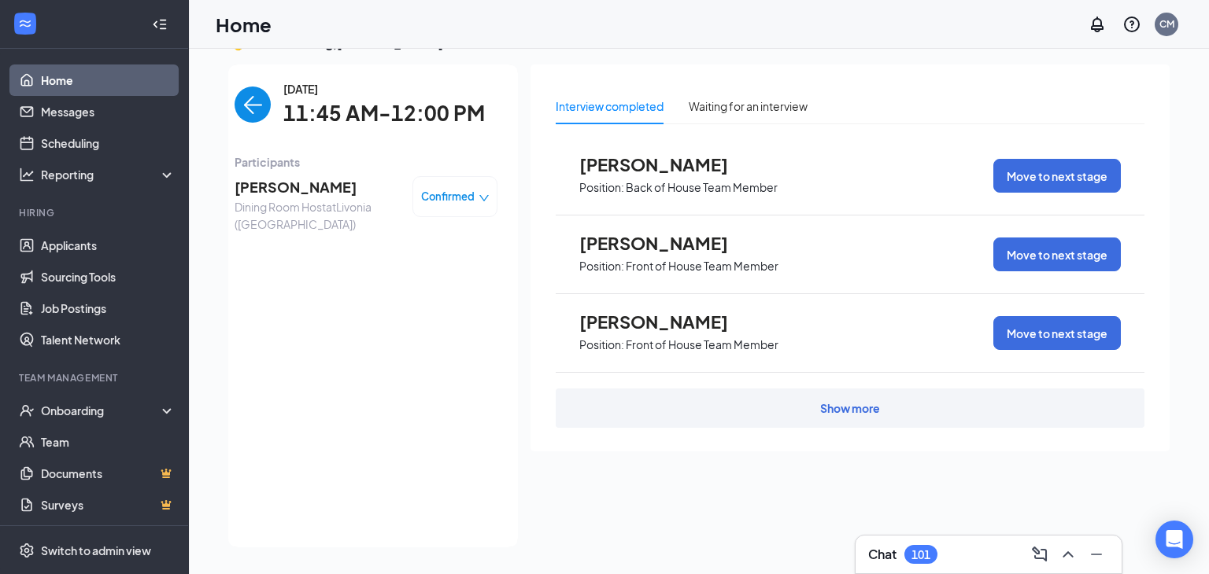
click at [246, 108] on img "back-button" at bounding box center [253, 105] width 36 height 36
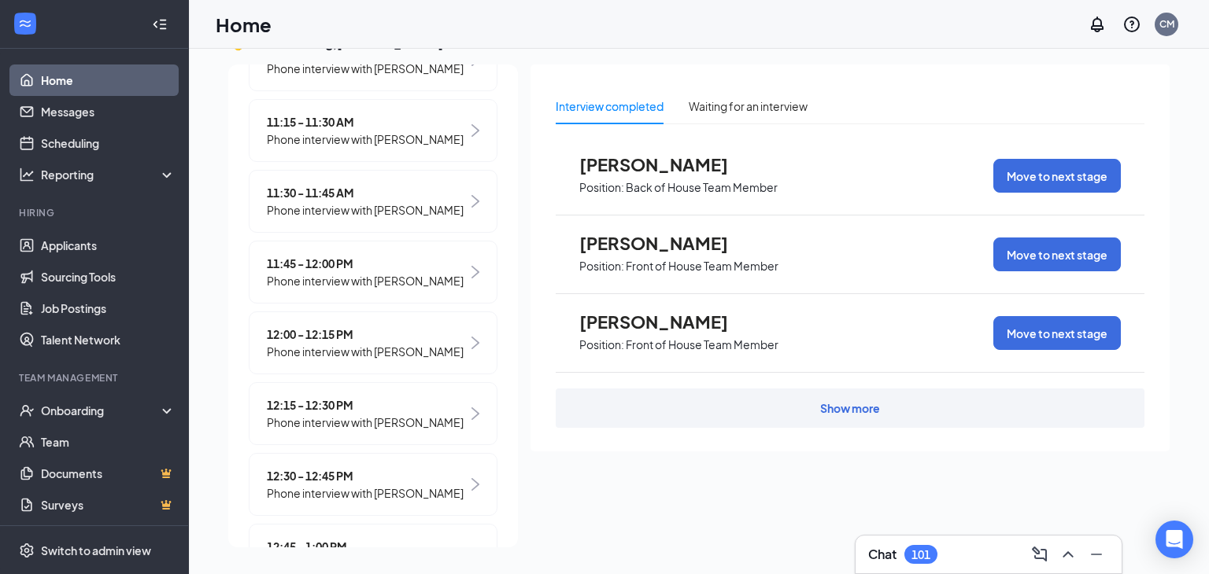
scroll to position [483, 0]
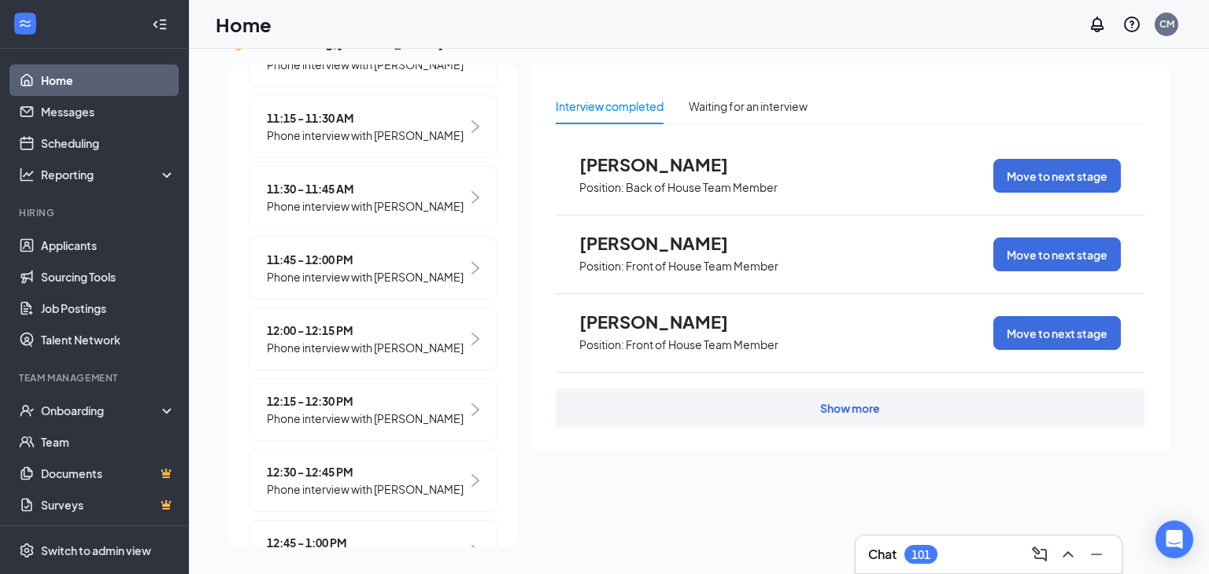
click at [341, 354] on span "Phone interview with [PERSON_NAME]" at bounding box center [365, 347] width 197 height 17
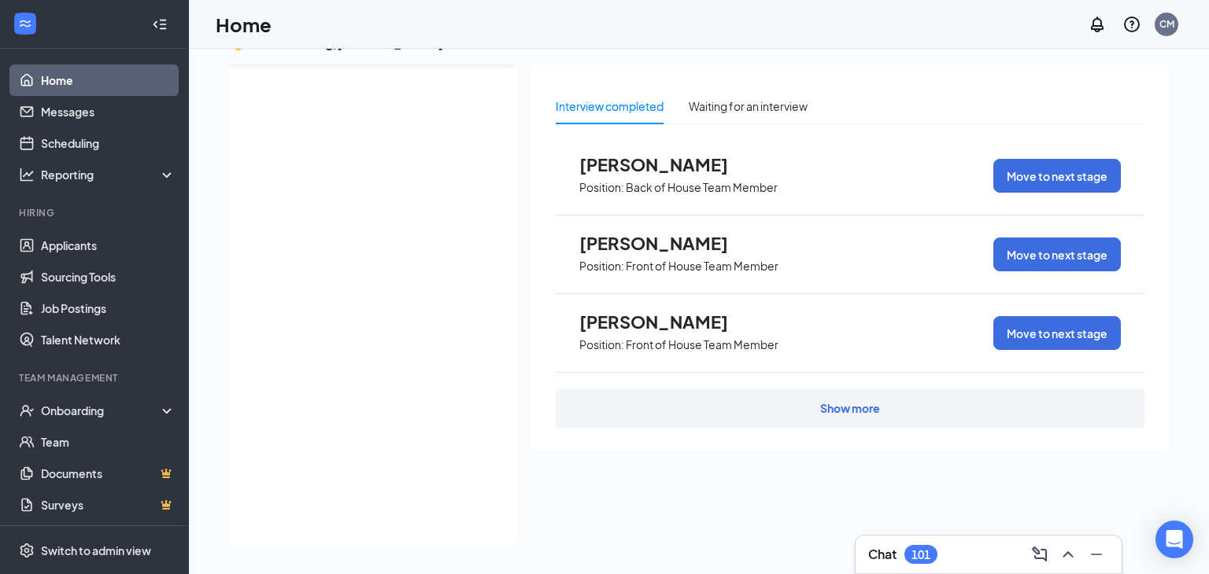
scroll to position [0, 0]
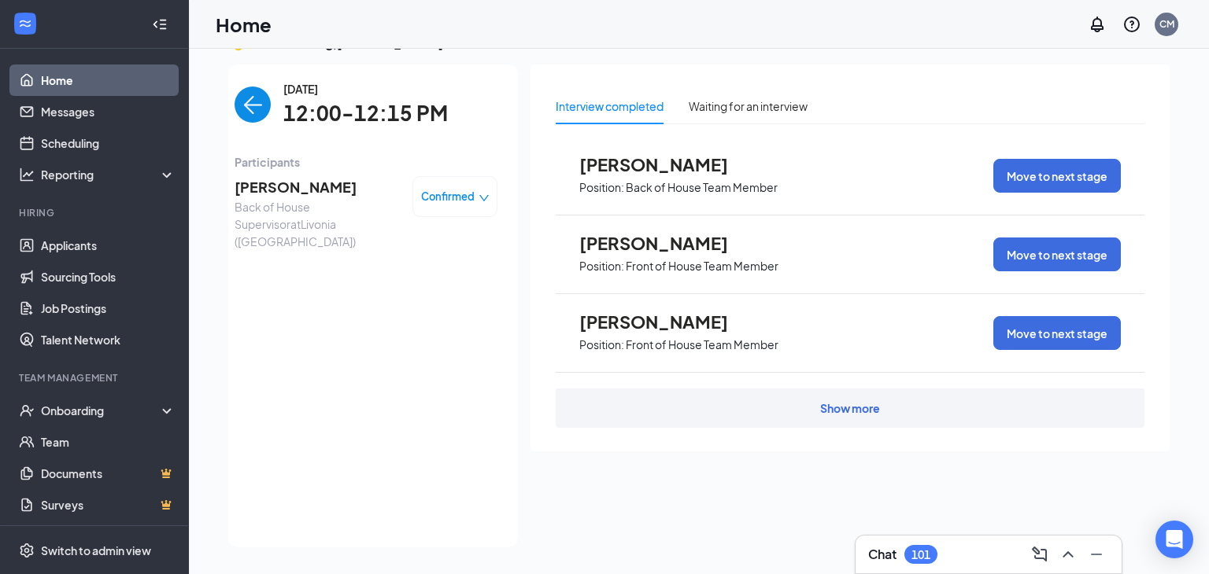
click at [305, 186] on span "Jadaisha Walton" at bounding box center [317, 187] width 165 height 22
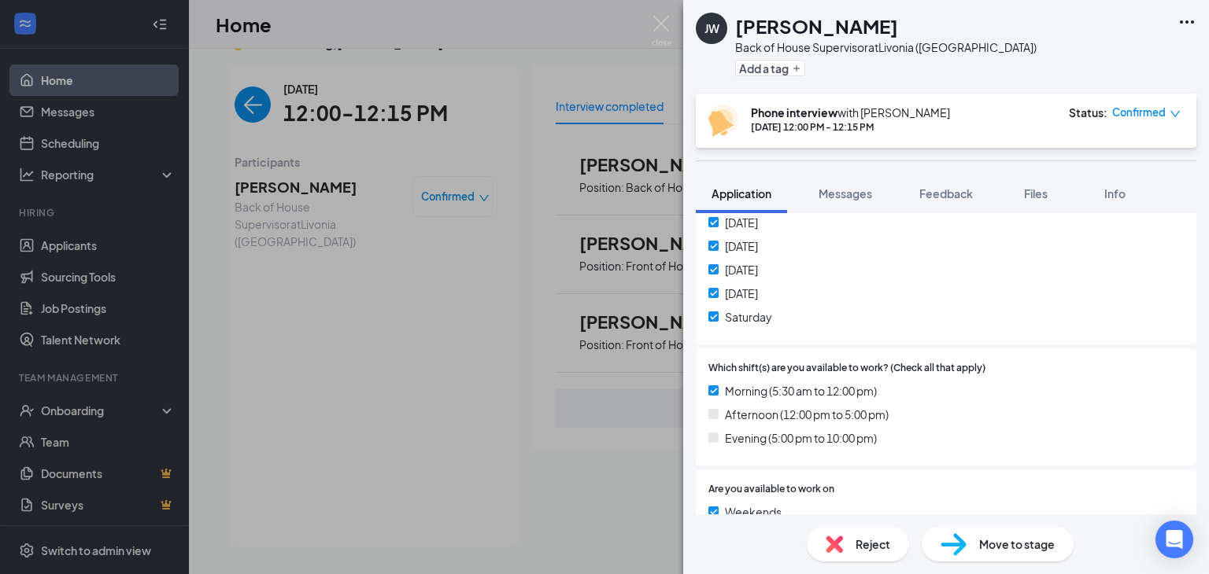
scroll to position [383, 0]
click at [662, 18] on img at bounding box center [662, 31] width 20 height 31
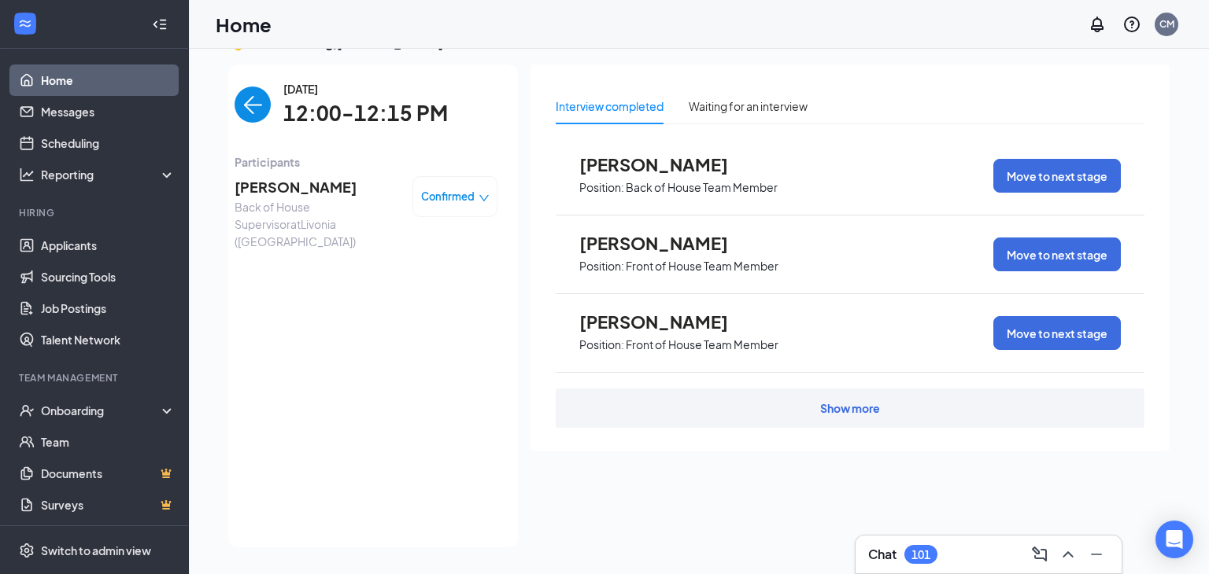
click at [253, 113] on img "back-button" at bounding box center [253, 105] width 36 height 36
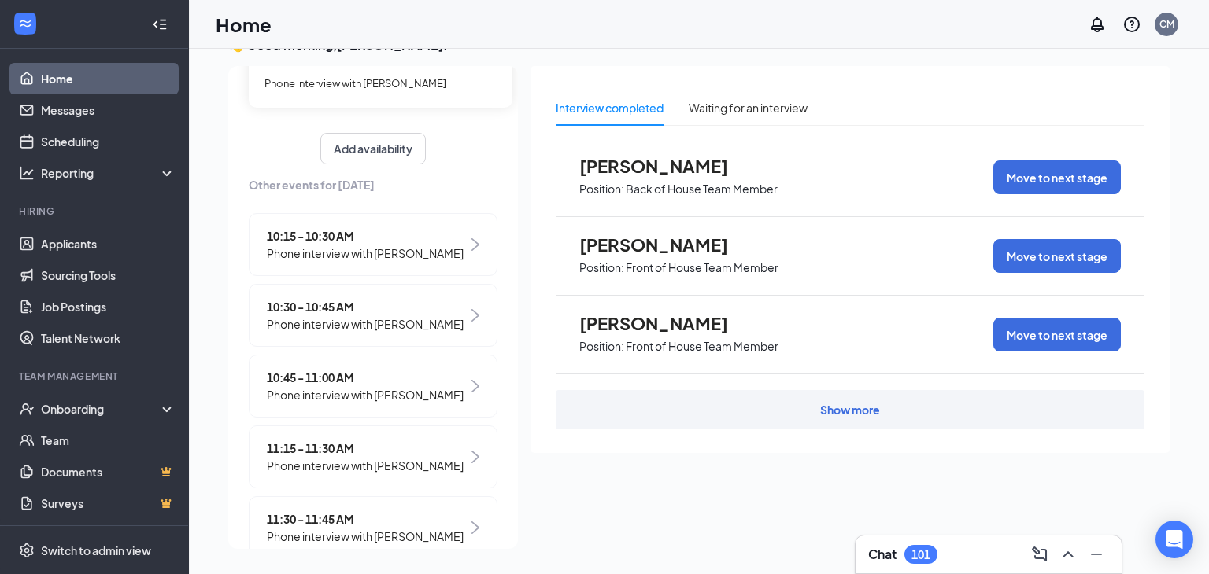
scroll to position [157, 0]
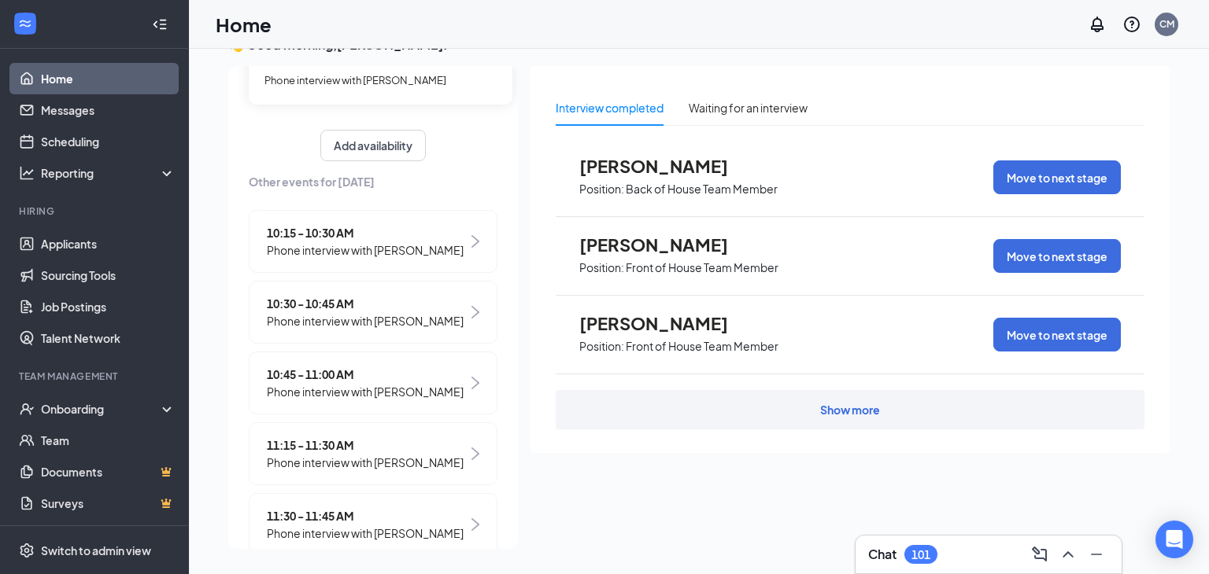
click at [286, 450] on span "11:15 - 11:30 AM" at bounding box center [365, 445] width 197 height 17
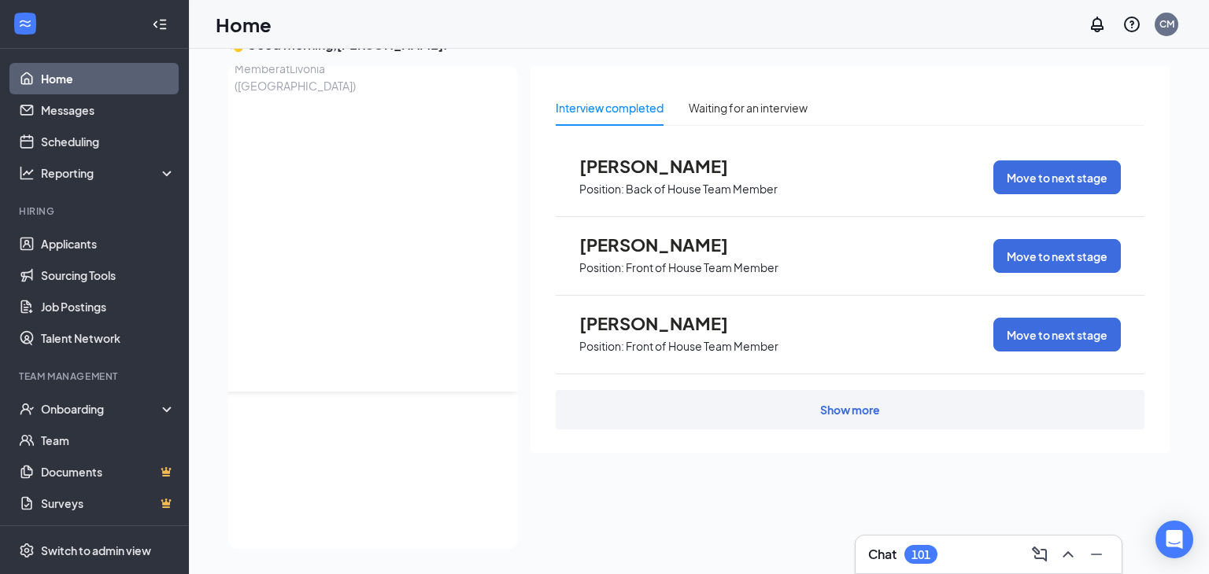
scroll to position [0, 0]
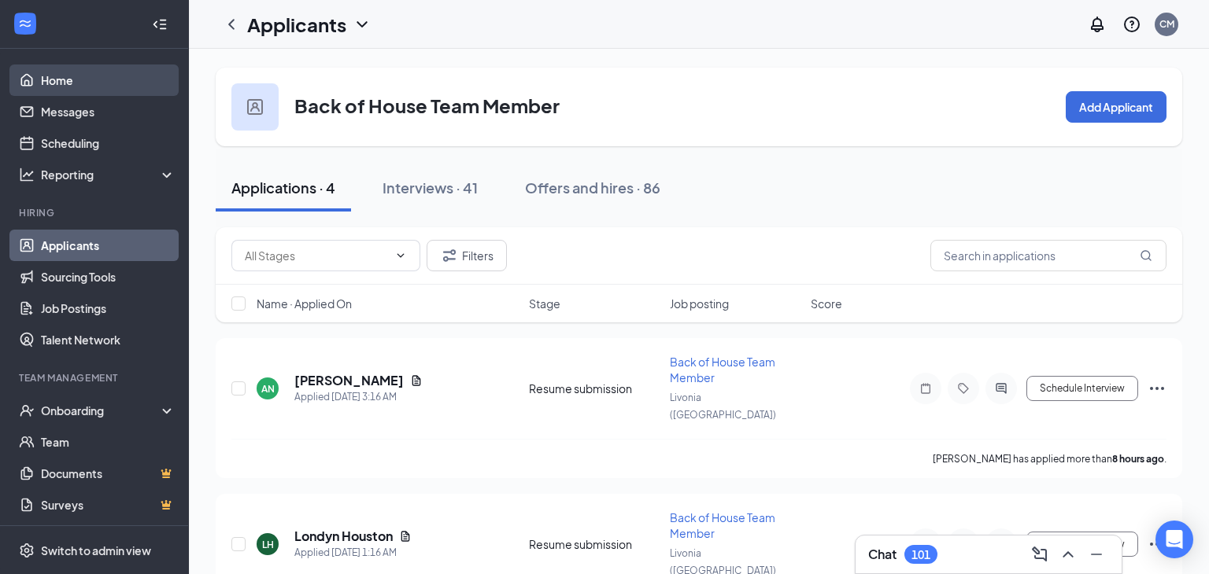
click at [66, 84] on link "Home" at bounding box center [108, 80] width 135 height 31
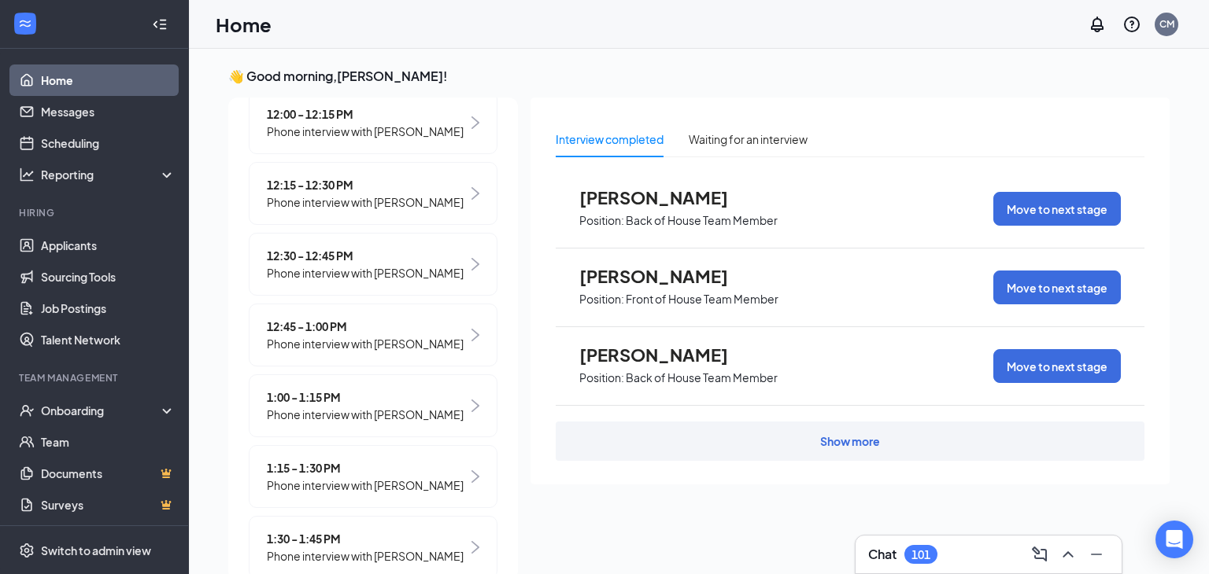
scroll to position [666, 0]
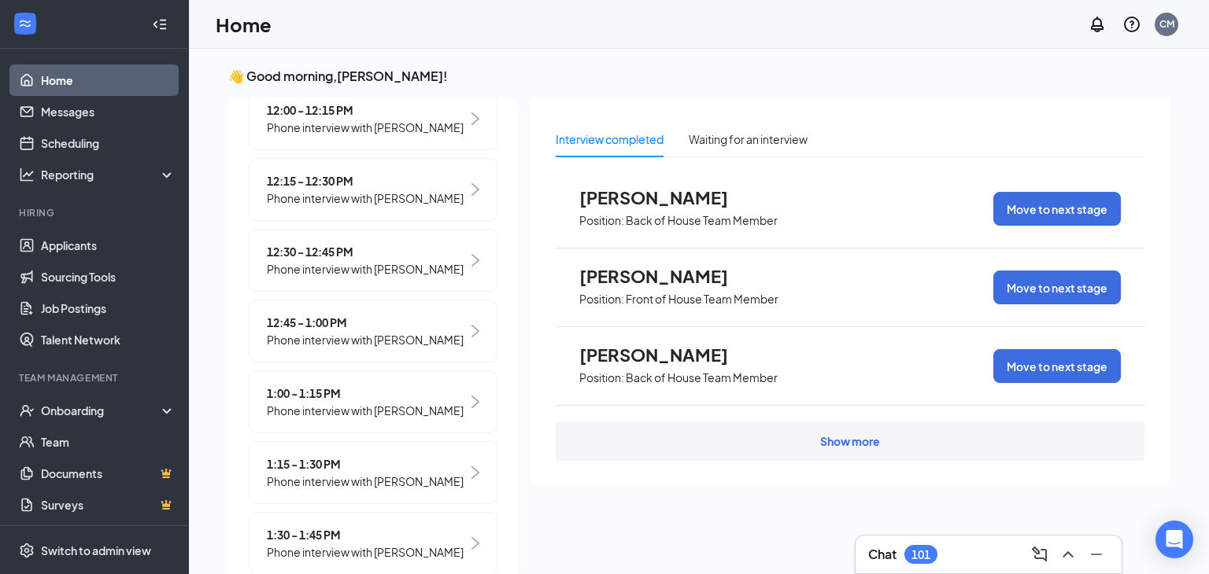
click at [359, 207] on span "Phone interview with [PERSON_NAME]" at bounding box center [365, 198] width 197 height 17
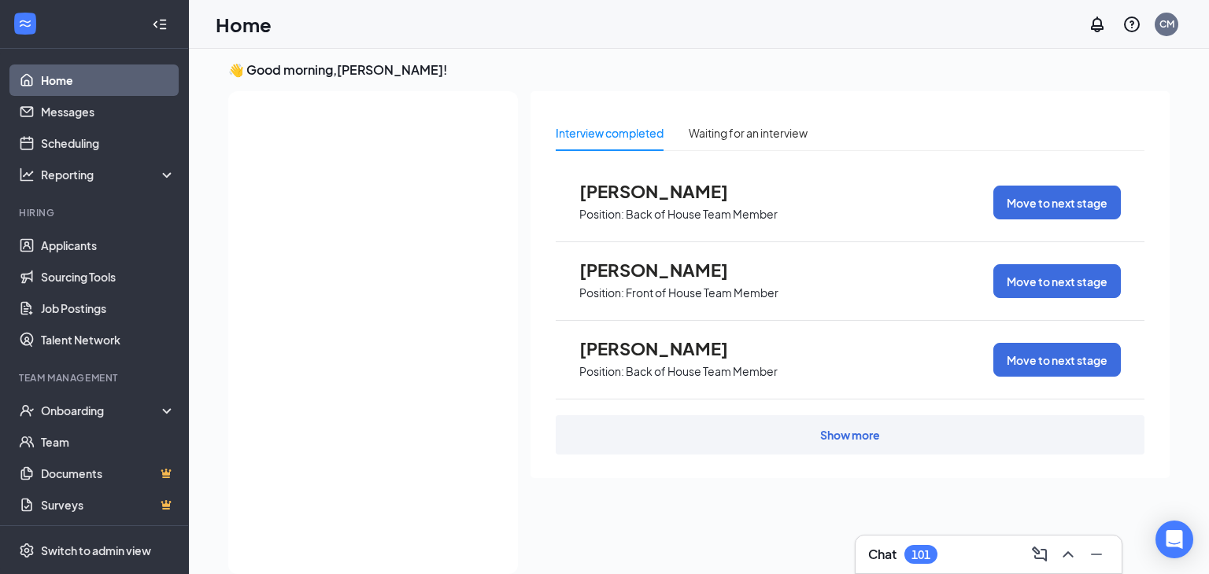
scroll to position [0, 0]
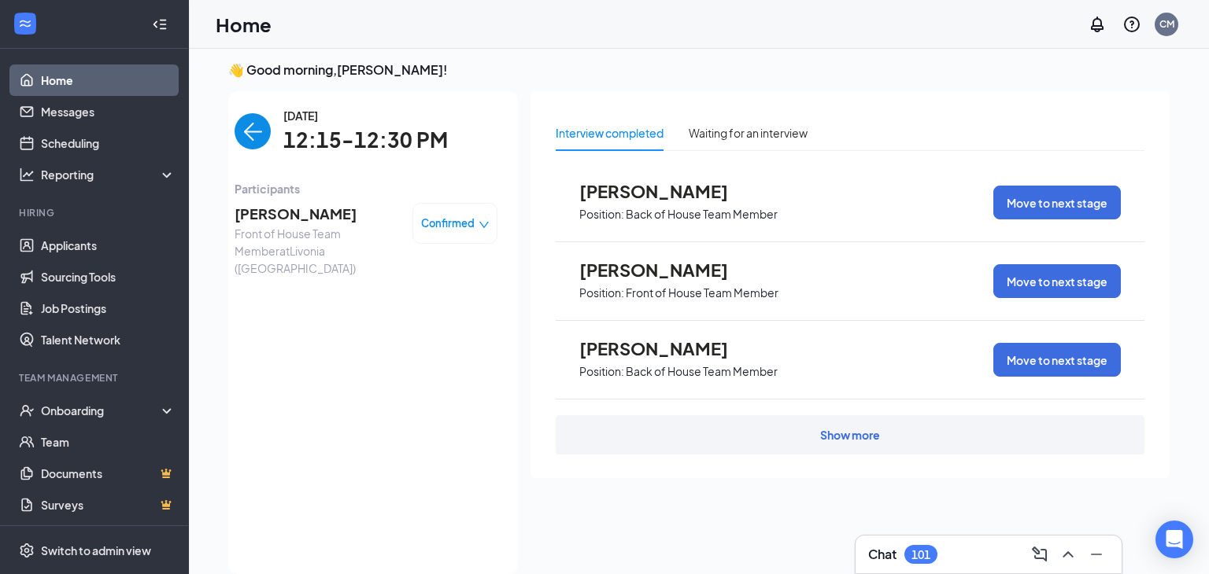
click at [290, 216] on span "Brianna Jones" at bounding box center [317, 214] width 165 height 22
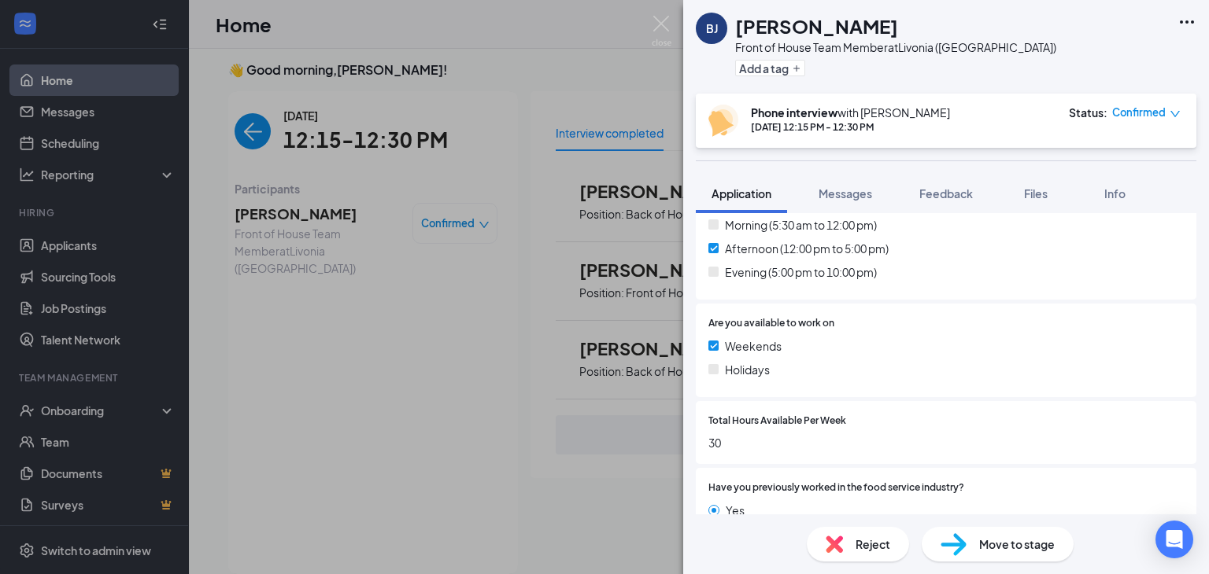
scroll to position [558, 0]
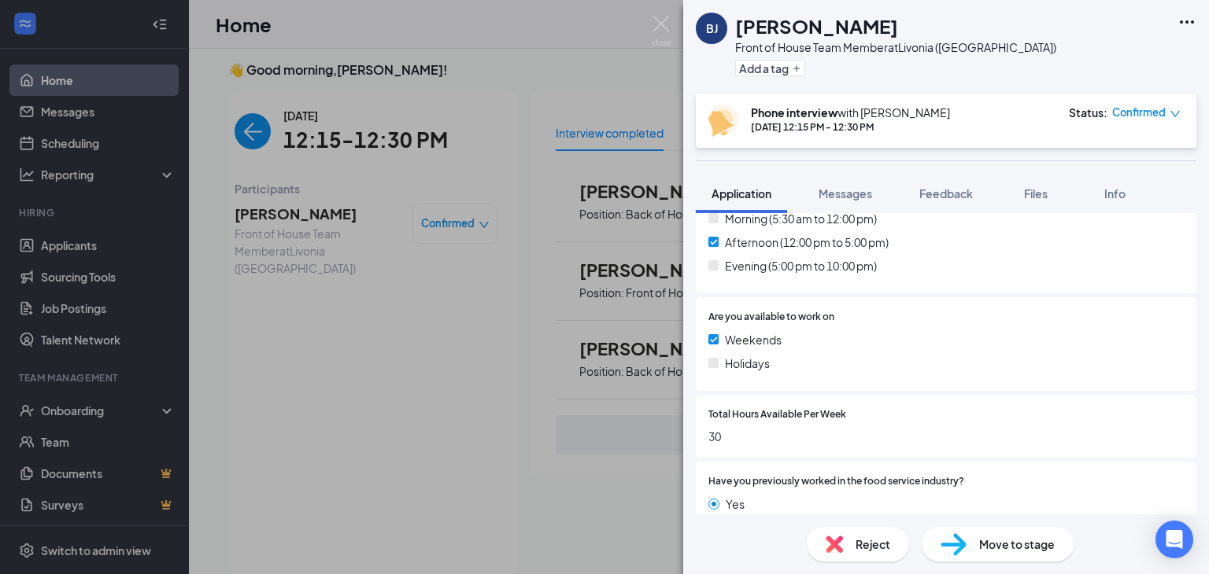
click at [667, 35] on img at bounding box center [662, 31] width 20 height 31
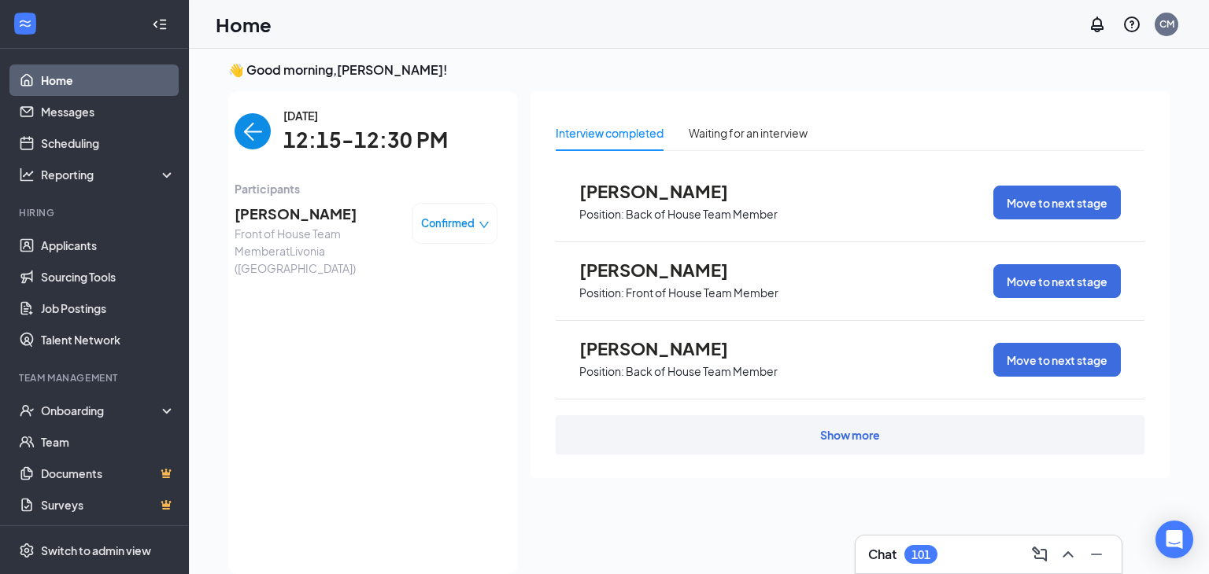
click at [255, 135] on img "back-button" at bounding box center [253, 131] width 36 height 36
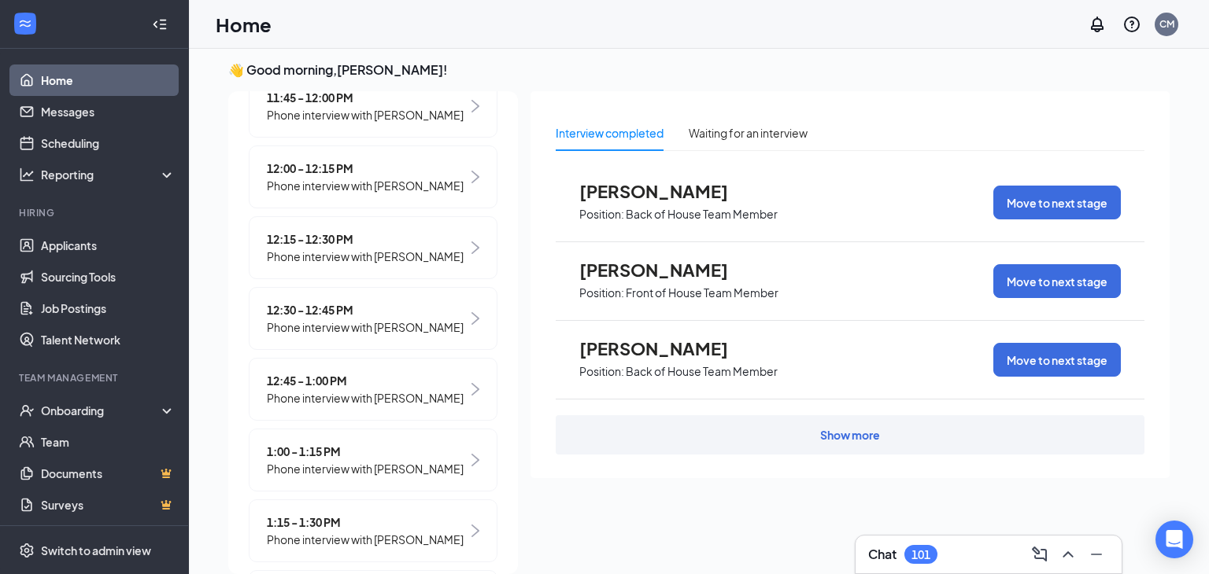
scroll to position [606, 0]
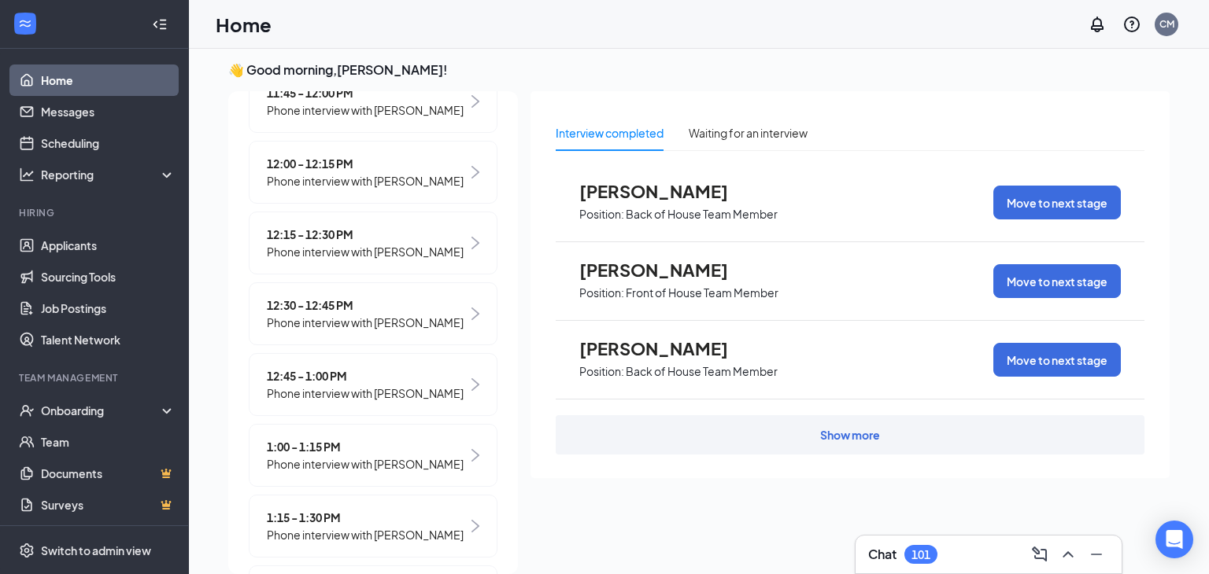
click at [336, 314] on span "12:30 - 12:45 PM" at bounding box center [365, 305] width 197 height 17
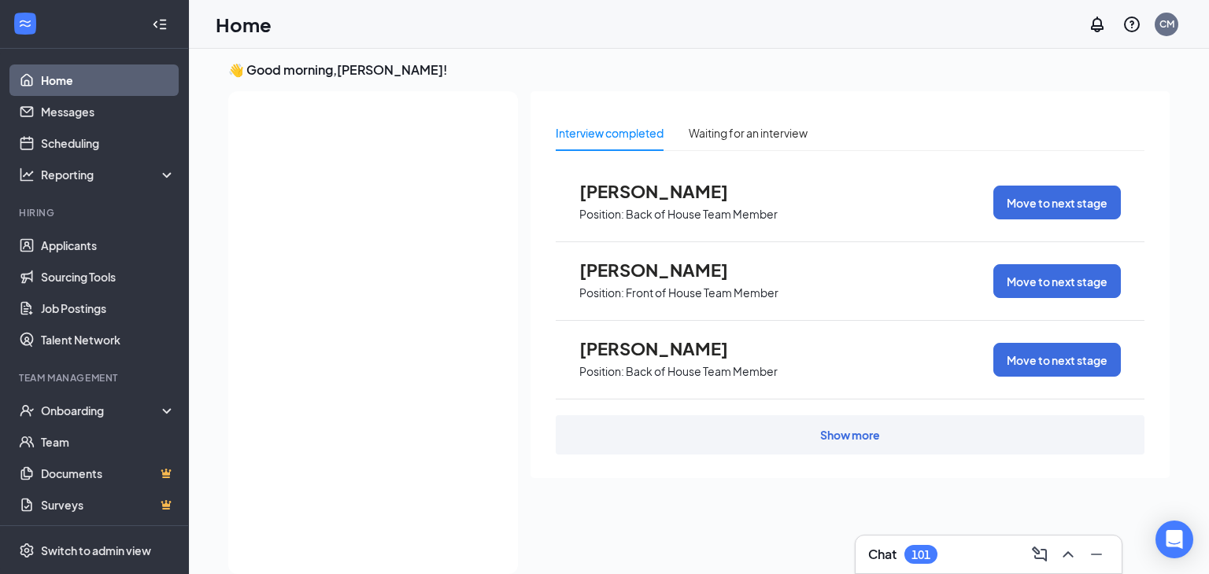
scroll to position [0, 0]
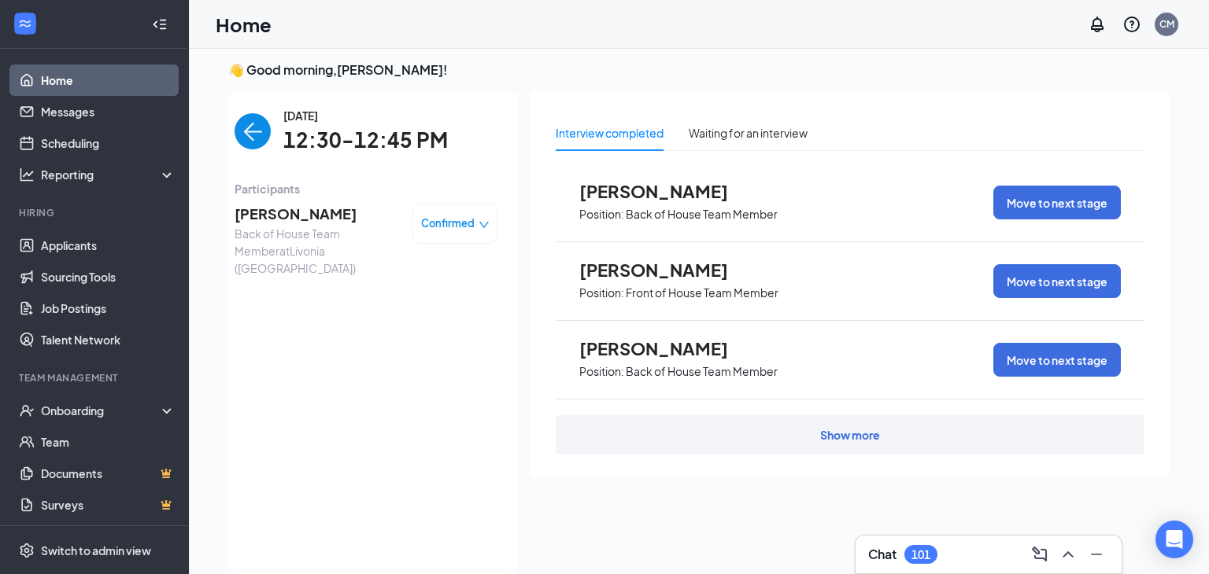
click at [277, 220] on span "Theodoric Mutry" at bounding box center [317, 214] width 165 height 22
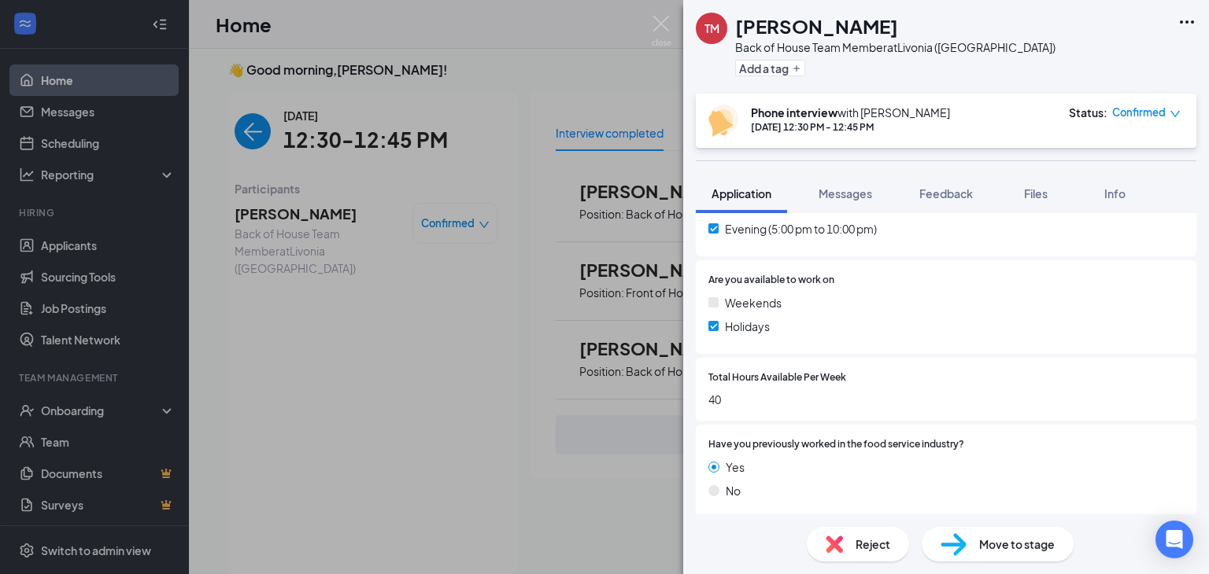
scroll to position [597, 0]
click at [664, 24] on img at bounding box center [662, 31] width 20 height 31
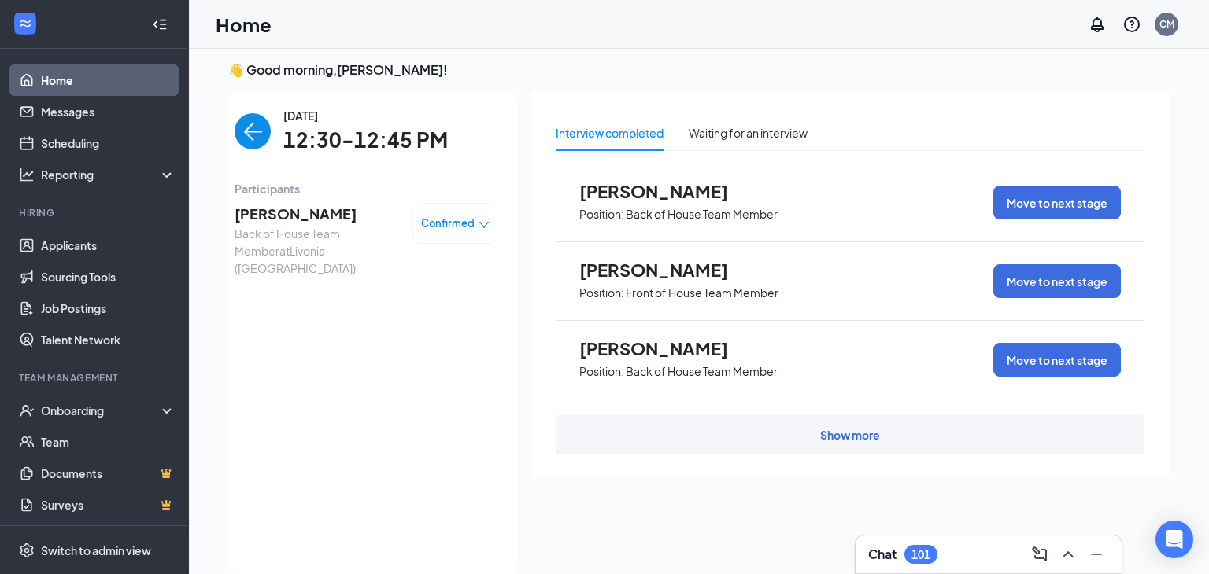
click at [257, 130] on img "back-button" at bounding box center [253, 131] width 36 height 36
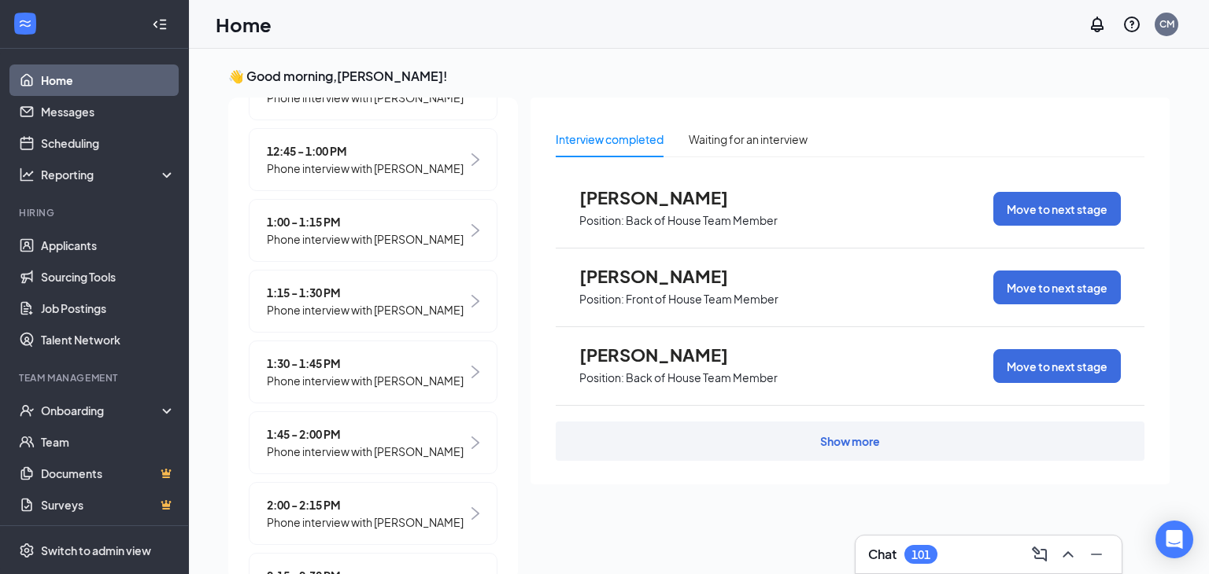
click at [368, 191] on div "12:45 - 1:00 PM Phone interview with Leona Islami" at bounding box center [373, 159] width 249 height 63
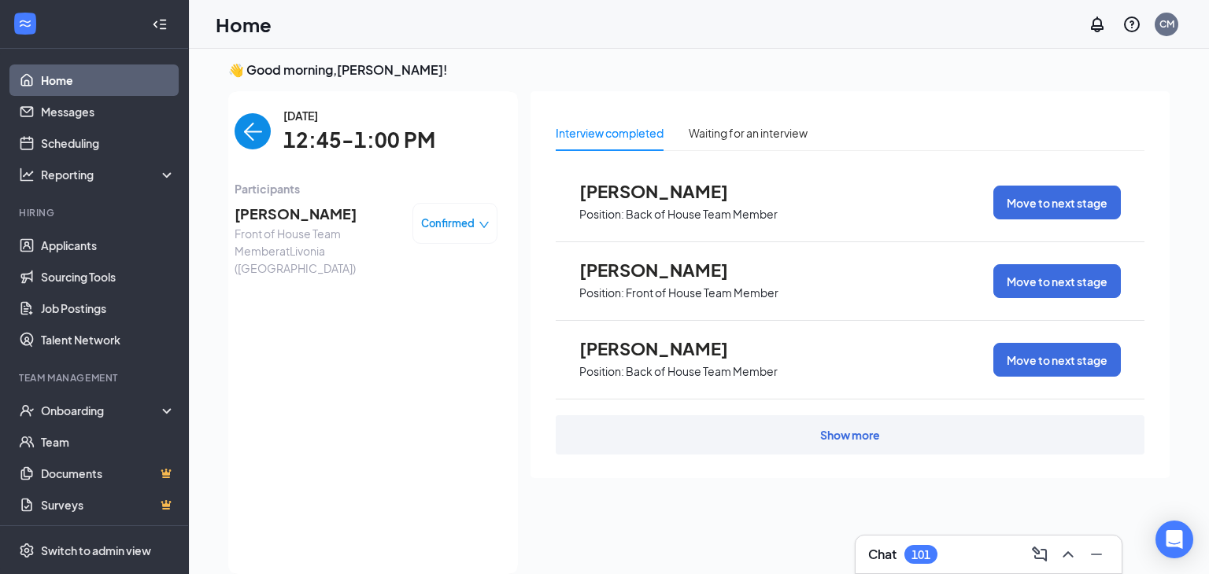
click at [343, 192] on span "Participants" at bounding box center [366, 188] width 263 height 17
click at [274, 236] on span "Front of House Team Member at Livonia (MI)" at bounding box center [317, 251] width 165 height 52
click at [278, 220] on span "Leona Islami" at bounding box center [317, 214] width 165 height 22
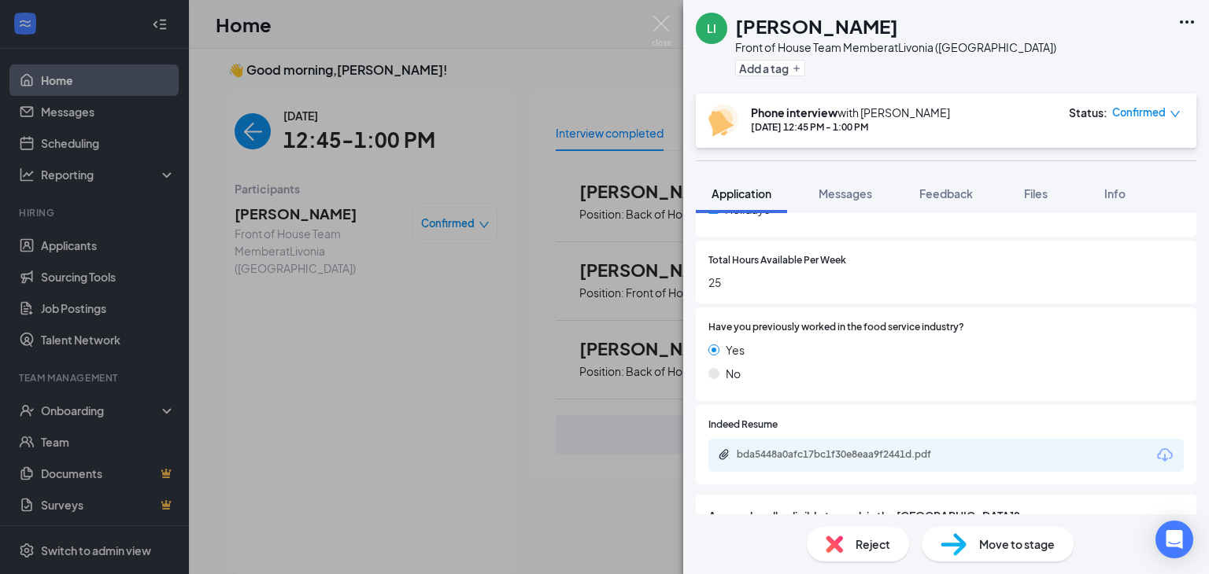
scroll to position [743, 0]
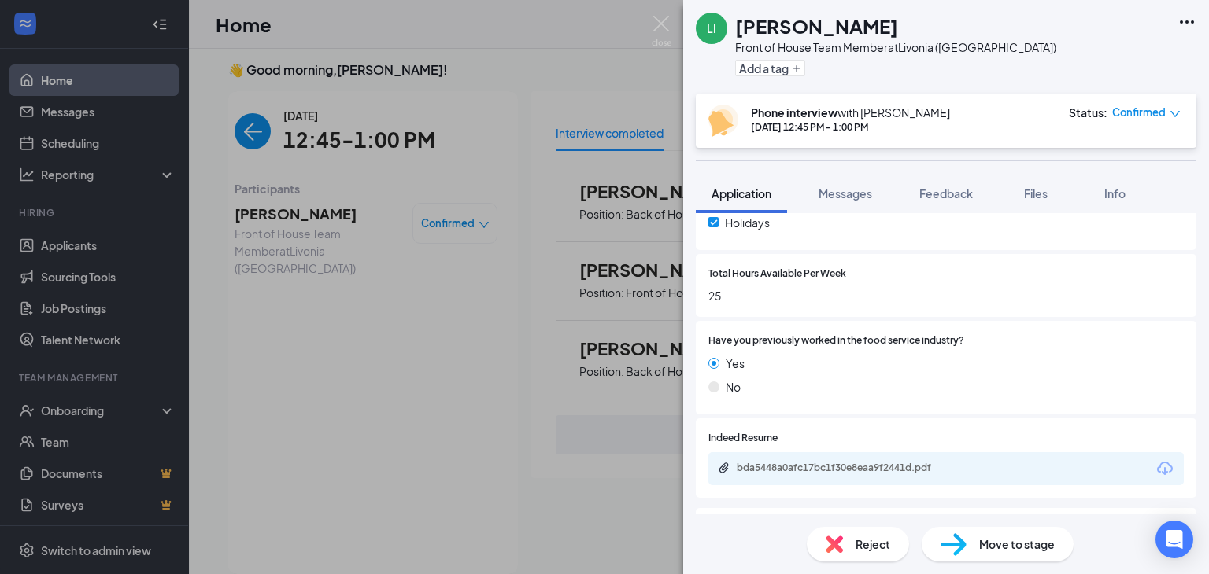
click at [665, 28] on img at bounding box center [662, 31] width 20 height 31
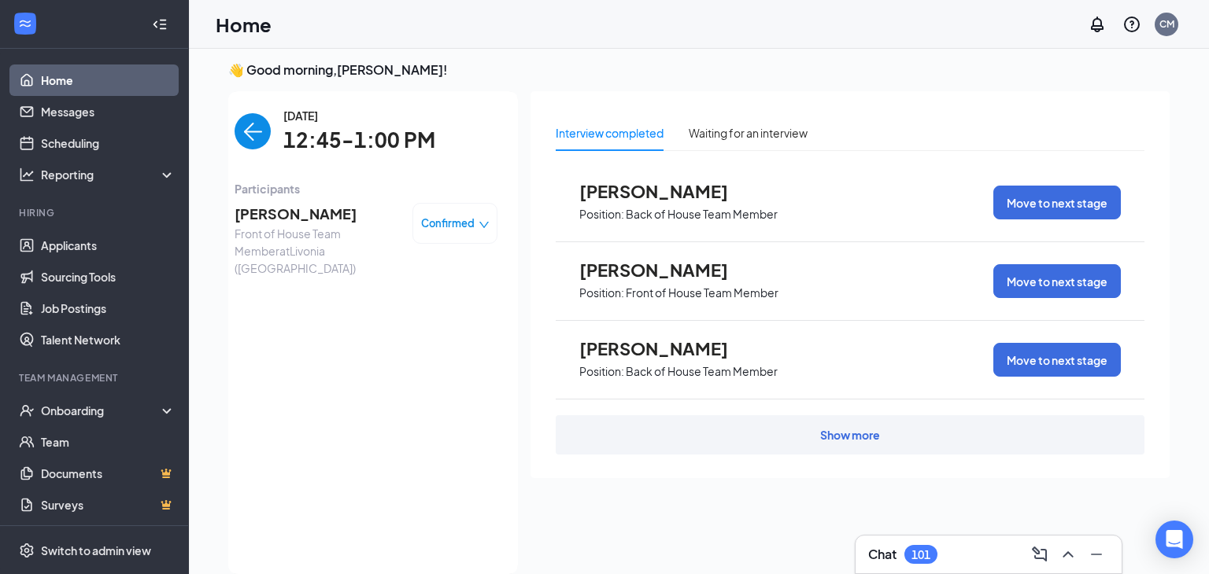
click at [247, 135] on img "back-button" at bounding box center [253, 131] width 36 height 36
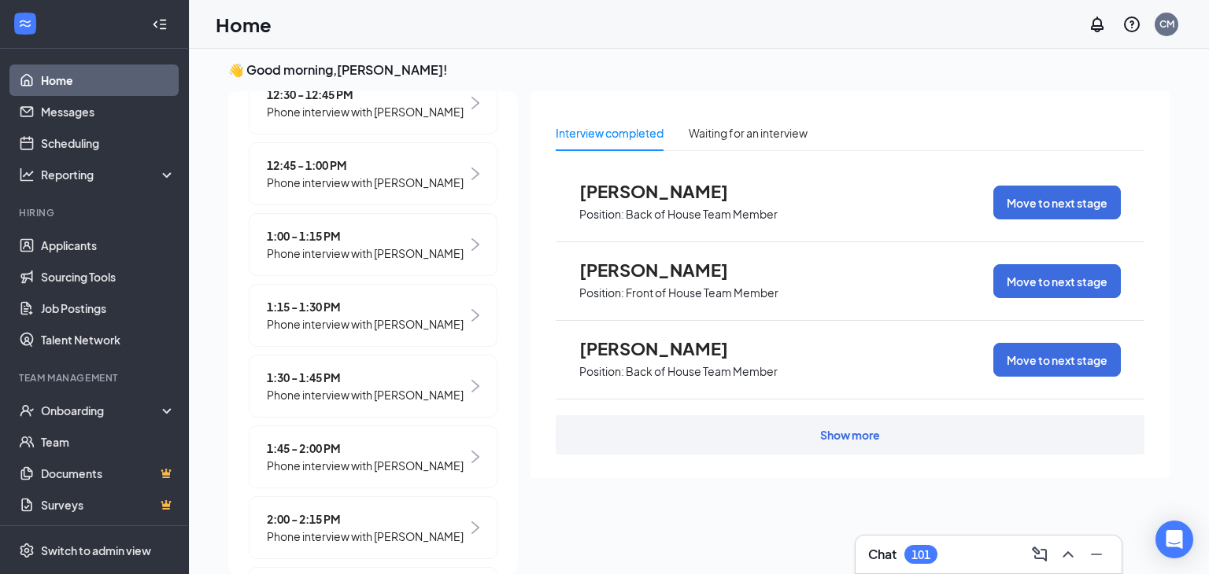
scroll to position [826, 0]
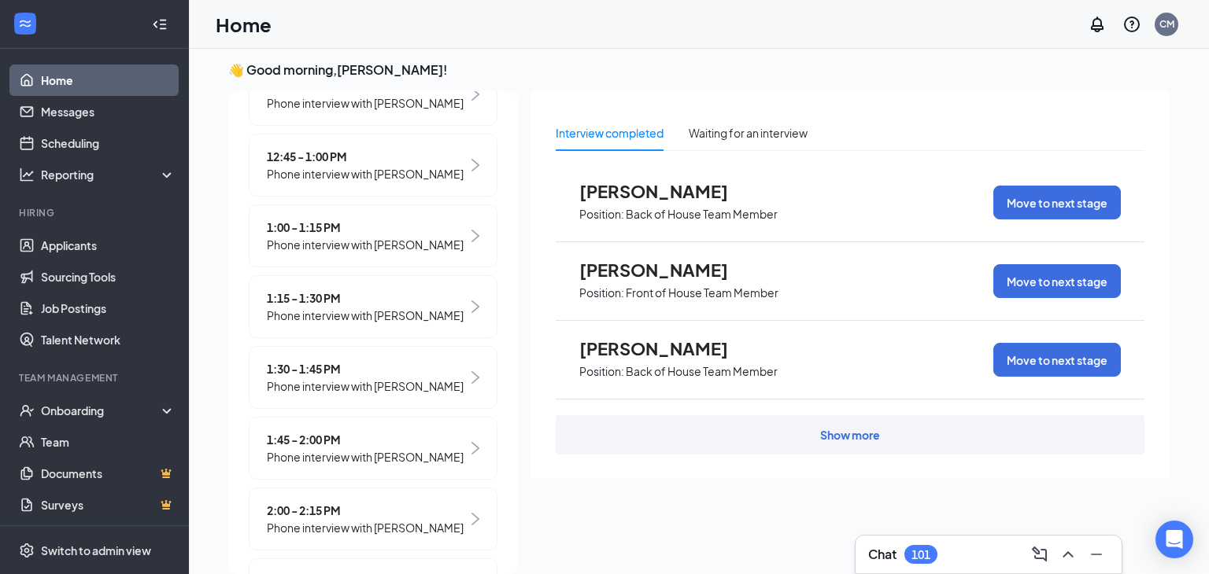
click at [350, 252] on span "Phone interview with [PERSON_NAME]" at bounding box center [365, 244] width 197 height 17
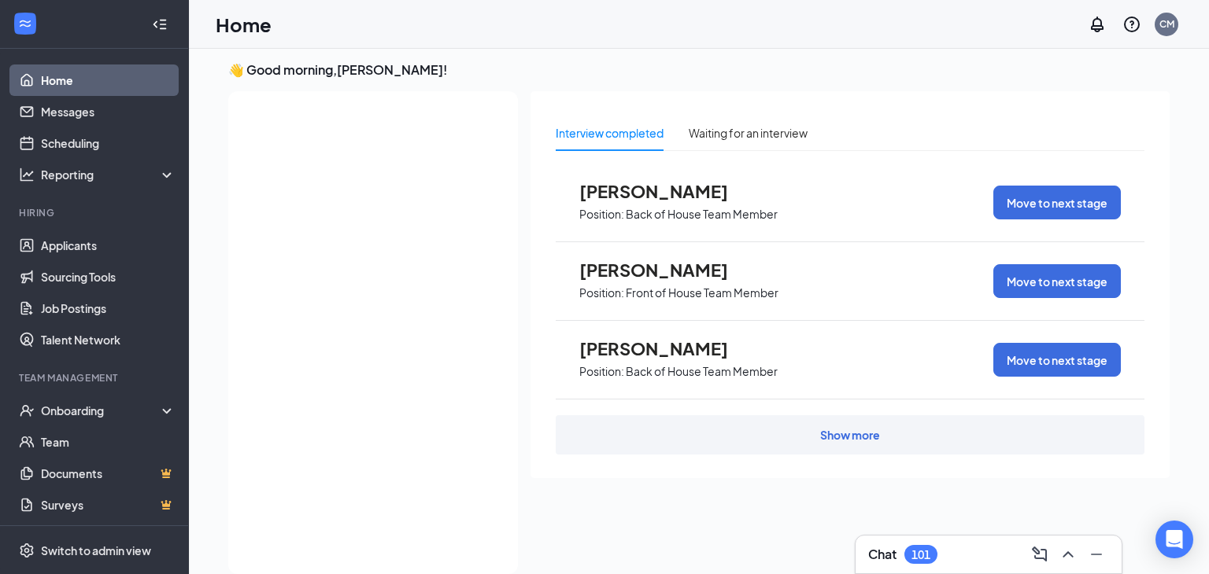
scroll to position [0, 0]
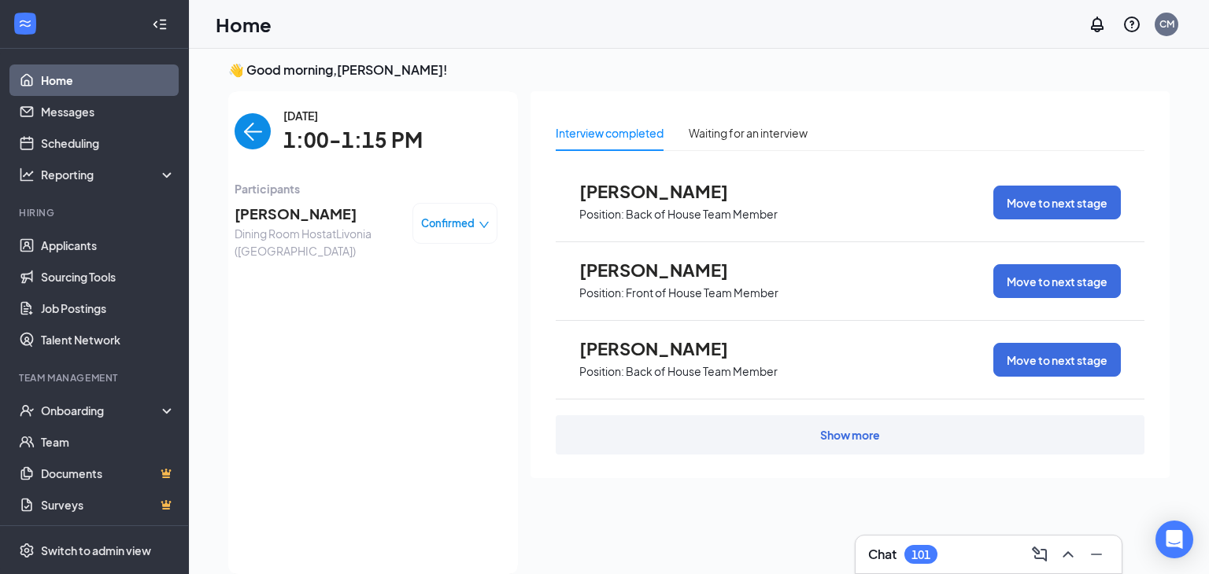
click at [305, 217] on span "Tiarra Singleton" at bounding box center [317, 214] width 165 height 22
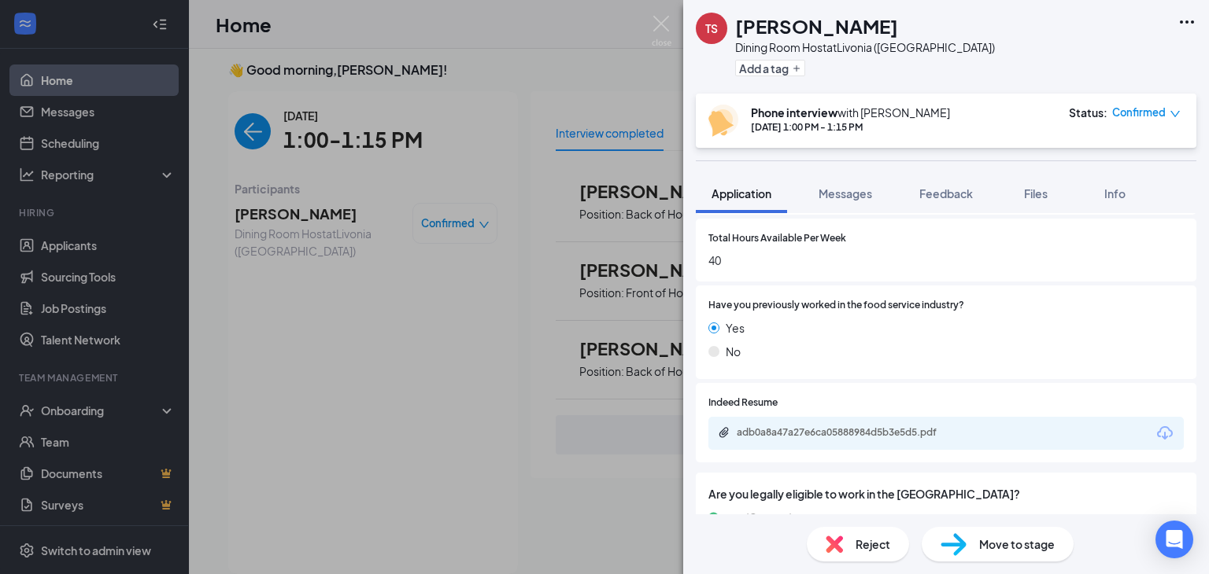
scroll to position [779, 0]
click at [669, 28] on img at bounding box center [662, 31] width 20 height 31
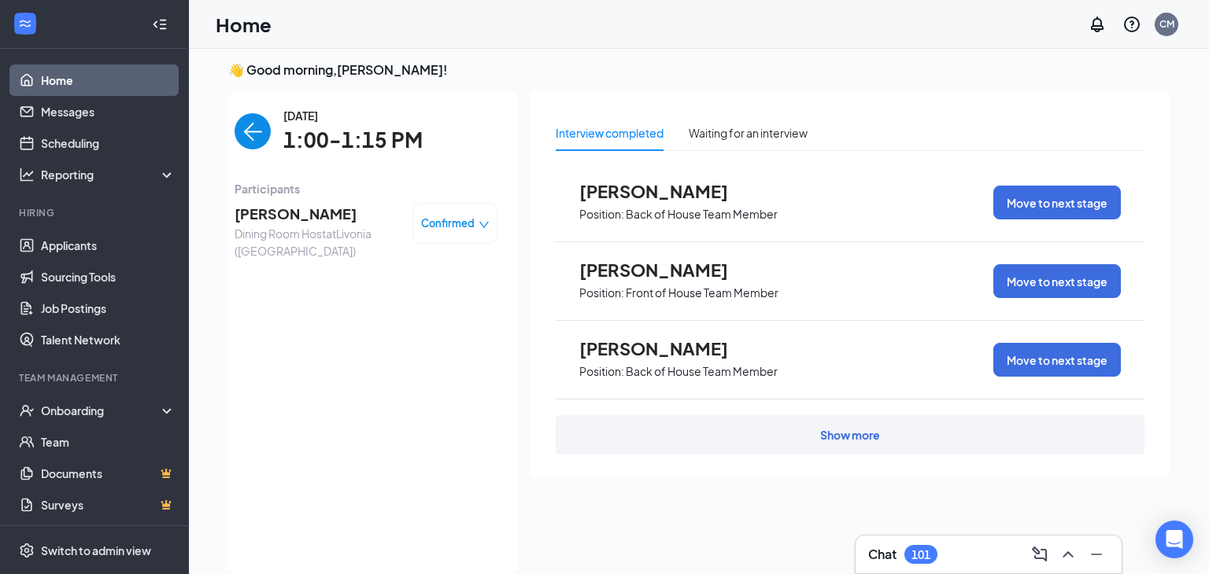
click at [252, 131] on img "back-button" at bounding box center [253, 131] width 36 height 36
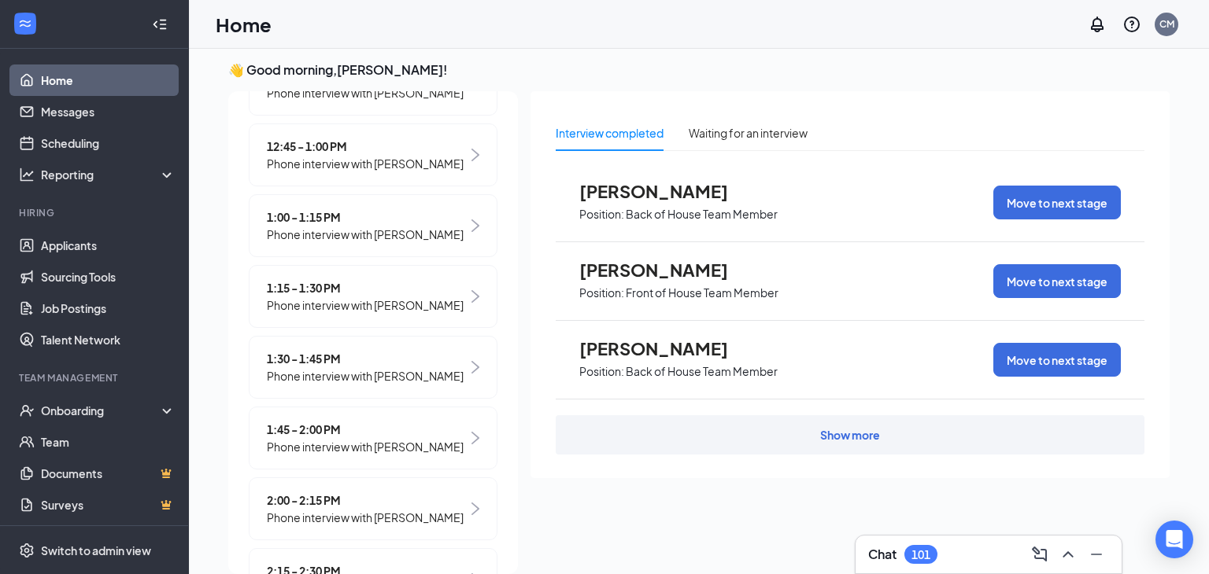
scroll to position [837, 0]
click at [350, 326] on div "1:15 - 1:30 PM Phone interview with Kaedyn Ford" at bounding box center [373, 295] width 249 height 63
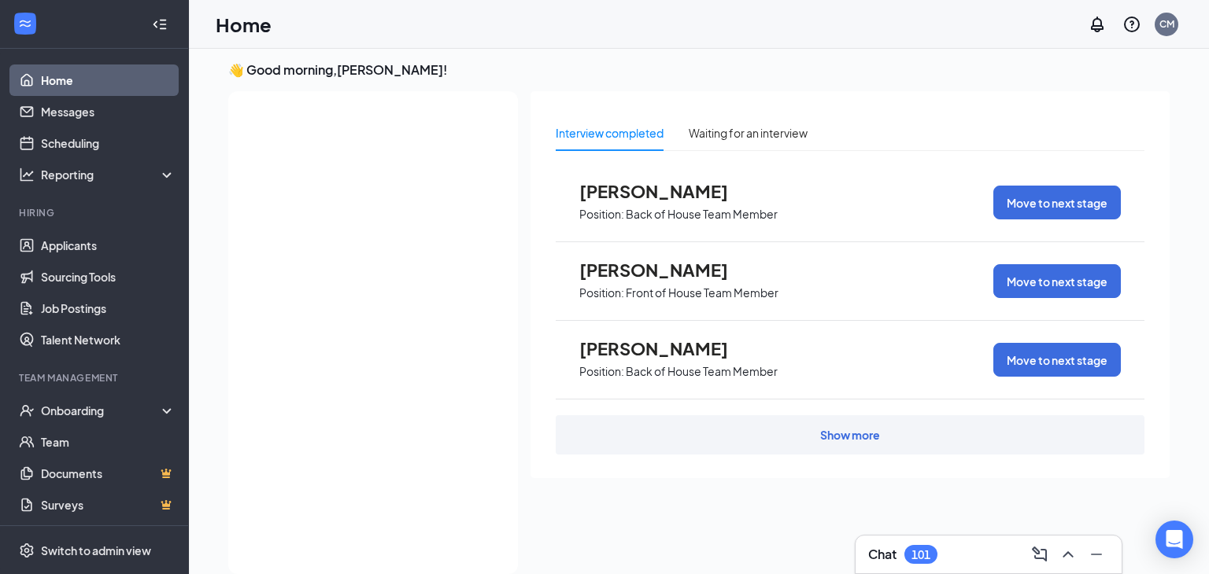
scroll to position [0, 0]
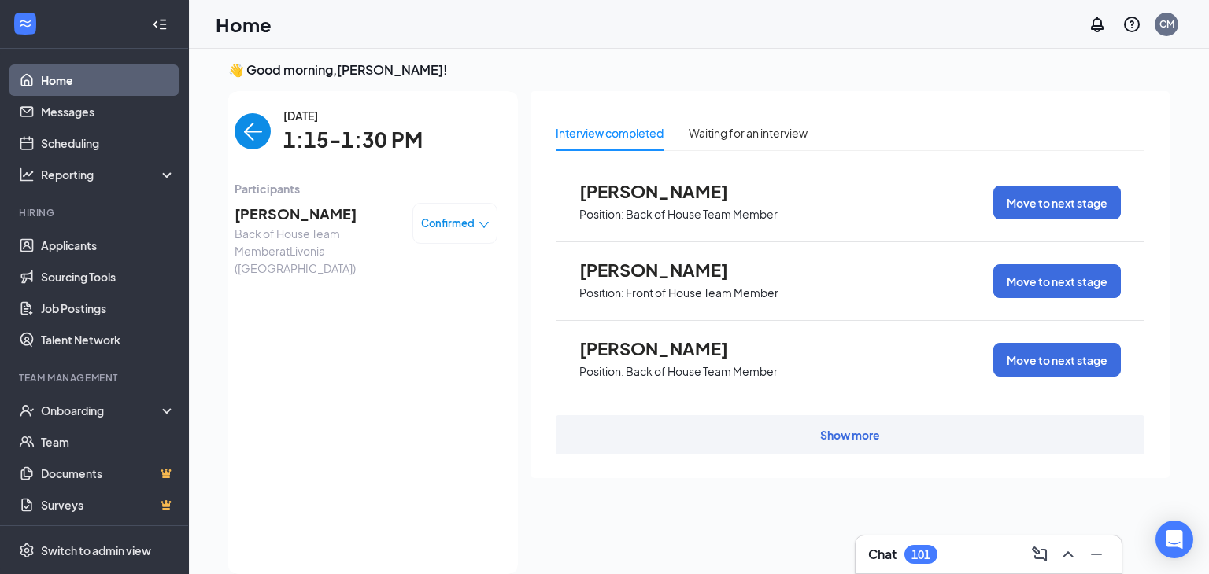
click at [315, 239] on span "Back of House Team Member at Livonia (MI)" at bounding box center [317, 251] width 165 height 52
click at [284, 225] on span "Back of House Team Member at Livonia (MI)" at bounding box center [317, 251] width 165 height 52
click at [282, 208] on span "Kaedyn Ford" at bounding box center [317, 214] width 165 height 22
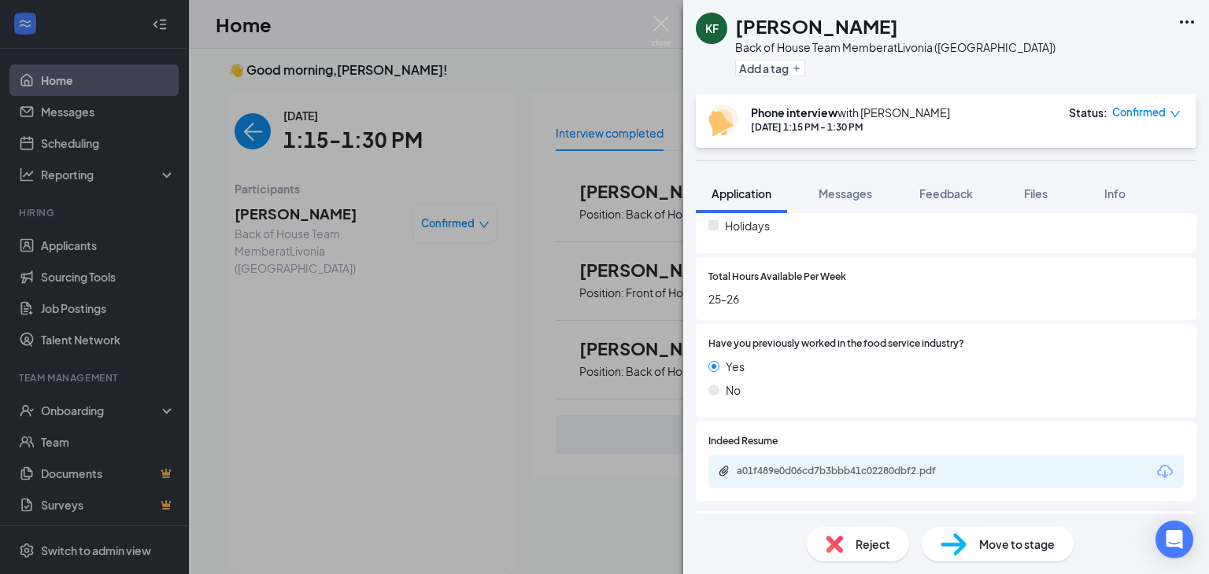
scroll to position [696, 0]
click at [667, 30] on img at bounding box center [662, 31] width 20 height 31
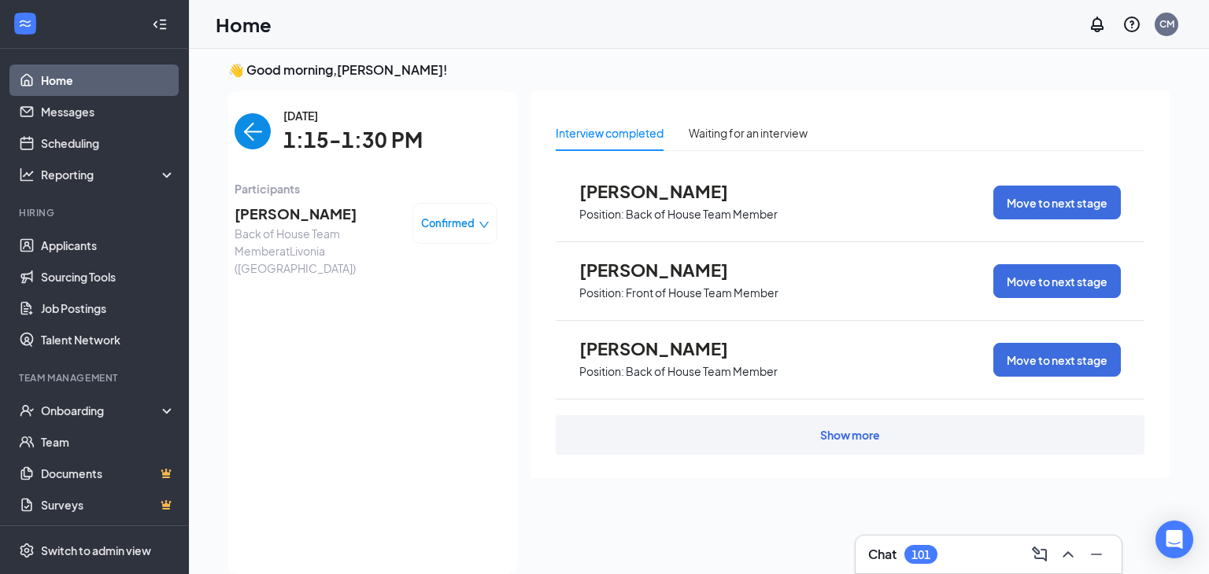
click at [248, 134] on img "back-button" at bounding box center [253, 131] width 36 height 36
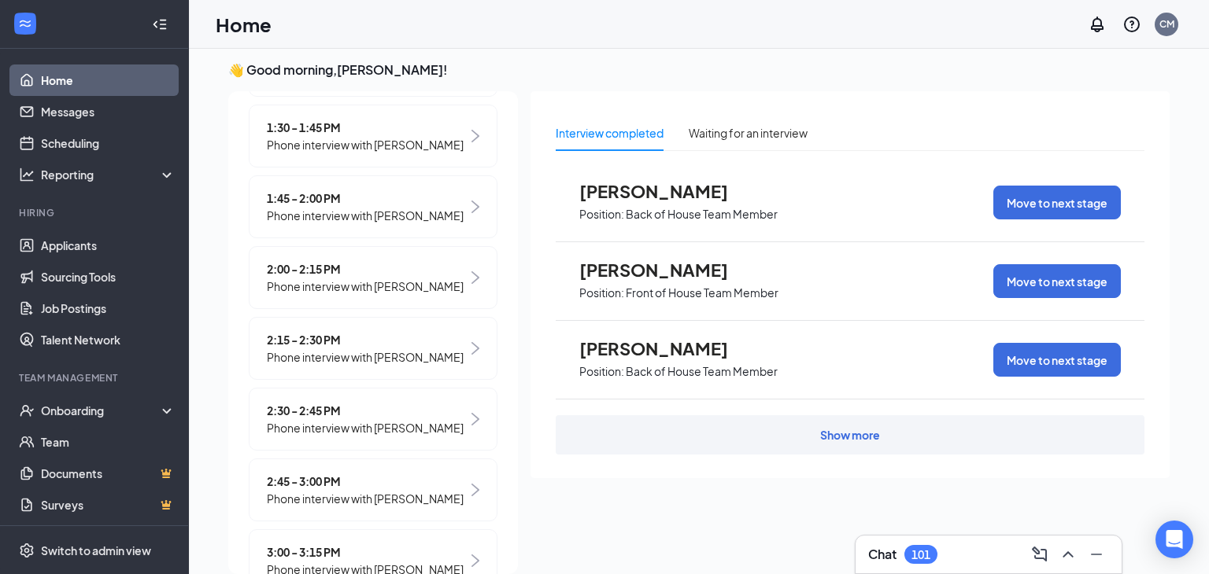
scroll to position [1066, 0]
click at [328, 154] on span "Phone interview with [PERSON_NAME]" at bounding box center [365, 145] width 197 height 17
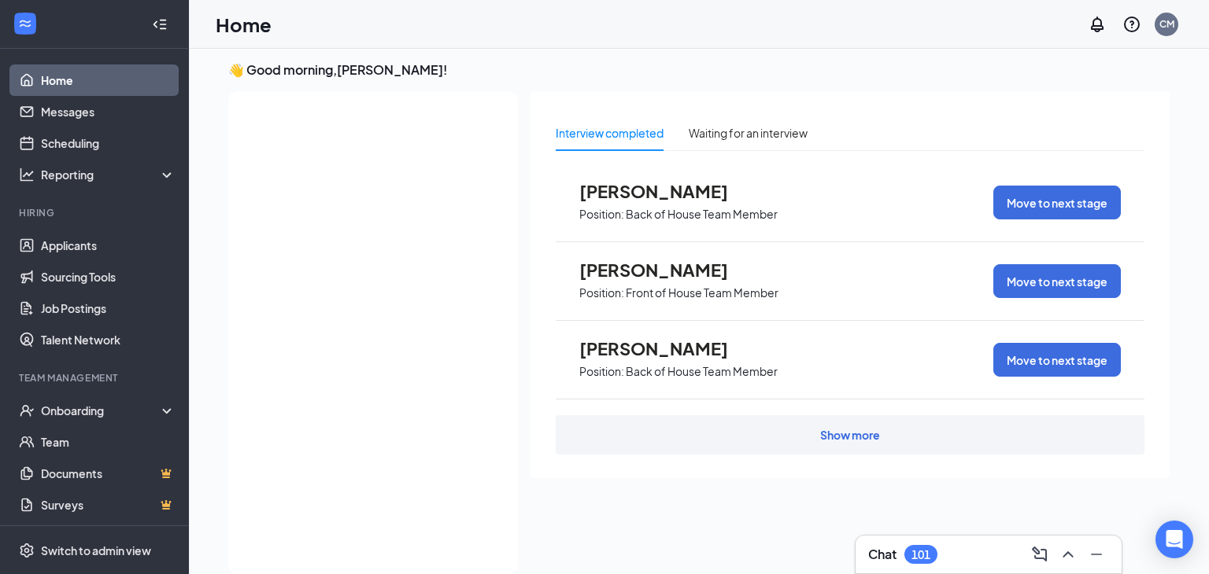
scroll to position [0, 0]
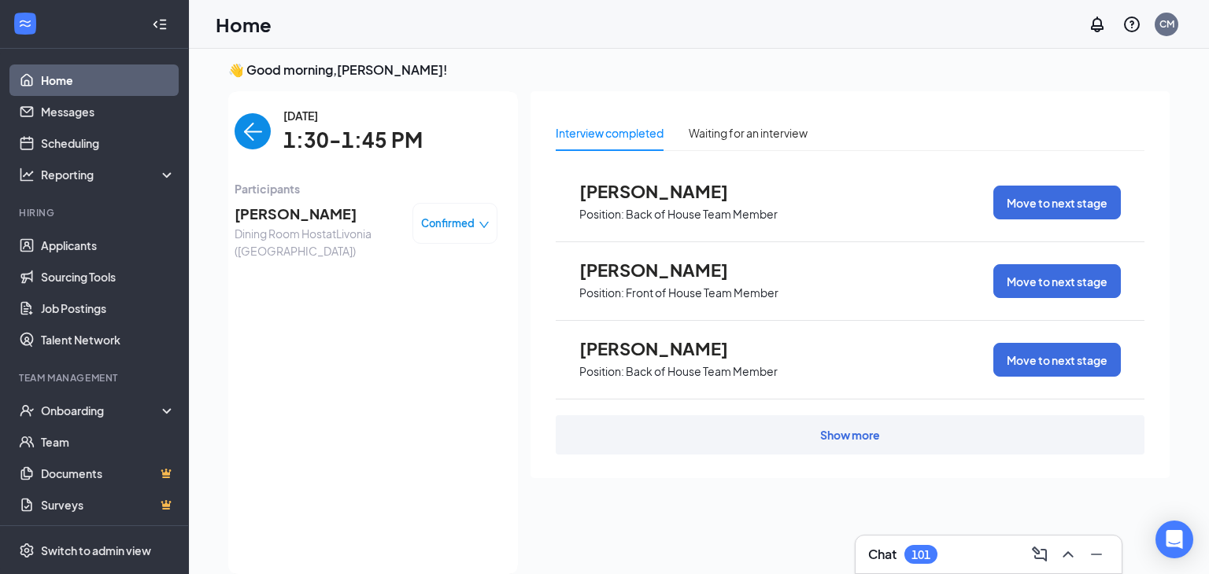
click at [298, 214] on span "Morgan Johnson" at bounding box center [317, 214] width 165 height 22
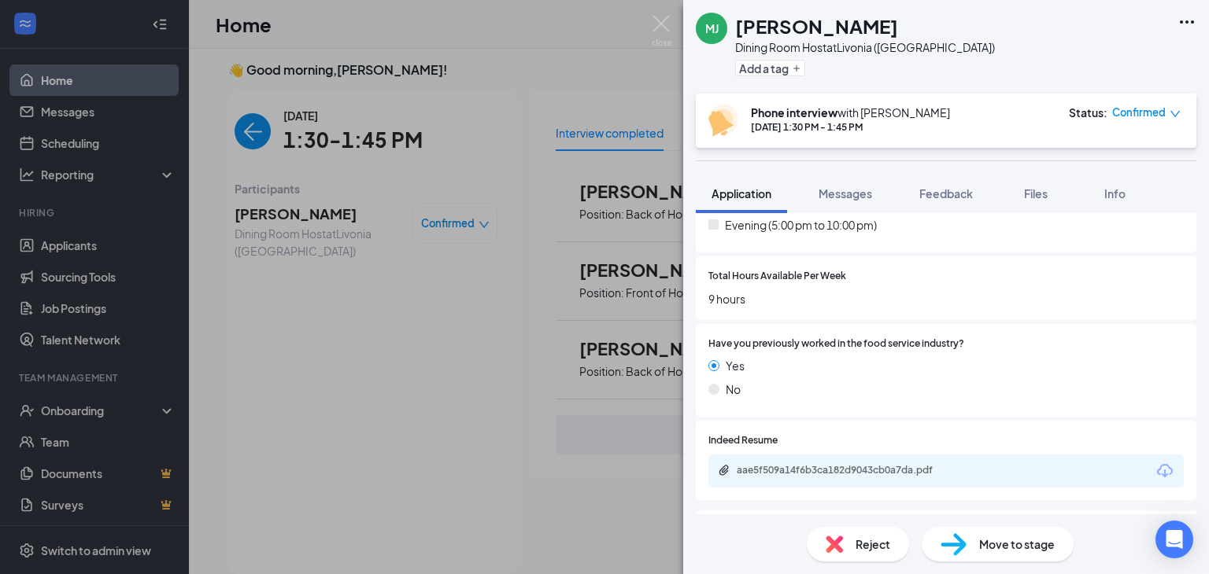
scroll to position [604, 0]
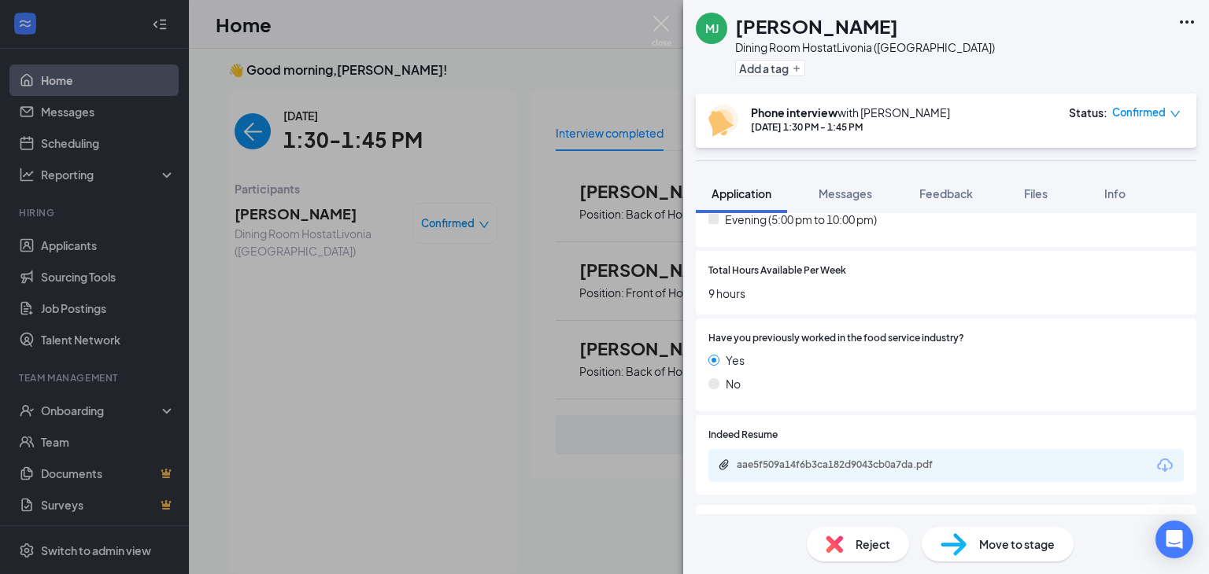
click at [666, 28] on img at bounding box center [662, 31] width 20 height 31
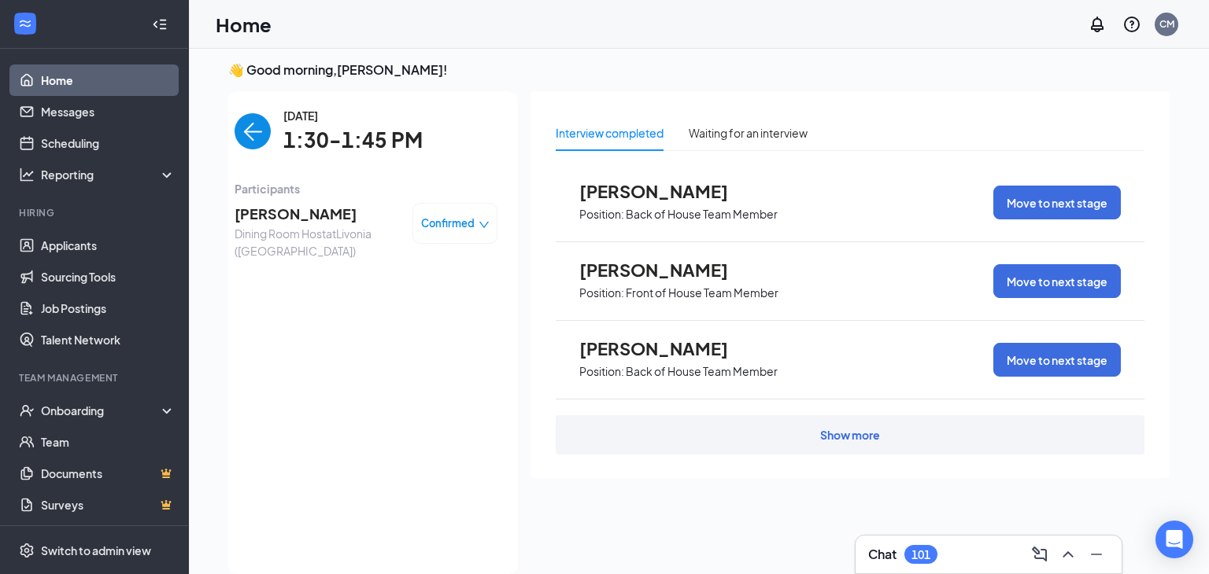
click at [257, 131] on img "back-button" at bounding box center [253, 131] width 36 height 36
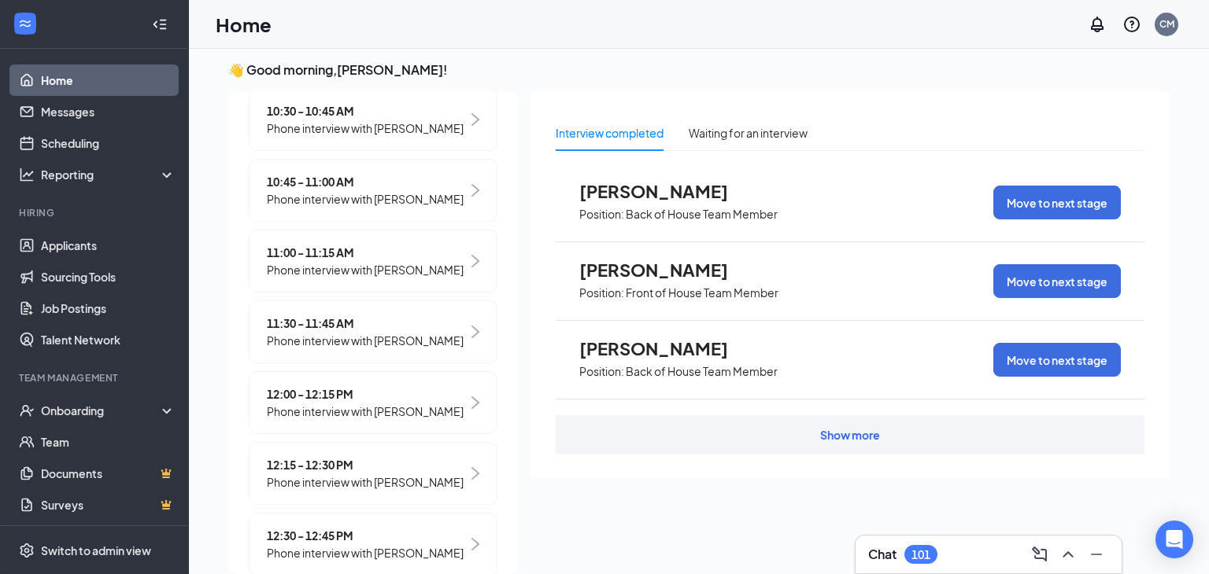
scroll to position [422, 0]
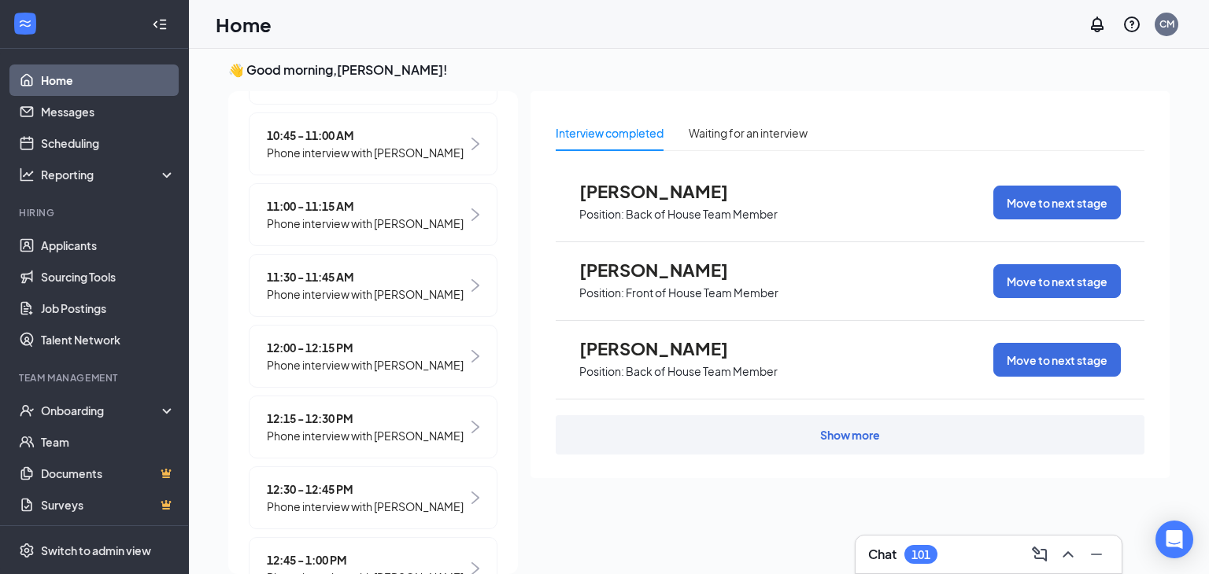
click at [82, 87] on link "Home" at bounding box center [108, 80] width 135 height 31
click at [343, 374] on span "Phone interview with [PERSON_NAME]" at bounding box center [365, 364] width 197 height 17
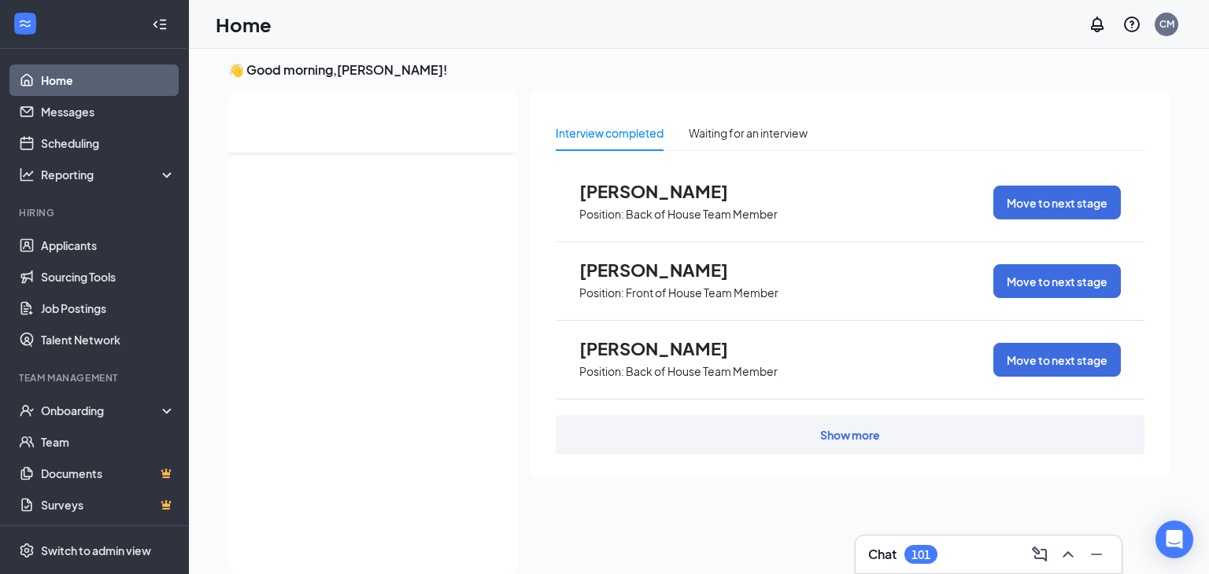
click at [79, 78] on link "Home" at bounding box center [108, 80] width 135 height 31
click at [79, 82] on link "Home" at bounding box center [108, 80] width 135 height 31
click at [104, 88] on link "Home" at bounding box center [108, 80] width 135 height 31
click at [66, 123] on link "Messages" at bounding box center [108, 111] width 135 height 31
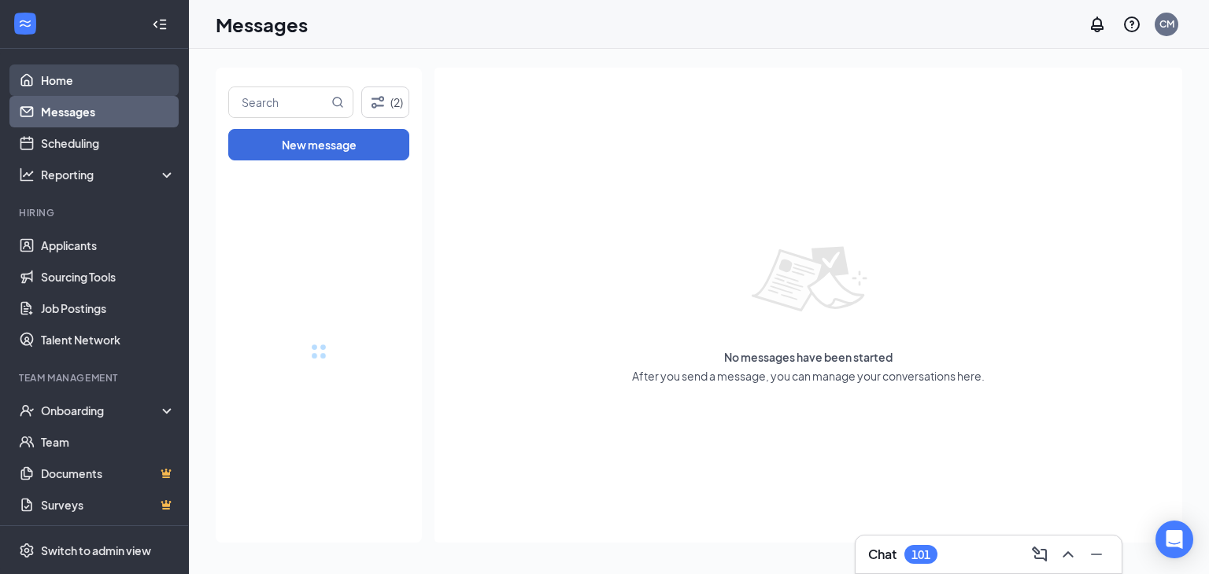
click at [77, 85] on link "Home" at bounding box center [108, 80] width 135 height 31
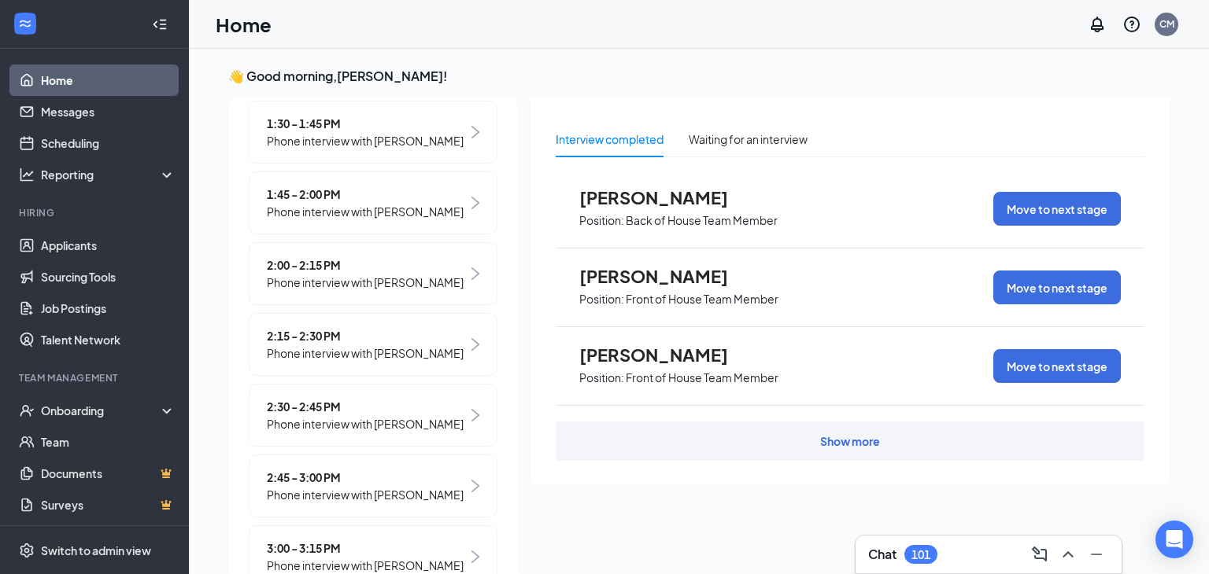
scroll to position [1080, 0]
click at [394, 218] on span "Phone interview with [PERSON_NAME]" at bounding box center [365, 209] width 197 height 17
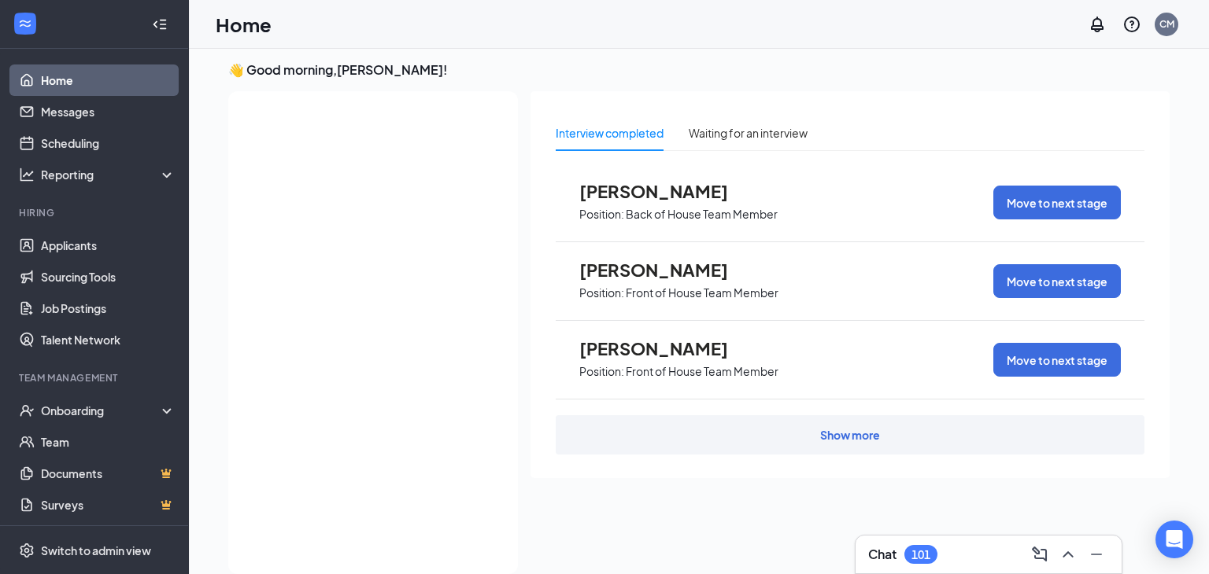
scroll to position [0, 0]
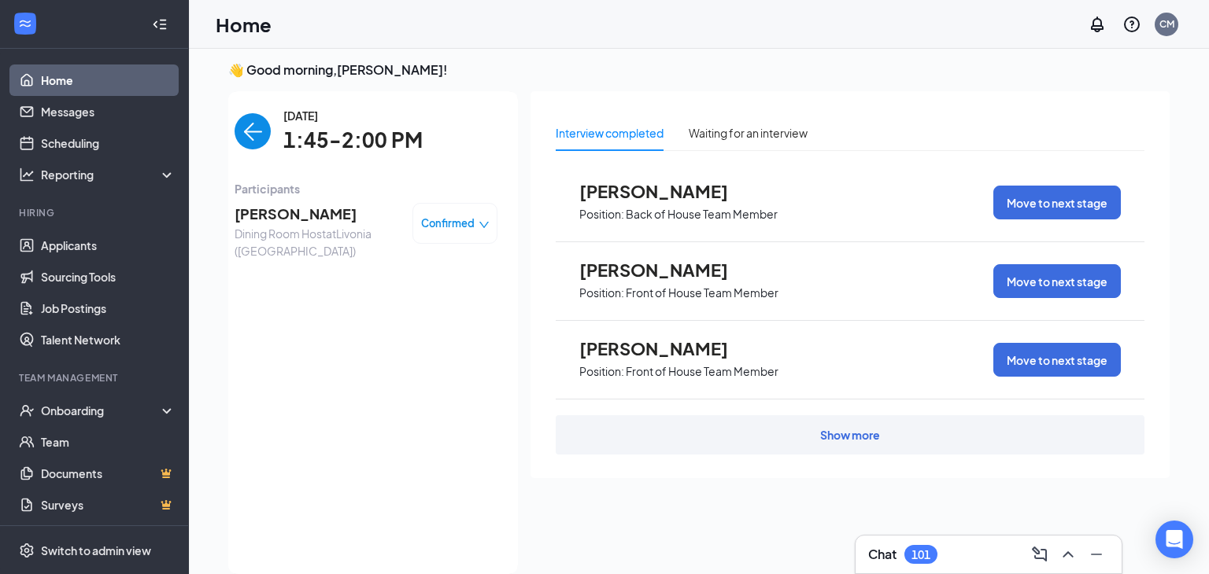
click at [279, 223] on span "Delia Williams" at bounding box center [317, 214] width 165 height 22
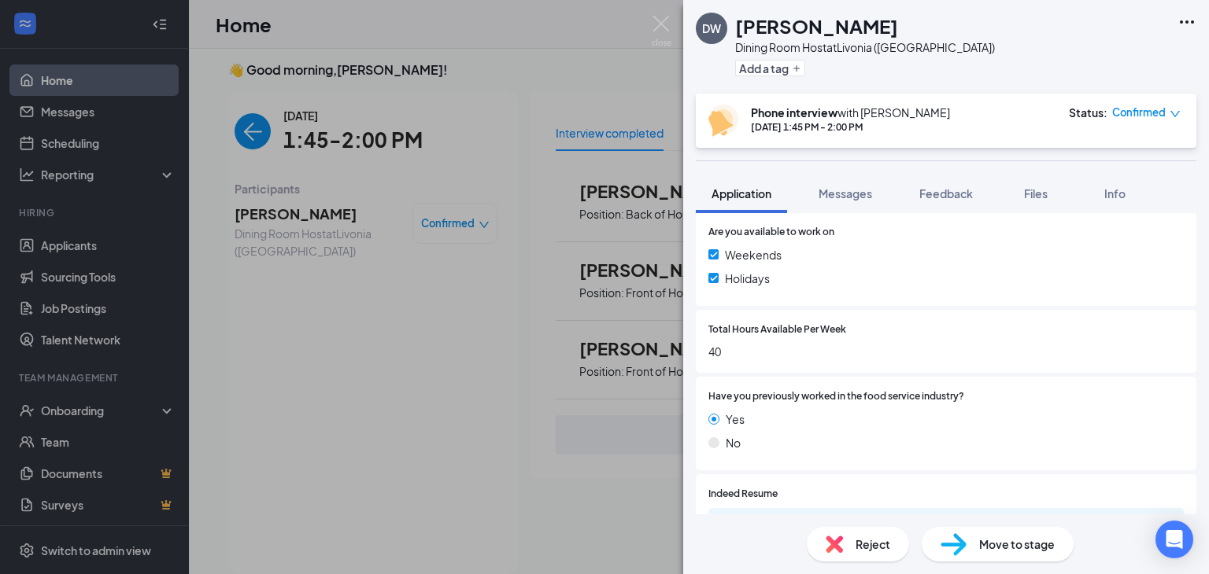
scroll to position [689, 0]
click at [664, 31] on img at bounding box center [662, 31] width 20 height 31
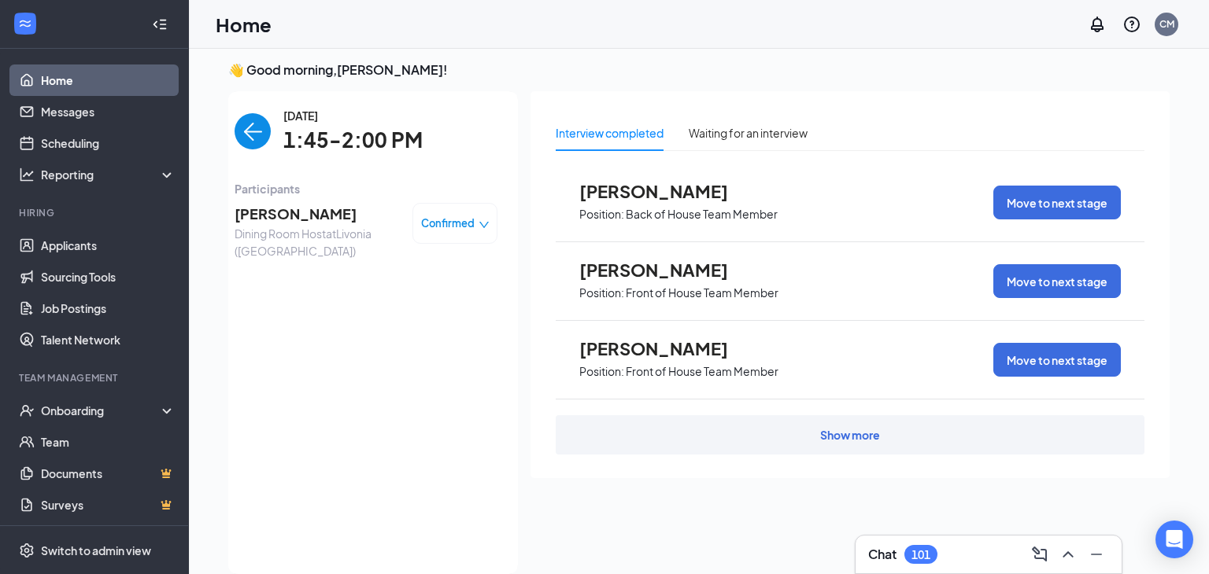
click at [261, 135] on img "back-button" at bounding box center [253, 131] width 36 height 36
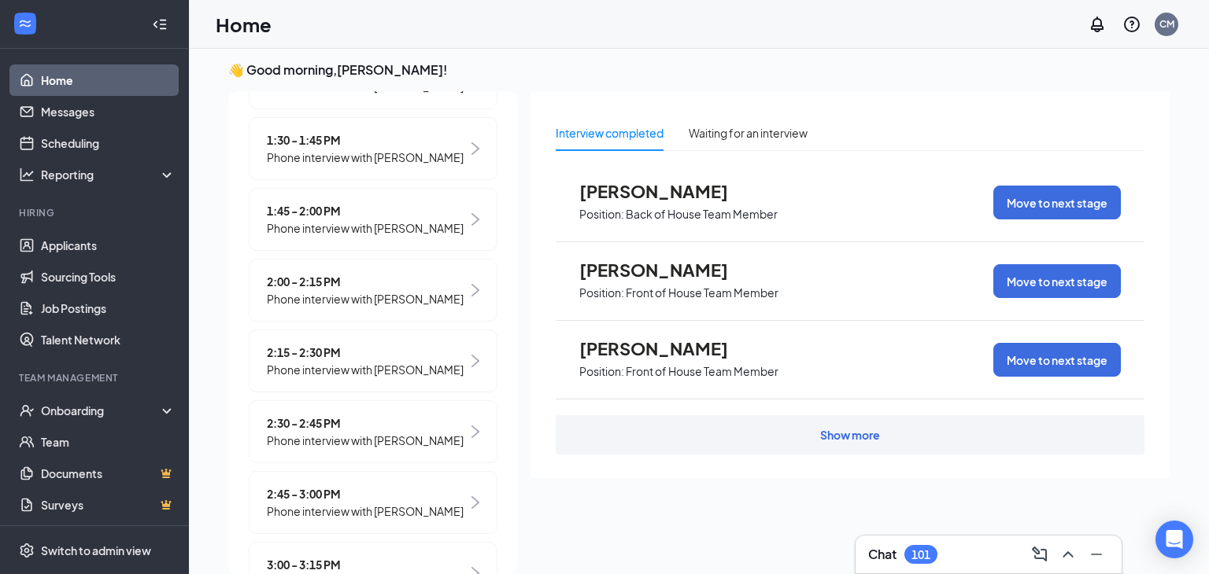
scroll to position [1062, 0]
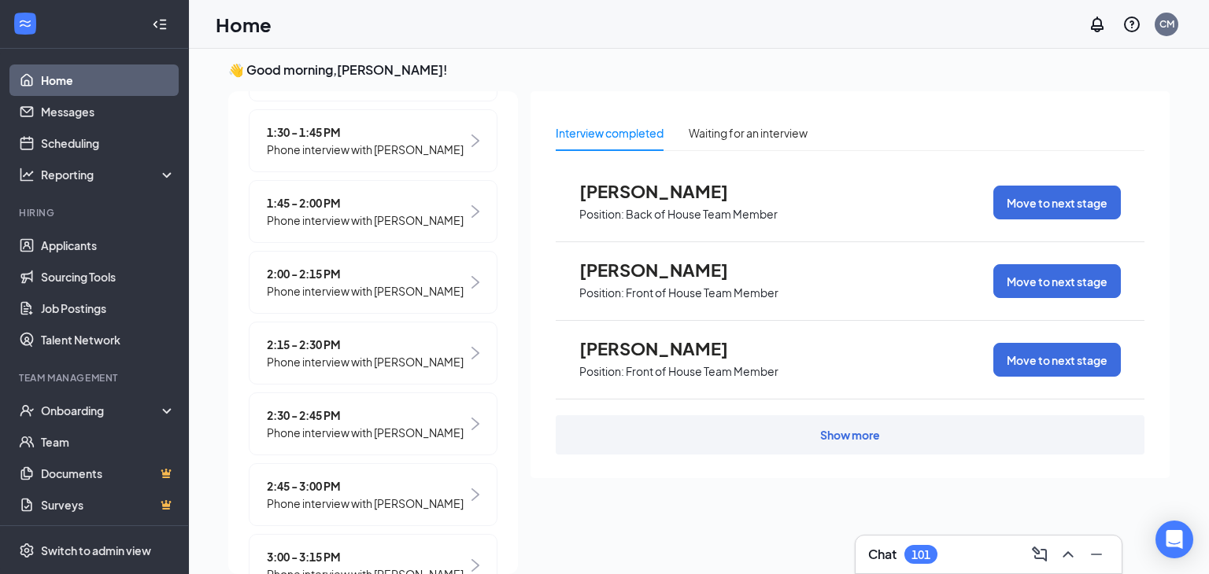
click at [344, 300] on span "Phone interview with [PERSON_NAME]" at bounding box center [365, 291] width 197 height 17
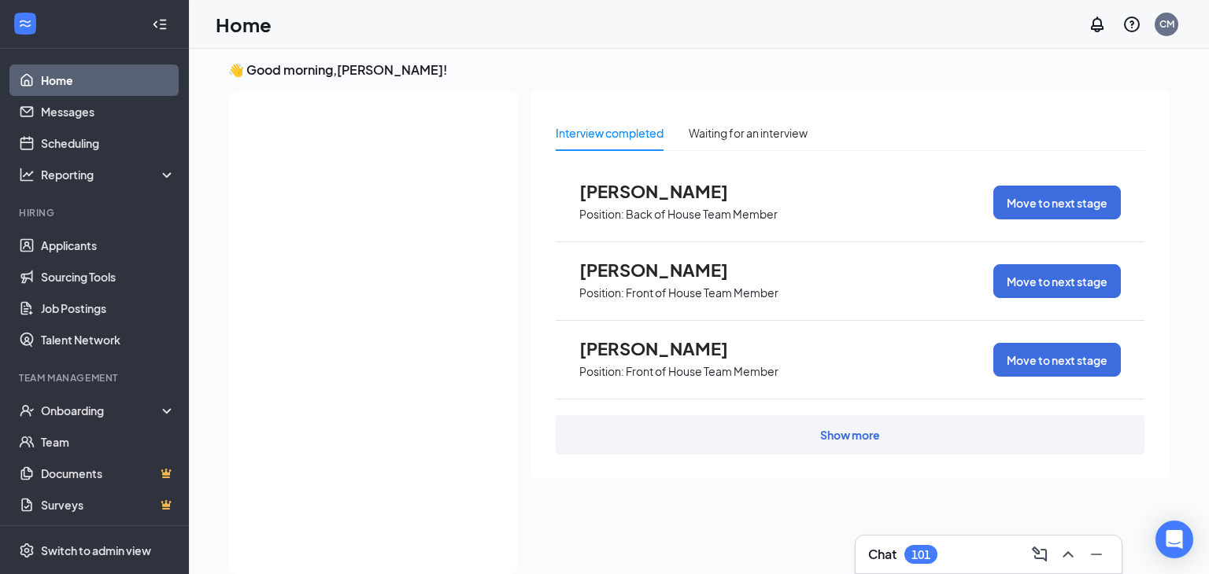
scroll to position [0, 0]
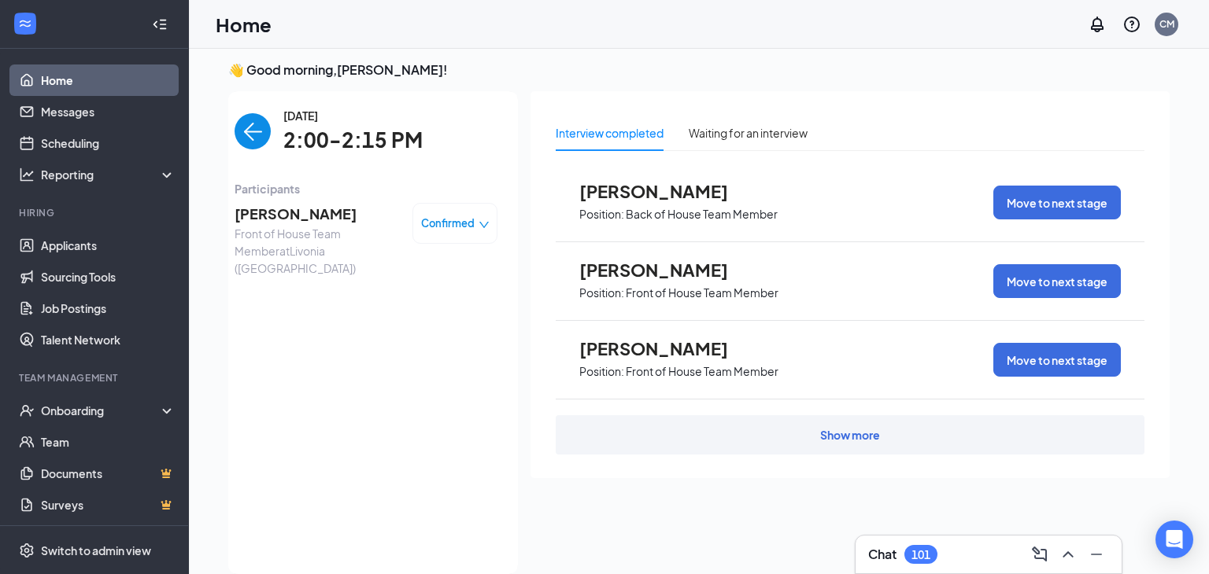
click at [312, 218] on span "[PERSON_NAME]" at bounding box center [317, 214] width 165 height 22
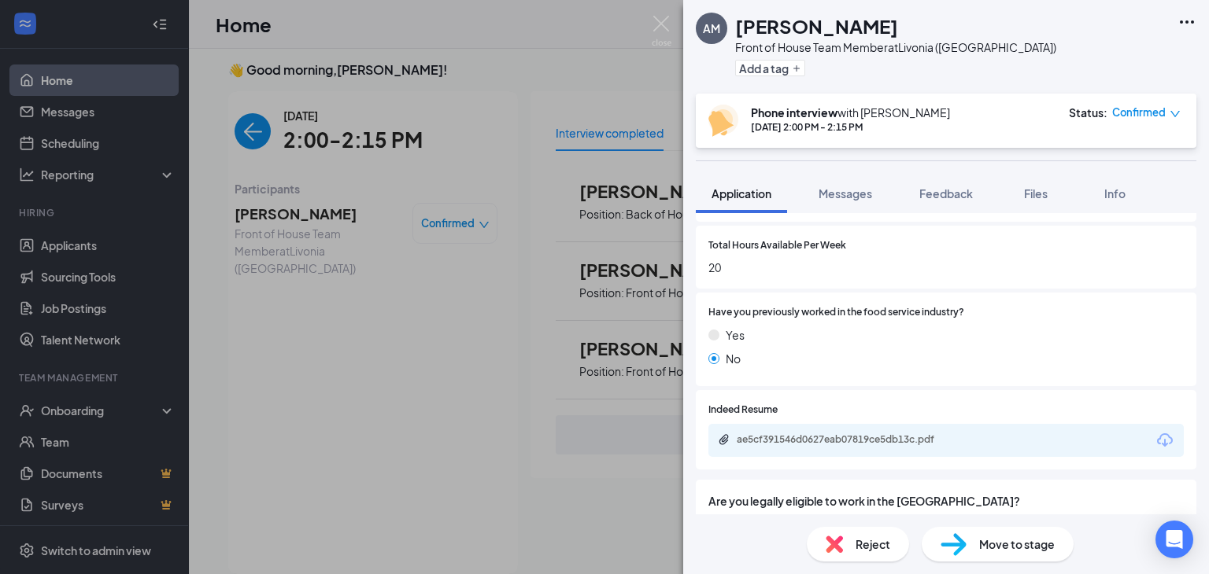
scroll to position [724, 0]
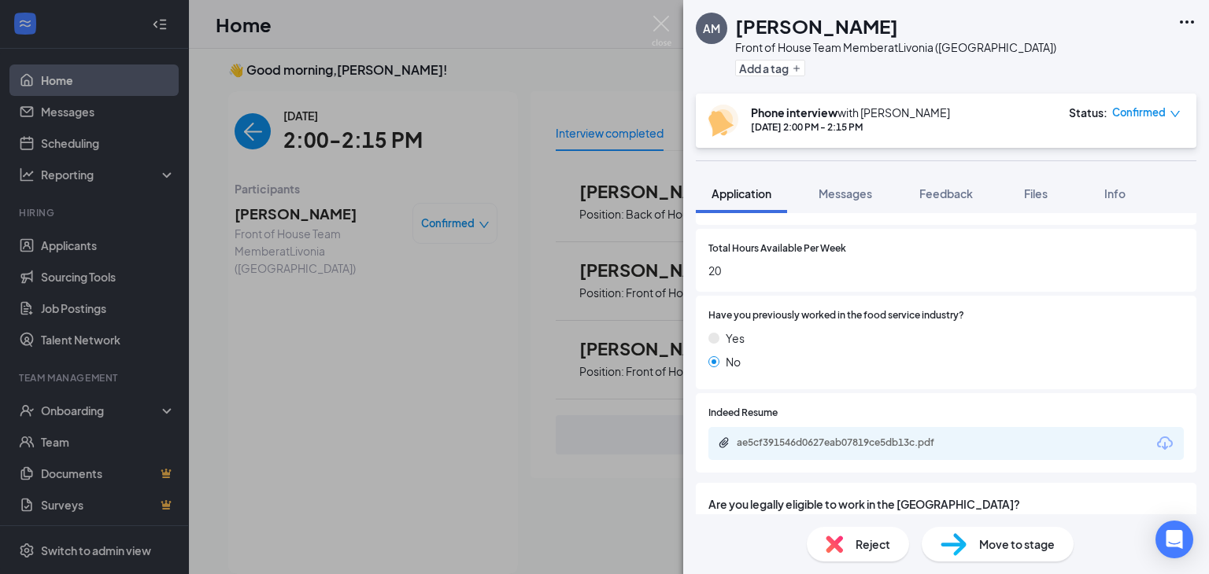
click at [654, 27] on img at bounding box center [662, 31] width 20 height 31
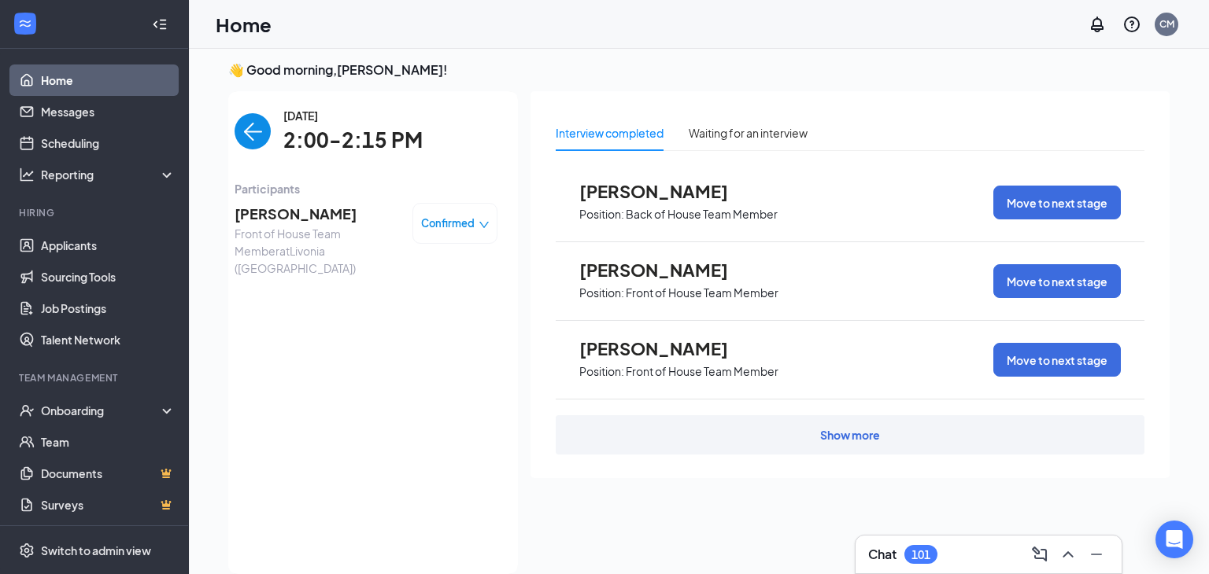
click at [257, 136] on img "back-button" at bounding box center [253, 131] width 36 height 36
